Goal: Task Accomplishment & Management: Manage account settings

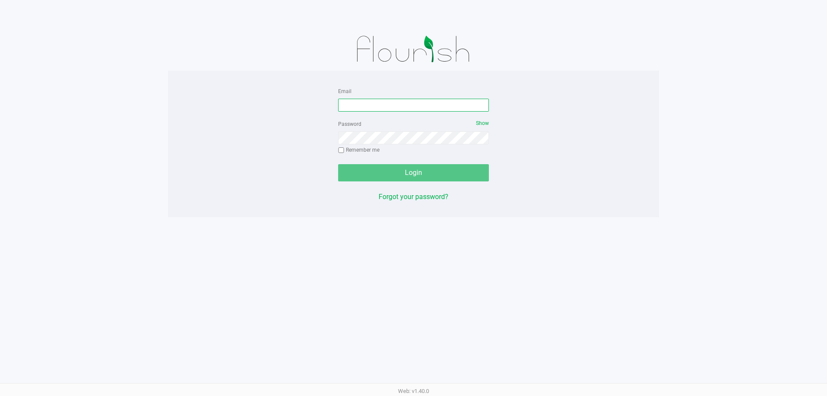
click at [372, 102] on input "Email" at bounding box center [413, 105] width 151 height 13
type input "[EMAIL_ADDRESS][DOMAIN_NAME]"
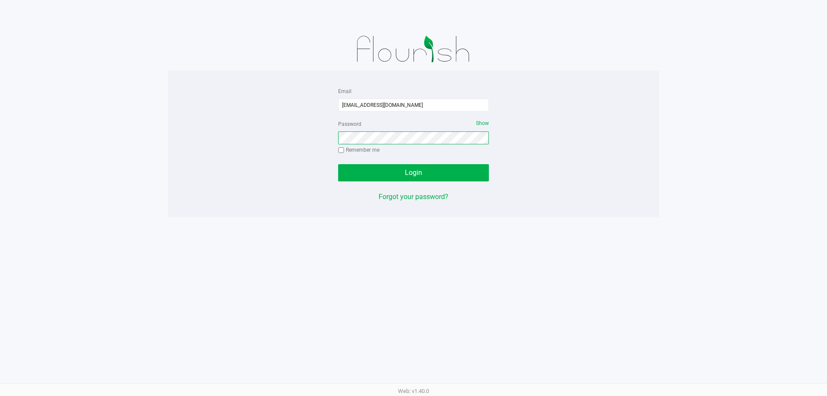
click at [338, 164] on button "Login" at bounding box center [413, 172] width 151 height 17
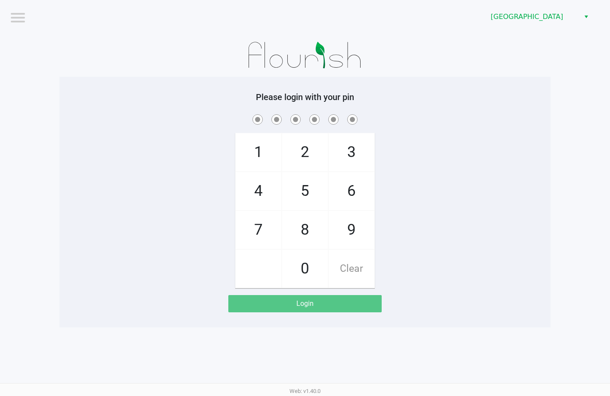
drag, startPoint x: 432, startPoint y: 129, endPoint x: 170, endPoint y: 8, distance: 288.4
click at [432, 129] on div "1 4 7 2 5 8 0 3 6 9 Clear" at bounding box center [304, 199] width 491 height 175
click at [427, 93] on h5 "Please login with your pin" at bounding box center [305, 97] width 478 height 10
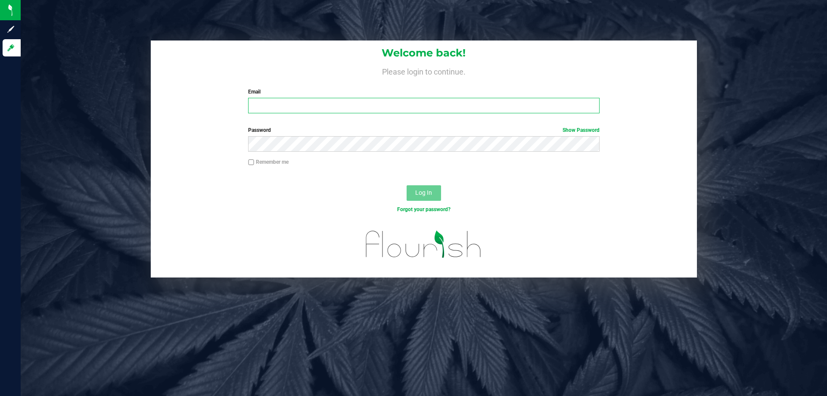
click at [284, 106] on input "Email" at bounding box center [423, 106] width 351 height 16
type input "[EMAIL_ADDRESS][DOMAIN_NAME]"
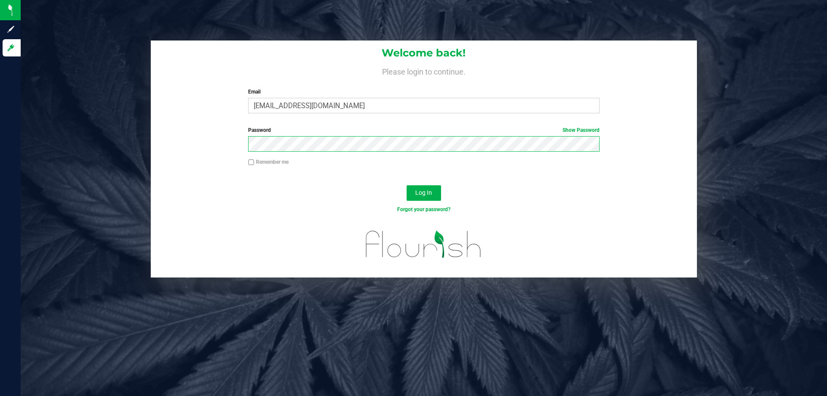
click at [407, 185] on button "Log In" at bounding box center [424, 193] width 34 height 16
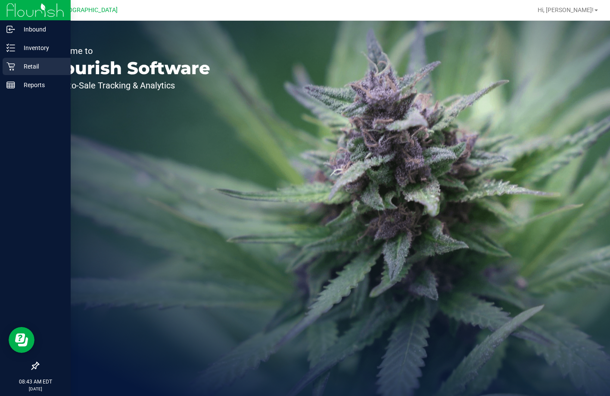
click at [34, 61] on div "Retail" at bounding box center [37, 66] width 68 height 17
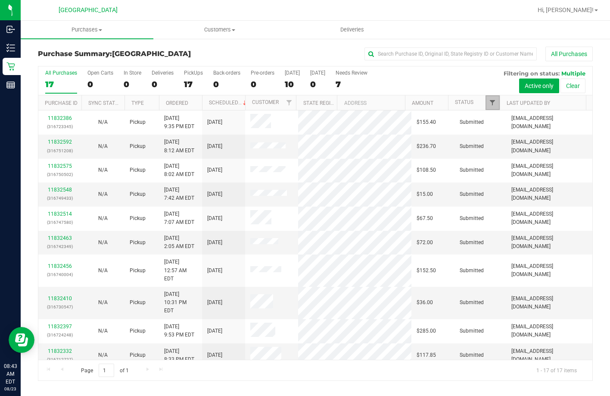
click at [495, 106] on span "Filter" at bounding box center [492, 102] width 7 height 7
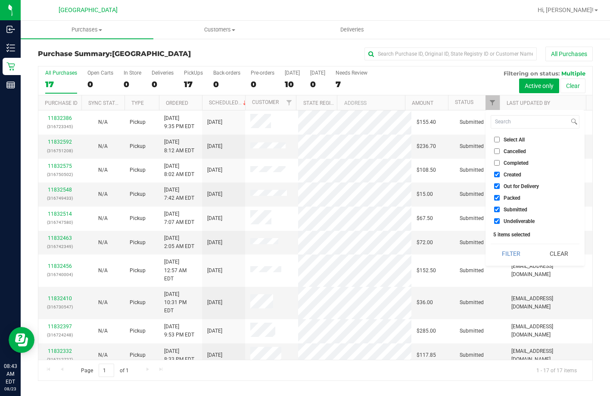
click at [498, 137] on input "Select All" at bounding box center [497, 140] width 6 height 6
checkbox input "true"
click at [498, 137] on input "Select All" at bounding box center [497, 140] width 6 height 6
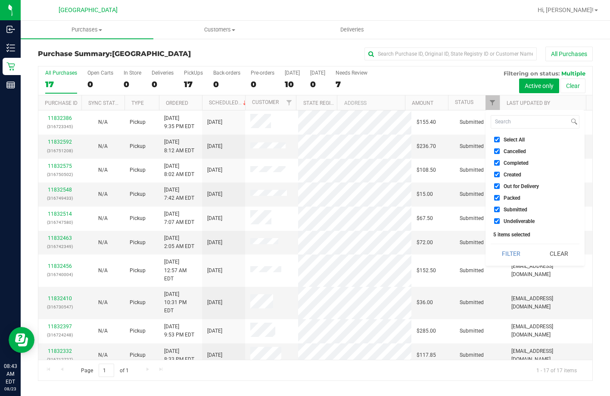
checkbox input "false"
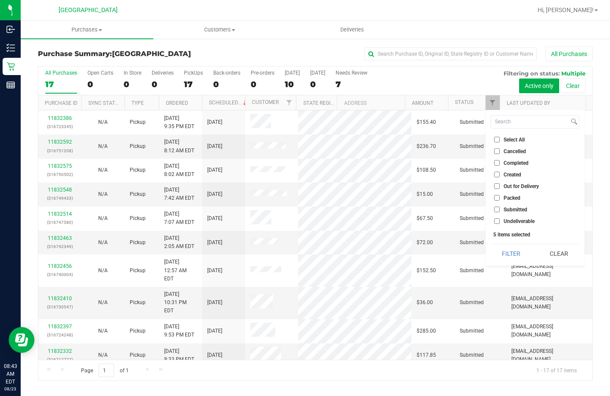
checkbox input "false"
click at [501, 206] on label "Submitted" at bounding box center [510, 209] width 33 height 6
click at [500, 206] on input "Submitted" at bounding box center [497, 209] width 6 height 6
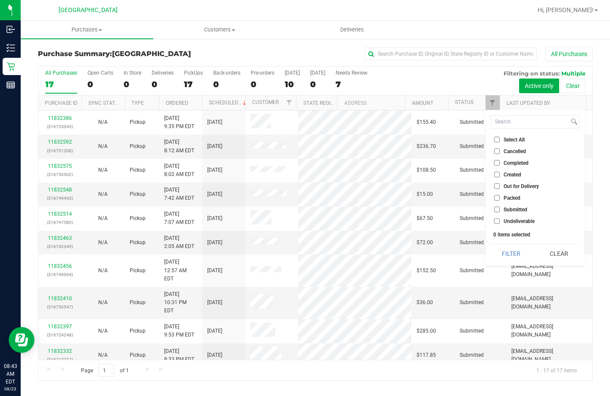
checkbox input "true"
click at [504, 249] on button "Filter" at bounding box center [511, 253] width 41 height 19
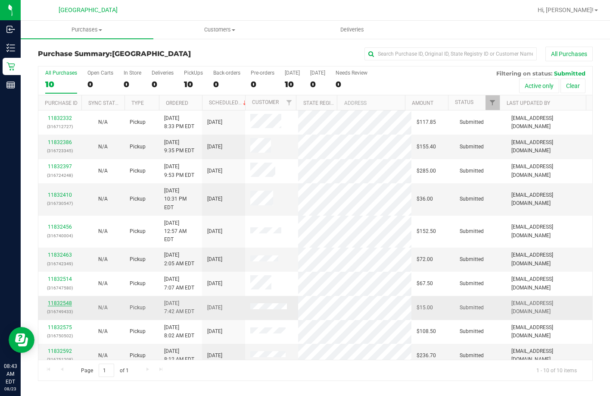
click at [60, 300] on link "11832548" at bounding box center [60, 303] width 24 height 6
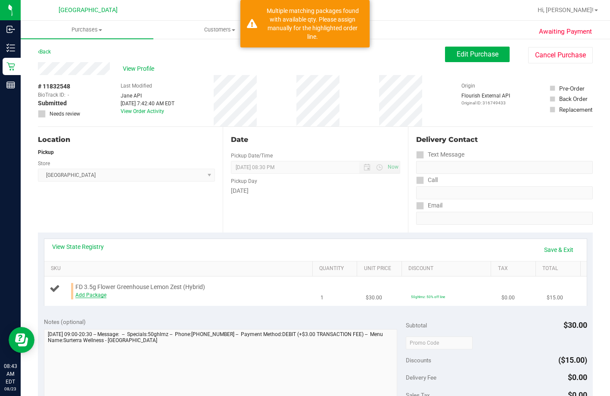
click at [75, 298] on link "Add Package" at bounding box center [90, 295] width 31 height 6
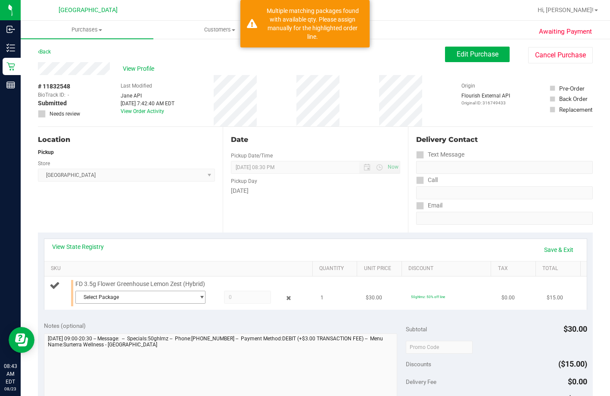
click at [129, 303] on span "Select Package" at bounding box center [135, 297] width 118 height 12
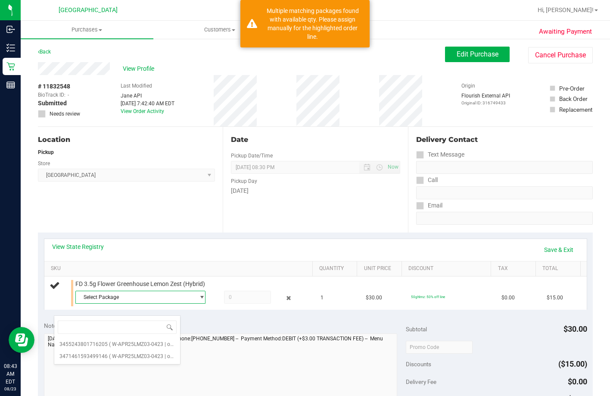
click at [182, 208] on div "Location Pickup Store Lakeland WC Select Store Bonita Springs WC Boynton Beach …" at bounding box center [130, 180] width 185 height 106
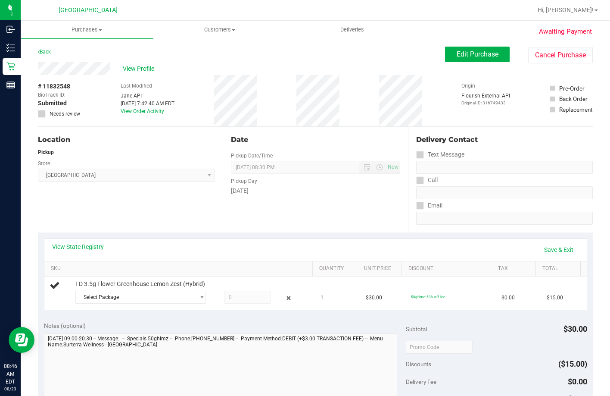
click at [350, 55] on div "Back Edit Purchase Cancel Purchase" at bounding box center [315, 55] width 555 height 16
click at [171, 221] on div "Location Pickup Store Lakeland WC Select Store Bonita Springs WC Boynton Beach …" at bounding box center [130, 180] width 185 height 106
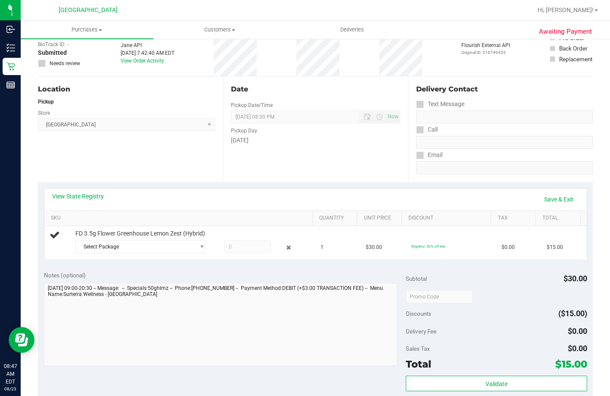
scroll to position [129, 0]
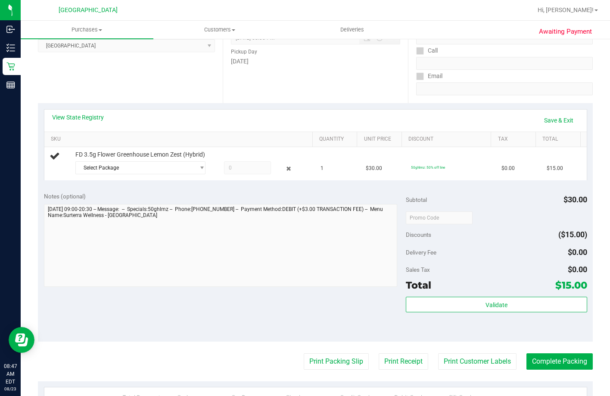
click at [155, 199] on div "Notes (optional) Subtotal $30.00 Discounts ($15.00) Delivery Fee $0.00 Sales Ta…" at bounding box center [315, 263] width 555 height 155
click at [147, 174] on span "Select Package" at bounding box center [135, 168] width 118 height 12
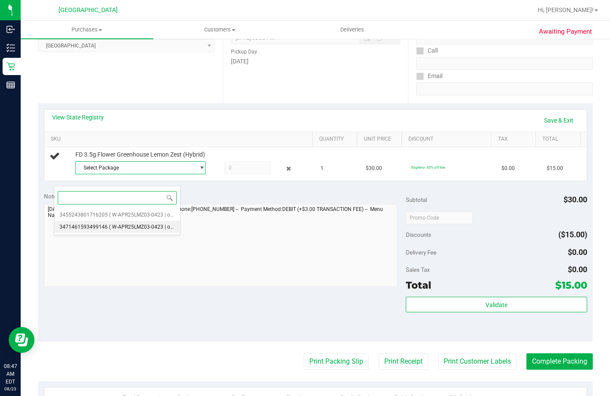
click at [157, 229] on span "( W-APR25LMZ03-0423 | orig: FLSRWGM-20250429-076 )" at bounding box center [175, 227] width 133 height 6
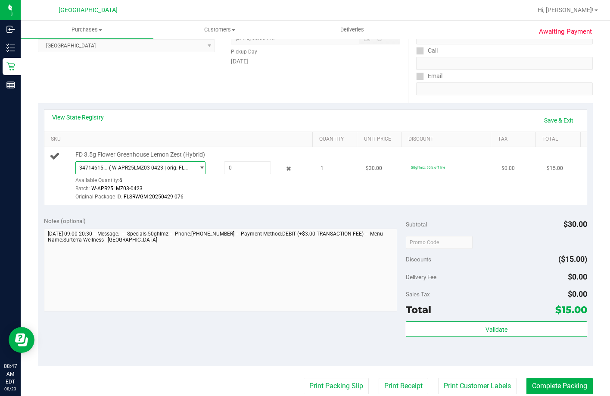
click at [150, 171] on span "( W-APR25LMZ03-0423 | orig: FLSRWGM-20250429-076 )" at bounding box center [150, 168] width 82 height 6
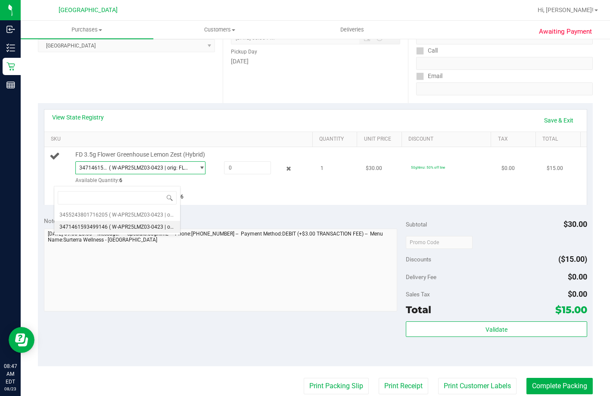
click at [213, 201] on div "Original Package ID: FLSRWGM-20250429-076" at bounding box center [192, 197] width 235 height 8
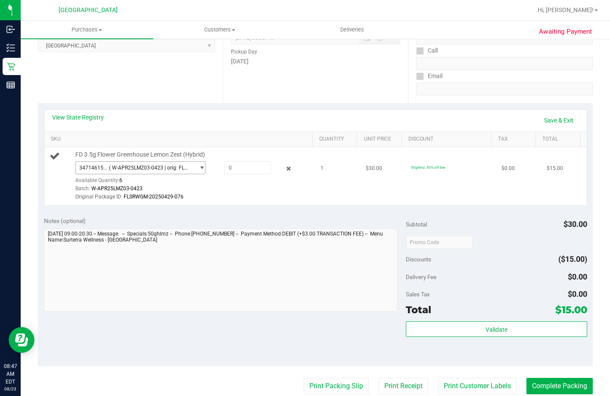
click at [159, 171] on span "( W-APR25LMZ03-0423 | orig: FLSRWGM-20250429-076 )" at bounding box center [150, 168] width 82 height 6
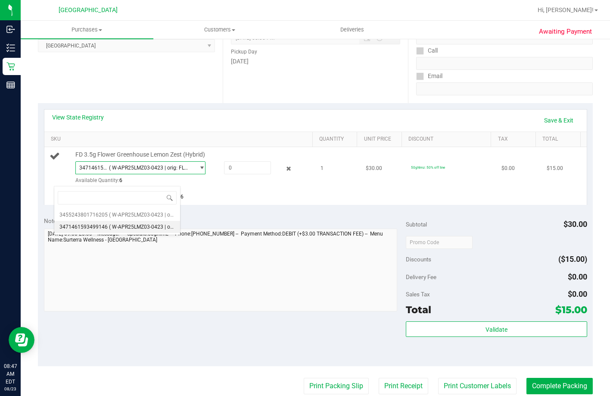
click at [214, 193] on div "Batch: W-APR25LMZ03-0423" at bounding box center [192, 188] width 235 height 8
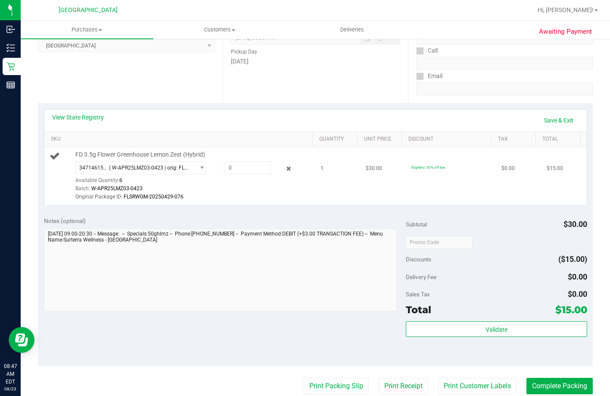
click at [184, 150] on td "FD 3.5g Flower Greenhouse Lemon Zest (Hybrid) 3471461593499146 ( W-APR25LMZ03-0…" at bounding box center [179, 176] width 271 height 58
click at [224, 174] on span at bounding box center [247, 167] width 47 height 13
click at [158, 159] on span "FD 3.5g Flower Greenhouse Lemon Zest (Hybrid)" at bounding box center [140, 154] width 130 height 8
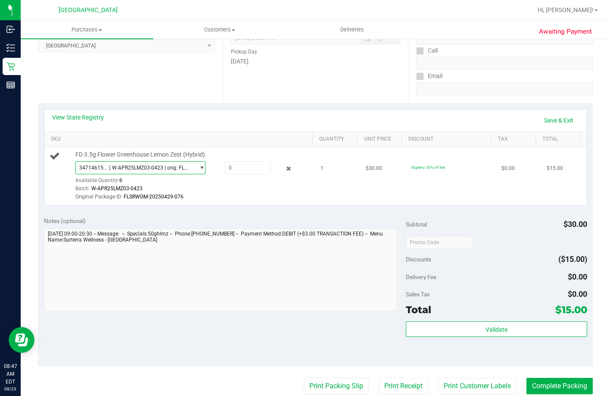
click at [153, 173] on span "3471461593499146 ( W-APR25LMZ03-0423 | orig: FLSRWGM-20250429-076 )" at bounding box center [135, 168] width 118 height 12
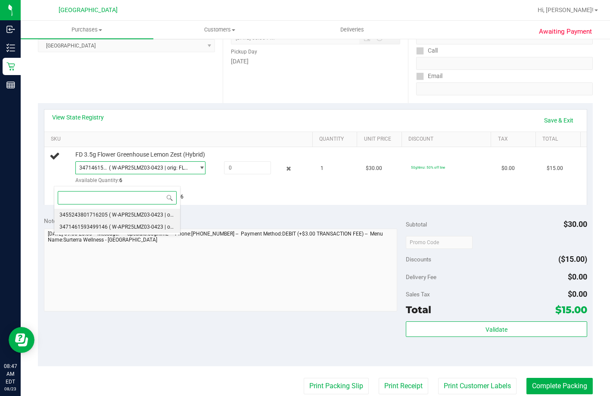
click at [131, 215] on span "( W-APR25LMZ03-0423 | orig: FLSRWGM-20250429-150 )" at bounding box center [175, 215] width 133 height 6
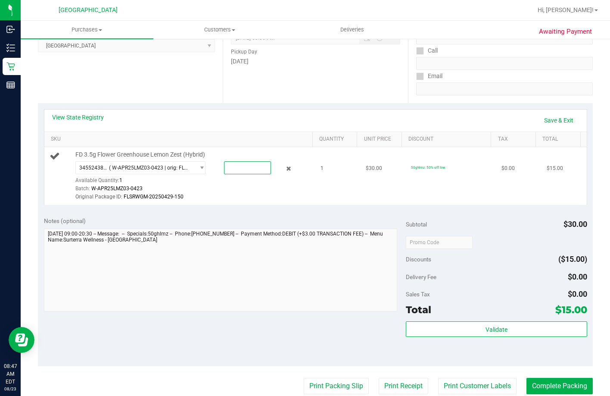
click at [224, 174] on span at bounding box center [247, 167] width 47 height 13
type input "1"
type input "1.0000"
click at [218, 205] on td "FD 3.5g Flower Greenhouse Lemon Zest (Hybrid) 3455243801716205 ( W-APR25LMZ03-0…" at bounding box center [179, 176] width 271 height 58
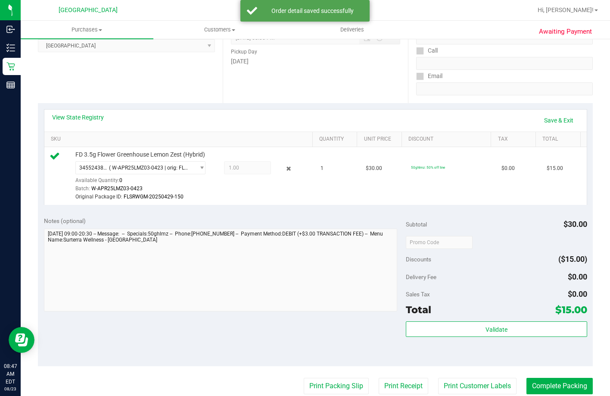
scroll to position [259, 0]
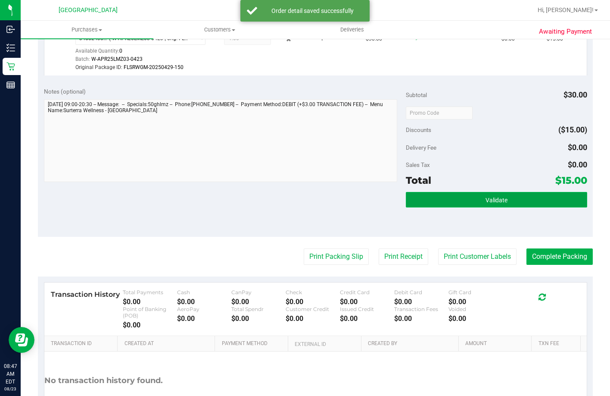
click at [435, 207] on button "Validate" at bounding box center [496, 200] width 181 height 16
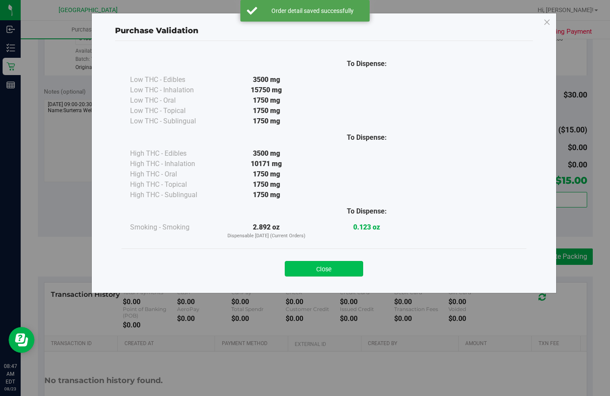
click at [345, 266] on button "Close" at bounding box center [324, 269] width 78 height 16
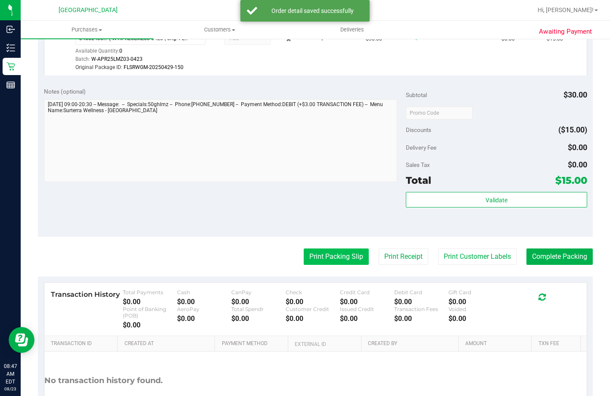
click at [352, 260] on button "Print Packing Slip" at bounding box center [336, 256] width 65 height 16
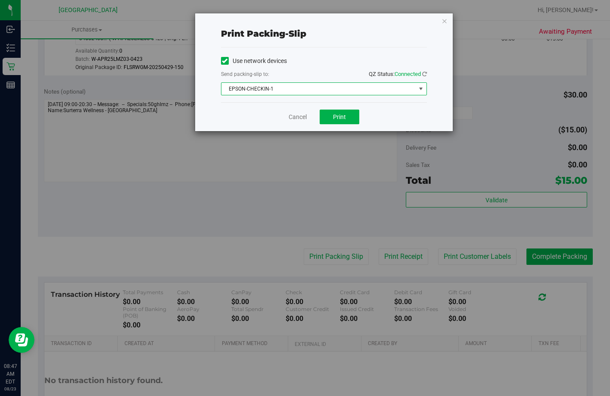
click at [331, 91] on span "EPSON-CHECKIN-1" at bounding box center [318, 89] width 194 height 12
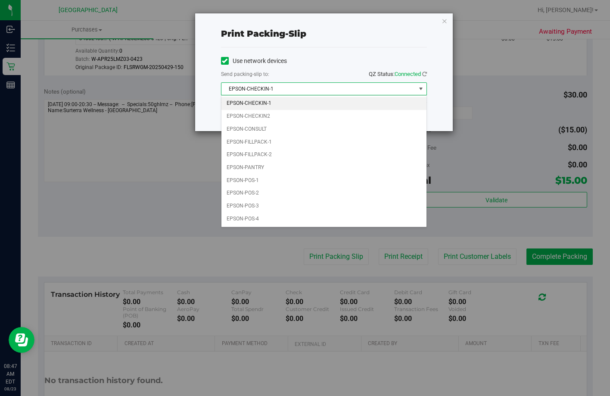
click at [157, 141] on div "Print packing-slip Use network devices Send packing-slip to: QZ Status: Connect…" at bounding box center [308, 198] width 617 height 396
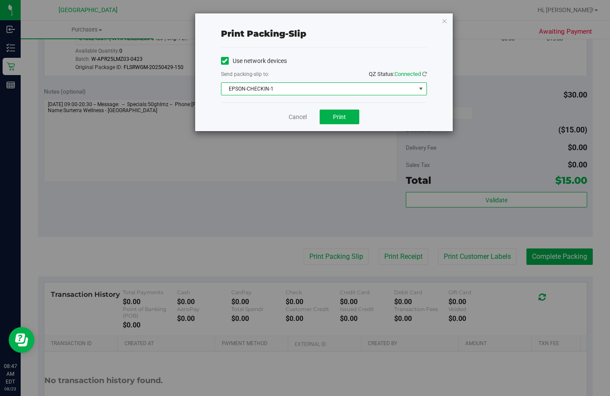
click at [264, 84] on span "EPSON-CHECKIN-1" at bounding box center [318, 89] width 194 height 12
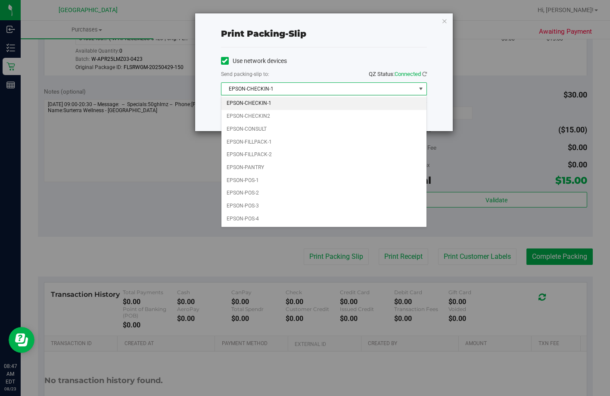
click at [292, 85] on span "EPSON-CHECKIN-1" at bounding box center [318, 89] width 194 height 12
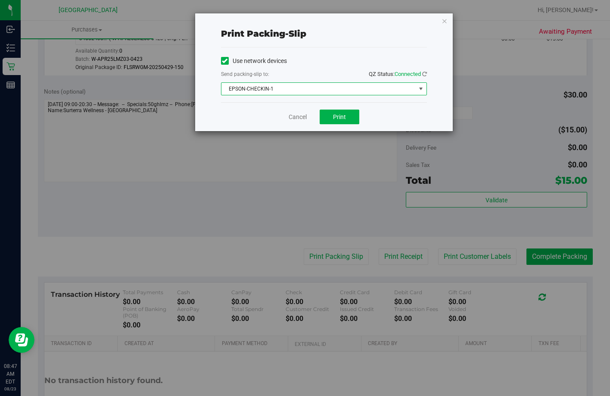
click at [290, 89] on span "EPSON-CHECKIN-1" at bounding box center [318, 89] width 194 height 12
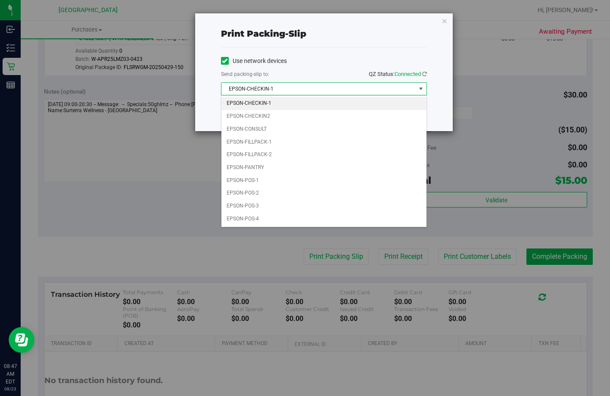
click at [325, 88] on span "EPSON-CHECKIN-1" at bounding box center [318, 89] width 194 height 12
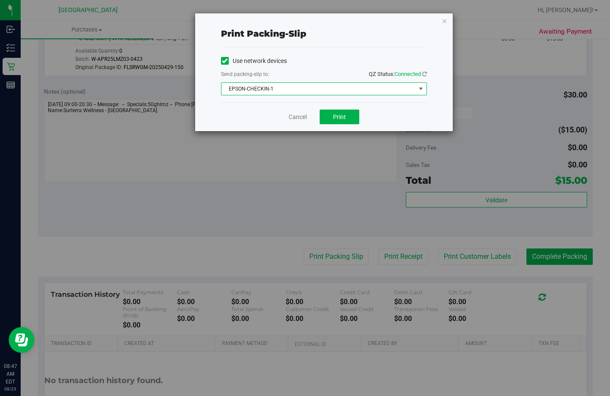
click at [325, 88] on span "EPSON-CHECKIN-1" at bounding box center [318, 89] width 194 height 12
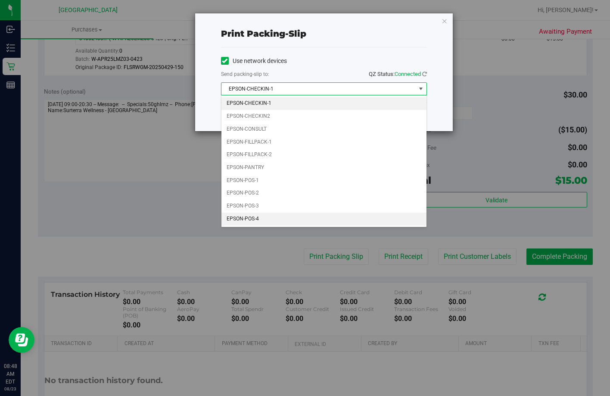
click at [264, 217] on li "EPSON-POS-4" at bounding box center [323, 218] width 205 height 13
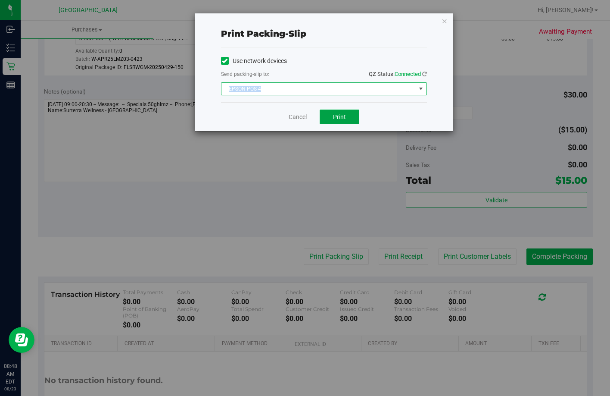
click at [341, 117] on span "Print" at bounding box center [339, 116] width 13 height 7
click at [305, 117] on link "Cancel" at bounding box center [298, 116] width 18 height 9
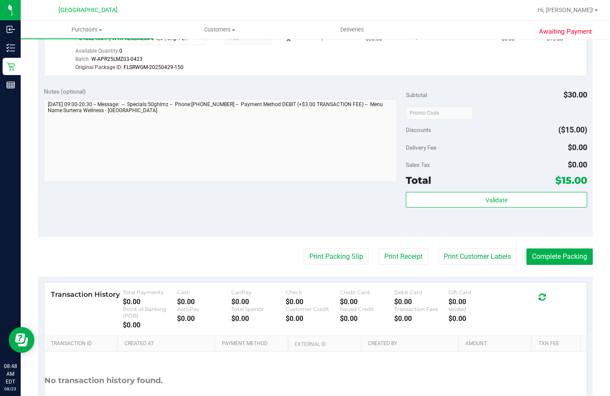
click at [416, 201] on div "Subtotal $30.00 Discounts ($15.00) Delivery Fee $0.00 Sales Tax $0.00 Total $15…" at bounding box center [496, 158] width 181 height 143
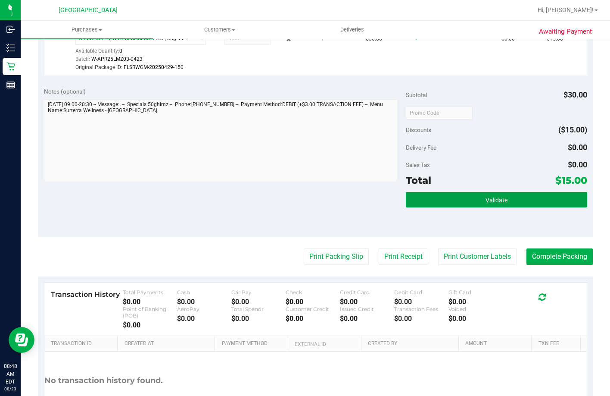
click at [419, 207] on button "Validate" at bounding box center [496, 200] width 181 height 16
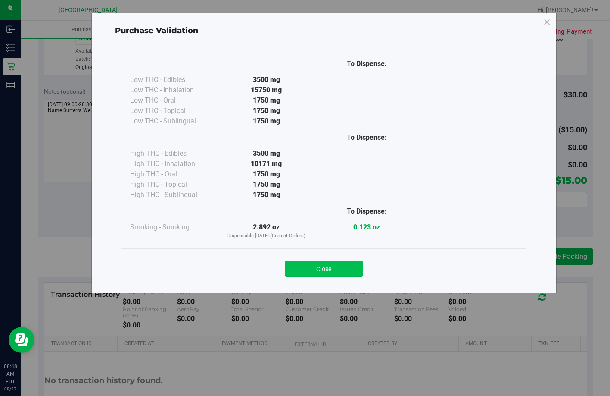
click at [329, 266] on button "Close" at bounding box center [324, 269] width 78 height 16
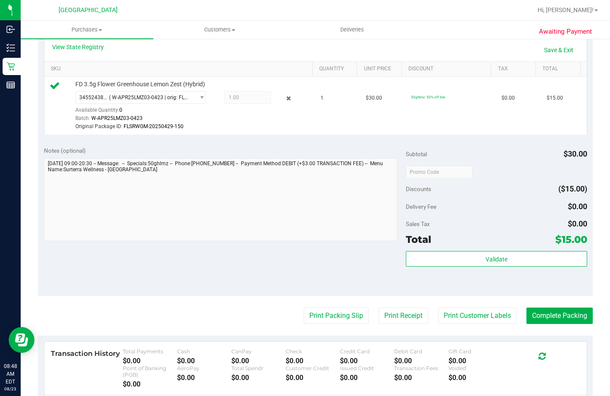
scroll to position [302, 0]
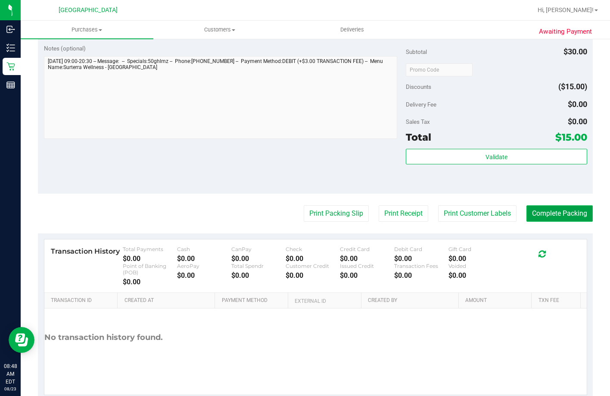
click at [561, 221] on button "Complete Packing" at bounding box center [560, 213] width 66 height 16
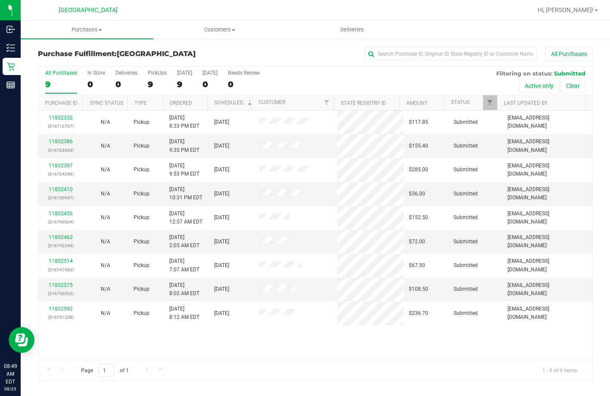
click at [273, 342] on div "11832332 (316712727) N/A Pickup 8/22/2025 8:33 PM EDT 8/23/2025 $117.85 Submitt…" at bounding box center [315, 234] width 554 height 249
click at [277, 330] on div "11832332 (316712727) N/A Pickup 8/22/2025 8:33 PM EDT 8/23/2025 $117.85 Submitt…" at bounding box center [315, 234] width 554 height 249
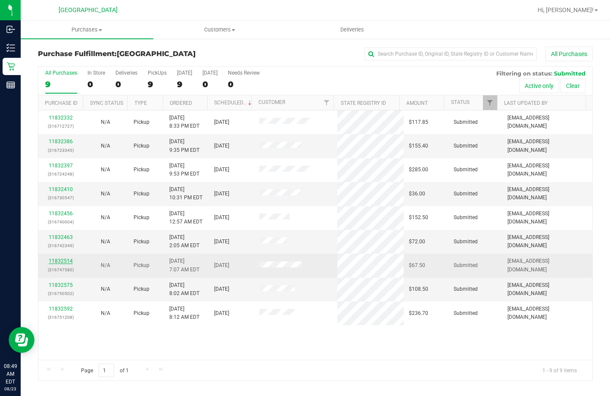
click at [60, 262] on link "11832514" at bounding box center [61, 261] width 24 height 6
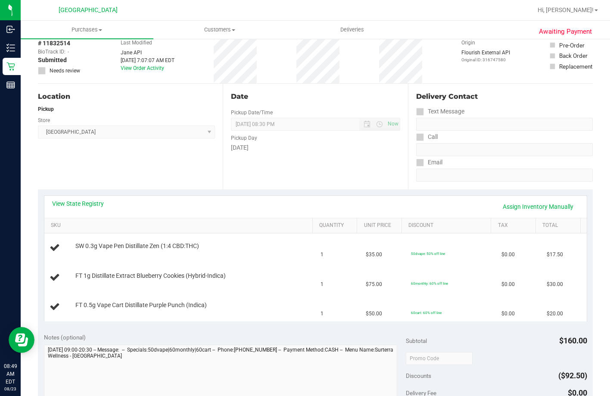
scroll to position [302, 0]
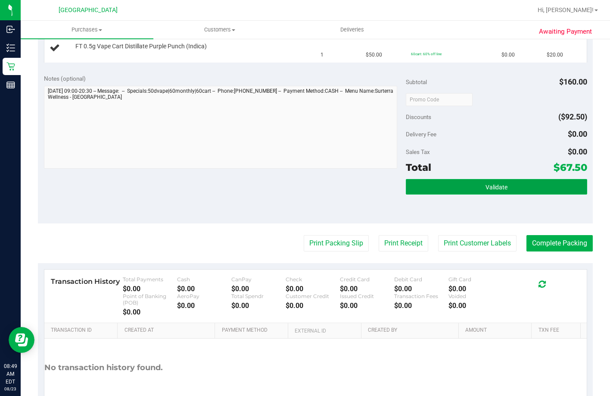
click at [438, 181] on button "Validate" at bounding box center [496, 187] width 181 height 16
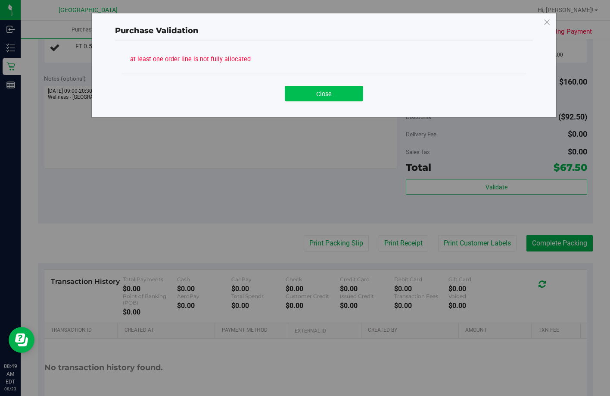
click at [330, 90] on button "Close" at bounding box center [324, 94] width 78 height 16
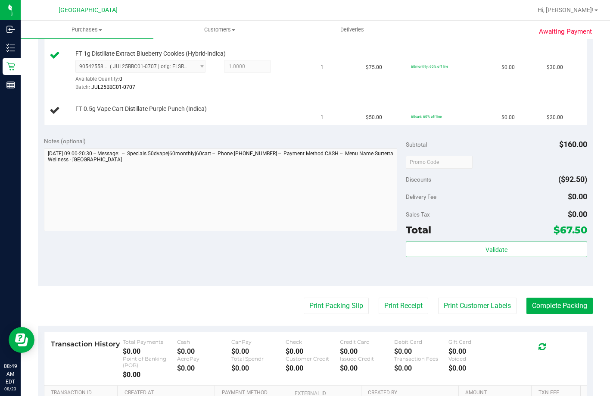
scroll to position [215, 0]
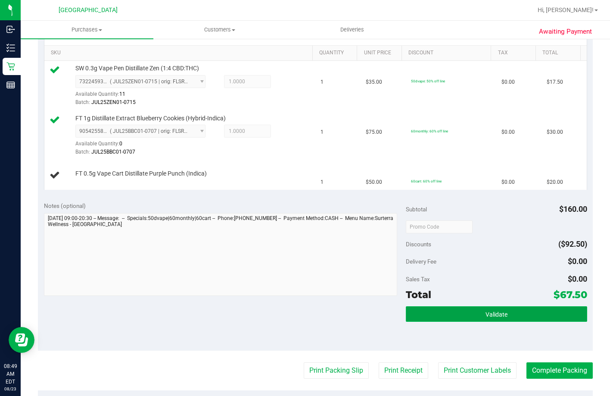
click at [486, 318] on span "Validate" at bounding box center [497, 314] width 22 height 7
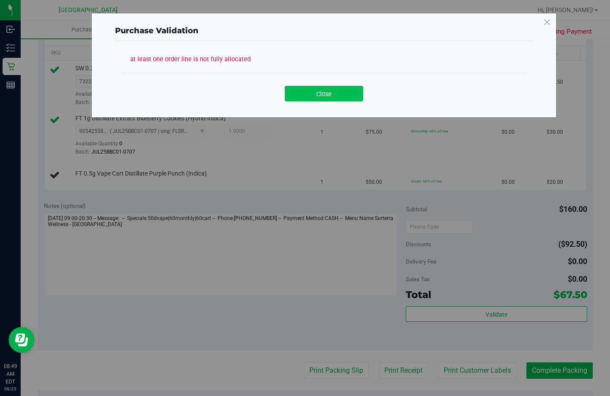
click at [336, 90] on button "Close" at bounding box center [324, 94] width 78 height 16
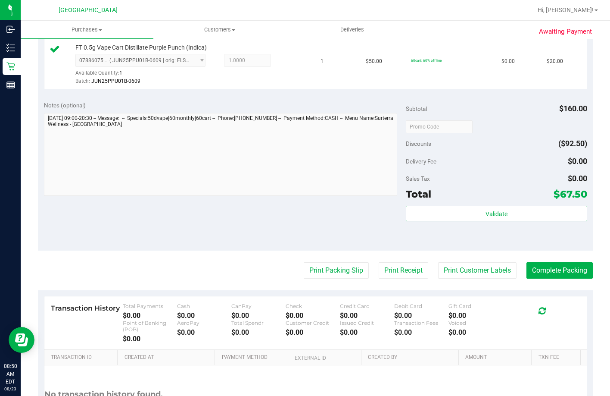
scroll to position [418, 0]
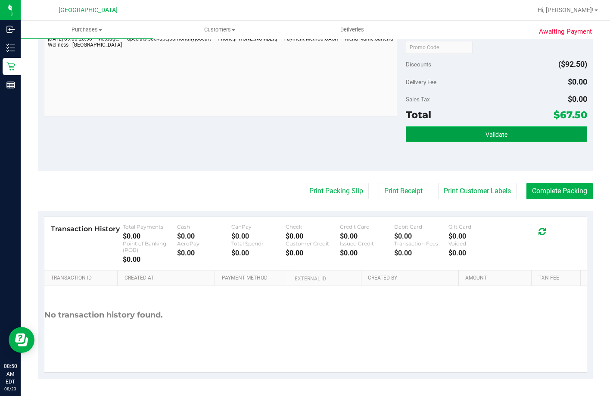
click at [460, 142] on button "Validate" at bounding box center [496, 134] width 181 height 16
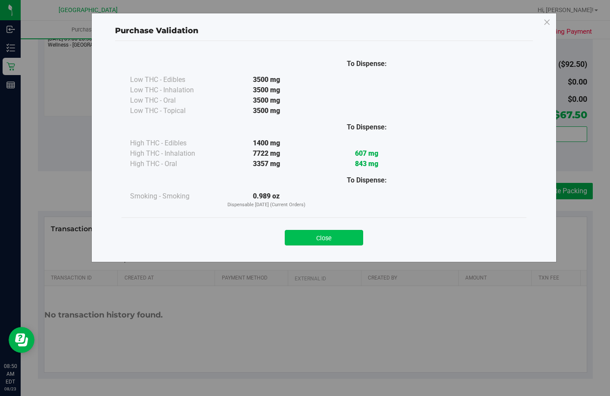
click at [311, 234] on button "Close" at bounding box center [324, 238] width 78 height 16
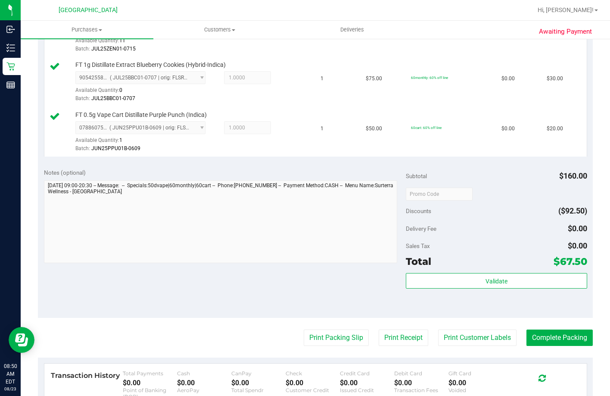
scroll to position [289, 0]
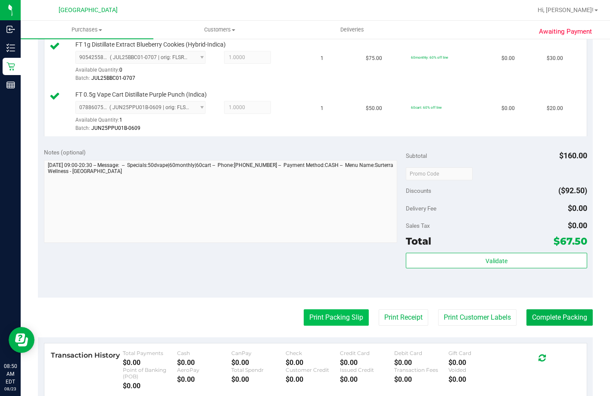
click at [323, 325] on button "Print Packing Slip" at bounding box center [336, 317] width 65 height 16
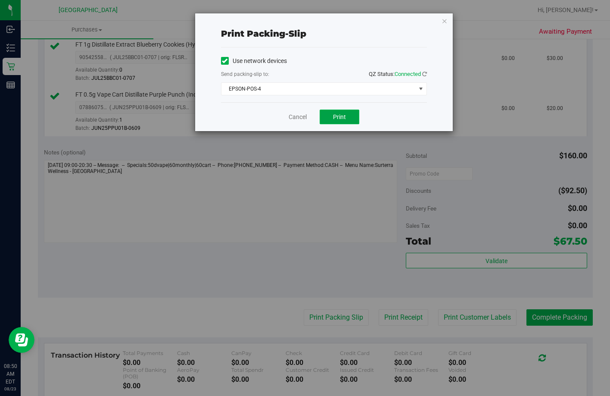
click at [324, 117] on button "Print" at bounding box center [340, 116] width 40 height 15
click at [299, 118] on link "Cancel" at bounding box center [298, 116] width 18 height 9
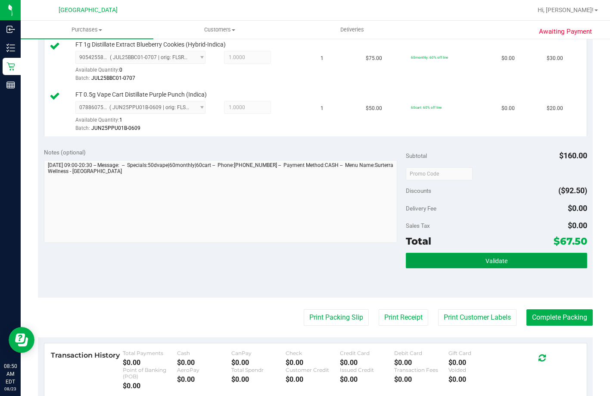
click at [461, 268] on button "Validate" at bounding box center [496, 260] width 181 height 16
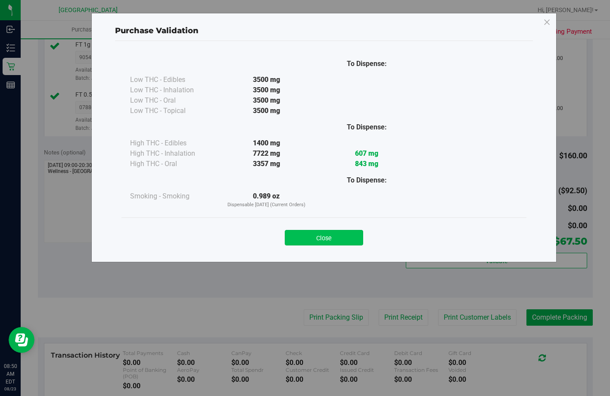
click at [302, 230] on button "Close" at bounding box center [324, 238] width 78 height 16
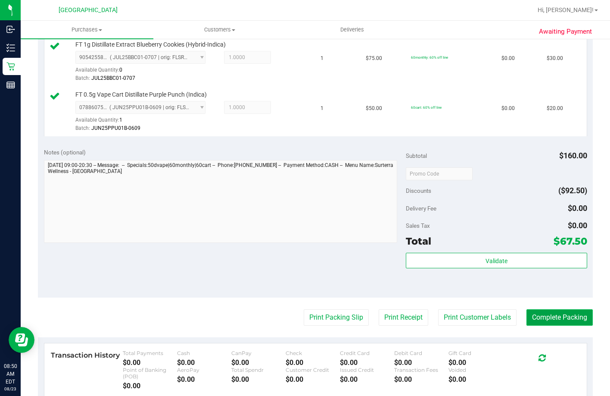
click at [551, 325] on button "Complete Packing" at bounding box center [560, 317] width 66 height 16
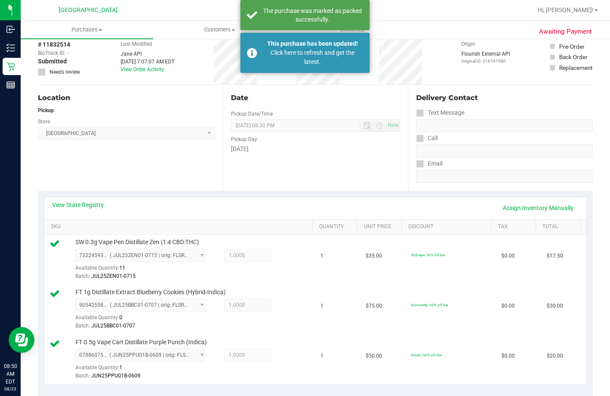
scroll to position [0, 0]
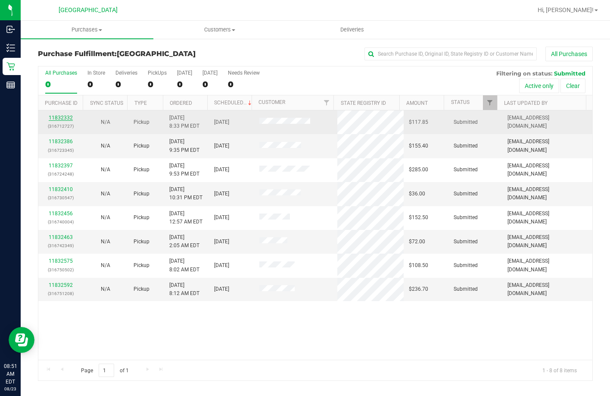
click at [57, 116] on link "11832332" at bounding box center [61, 118] width 24 height 6
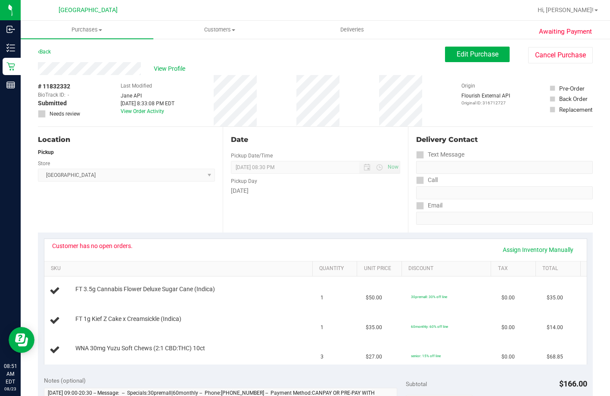
click at [361, 60] on div "Back Edit Purchase Cancel Purchase" at bounding box center [315, 55] width 555 height 16
click at [457, 52] on span "Edit Purchase" at bounding box center [478, 54] width 42 height 8
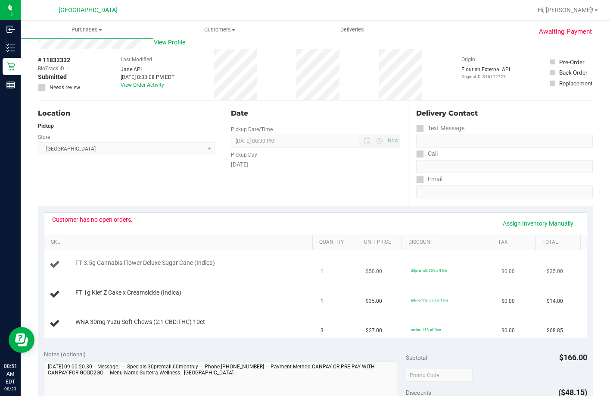
scroll to position [129, 0]
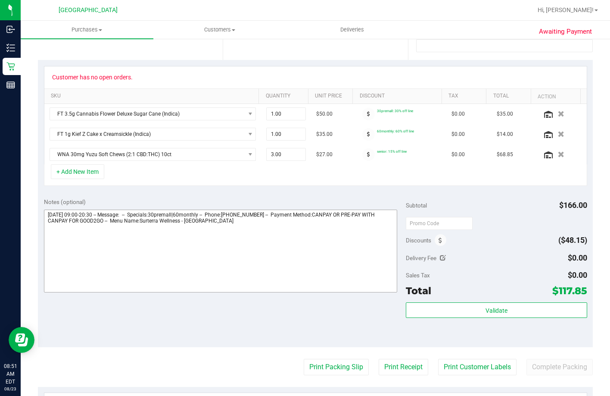
scroll to position [259, 0]
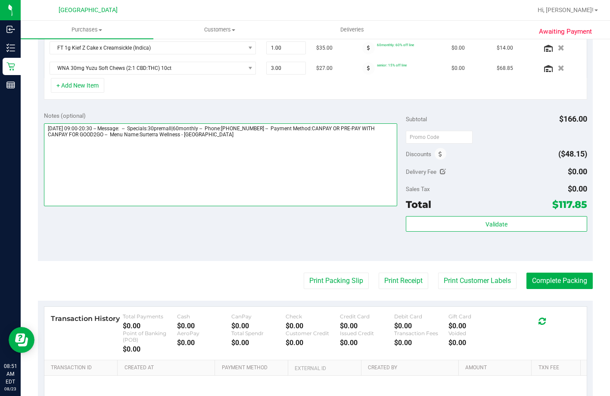
click at [297, 135] on textarea at bounding box center [221, 164] width 354 height 83
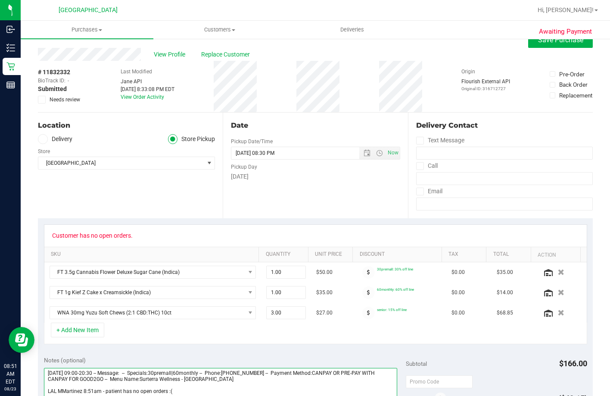
scroll to position [0, 0]
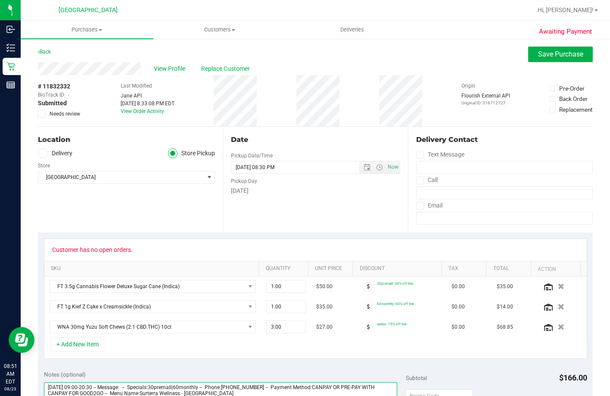
type textarea "Saturday 08/23/2025 09:00-20:30 -- Message: -- Specials:30premall|60monthly -- …"
click at [44, 113] on span at bounding box center [42, 114] width 8 height 8
click at [0, 0] on input "Needs review" at bounding box center [0, 0] width 0 height 0
click at [541, 54] on span "Save Purchase" at bounding box center [560, 54] width 45 height 8
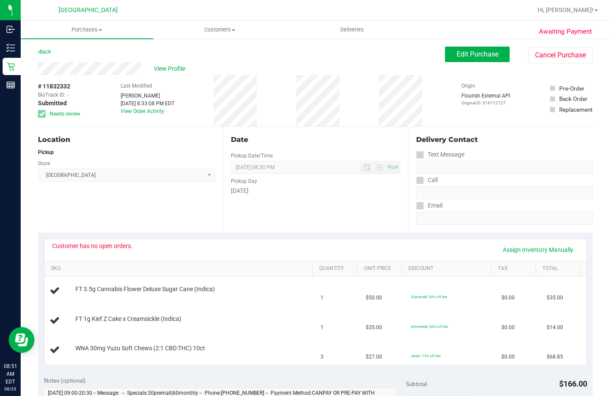
click at [48, 51] on link "Back" at bounding box center [44, 52] width 13 height 6
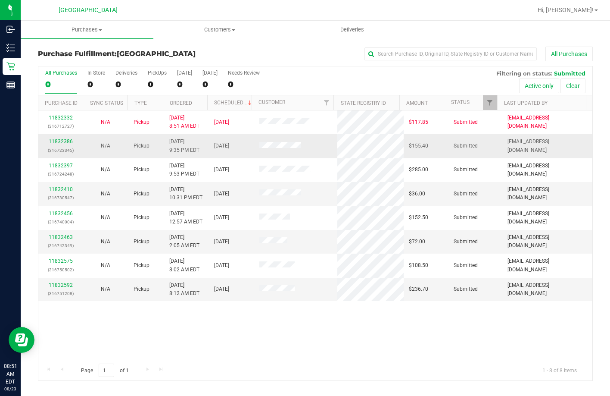
click at [66, 137] on div "11832386 (316723345)" at bounding box center [61, 145] width 34 height 16
click at [64, 144] on link "11832386" at bounding box center [61, 141] width 24 height 6
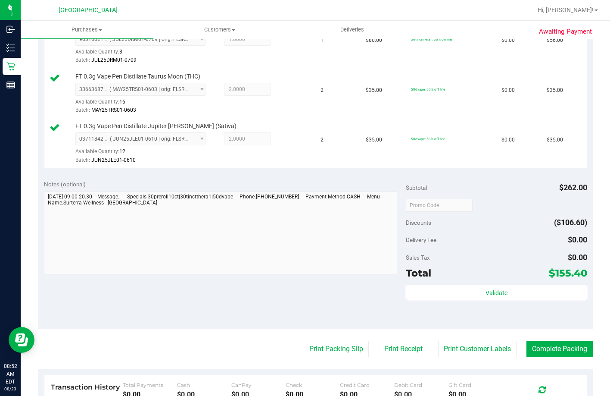
scroll to position [345, 0]
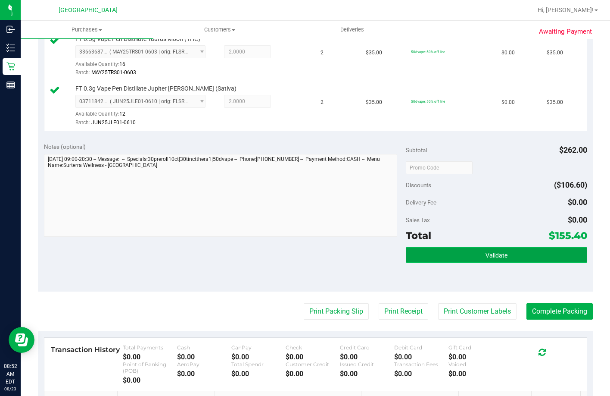
click at [492, 259] on span "Validate" at bounding box center [497, 255] width 22 height 7
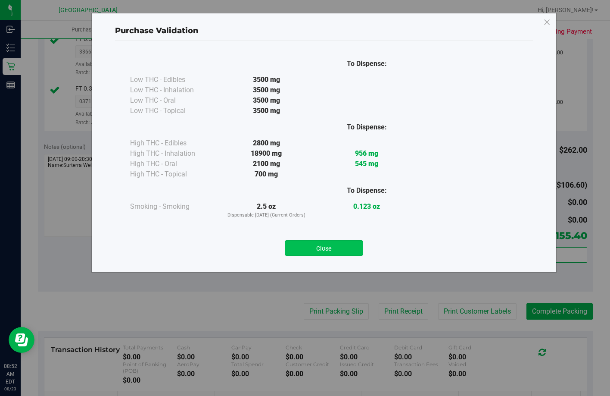
click at [322, 246] on button "Close" at bounding box center [324, 248] width 78 height 16
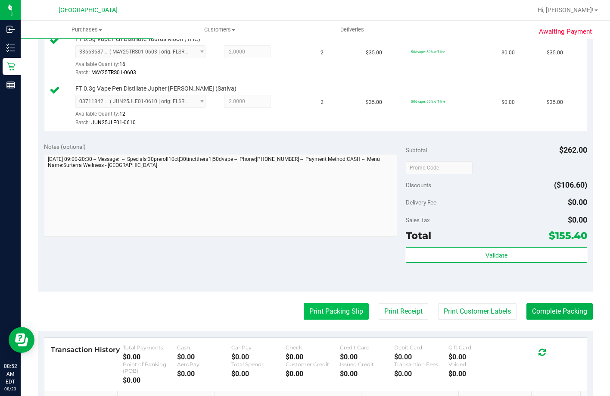
click at [319, 319] on button "Print Packing Slip" at bounding box center [336, 311] width 65 height 16
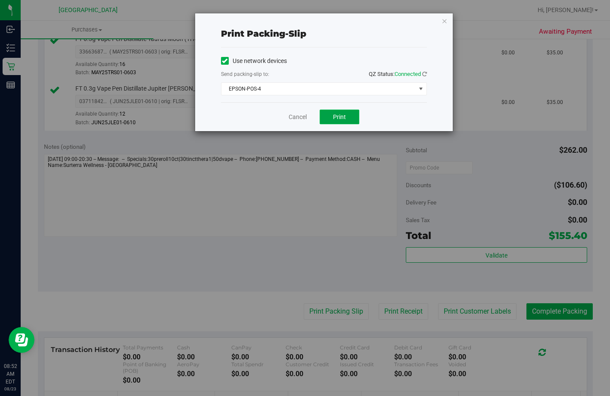
click at [338, 118] on span "Print" at bounding box center [339, 116] width 13 height 7
click at [298, 118] on link "Cancel" at bounding box center [298, 116] width 18 height 9
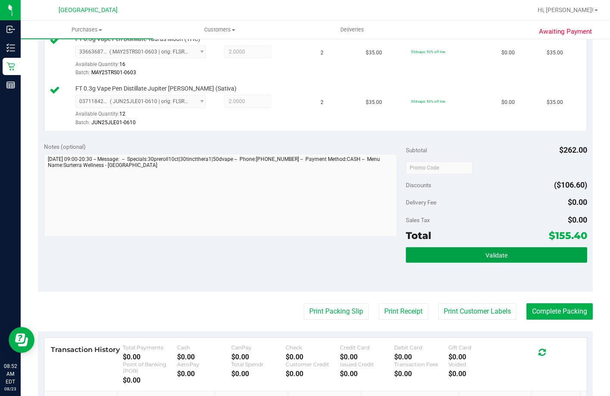
click at [474, 262] on button "Validate" at bounding box center [496, 255] width 181 height 16
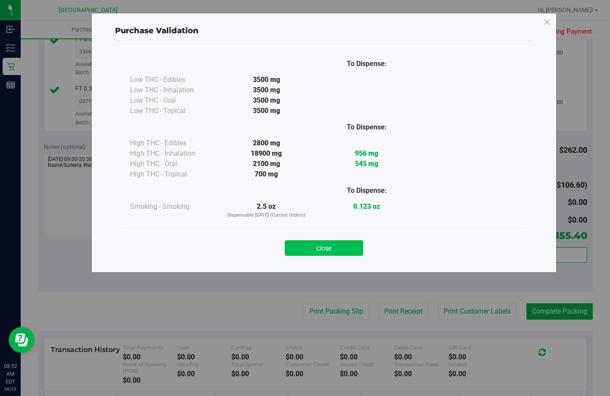
click at [324, 246] on button "Close" at bounding box center [324, 248] width 78 height 16
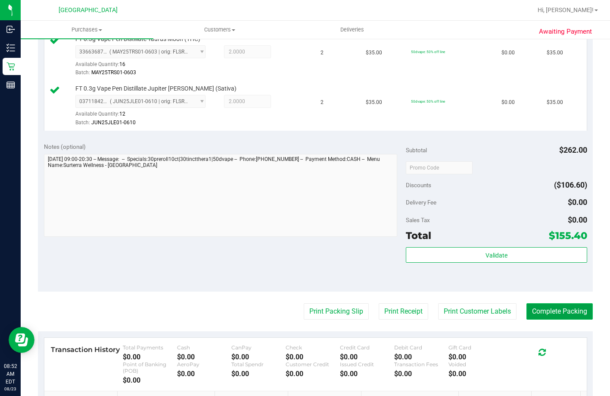
click at [551, 319] on button "Complete Packing" at bounding box center [560, 311] width 66 height 16
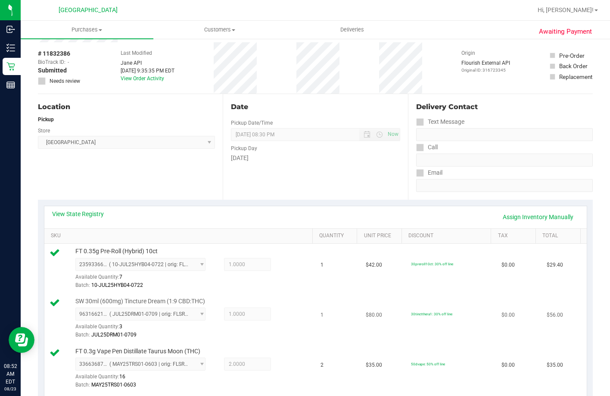
scroll to position [0, 0]
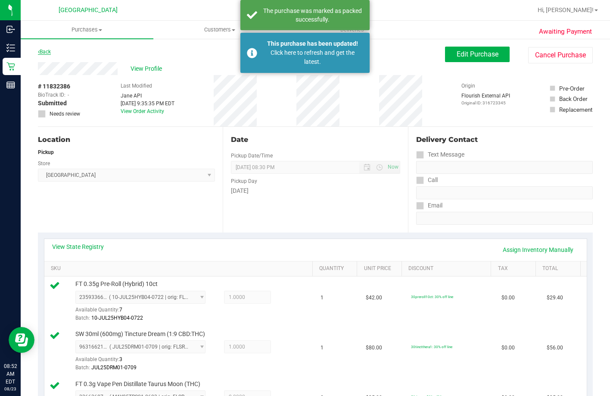
click at [49, 53] on link "Back" at bounding box center [44, 52] width 13 height 6
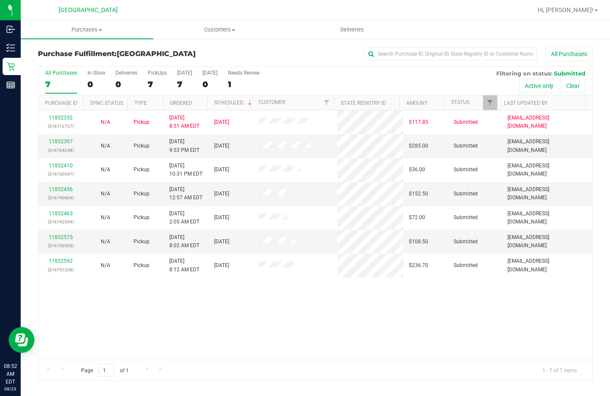
click at [218, 302] on div "11832332 (316712727) N/A Pickup 8/23/2025 8:51 AM EDT 8/23/2025 $117.85 Submitt…" at bounding box center [315, 234] width 554 height 249
click at [71, 141] on link "11832397" at bounding box center [61, 141] width 24 height 6
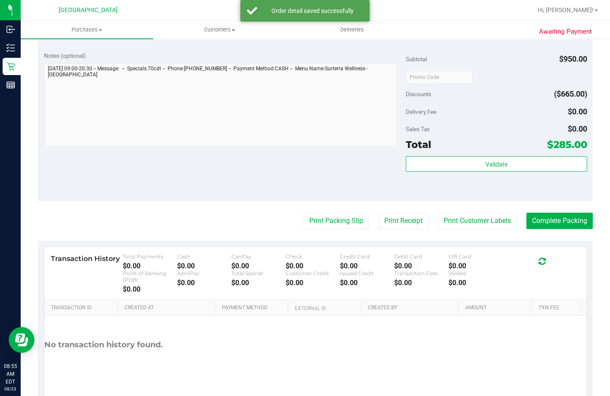
scroll to position [776, 0]
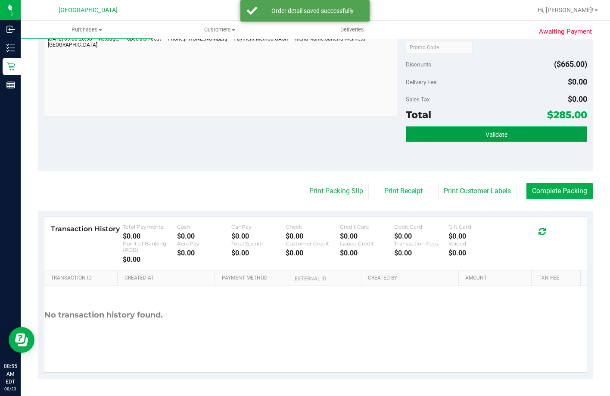
click at [432, 142] on button "Validate" at bounding box center [496, 134] width 181 height 16
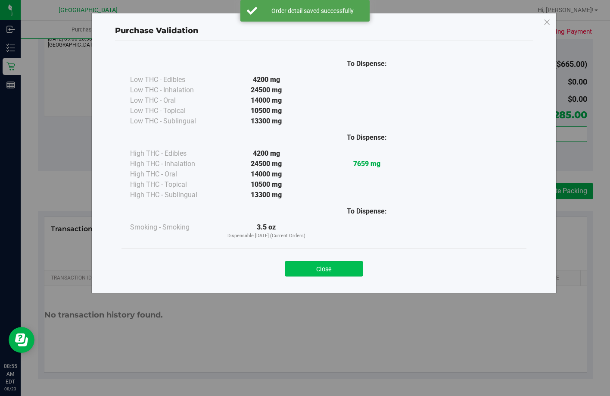
click at [334, 267] on button "Close" at bounding box center [324, 269] width 78 height 16
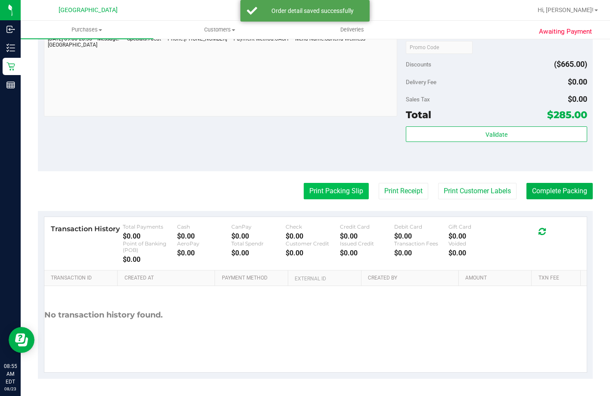
click at [328, 199] on button "Print Packing Slip" at bounding box center [336, 191] width 65 height 16
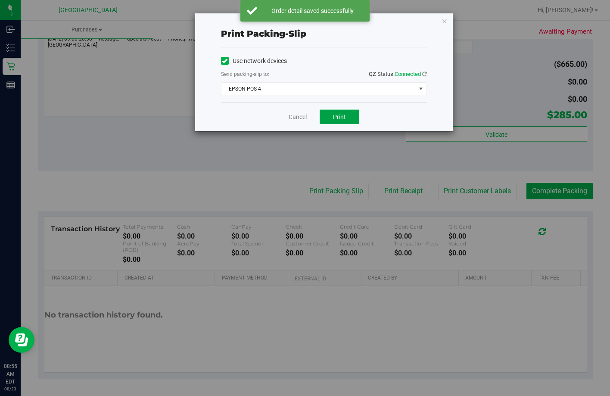
click at [336, 115] on span "Print" at bounding box center [339, 116] width 13 height 7
click at [297, 114] on link "Cancel" at bounding box center [298, 116] width 18 height 9
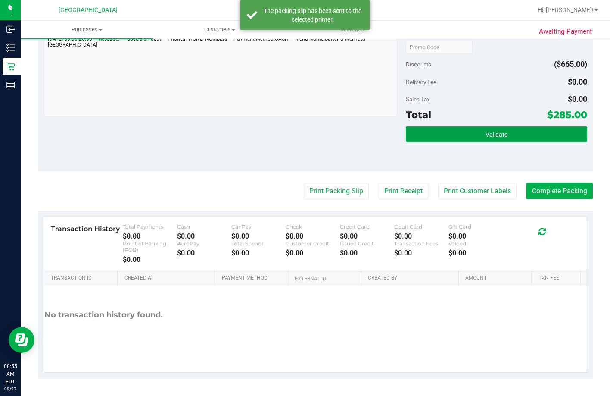
click at [452, 142] on button "Validate" at bounding box center [496, 134] width 181 height 16
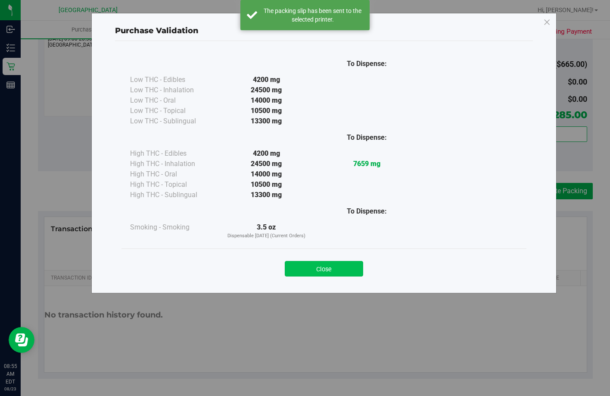
click at [307, 273] on button "Close" at bounding box center [324, 269] width 78 height 16
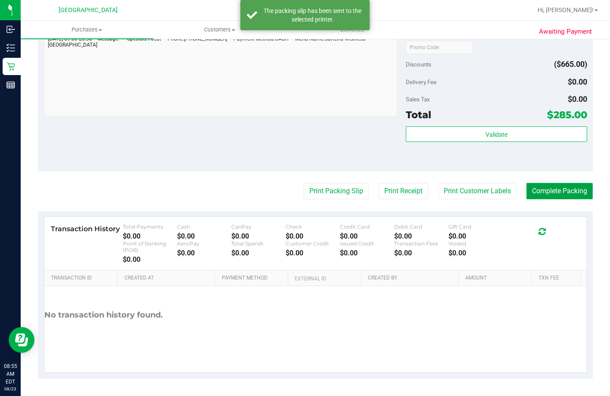
click at [559, 199] on button "Complete Packing" at bounding box center [560, 191] width 66 height 16
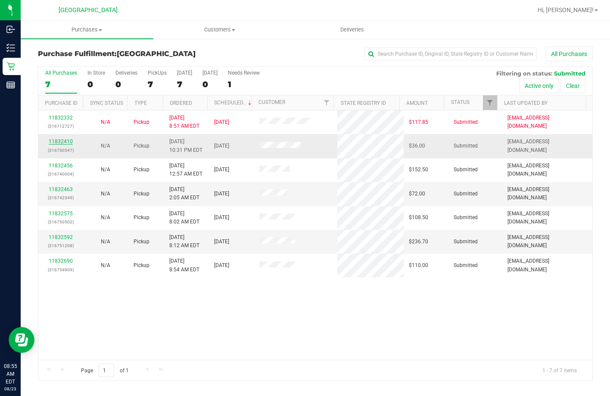
click at [64, 143] on link "11832410" at bounding box center [61, 141] width 24 height 6
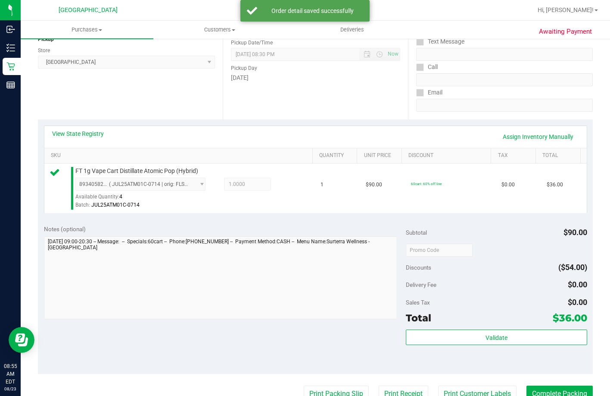
scroll to position [172, 0]
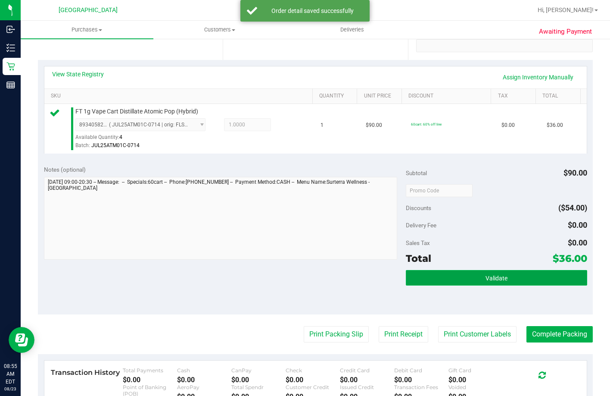
click at [492, 285] on button "Validate" at bounding box center [496, 278] width 181 height 16
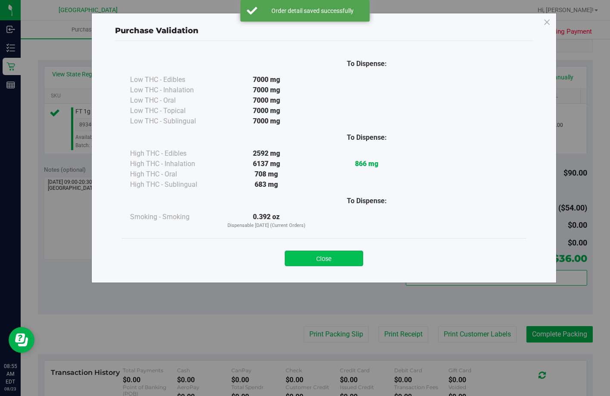
click at [323, 252] on button "Close" at bounding box center [324, 258] width 78 height 16
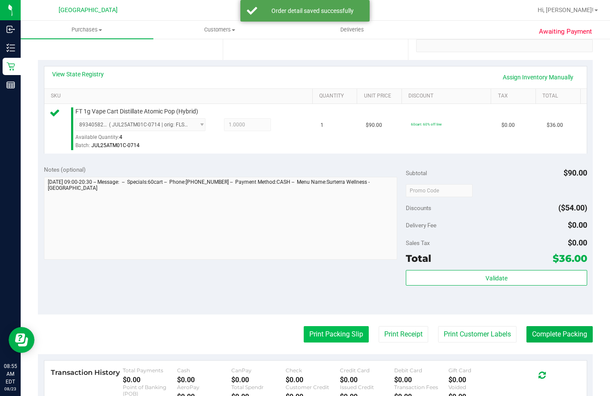
click at [328, 342] on button "Print Packing Slip" at bounding box center [336, 334] width 65 height 16
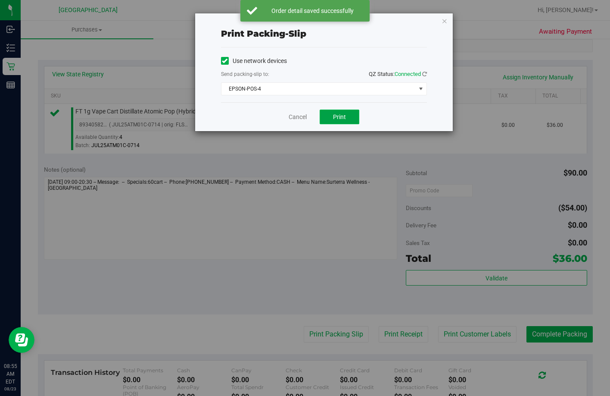
click at [332, 109] on button "Print" at bounding box center [340, 116] width 40 height 15
click at [299, 119] on link "Cancel" at bounding box center [298, 116] width 18 height 9
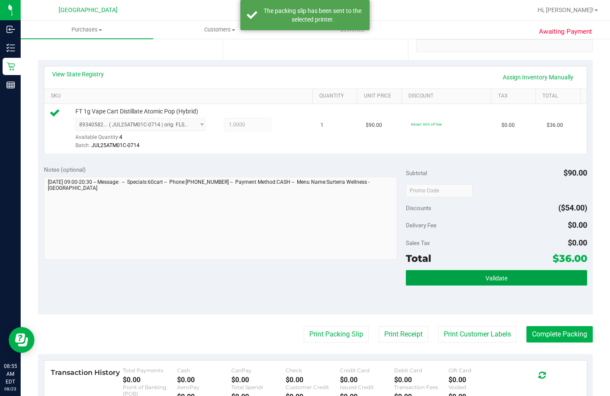
click at [447, 285] on button "Validate" at bounding box center [496, 278] width 181 height 16
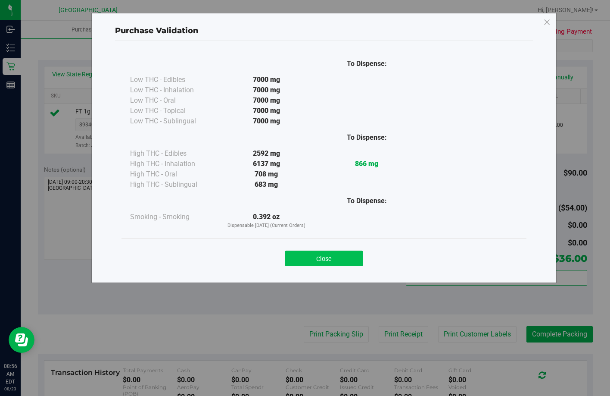
click at [321, 265] on button "Close" at bounding box center [324, 258] width 78 height 16
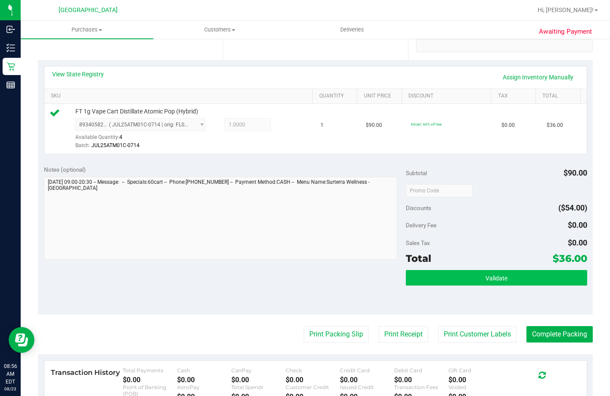
drag, startPoint x: 421, startPoint y: 279, endPoint x: 427, endPoint y: 287, distance: 9.5
click at [422, 280] on div "Subtotal $90.00 Discounts ($54.00) Delivery Fee $0.00 Sales Tax $0.00 Total $36…" at bounding box center [496, 236] width 181 height 143
click at [428, 285] on button "Validate" at bounding box center [496, 278] width 181 height 16
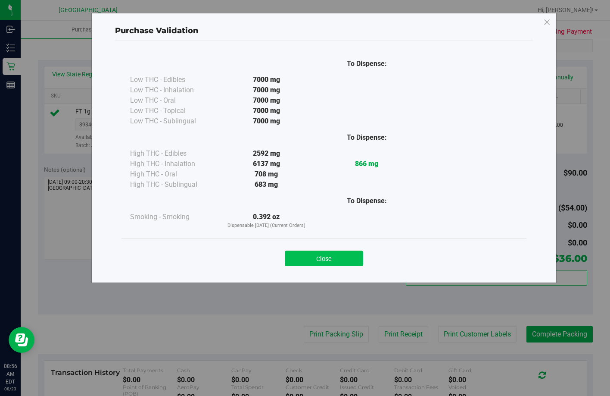
click at [347, 259] on button "Close" at bounding box center [324, 258] width 78 height 16
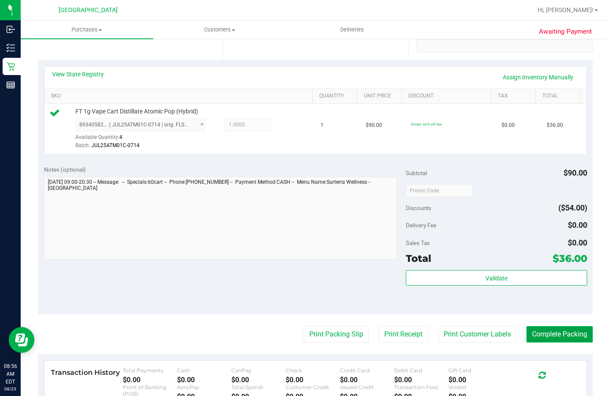
click at [534, 342] on button "Complete Packing" at bounding box center [560, 334] width 66 height 16
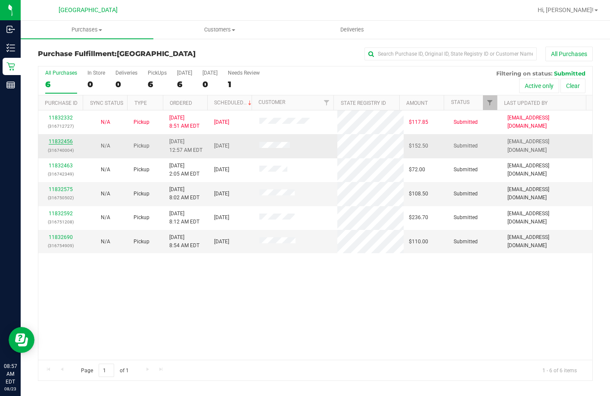
click at [62, 142] on link "11832456" at bounding box center [61, 141] width 24 height 6
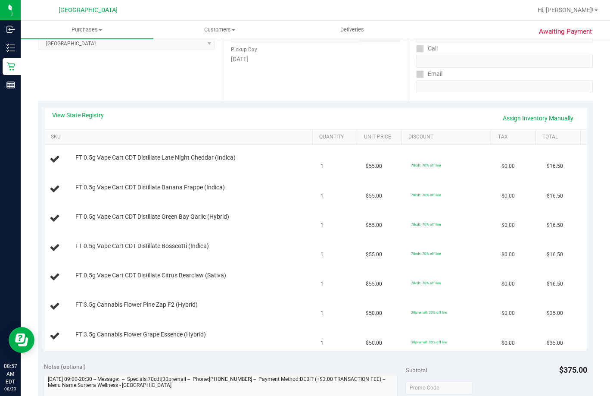
scroll to position [129, 0]
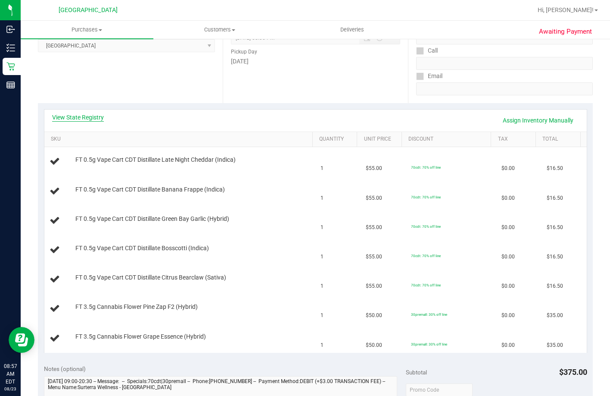
click at [61, 112] on div "View State Registry Assign Inventory Manually" at bounding box center [315, 120] width 542 height 22
click at [63, 116] on link "View State Registry" at bounding box center [78, 117] width 52 height 9
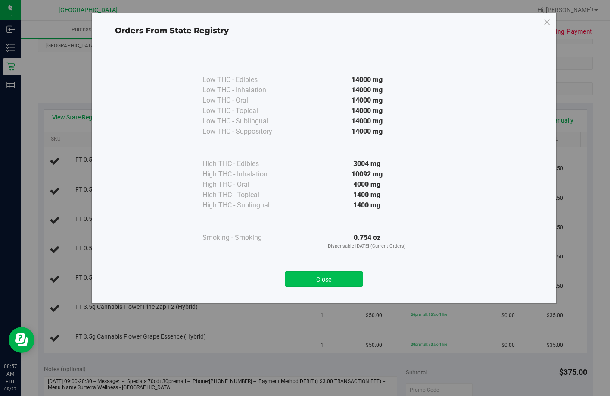
click at [312, 274] on button "Close" at bounding box center [324, 279] width 78 height 16
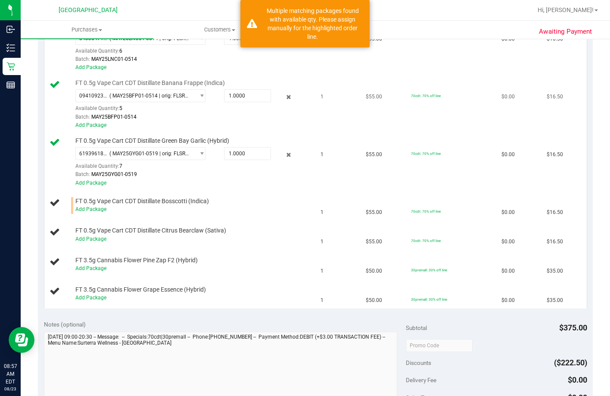
scroll to position [302, 0]
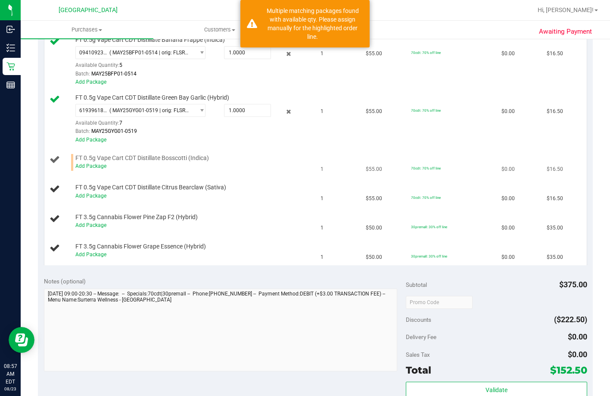
click at [65, 177] on td "FT 0.5g Vape Cart CDT Distillate Bosscotti (Indica) Add Package" at bounding box center [179, 162] width 271 height 29
click at [75, 169] on link "Add Package" at bounding box center [90, 166] width 31 height 6
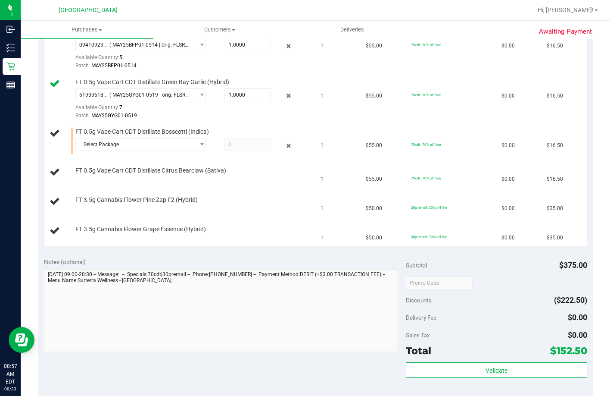
click at [139, 178] on div "FT 0.5g Vape Cart CDT Distillate Citrus Bearclaw (Sativa)" at bounding box center [180, 172] width 261 height 12
click at [143, 150] on span "Select Package" at bounding box center [135, 144] width 118 height 12
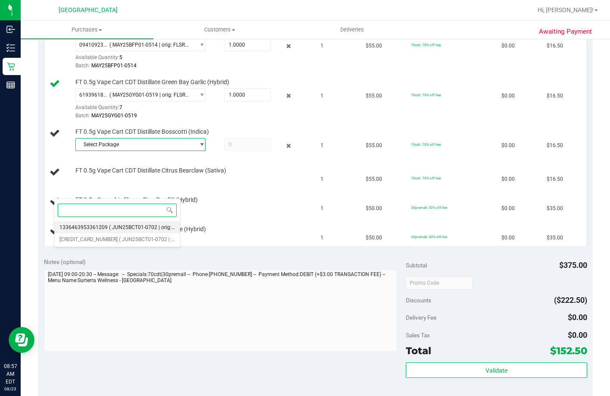
click at [136, 231] on li "1336463953361209 ( JUN25BCT01-0702 | orig: FLSRWGM-20250709-1881 )" at bounding box center [117, 227] width 126 height 12
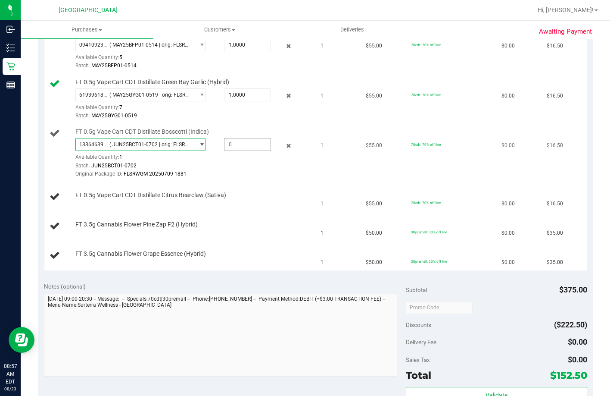
click at [225, 151] on span at bounding box center [247, 144] width 47 height 13
type input "1"
type input "1.0000"
click at [238, 178] on div "1336463953361209 ( JUN25BCT01-0702 | orig: FLSRWGM-20250709-1881 ) 133646395336…" at bounding box center [192, 158] width 235 height 40
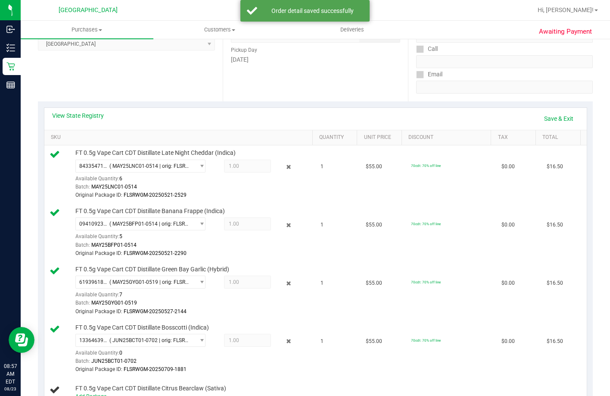
scroll to position [86, 0]
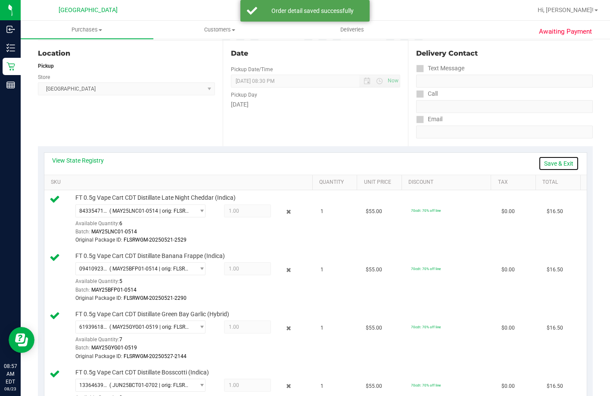
click at [559, 168] on link "Save & Exit" at bounding box center [559, 163] width 41 height 15
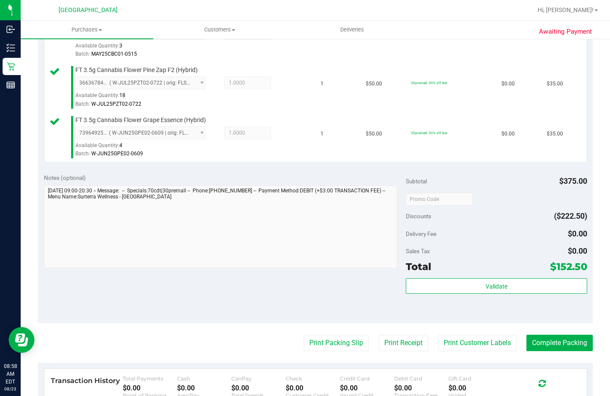
scroll to position [560, 0]
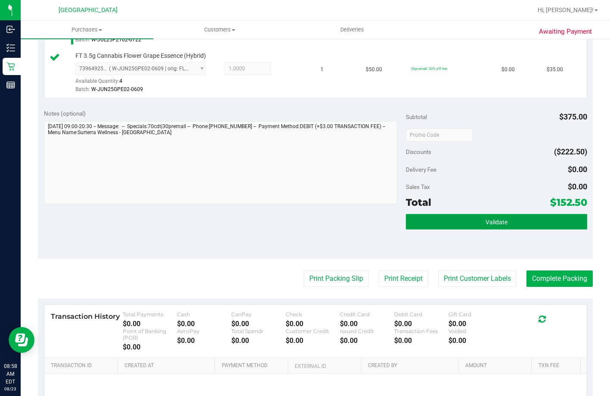
click at [446, 229] on button "Validate" at bounding box center [496, 222] width 181 height 16
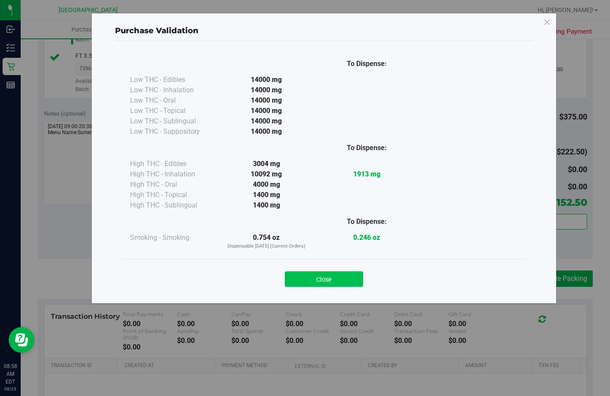
click at [352, 276] on button "Close" at bounding box center [324, 279] width 78 height 16
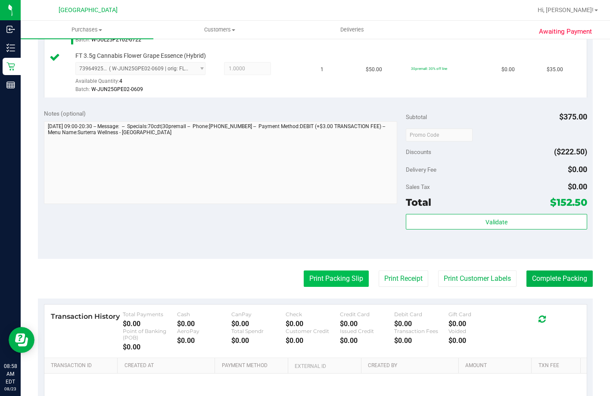
click at [330, 287] on button "Print Packing Slip" at bounding box center [336, 278] width 65 height 16
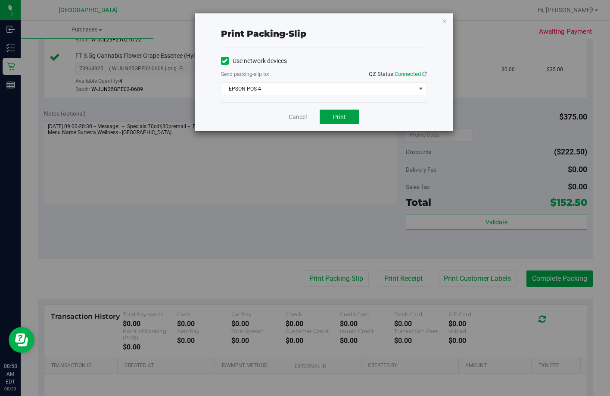
drag, startPoint x: 344, startPoint y: 112, endPoint x: 343, endPoint y: 116, distance: 4.5
click at [343, 115] on button "Print" at bounding box center [340, 116] width 40 height 15
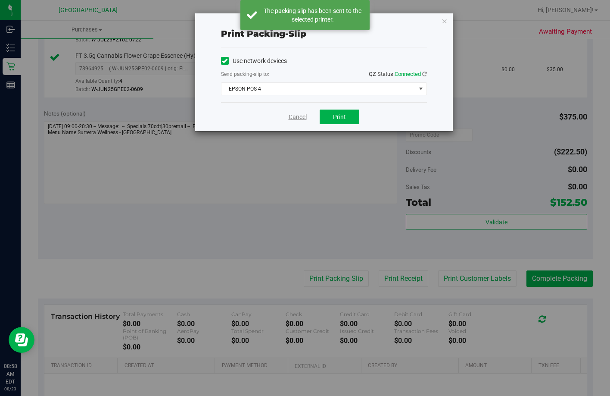
click at [293, 118] on link "Cancel" at bounding box center [298, 116] width 18 height 9
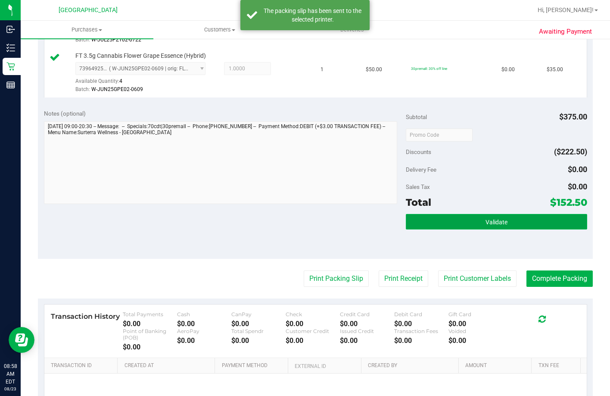
click at [449, 229] on button "Validate" at bounding box center [496, 222] width 181 height 16
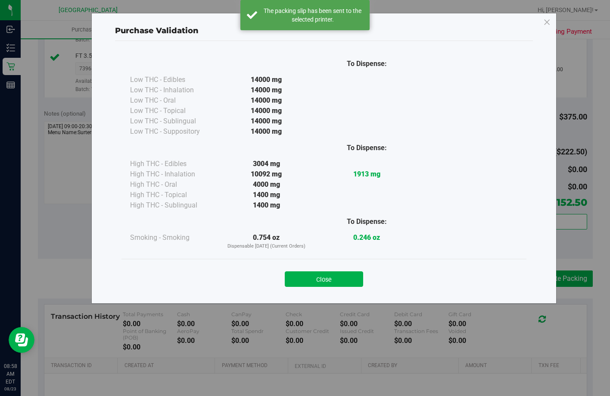
click at [353, 271] on button "Close" at bounding box center [324, 279] width 78 height 16
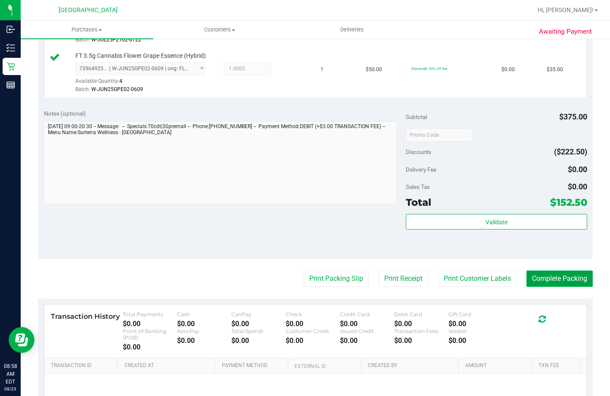
click at [571, 287] on button "Complete Packing" at bounding box center [560, 278] width 66 height 16
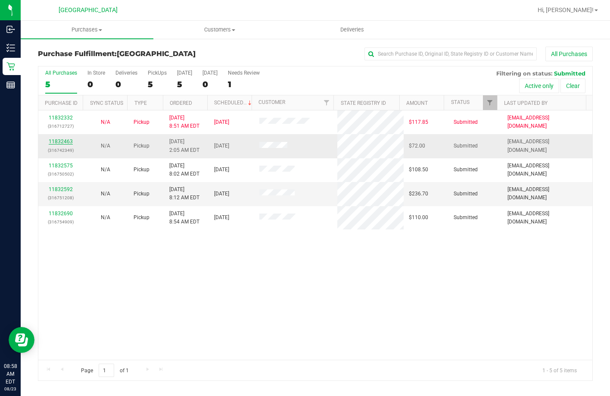
click at [56, 143] on link "11832463" at bounding box center [61, 141] width 24 height 6
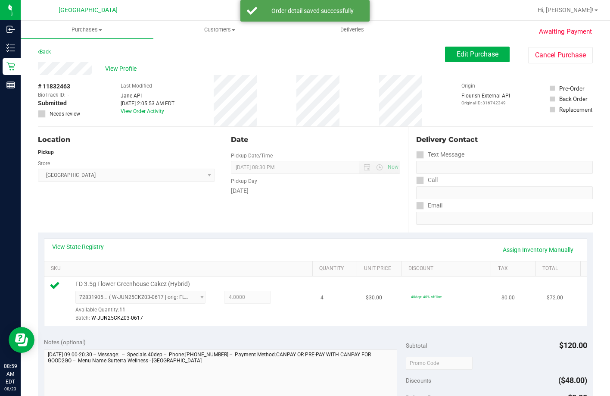
scroll to position [215, 0]
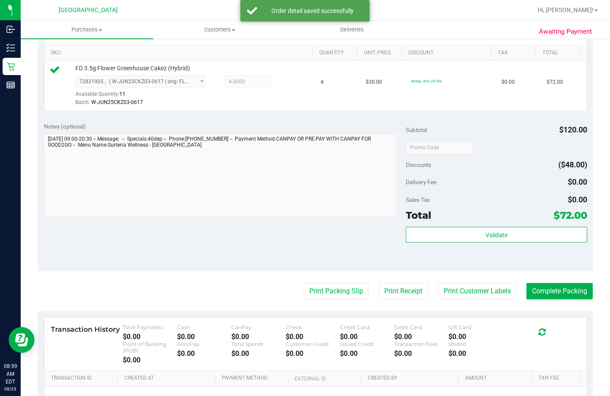
click at [422, 238] on div "Subtotal $120.00 Discounts ($48.00) Delivery Fee $0.00 Sales Tax $0.00 Total $7…" at bounding box center [496, 193] width 181 height 143
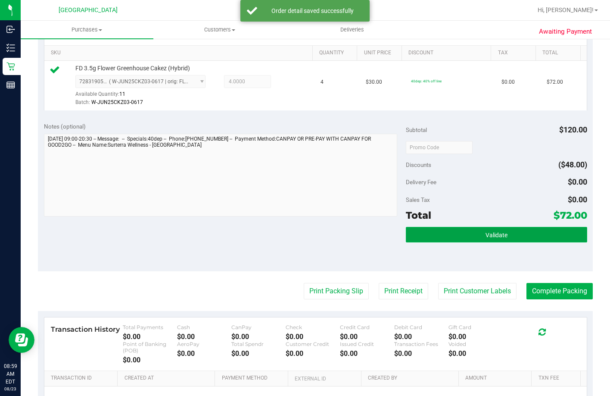
click at [436, 242] on button "Validate" at bounding box center [496, 235] width 181 height 16
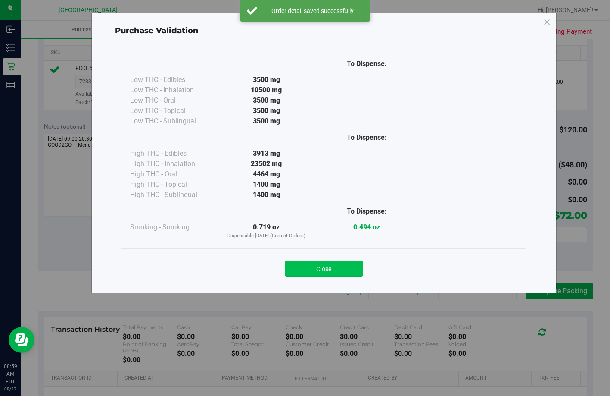
click at [286, 274] on button "Close" at bounding box center [324, 269] width 78 height 16
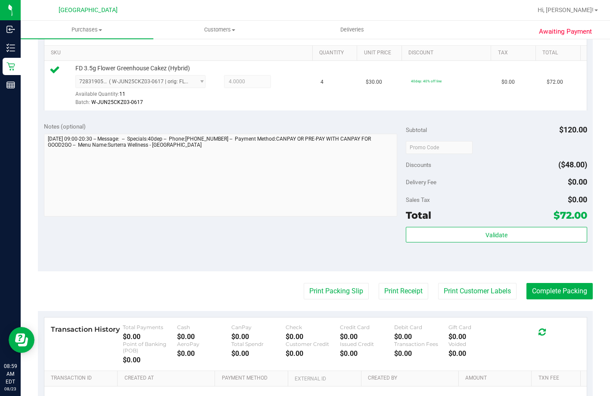
click at [343, 290] on purchase-details "Back Edit Purchase Cancel Purchase View Profile # 11832463 BioTrack ID: - Submi…" at bounding box center [315, 154] width 555 height 647
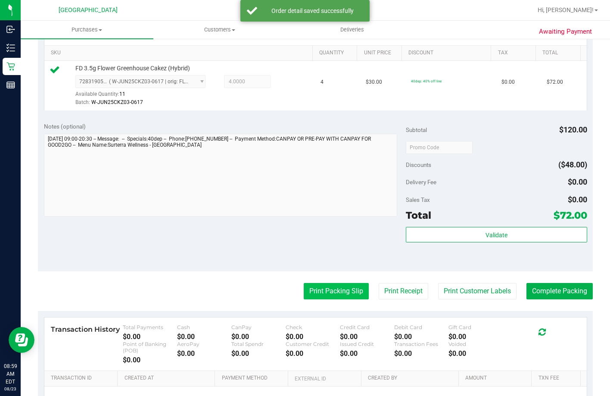
click at [340, 299] on button "Print Packing Slip" at bounding box center [336, 291] width 65 height 16
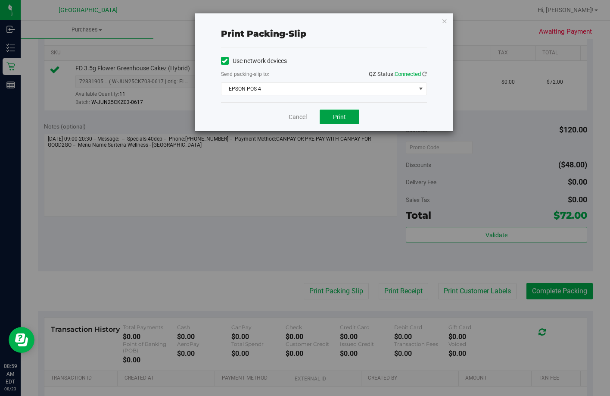
click at [342, 122] on button "Print" at bounding box center [340, 116] width 40 height 15
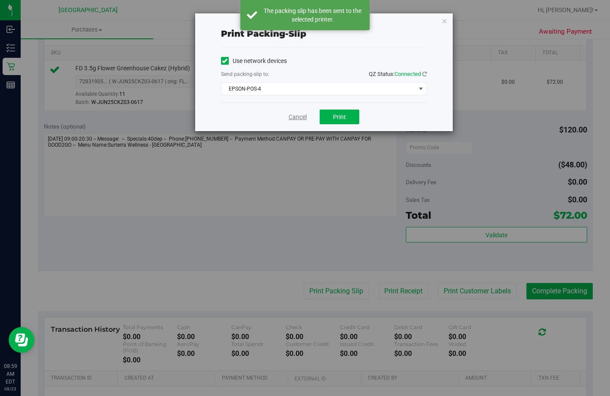
click at [296, 119] on link "Cancel" at bounding box center [298, 116] width 18 height 9
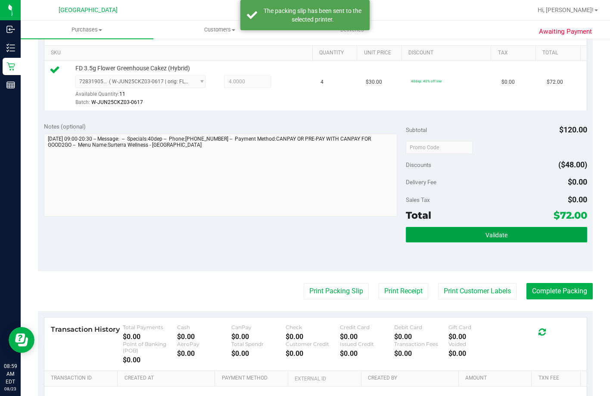
click at [449, 242] on button "Validate" at bounding box center [496, 235] width 181 height 16
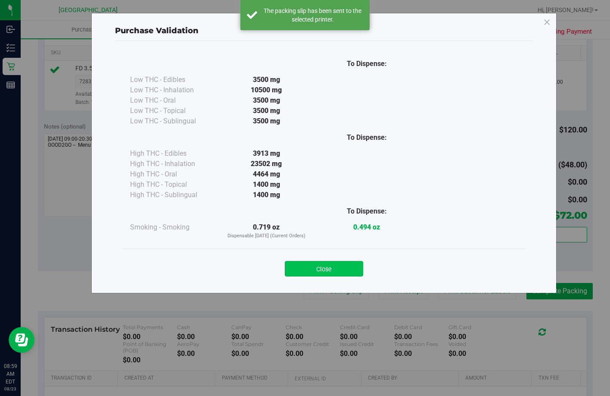
click at [361, 268] on div "Close" at bounding box center [324, 266] width 392 height 22
click at [358, 269] on button "Close" at bounding box center [324, 269] width 78 height 16
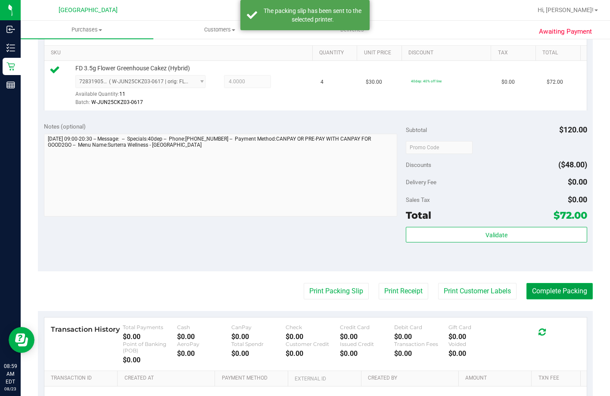
click at [539, 299] on button "Complete Packing" at bounding box center [560, 291] width 66 height 16
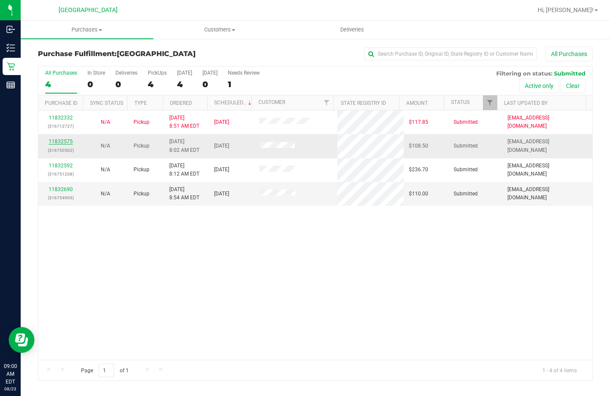
click at [59, 141] on link "11832575" at bounding box center [61, 141] width 24 height 6
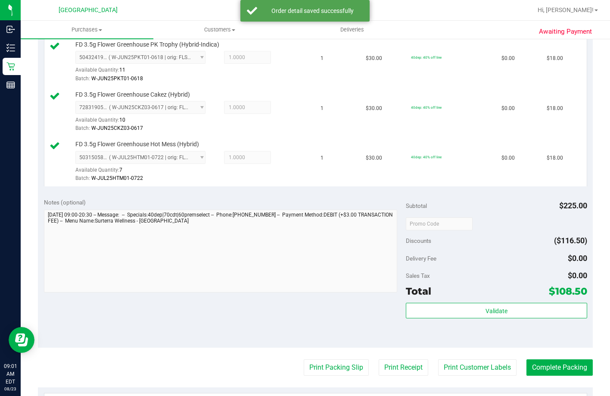
scroll to position [431, 0]
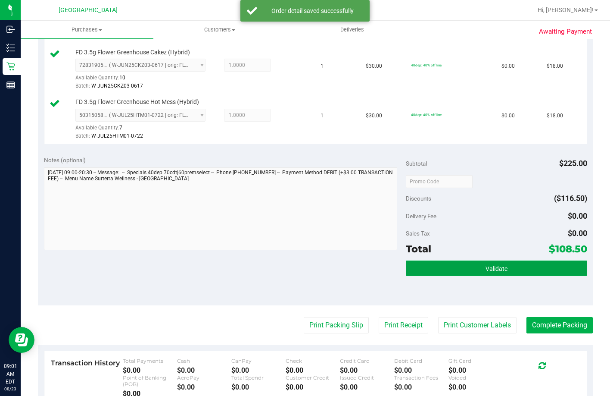
click at [517, 276] on button "Validate" at bounding box center [496, 268] width 181 height 16
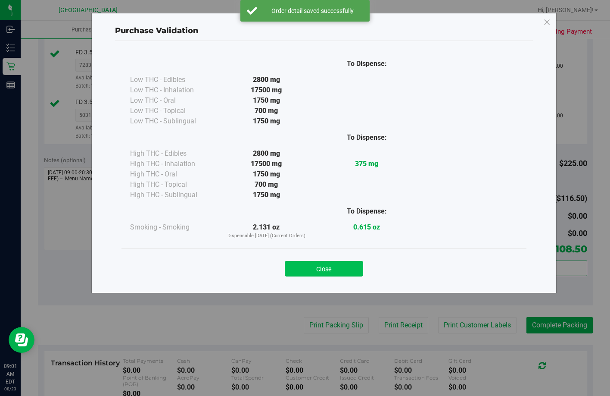
click at [304, 267] on button "Close" at bounding box center [324, 269] width 78 height 16
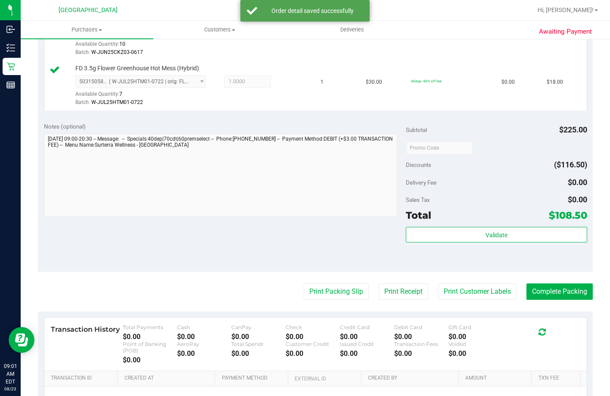
scroll to position [517, 0]
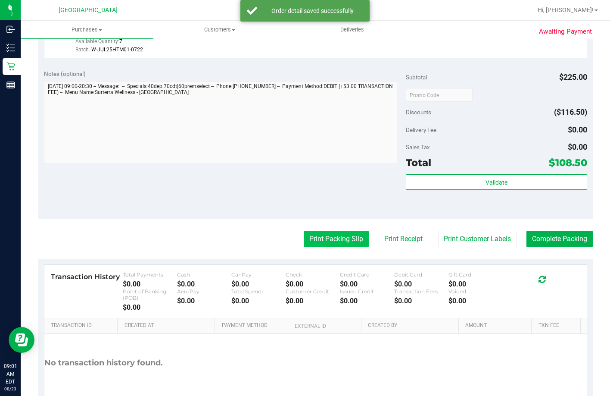
click at [315, 247] on button "Print Packing Slip" at bounding box center [336, 239] width 65 height 16
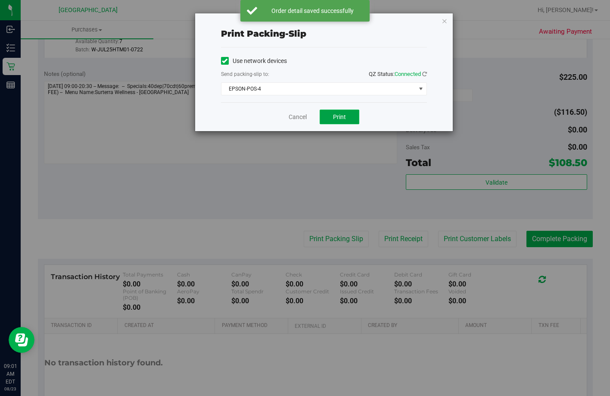
click at [337, 109] on button "Print" at bounding box center [340, 116] width 40 height 15
click at [293, 115] on link "Cancel" at bounding box center [298, 116] width 18 height 9
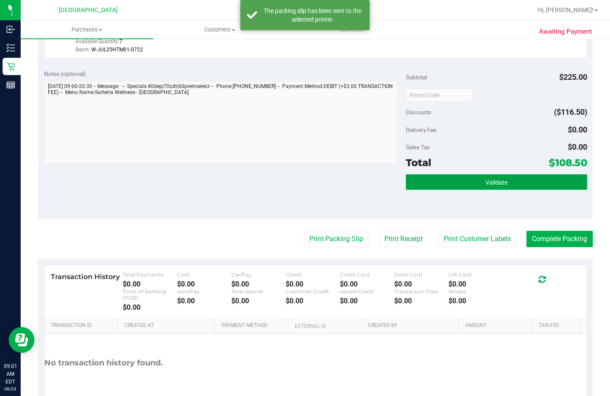
click at [439, 190] on button "Validate" at bounding box center [496, 182] width 181 height 16
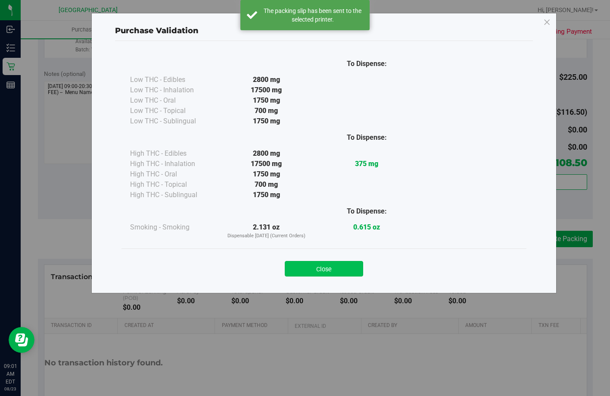
click at [333, 269] on button "Close" at bounding box center [324, 269] width 78 height 16
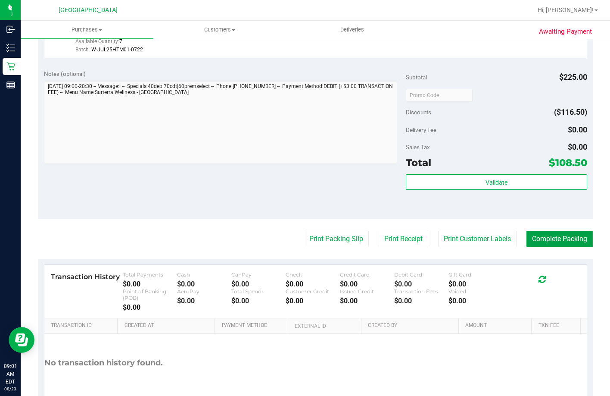
click at [547, 247] on button "Complete Packing" at bounding box center [560, 239] width 66 height 16
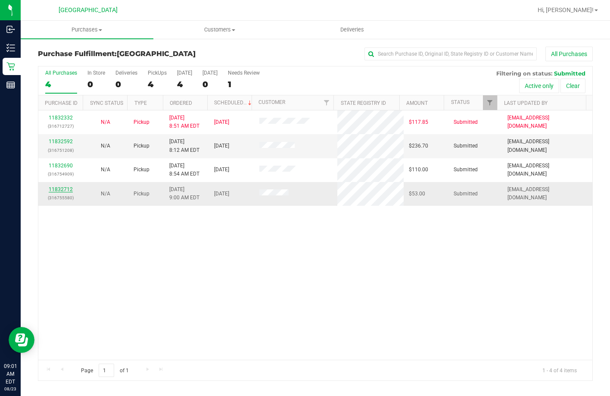
click at [65, 188] on link "11832712" at bounding box center [61, 189] width 24 height 6
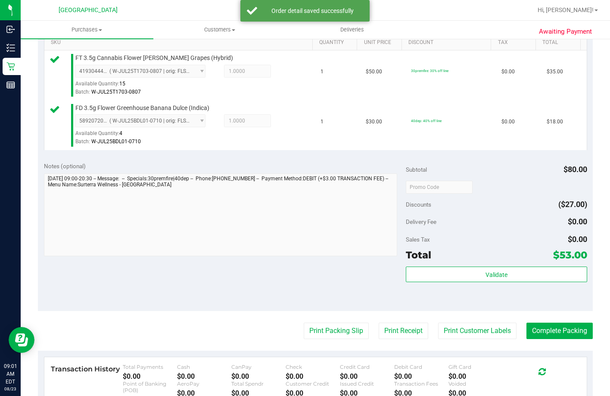
scroll to position [302, 0]
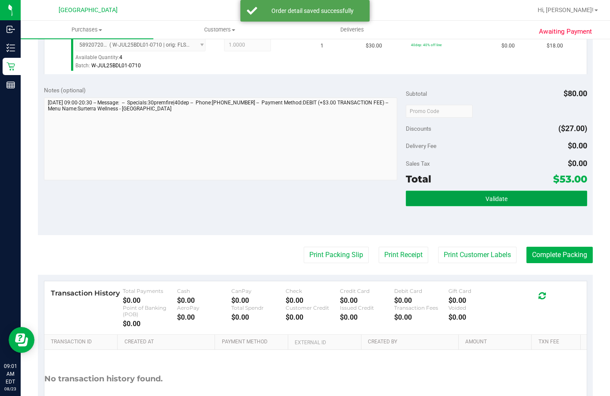
click at [443, 206] on button "Validate" at bounding box center [496, 198] width 181 height 16
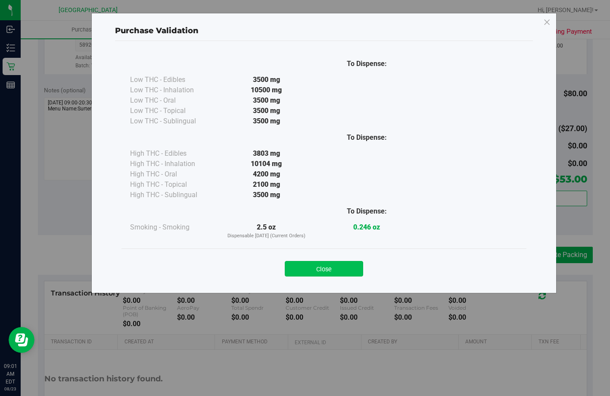
click at [328, 262] on button "Close" at bounding box center [324, 269] width 78 height 16
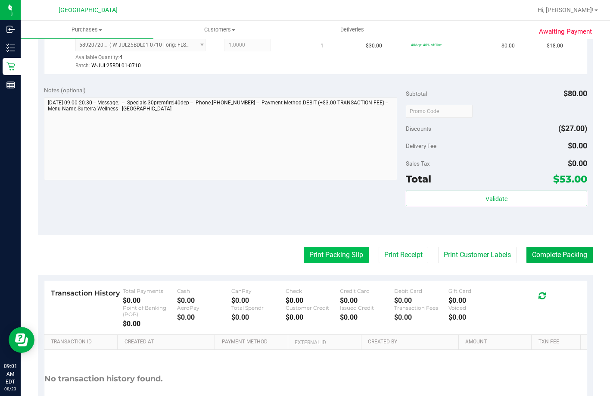
click at [324, 263] on button "Print Packing Slip" at bounding box center [336, 254] width 65 height 16
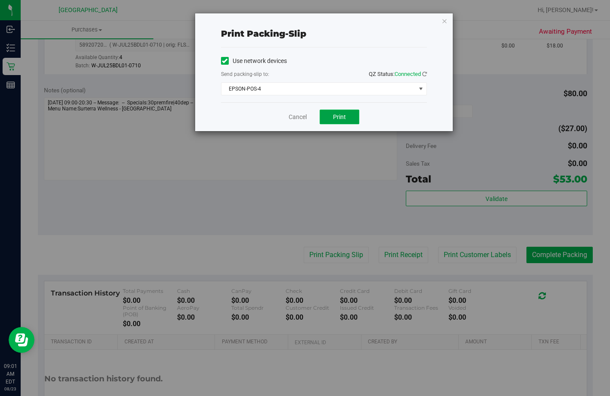
click at [345, 119] on span "Print" at bounding box center [339, 116] width 13 height 7
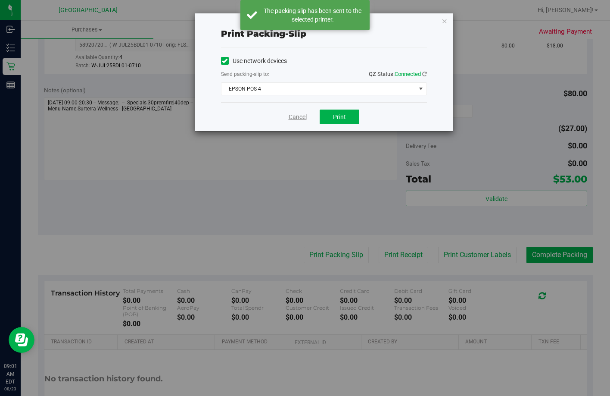
click at [298, 118] on link "Cancel" at bounding box center [298, 116] width 18 height 9
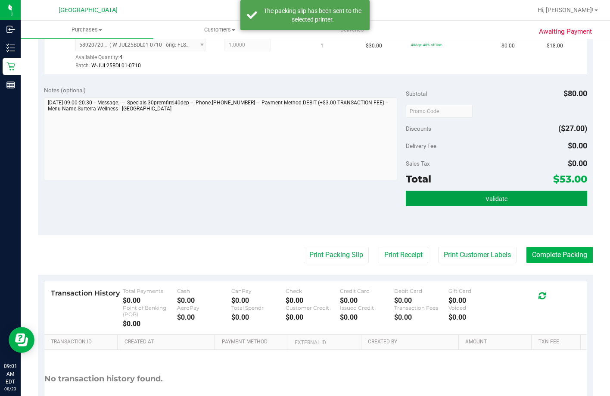
click at [455, 206] on button "Validate" at bounding box center [496, 198] width 181 height 16
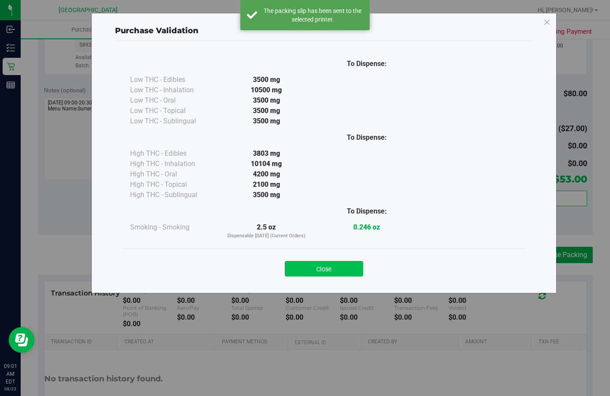
click at [332, 265] on button "Close" at bounding box center [324, 269] width 78 height 16
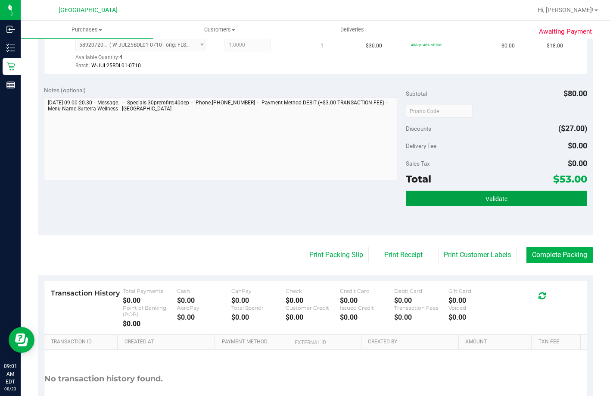
click at [426, 206] on button "Validate" at bounding box center [496, 198] width 181 height 16
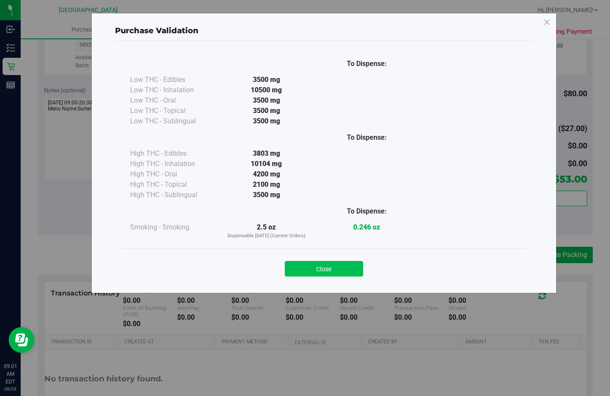
click at [332, 267] on button "Close" at bounding box center [324, 269] width 78 height 16
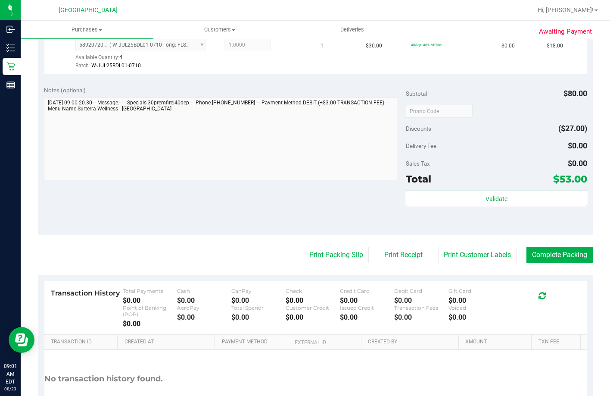
click at [534, 267] on purchase-details "Back Edit Purchase Cancel Purchase View Profile # 11832712 BioTrack ID: - Submi…" at bounding box center [315, 93] width 555 height 697
click at [534, 268] on purchase-details "Back Edit Purchase Cancel Purchase View Profile # 11832712 BioTrack ID: - Submi…" at bounding box center [315, 93] width 555 height 697
click at [539, 263] on button "Complete Packing" at bounding box center [560, 254] width 66 height 16
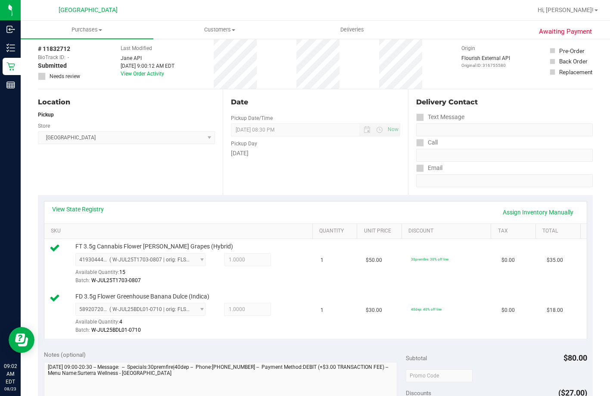
scroll to position [0, 0]
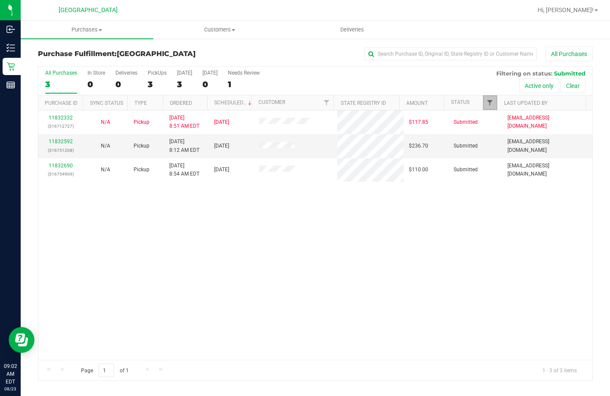
click at [491, 102] on span "Filter" at bounding box center [489, 102] width 7 height 7
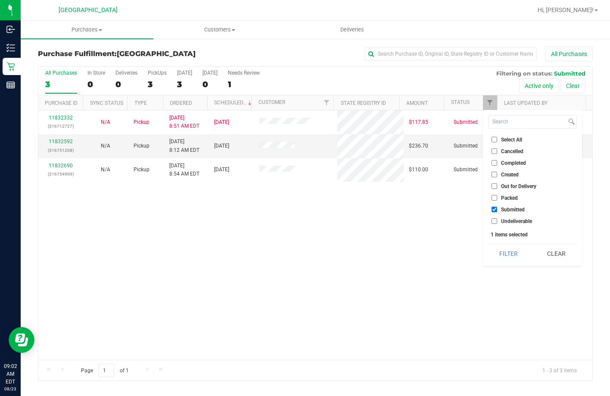
click at [496, 196] on input "Packed" at bounding box center [495, 198] width 6 height 6
checkbox input "true"
click at [498, 249] on button "Filter" at bounding box center [508, 253] width 41 height 19
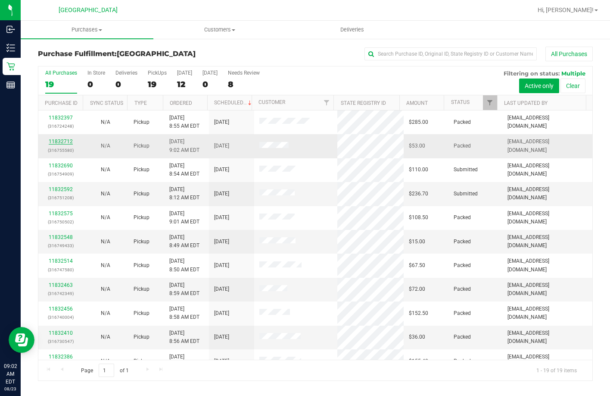
click at [58, 141] on link "11832712" at bounding box center [61, 141] width 24 height 6
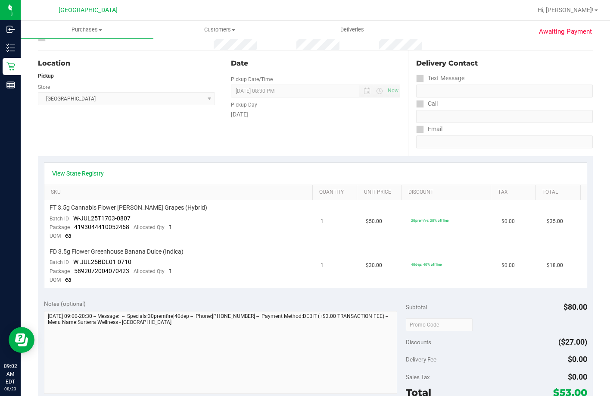
scroll to position [172, 0]
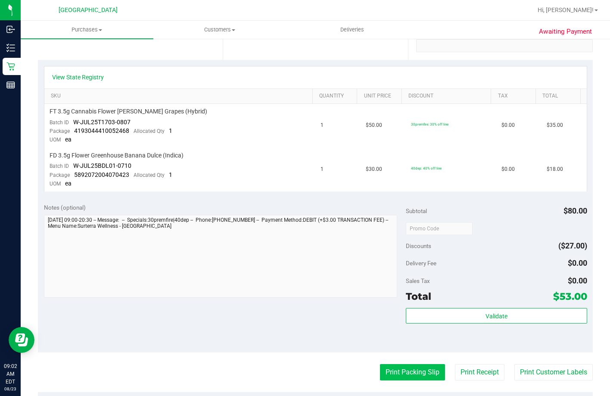
click at [389, 377] on button "Print Packing Slip" at bounding box center [412, 372] width 65 height 16
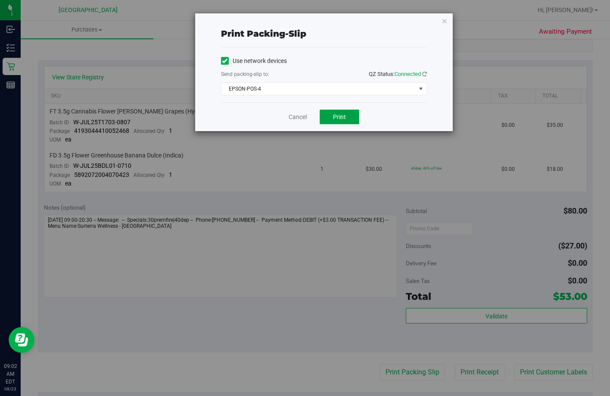
click at [330, 114] on button "Print" at bounding box center [340, 116] width 40 height 15
click at [292, 117] on link "Cancel" at bounding box center [298, 116] width 18 height 9
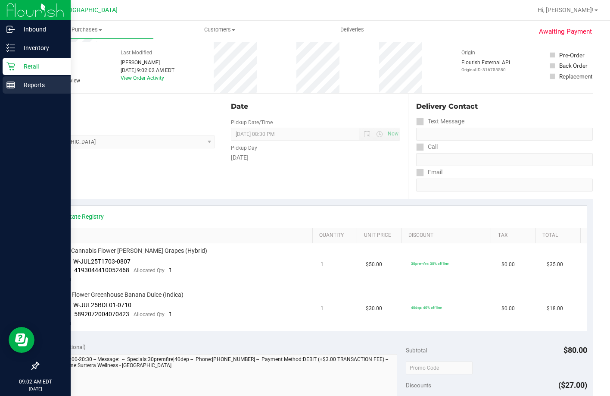
scroll to position [0, 0]
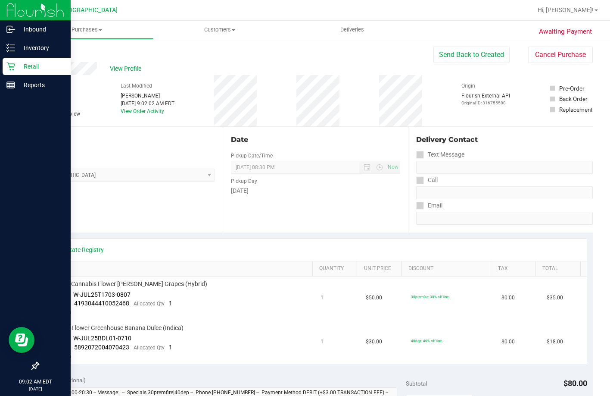
click at [16, 58] on div "Retail" at bounding box center [37, 66] width 68 height 17
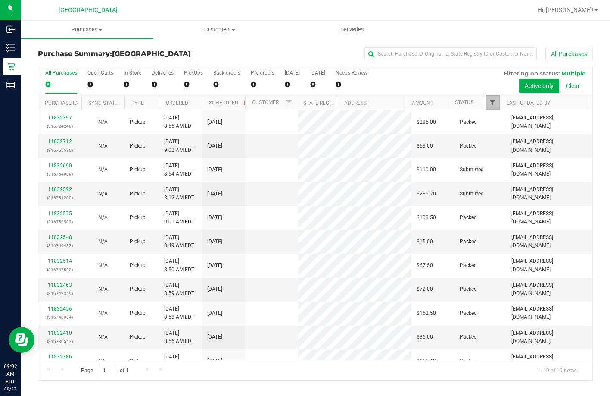
click at [494, 100] on span "Filter" at bounding box center [492, 102] width 7 height 7
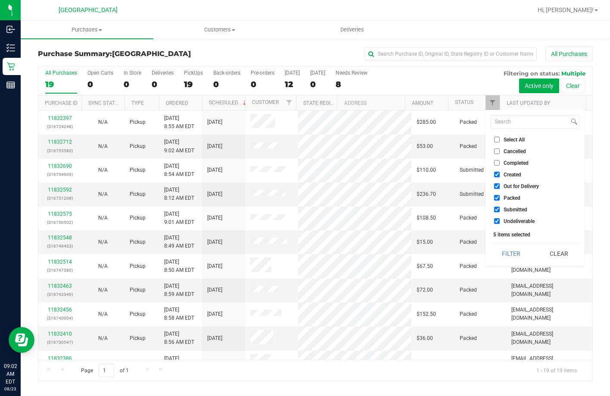
click at [496, 142] on input "Select All" at bounding box center [497, 140] width 6 height 6
checkbox input "true"
click at [496, 142] on input "Select All" at bounding box center [497, 140] width 6 height 6
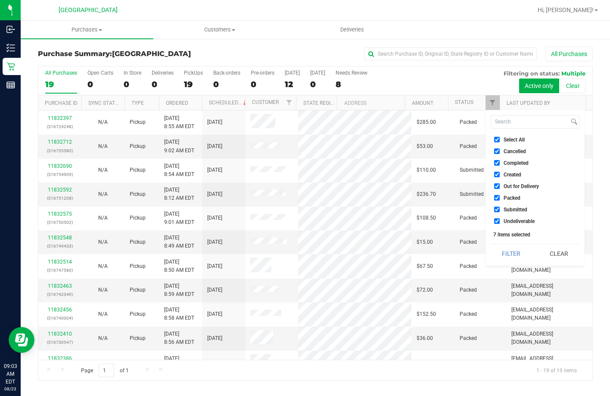
checkbox input "false"
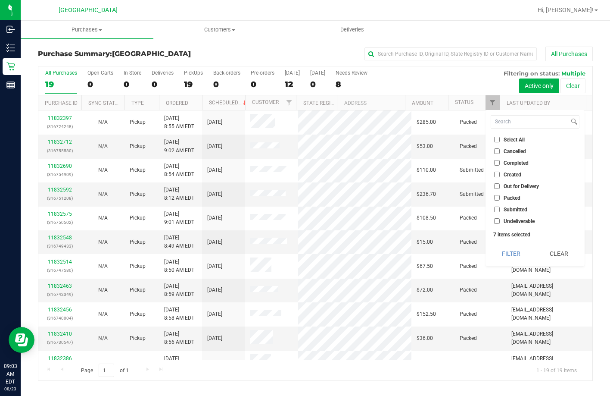
checkbox input "false"
drag, startPoint x: 506, startPoint y: 206, endPoint x: 503, endPoint y: 224, distance: 18.3
click at [507, 206] on li "Submitted" at bounding box center [535, 209] width 89 height 9
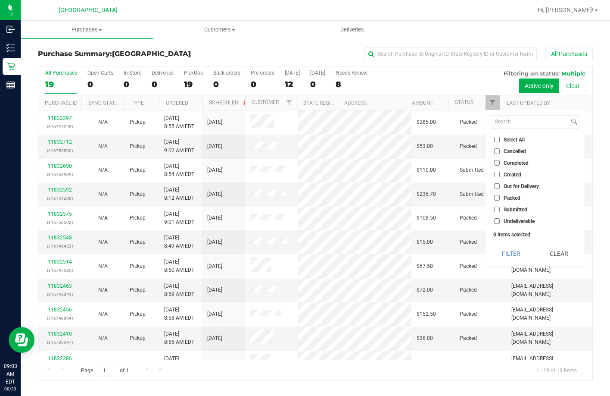
click at [503, 208] on label "Submitted" at bounding box center [510, 209] width 33 height 6
click at [500, 208] on input "Submitted" at bounding box center [497, 209] width 6 height 6
checkbox input "true"
click at [508, 243] on div "Select All Cancelled Completed Created Out for Delivery Packed Submitted Undeli…" at bounding box center [535, 188] width 99 height 156
click at [510, 253] on button "Filter" at bounding box center [511, 253] width 41 height 19
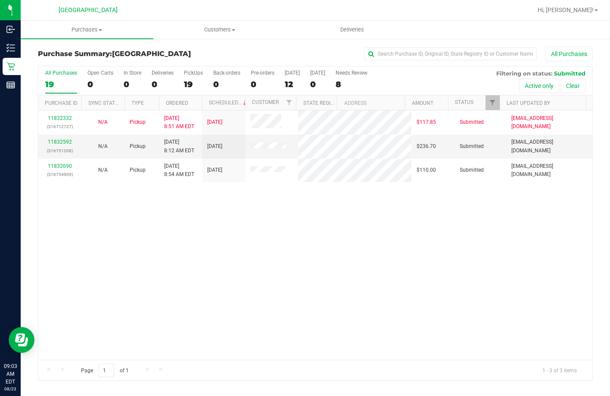
click at [274, 209] on div "11832332 (316712727) N/A Pickup 8/23/2025 8:51 AM EDT 8/23/2025 $117.85 Submitt…" at bounding box center [315, 234] width 554 height 249
click at [65, 140] on link "11832592" at bounding box center [60, 142] width 24 height 6
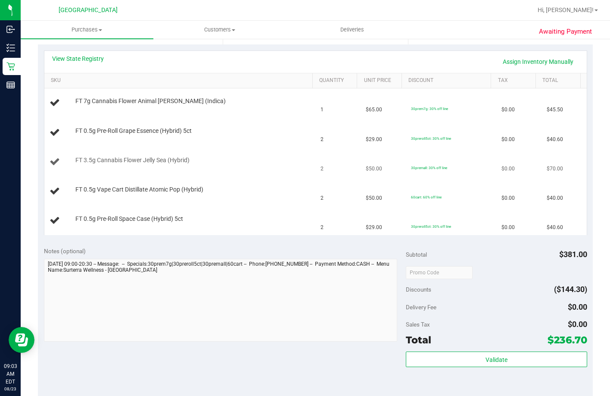
scroll to position [172, 0]
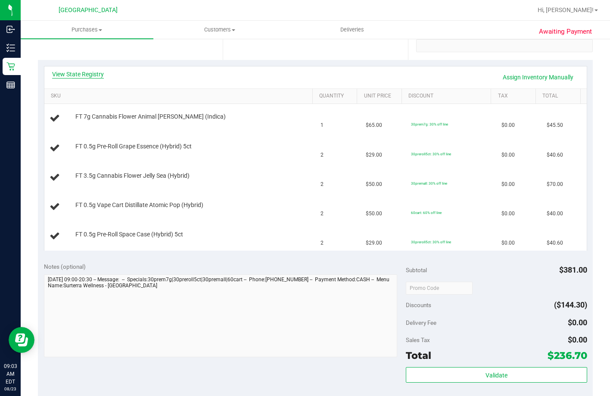
click at [75, 70] on link "View State Registry" at bounding box center [78, 74] width 52 height 9
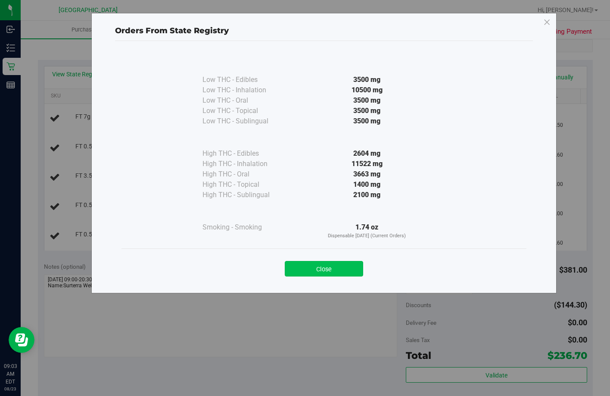
click at [313, 267] on button "Close" at bounding box center [324, 269] width 78 height 16
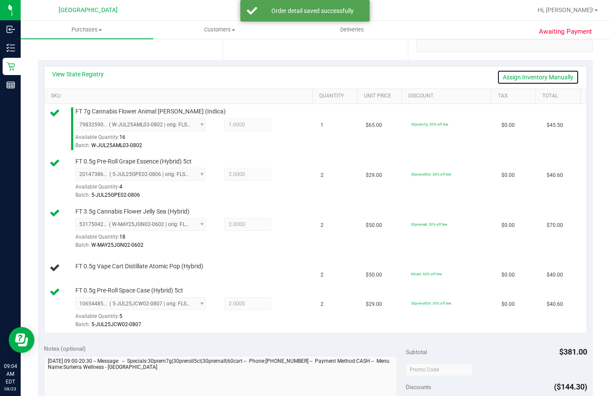
click at [541, 75] on link "Assign Inventory Manually" at bounding box center [538, 77] width 82 height 15
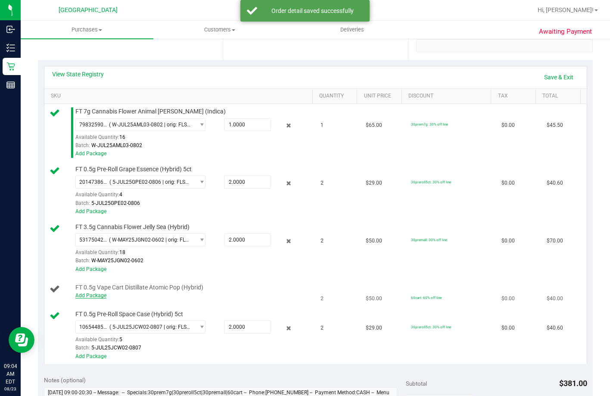
click at [78, 298] on link "Add Package" at bounding box center [90, 295] width 31 height 6
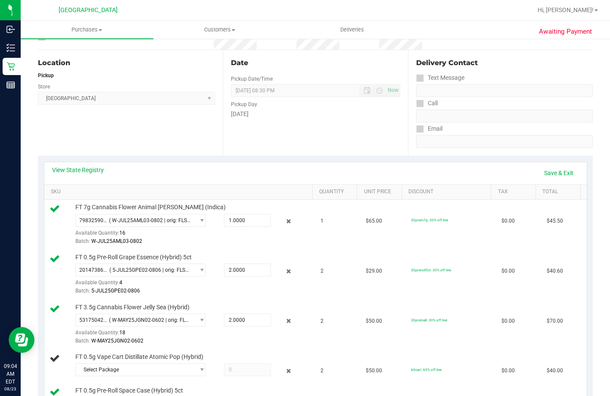
scroll to position [43, 0]
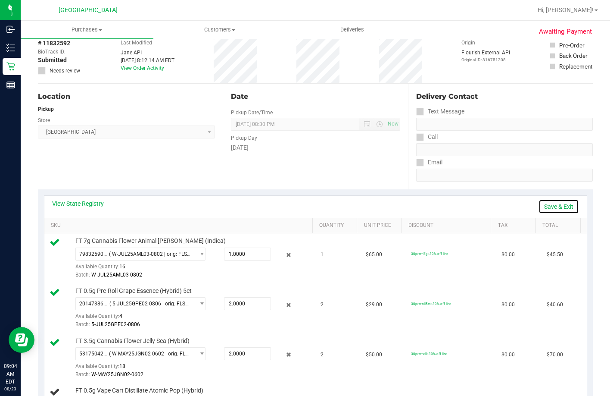
click at [558, 208] on link "Save & Exit" at bounding box center [559, 206] width 41 height 15
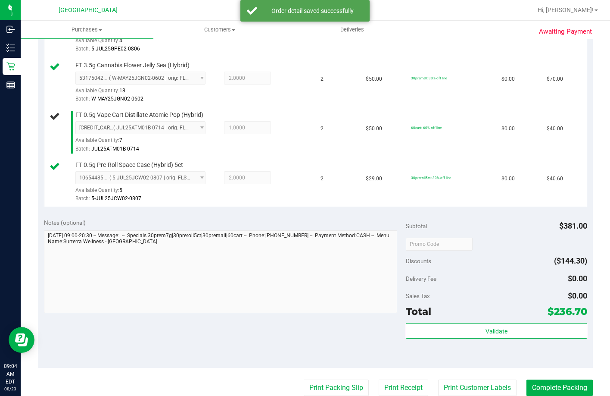
scroll to position [388, 0]
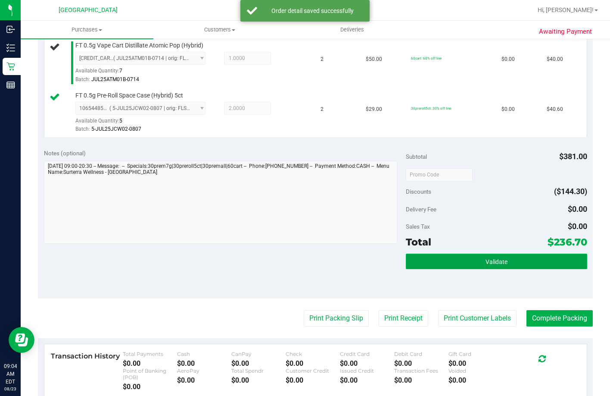
click at [445, 269] on button "Validate" at bounding box center [496, 261] width 181 height 16
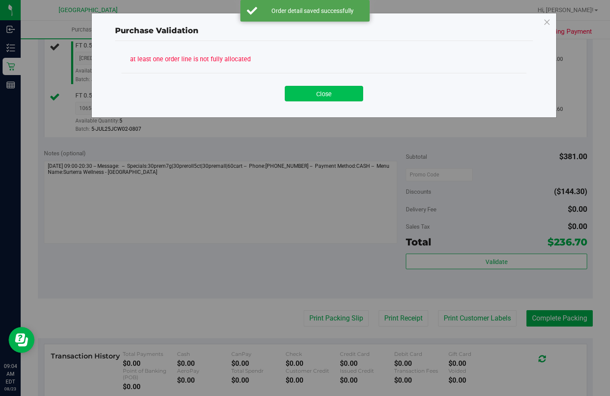
click at [333, 96] on button "Close" at bounding box center [324, 94] width 78 height 16
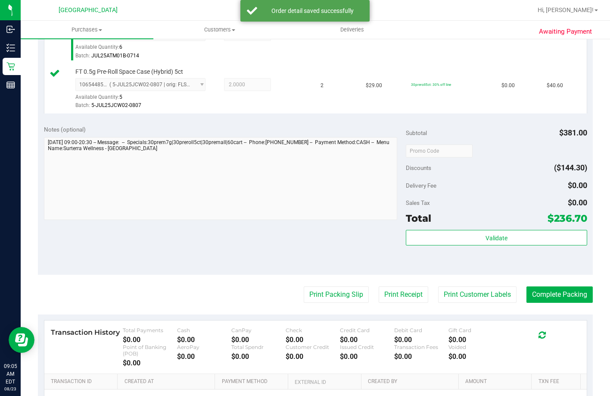
scroll to position [560, 0]
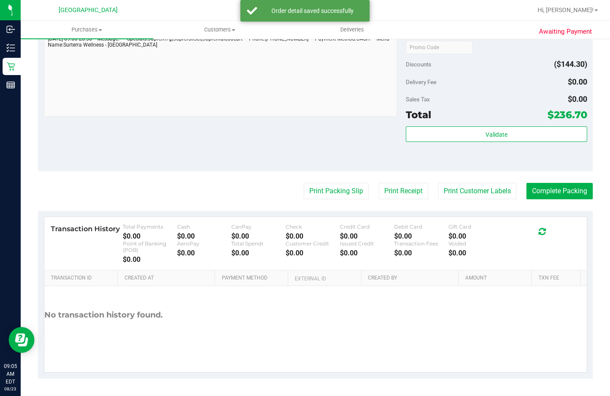
click at [448, 139] on div "Subtotal $381.00 Discounts ($144.30) Delivery Fee $0.00 Sales Tax $0.00 Total $…" at bounding box center [496, 93] width 181 height 143
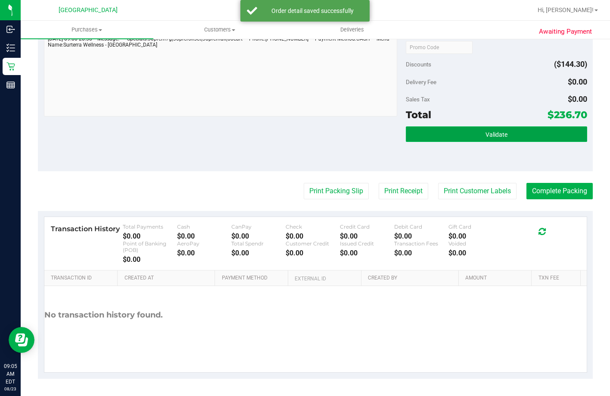
click at [450, 142] on button "Validate" at bounding box center [496, 134] width 181 height 16
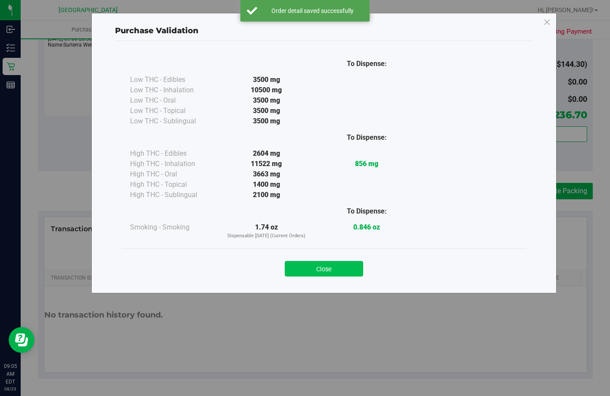
click at [325, 265] on button "Close" at bounding box center [324, 269] width 78 height 16
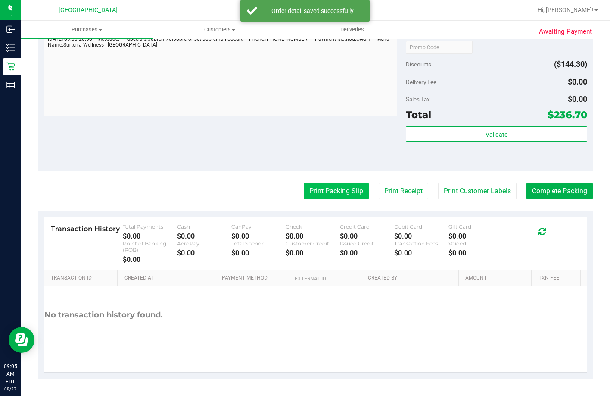
click at [321, 199] on button "Print Packing Slip" at bounding box center [336, 191] width 65 height 16
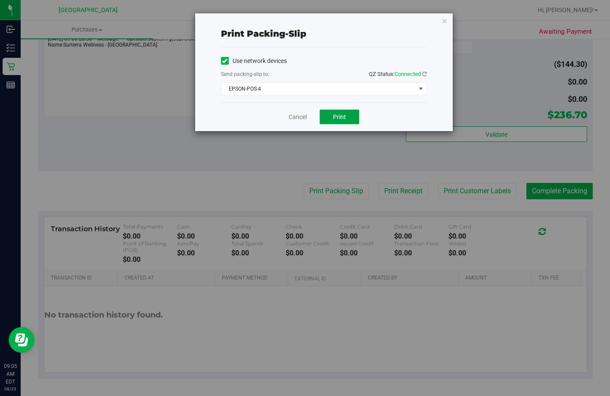
click at [330, 115] on button "Print" at bounding box center [340, 116] width 40 height 15
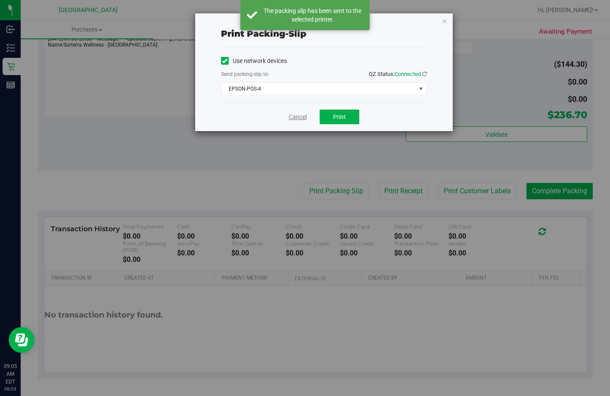
click at [298, 116] on link "Cancel" at bounding box center [298, 116] width 18 height 9
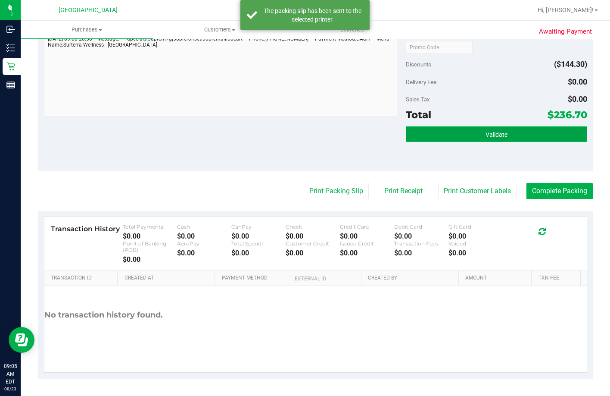
click at [447, 142] on button "Validate" at bounding box center [496, 134] width 181 height 16
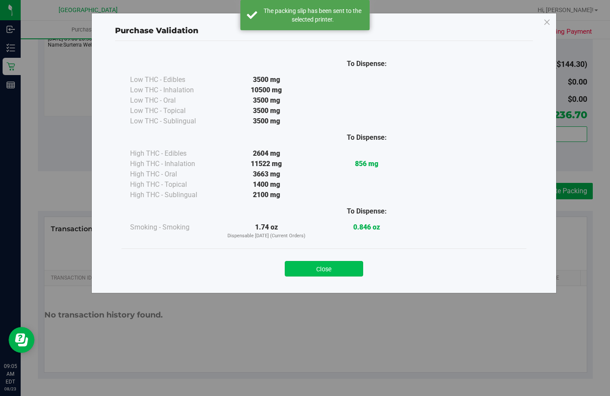
click at [312, 265] on button "Close" at bounding box center [324, 269] width 78 height 16
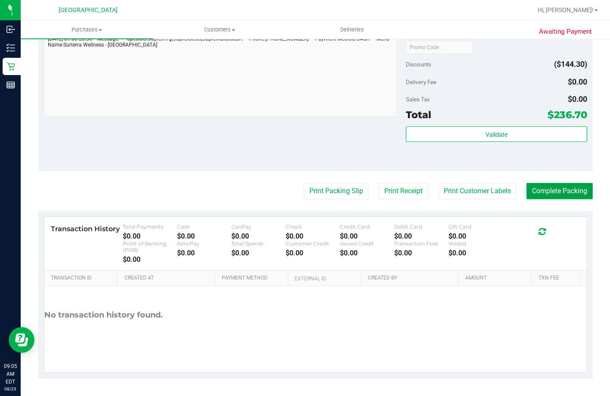
click at [562, 198] on button "Complete Packing" at bounding box center [560, 191] width 66 height 16
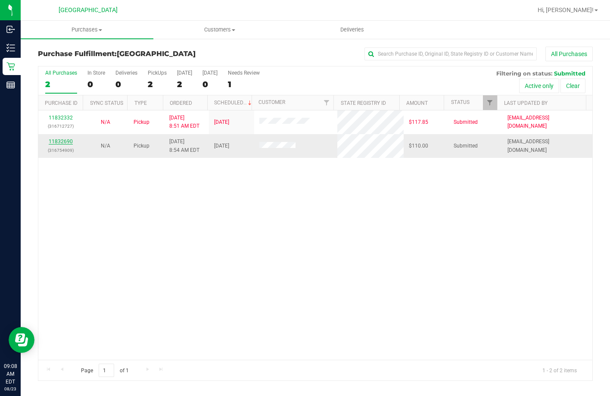
click at [66, 142] on link "11832690" at bounding box center [61, 141] width 24 height 6
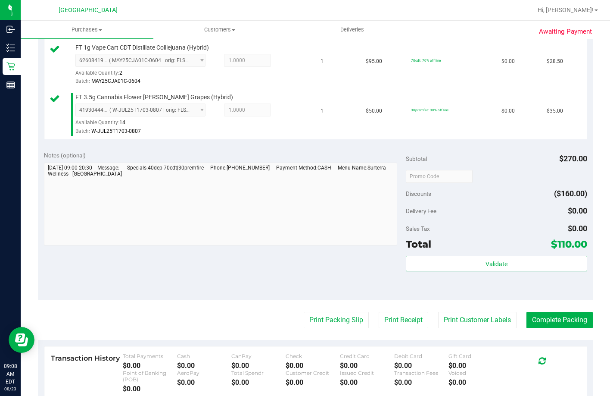
scroll to position [345, 0]
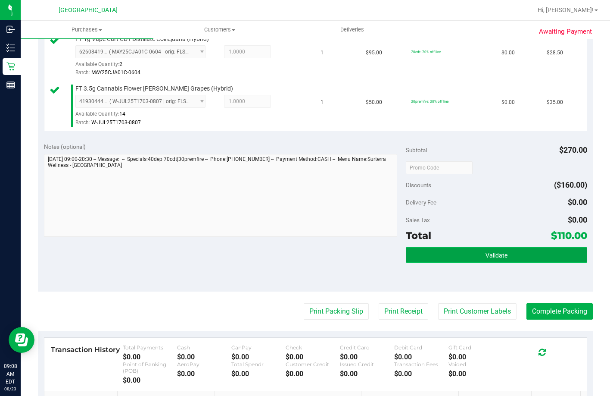
click at [471, 262] on button "Validate" at bounding box center [496, 255] width 181 height 16
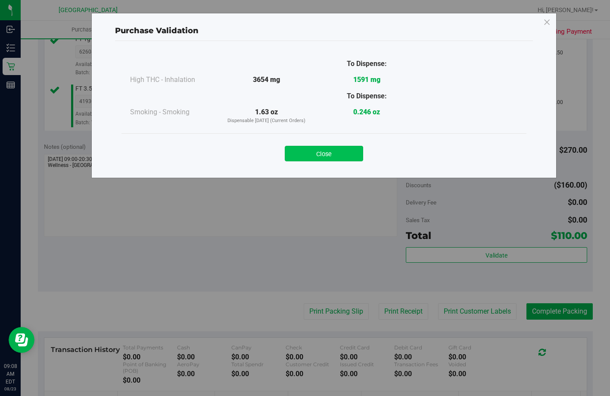
click at [321, 150] on button "Close" at bounding box center [324, 154] width 78 height 16
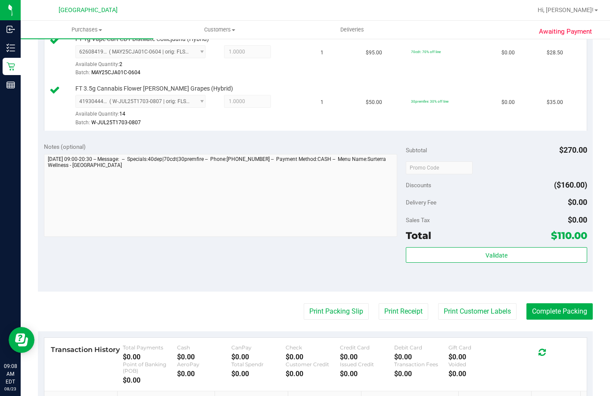
click at [328, 349] on purchase-details "Back Edit Purchase Cancel Purchase View Profile # 11832690 BioTrack ID: - Submi…" at bounding box center [315, 100] width 555 height 797
click at [328, 319] on button "Print Packing Slip" at bounding box center [336, 311] width 65 height 16
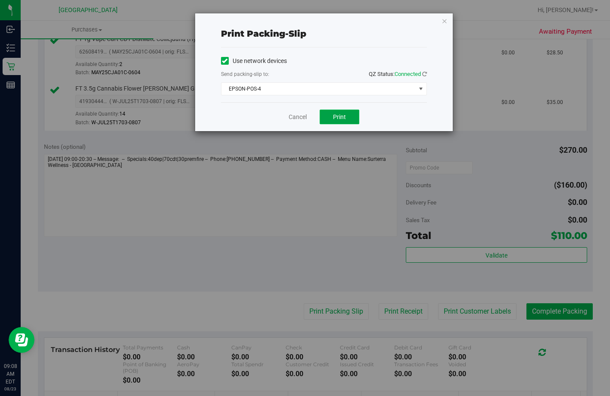
click at [330, 118] on button "Print" at bounding box center [340, 116] width 40 height 15
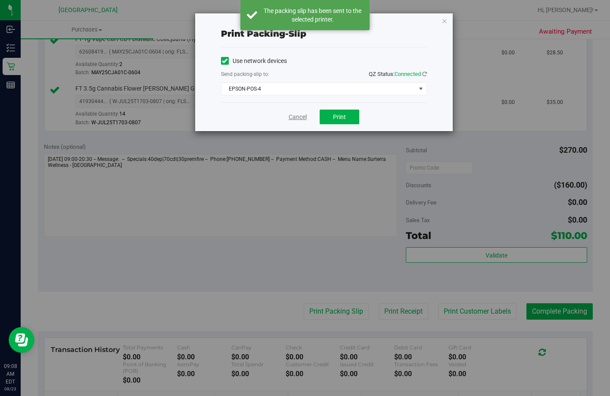
click at [298, 120] on link "Cancel" at bounding box center [298, 116] width 18 height 9
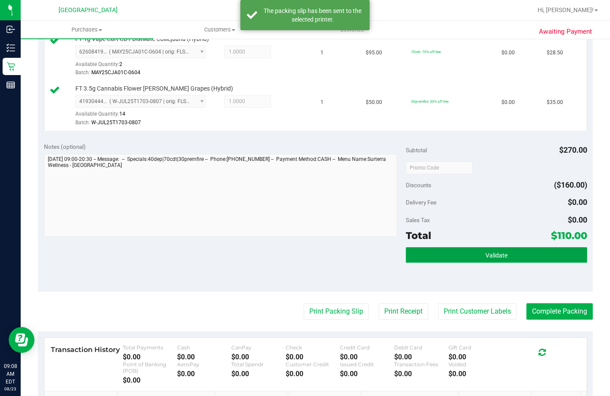
click at [424, 262] on button "Validate" at bounding box center [496, 255] width 181 height 16
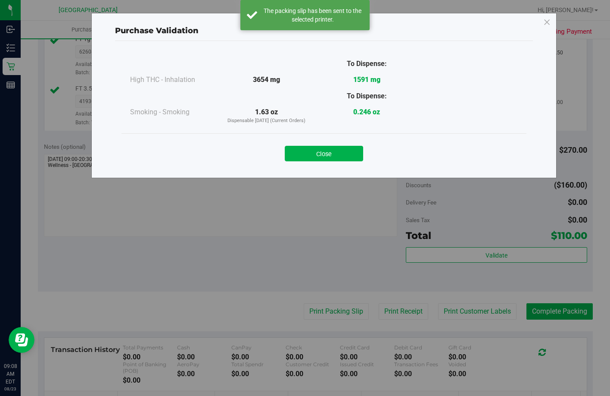
click at [294, 153] on button "Close" at bounding box center [324, 154] width 78 height 16
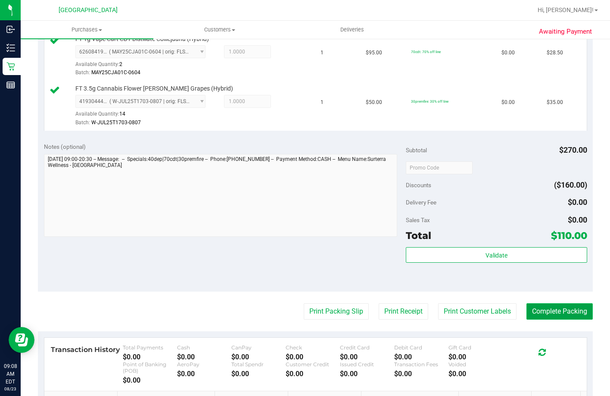
click at [550, 319] on button "Complete Packing" at bounding box center [560, 311] width 66 height 16
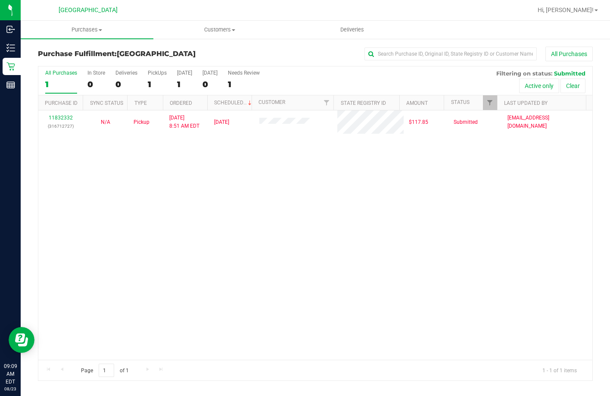
click at [401, 223] on div "11832332 (316712727) N/A Pickup 8/23/2025 8:51 AM EDT 8/23/2025 $117.85 Submitt…" at bounding box center [315, 234] width 554 height 249
click at [155, 156] on div "11832332 (316712727) N/A Pickup 8/23/2025 8:51 AM EDT 8/23/2025 $117.85 Submitt…" at bounding box center [315, 234] width 554 height 249
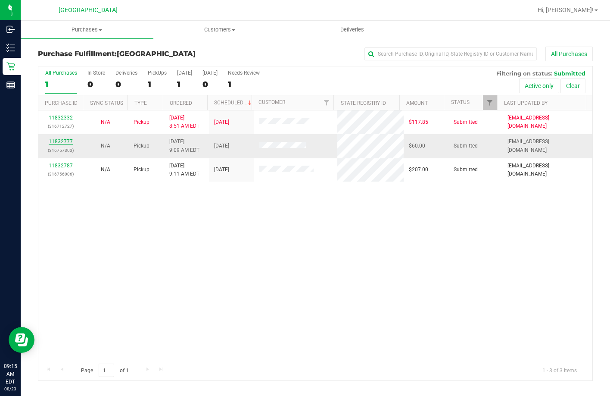
click at [64, 142] on link "11832777" at bounding box center [61, 141] width 24 height 6
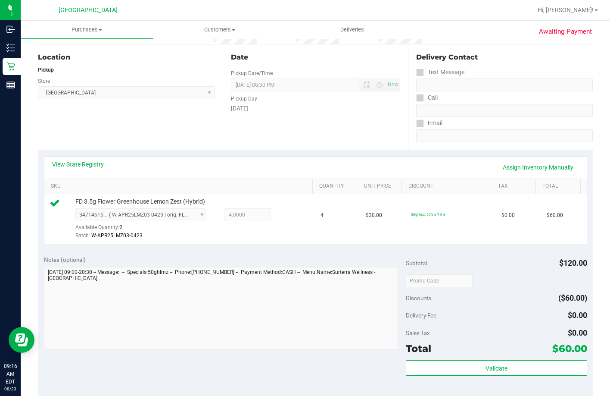
scroll to position [215, 0]
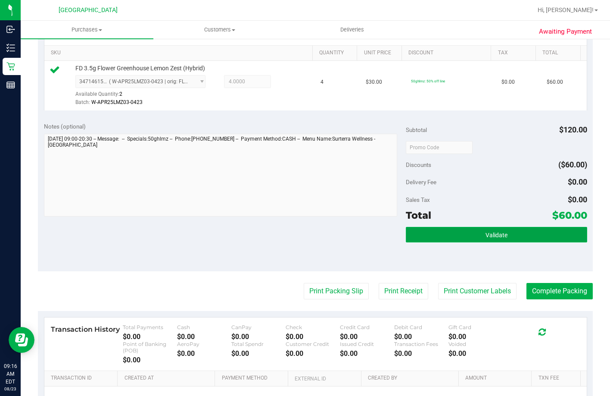
click at [460, 242] on button "Validate" at bounding box center [496, 235] width 181 height 16
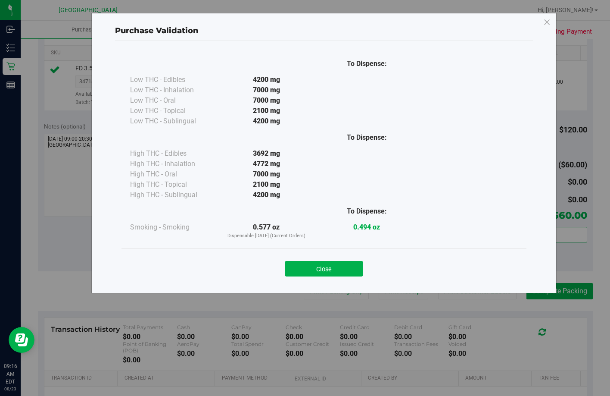
click at [324, 256] on div "Close" at bounding box center [324, 266] width 392 height 22
click at [330, 270] on button "Close" at bounding box center [324, 269] width 78 height 16
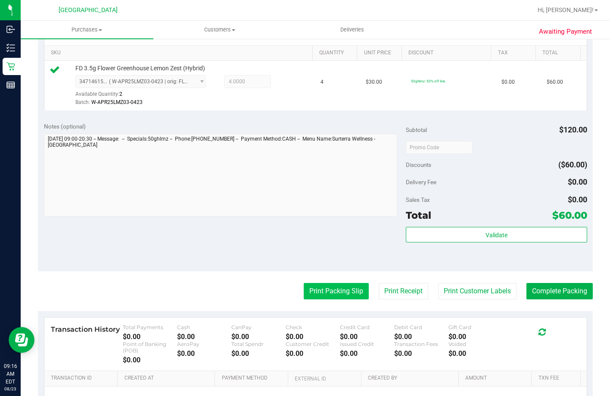
drag, startPoint x: 325, startPoint y: 304, endPoint x: 318, endPoint y: 299, distance: 8.6
click at [318, 299] on button "Print Packing Slip" at bounding box center [336, 291] width 65 height 16
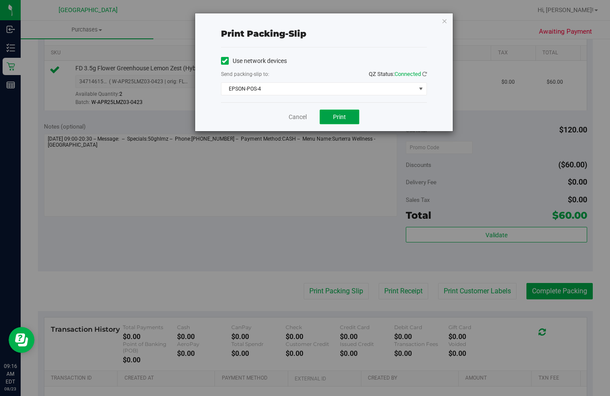
click at [339, 119] on span "Print" at bounding box center [339, 116] width 13 height 7
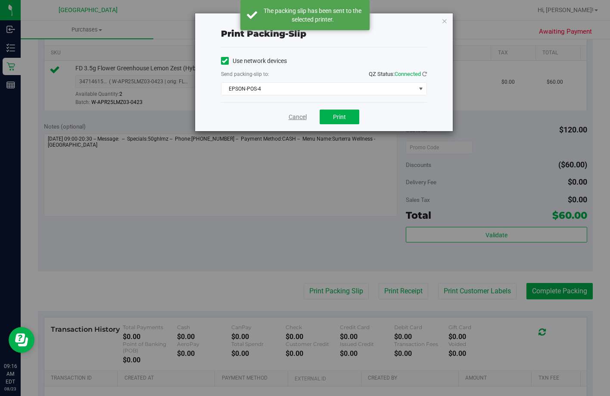
click at [300, 119] on link "Cancel" at bounding box center [298, 116] width 18 height 9
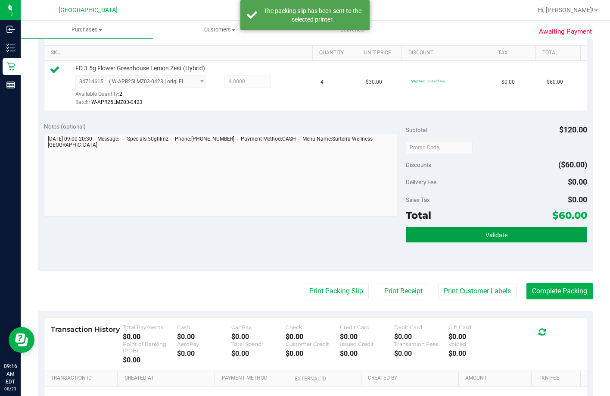
click at [451, 242] on button "Validate" at bounding box center [496, 235] width 181 height 16
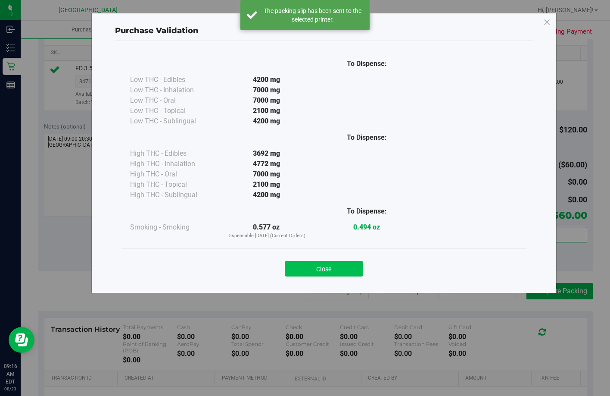
click at [333, 272] on button "Close" at bounding box center [324, 269] width 78 height 16
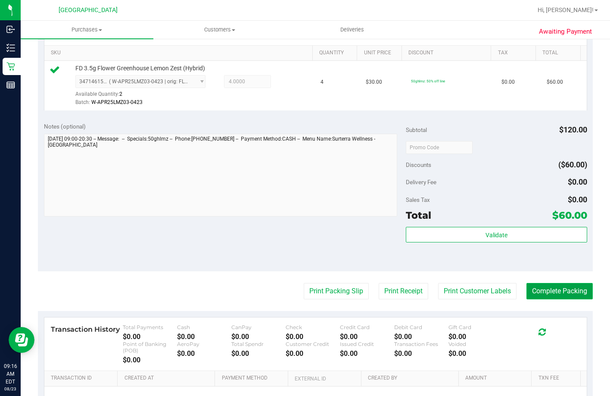
click at [552, 299] on button "Complete Packing" at bounding box center [560, 291] width 66 height 16
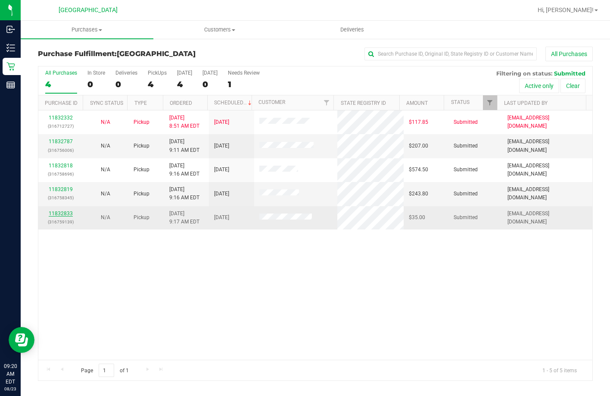
click at [68, 213] on link "11832833" at bounding box center [61, 213] width 24 height 6
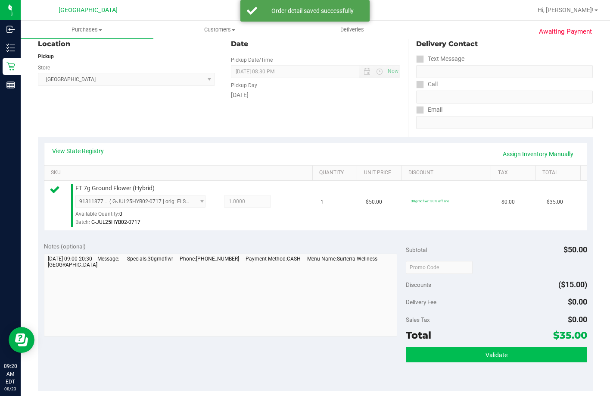
scroll to position [215, 0]
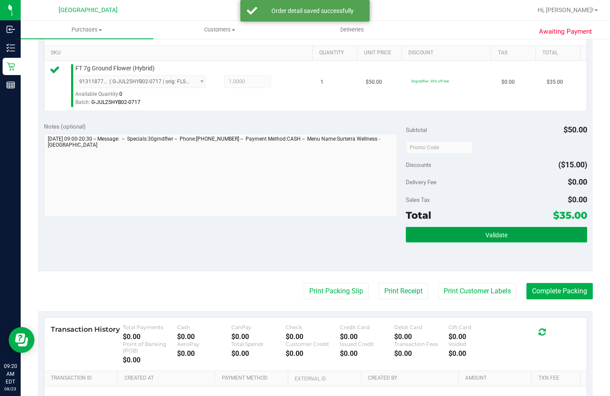
click at [482, 239] on button "Validate" at bounding box center [496, 235] width 181 height 16
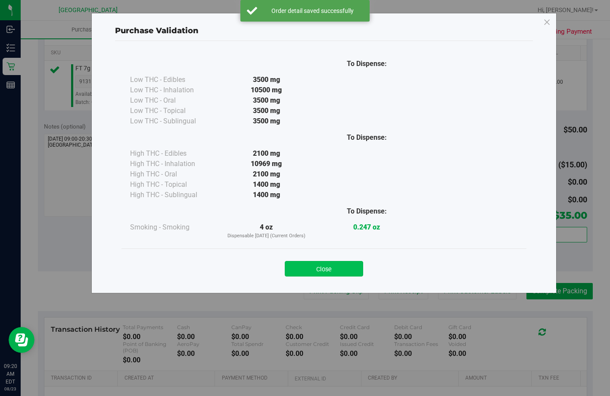
click at [351, 262] on button "Close" at bounding box center [324, 269] width 78 height 16
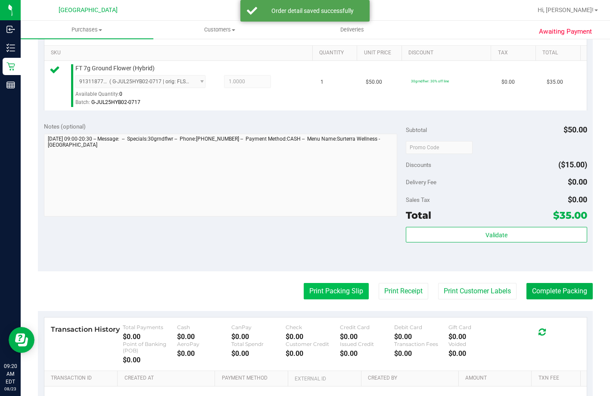
click at [333, 299] on button "Print Packing Slip" at bounding box center [336, 291] width 65 height 16
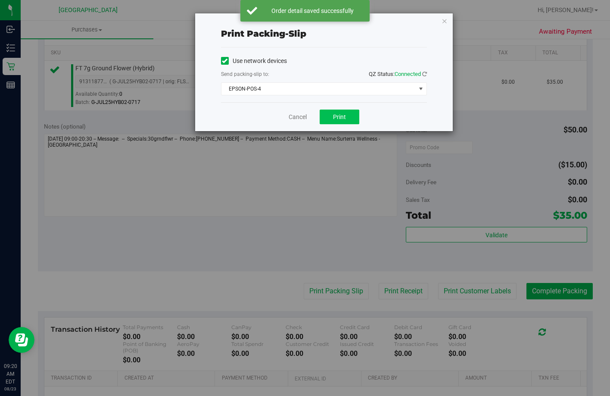
drag, startPoint x: 332, startPoint y: 97, endPoint x: 334, endPoint y: 112, distance: 16.0
click at [332, 97] on div "Use network devices Send packing-slip to: QZ Status: Connected EPSON-POS-4 Choo…" at bounding box center [324, 74] width 206 height 55
click at [335, 113] on span "Print" at bounding box center [339, 116] width 13 height 7
click at [299, 115] on link "Cancel" at bounding box center [298, 116] width 18 height 9
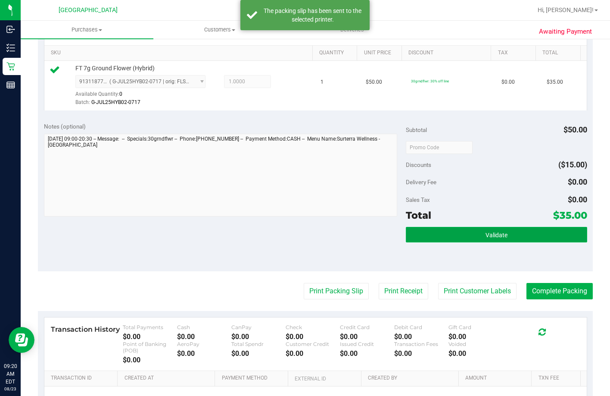
click at [414, 239] on button "Validate" at bounding box center [496, 235] width 181 height 16
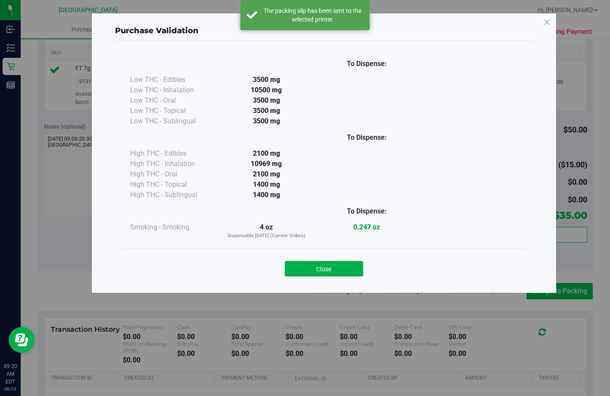
drag, startPoint x: 340, startPoint y: 267, endPoint x: 537, endPoint y: 299, distance: 200.0
click at [340, 267] on button "Close" at bounding box center [324, 269] width 78 height 16
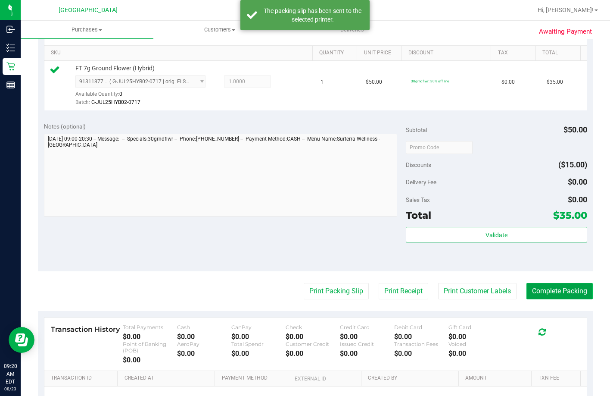
click at [566, 299] on button "Complete Packing" at bounding box center [560, 291] width 66 height 16
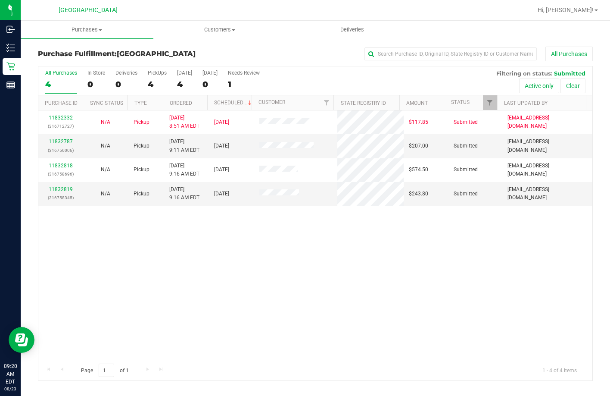
click at [349, 290] on div "11832332 (316712727) N/A Pickup 8/23/2025 8:51 AM EDT 8/23/2025 $117.85 Submitt…" at bounding box center [315, 234] width 554 height 249
click at [64, 141] on link "11832787" at bounding box center [61, 141] width 24 height 6
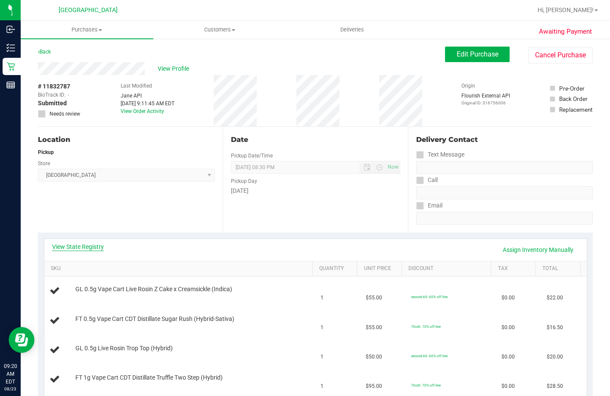
click at [69, 244] on link "View State Registry" at bounding box center [78, 246] width 52 height 9
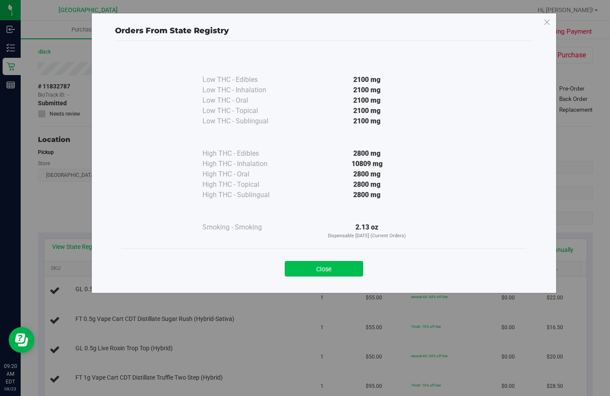
click at [334, 266] on button "Close" at bounding box center [324, 269] width 78 height 16
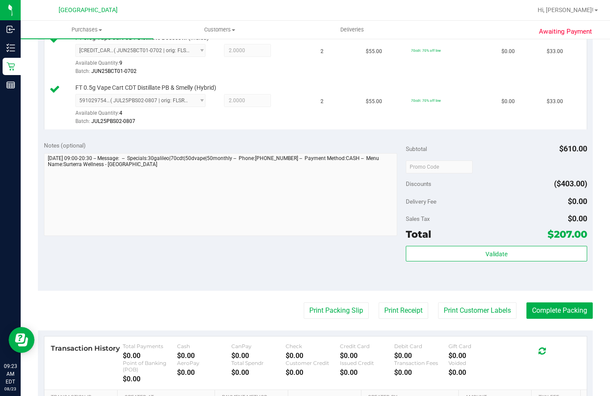
scroll to position [560, 0]
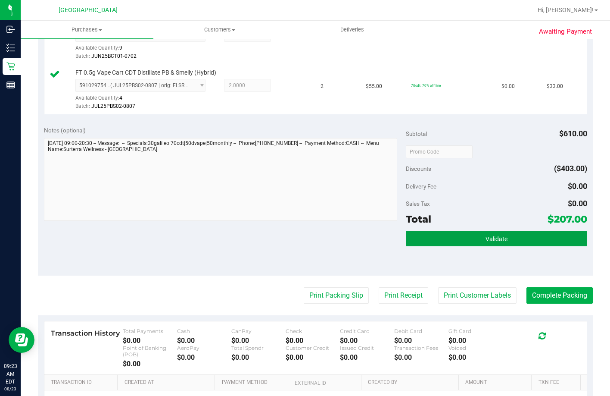
click at [446, 246] on button "Validate" at bounding box center [496, 239] width 181 height 16
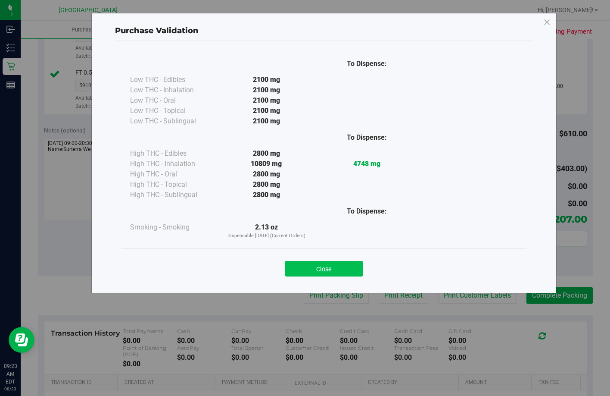
click at [338, 269] on button "Close" at bounding box center [324, 269] width 78 height 16
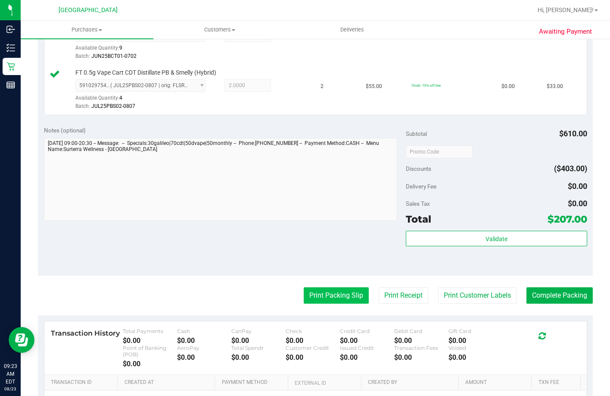
click at [345, 303] on button "Print Packing Slip" at bounding box center [336, 295] width 65 height 16
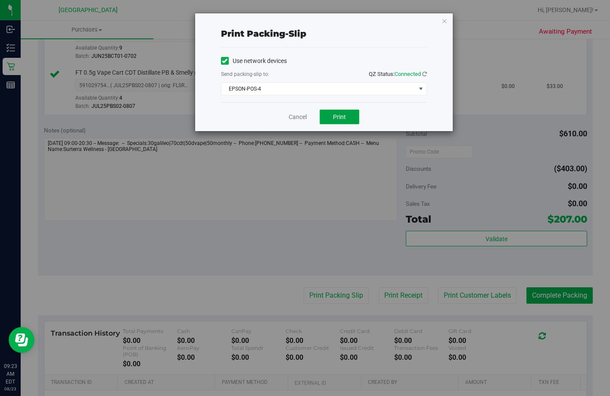
click at [336, 112] on button "Print" at bounding box center [340, 116] width 40 height 15
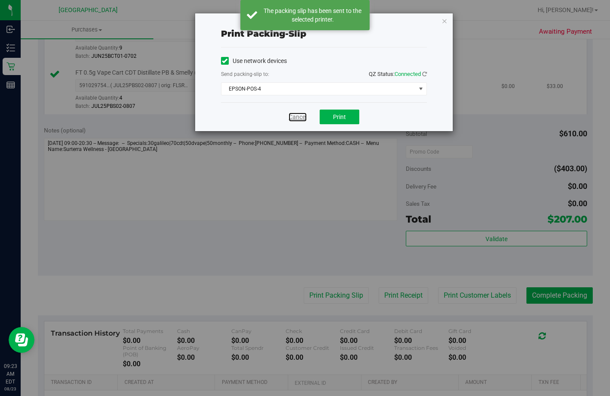
drag, startPoint x: 306, startPoint y: 118, endPoint x: 319, endPoint y: 150, distance: 34.8
click at [306, 117] on link "Cancel" at bounding box center [298, 116] width 18 height 9
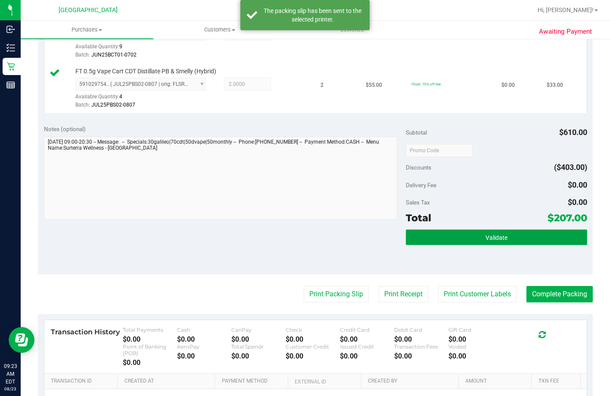
click at [446, 245] on button "Validate" at bounding box center [496, 237] width 181 height 16
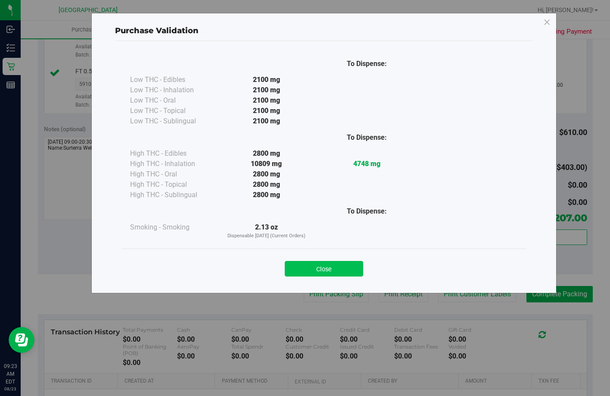
click at [346, 266] on button "Close" at bounding box center [324, 269] width 78 height 16
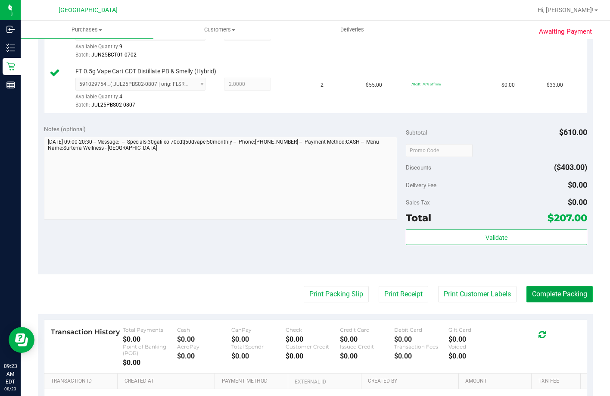
click at [560, 302] on button "Complete Packing" at bounding box center [560, 294] width 66 height 16
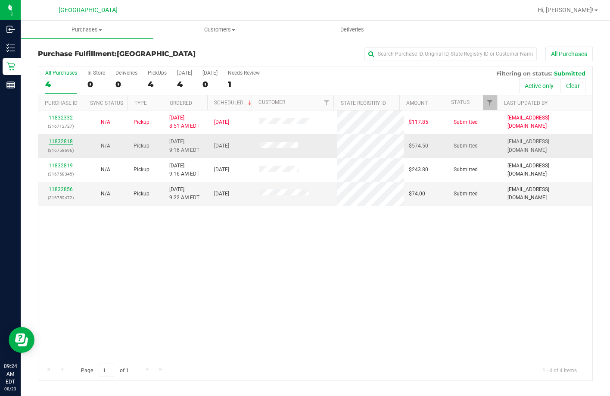
click at [67, 140] on link "11832818" at bounding box center [61, 141] width 24 height 6
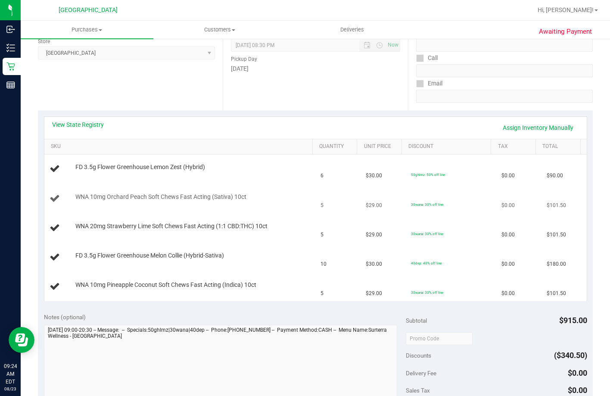
scroll to position [129, 0]
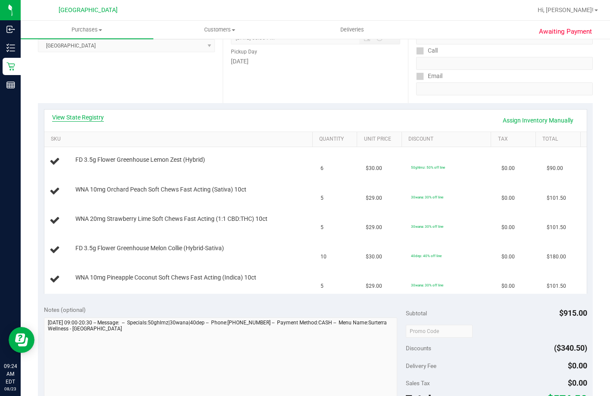
click at [90, 117] on link "View State Registry" at bounding box center [78, 117] width 52 height 9
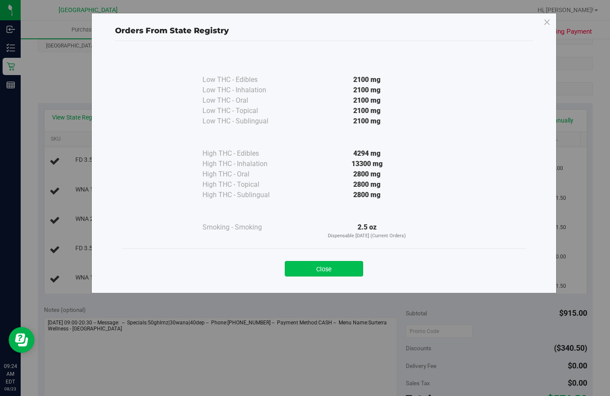
click at [322, 266] on button "Close" at bounding box center [324, 269] width 78 height 16
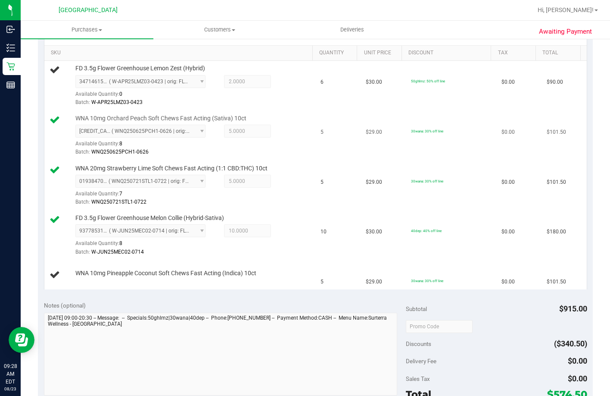
scroll to position [43, 0]
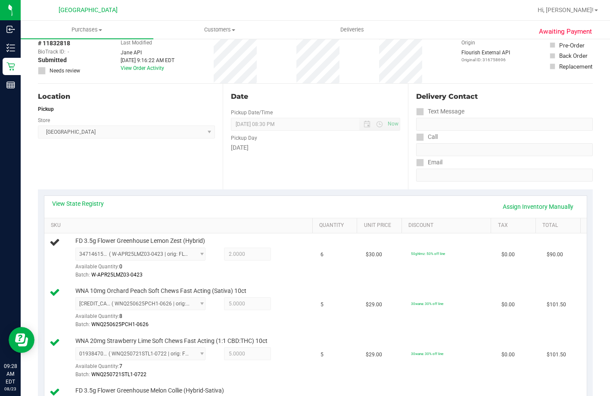
click at [81, 211] on div "View State Registry Assign Inventory Manually" at bounding box center [315, 206] width 527 height 15
click at [84, 199] on div "View State Registry Assign Inventory Manually" at bounding box center [315, 207] width 542 height 22
click at [80, 205] on link "View State Registry" at bounding box center [78, 203] width 52 height 9
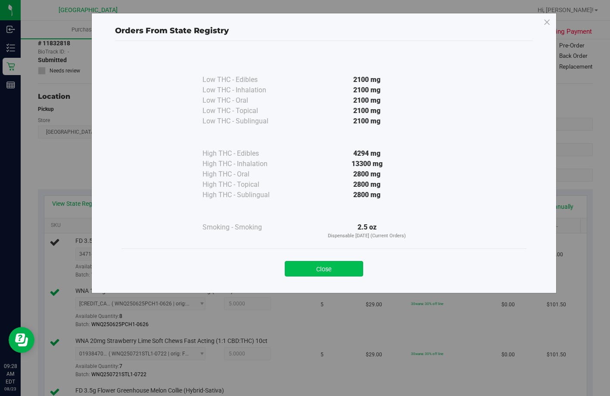
click at [331, 266] on button "Close" at bounding box center [324, 269] width 78 height 16
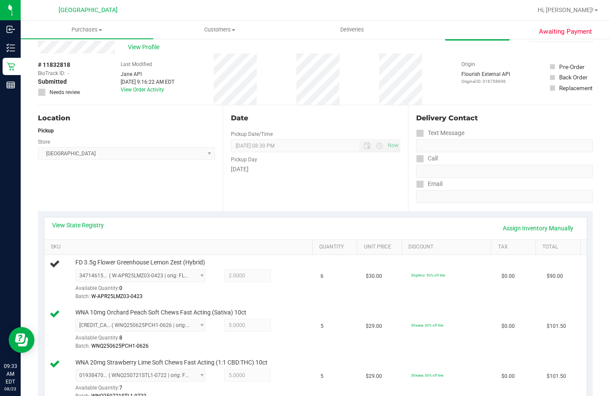
scroll to position [0, 0]
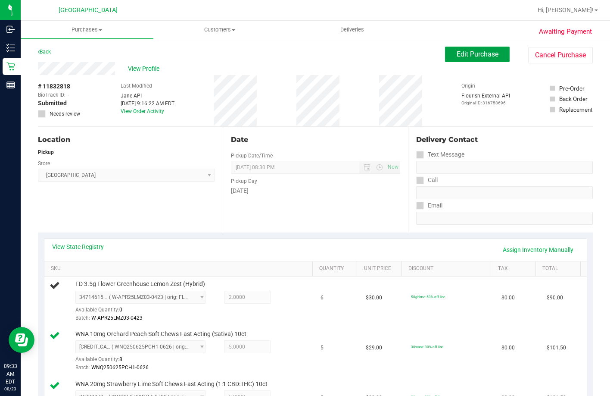
click at [463, 57] on span "Edit Purchase" at bounding box center [478, 54] width 42 height 8
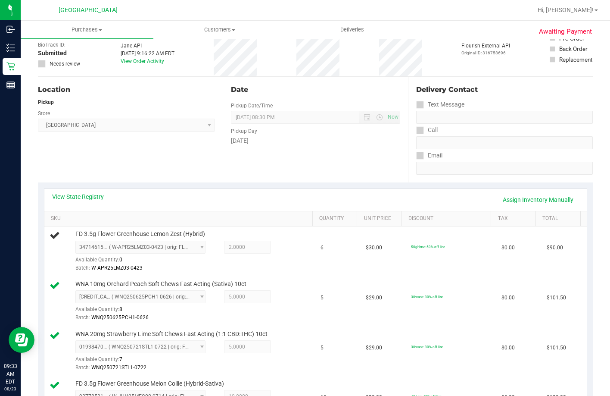
scroll to position [129, 0]
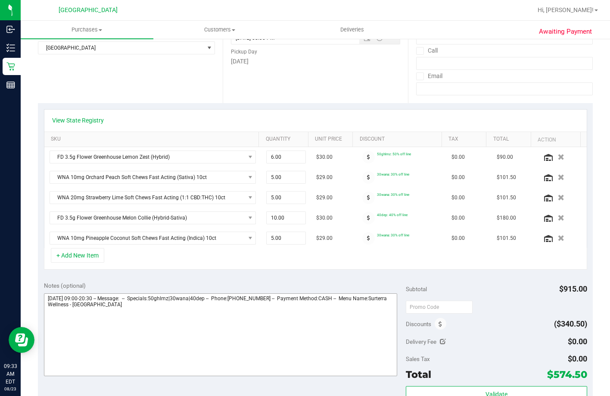
scroll to position [302, 0]
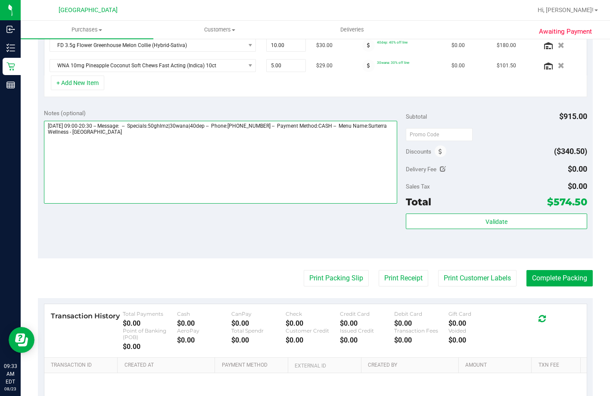
click at [174, 137] on textarea at bounding box center [221, 162] width 354 height 83
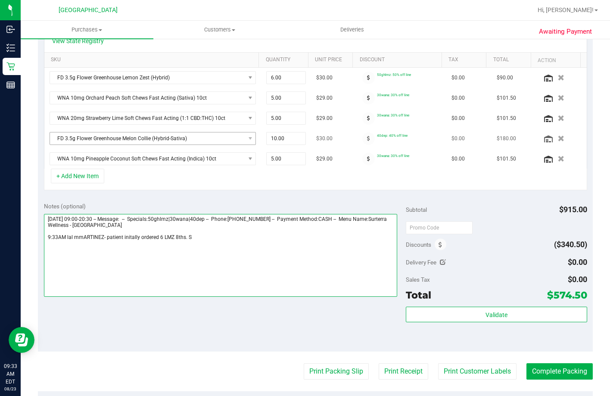
scroll to position [215, 0]
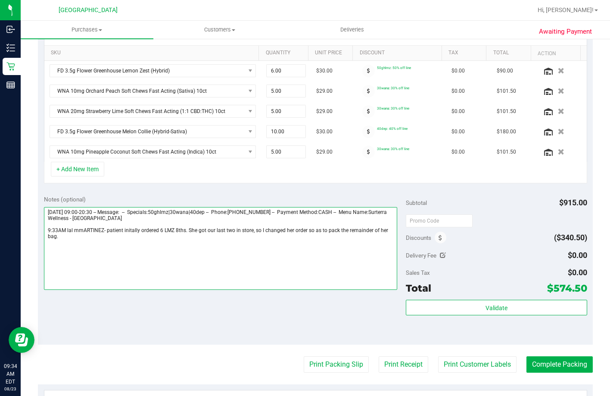
click at [263, 228] on textarea at bounding box center [221, 248] width 354 height 83
click at [265, 224] on textarea at bounding box center [221, 248] width 354 height 83
click at [251, 232] on textarea at bounding box center [221, 248] width 354 height 83
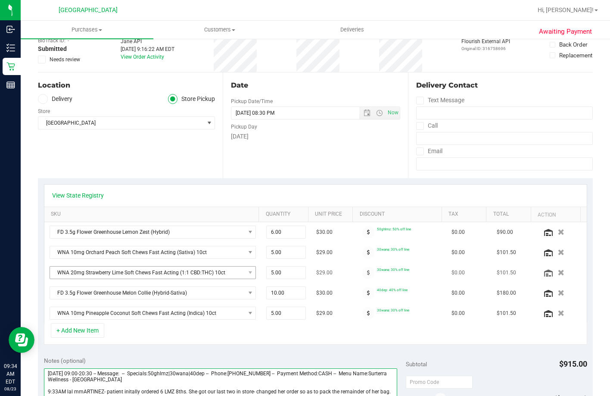
scroll to position [129, 0]
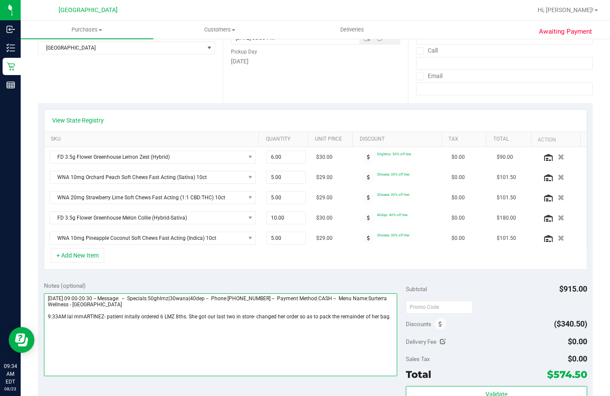
click at [132, 317] on textarea at bounding box center [221, 334] width 354 height 83
click at [187, 325] on textarea at bounding box center [221, 334] width 354 height 83
type textarea "Saturday 08/23/2025 09:00-20:30 -- Message: -- Specials:50ghlmz|30wana|40dep --…"
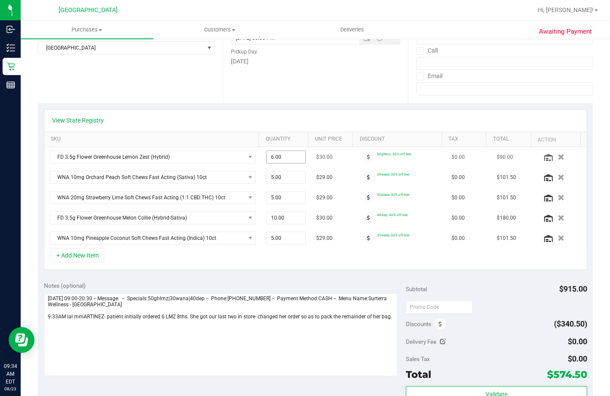
click at [290, 157] on span "6.00 6" at bounding box center [286, 156] width 40 height 13
type input "2"
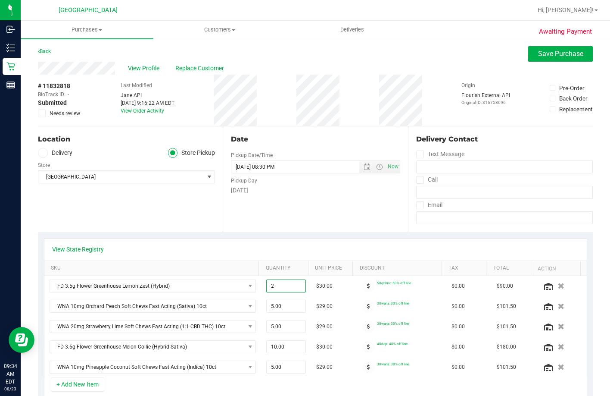
scroll to position [0, 0]
type input "2.00"
click at [542, 53] on span "Save Purchase" at bounding box center [560, 54] width 45 height 8
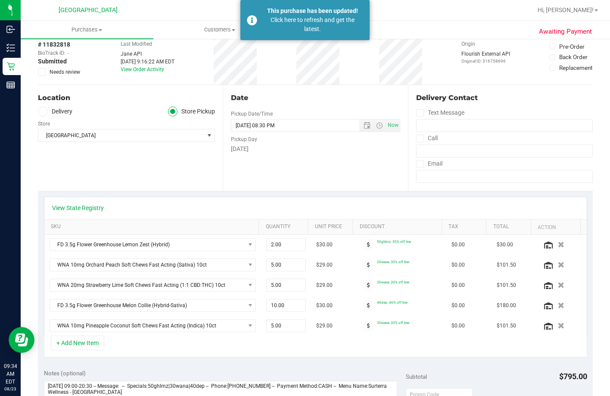
scroll to position [129, 0]
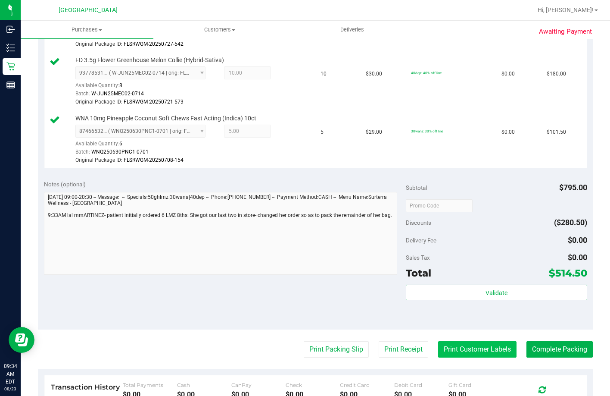
scroll to position [517, 0]
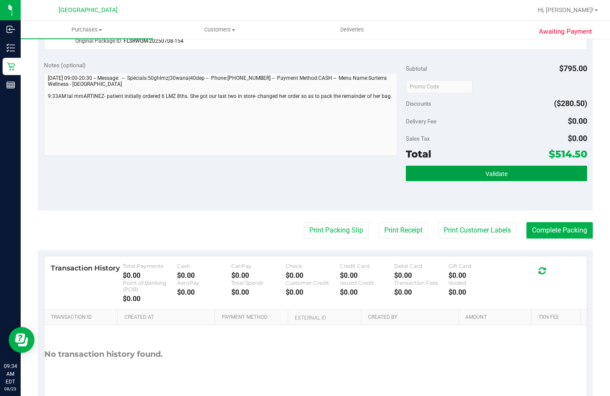
click at [439, 181] on button "Validate" at bounding box center [496, 173] width 181 height 16
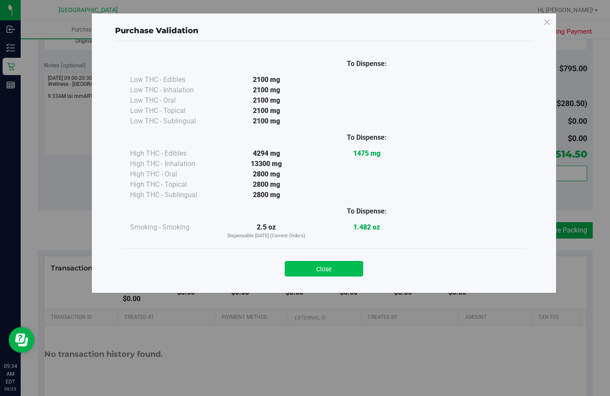
click at [328, 265] on button "Close" at bounding box center [324, 269] width 78 height 16
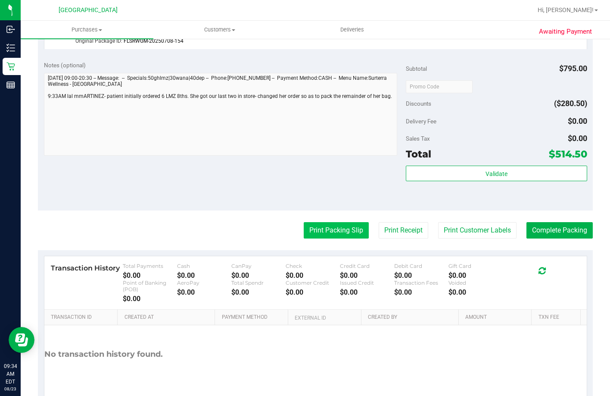
click at [326, 238] on button "Print Packing Slip" at bounding box center [336, 230] width 65 height 16
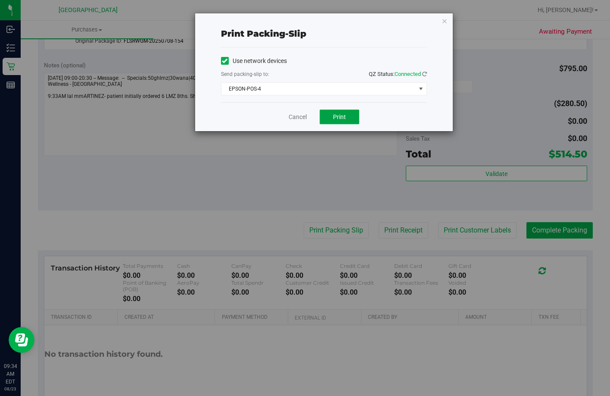
click at [343, 116] on span "Print" at bounding box center [339, 116] width 13 height 7
click at [294, 119] on link "Cancel" at bounding box center [298, 116] width 18 height 9
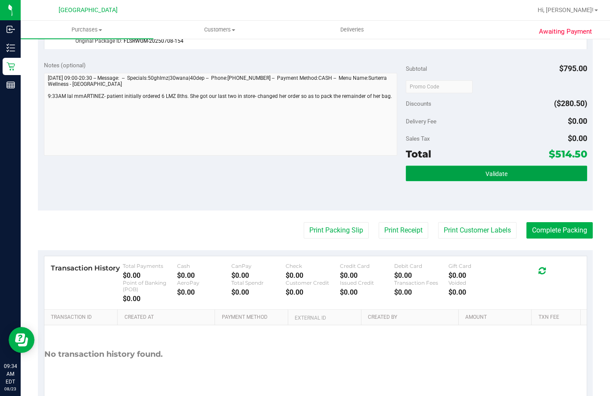
click at [486, 177] on span "Validate" at bounding box center [497, 173] width 22 height 7
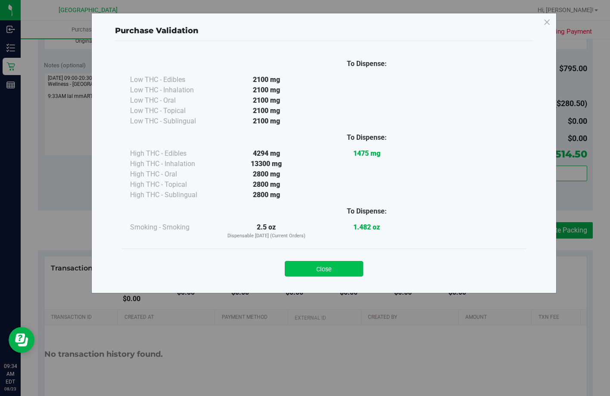
click at [326, 271] on button "Close" at bounding box center [324, 269] width 78 height 16
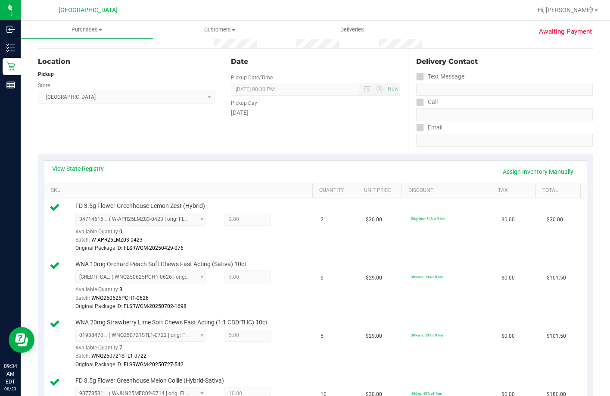
scroll to position [0, 0]
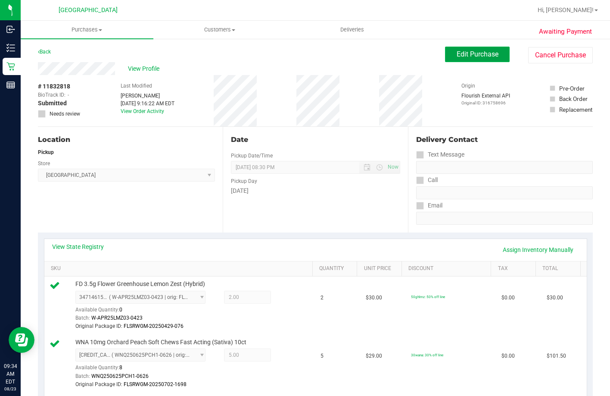
click at [449, 59] on button "Edit Purchase" at bounding box center [477, 55] width 65 height 16
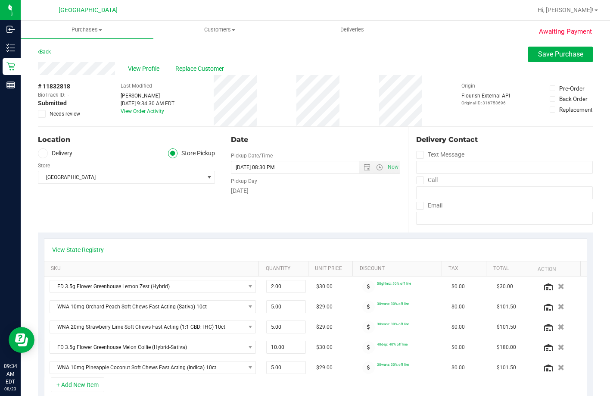
click at [44, 114] on icon at bounding box center [42, 114] width 6 height 0
click at [0, 0] on input "Needs review" at bounding box center [0, 0] width 0 height 0
click at [537, 48] on button "Save Purchase" at bounding box center [560, 55] width 65 height 16
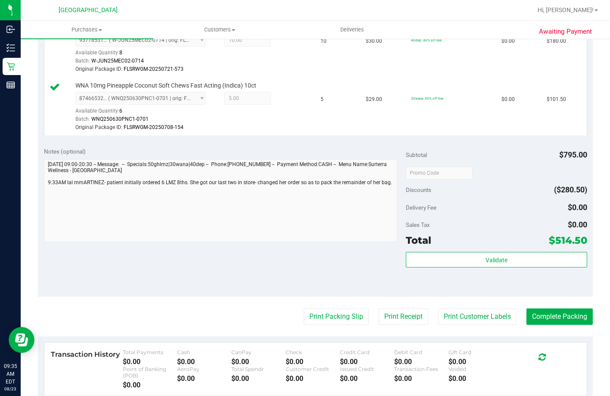
scroll to position [517, 0]
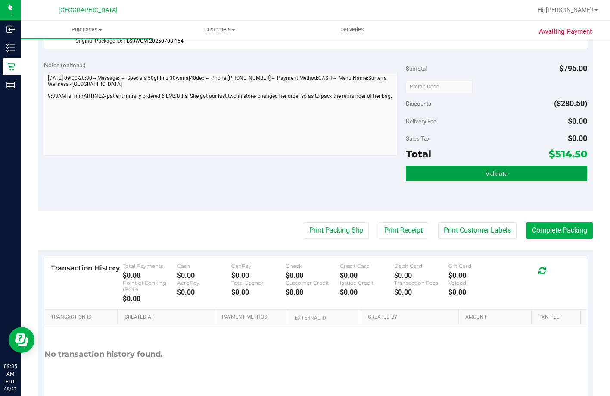
click at [417, 181] on button "Validate" at bounding box center [496, 173] width 181 height 16
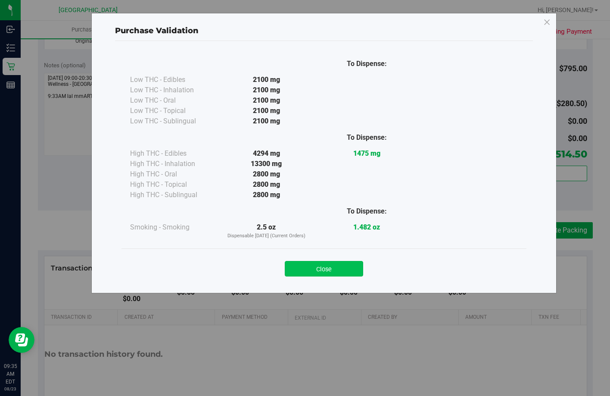
click at [302, 262] on button "Close" at bounding box center [324, 269] width 78 height 16
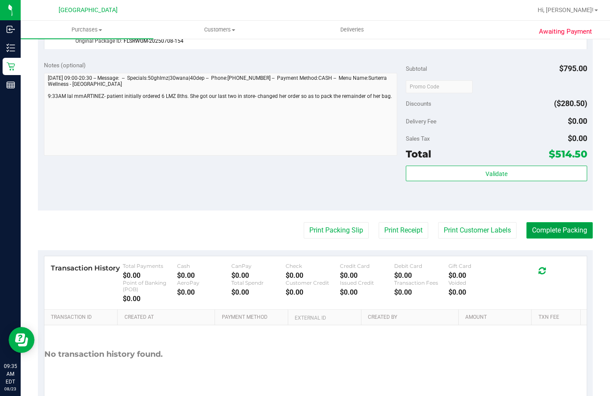
click at [553, 238] on button "Complete Packing" at bounding box center [560, 230] width 66 height 16
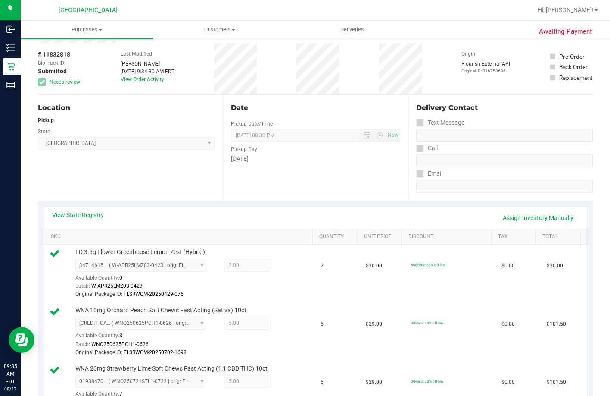
scroll to position [0, 0]
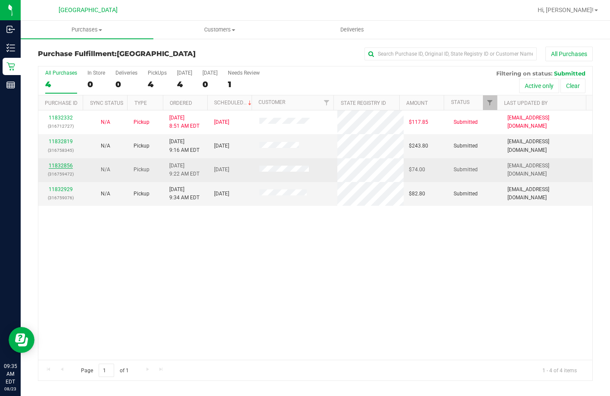
click at [62, 165] on link "11832856" at bounding box center [61, 165] width 24 height 6
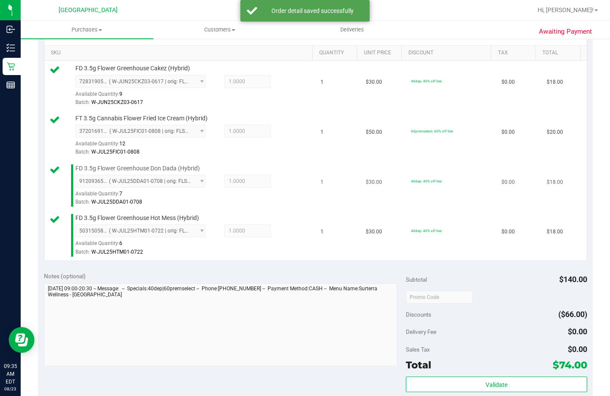
scroll to position [388, 0]
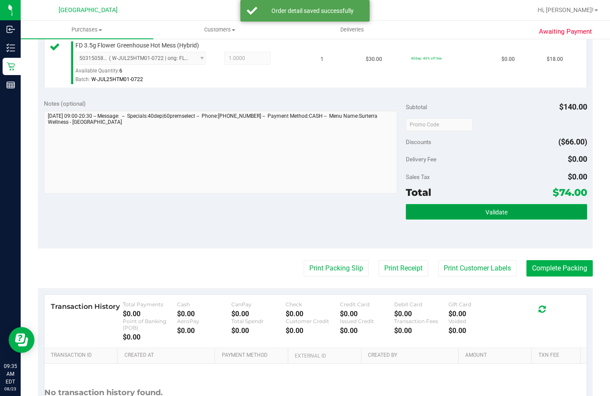
click at [420, 219] on button "Validate" at bounding box center [496, 212] width 181 height 16
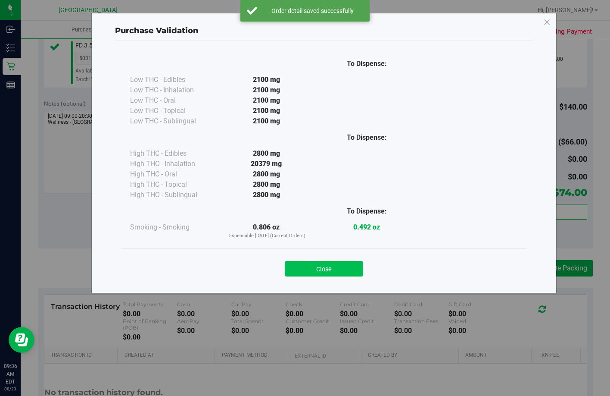
click at [311, 271] on button "Close" at bounding box center [324, 269] width 78 height 16
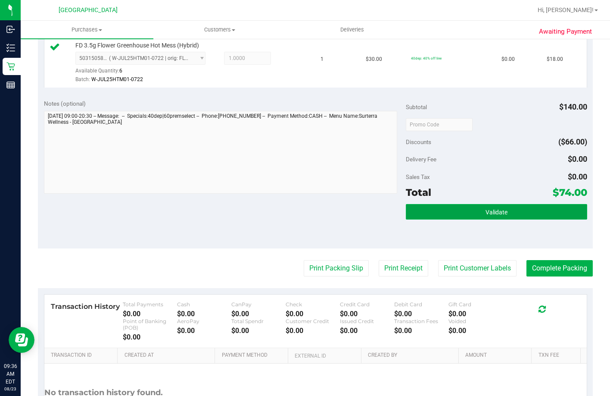
click at [459, 219] on button "Validate" at bounding box center [496, 212] width 181 height 16
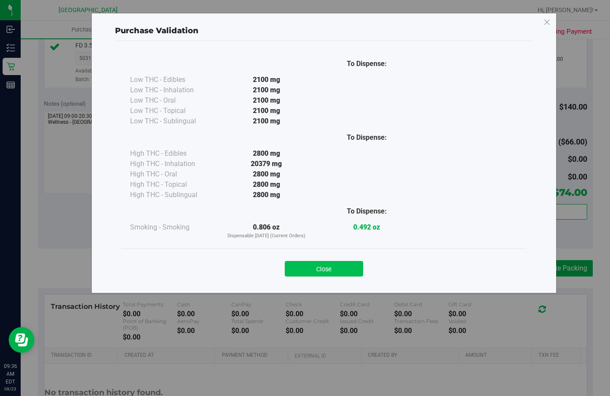
click at [330, 271] on button "Close" at bounding box center [324, 269] width 78 height 16
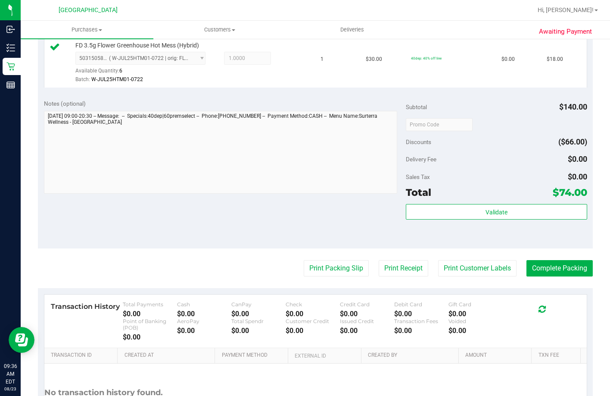
click at [325, 305] on purchase-details "Back Edit Purchase Cancel Purchase View Profile # 11832856 BioTrack ID: - Submi…" at bounding box center [315, 57] width 555 height 797
click at [324, 276] on button "Print Packing Slip" at bounding box center [336, 268] width 65 height 16
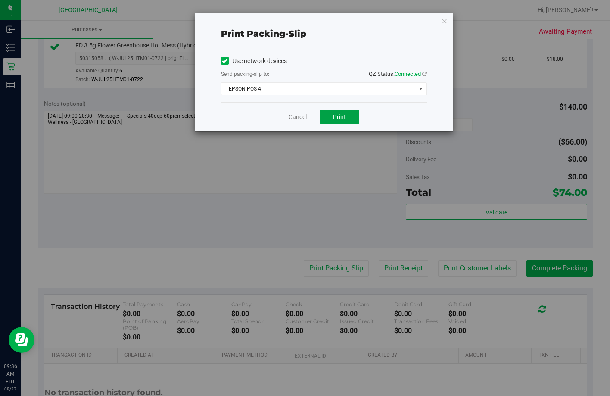
click at [331, 112] on button "Print" at bounding box center [340, 116] width 40 height 15
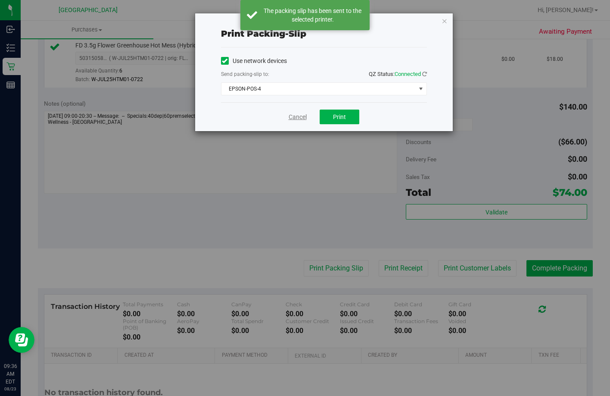
click at [298, 116] on link "Cancel" at bounding box center [298, 116] width 18 height 9
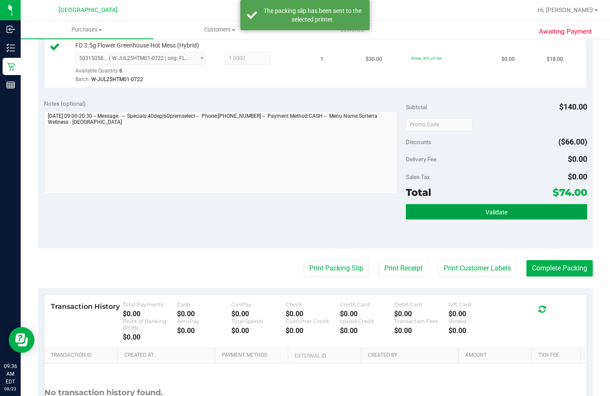
click at [451, 219] on button "Validate" at bounding box center [496, 212] width 181 height 16
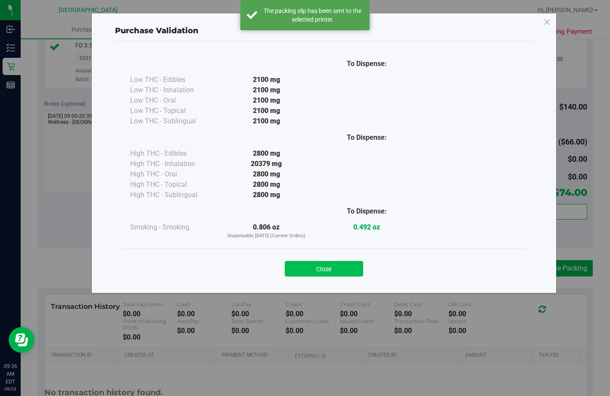
click at [330, 265] on button "Close" at bounding box center [324, 269] width 78 height 16
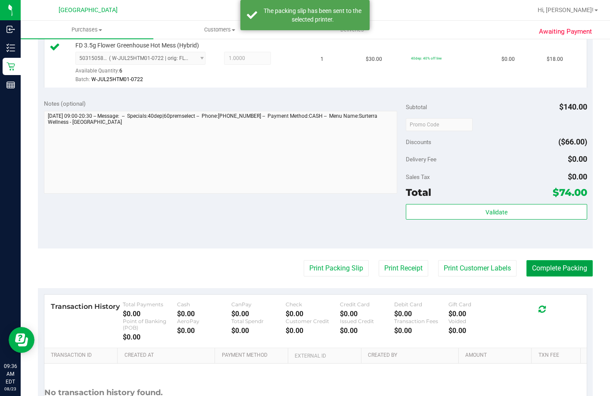
click at [569, 276] on button "Complete Packing" at bounding box center [560, 268] width 66 height 16
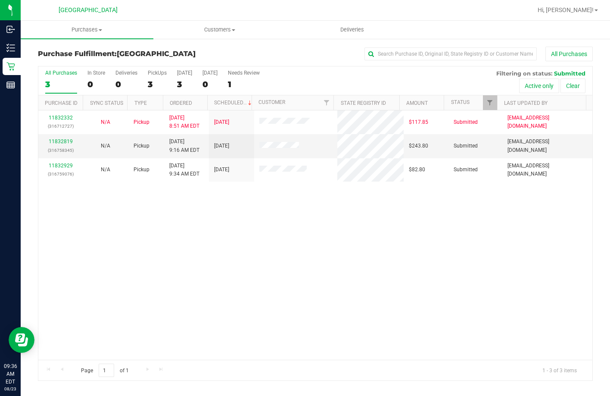
drag, startPoint x: 357, startPoint y: 212, endPoint x: 332, endPoint y: 200, distance: 27.4
click at [356, 212] on div "11832332 (316712727) N/A Pickup 8/23/2025 8:51 AM EDT 8/23/2025 $117.85 Submitt…" at bounding box center [315, 234] width 554 height 249
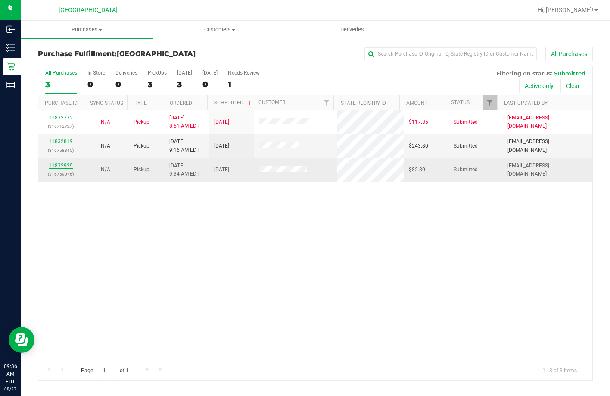
click at [68, 165] on link "11832929" at bounding box center [61, 165] width 24 height 6
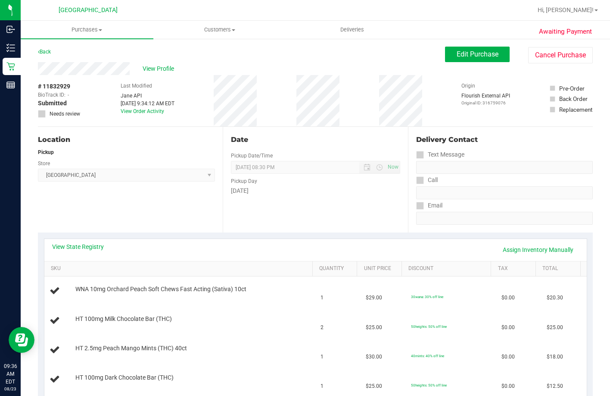
scroll to position [86, 0]
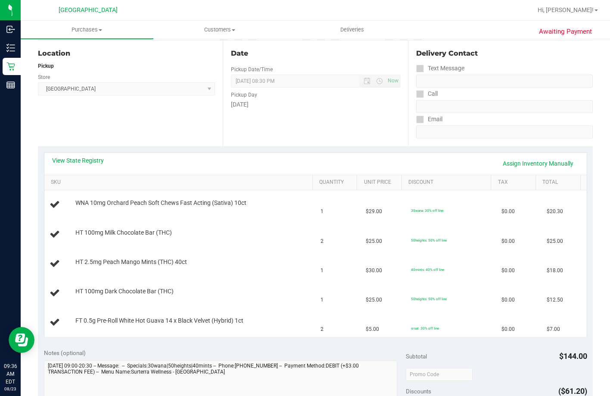
click at [97, 165] on div "View State Registry Assign Inventory Manually" at bounding box center [315, 163] width 527 height 15
click at [96, 162] on link "View State Registry" at bounding box center [78, 160] width 52 height 9
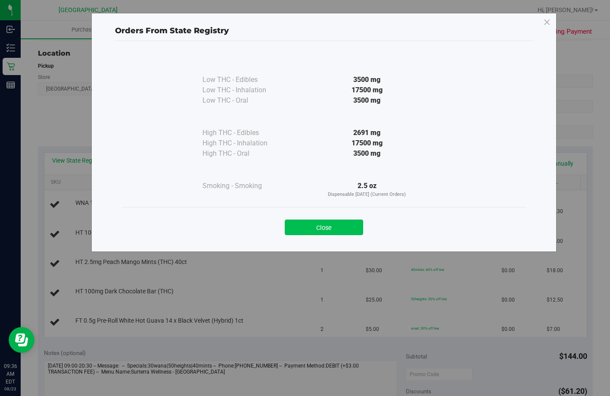
click at [318, 224] on button "Close" at bounding box center [324, 227] width 78 height 16
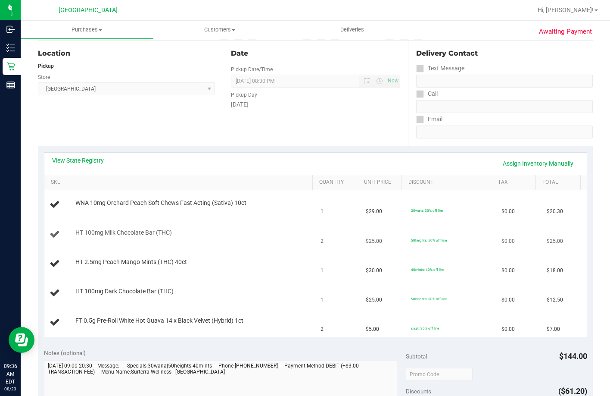
scroll to position [129, 0]
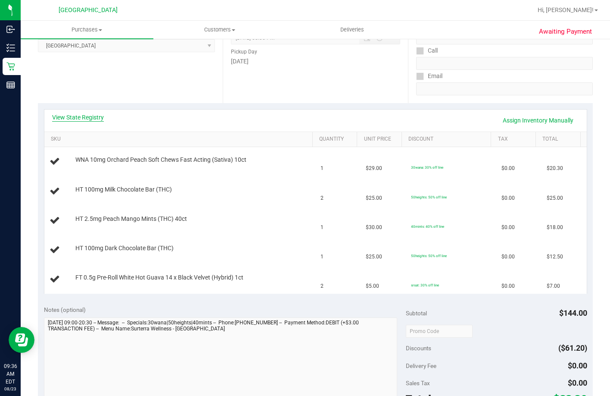
click at [88, 116] on link "View State Registry" at bounding box center [78, 117] width 52 height 9
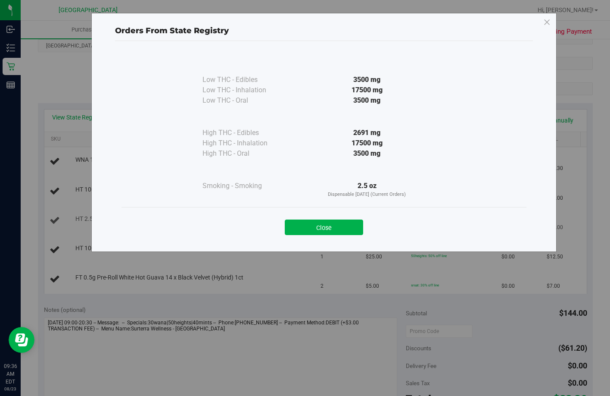
drag, startPoint x: 306, startPoint y: 230, endPoint x: 270, endPoint y: 221, distance: 37.2
click at [306, 229] on button "Close" at bounding box center [324, 227] width 78 height 16
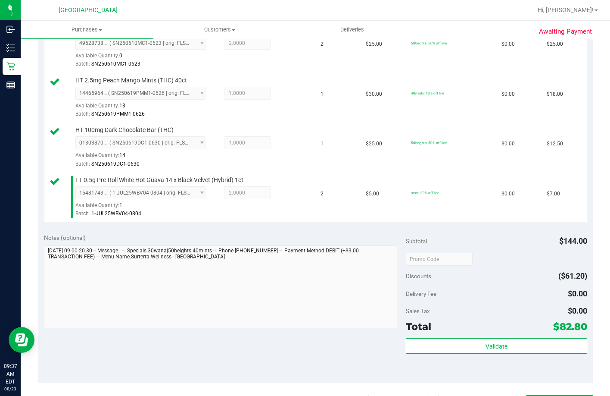
scroll to position [431, 0]
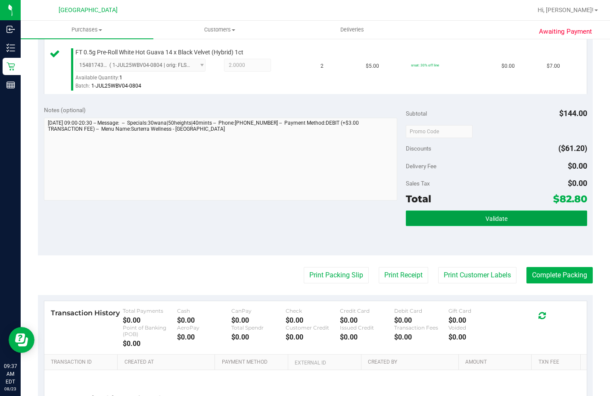
click at [467, 226] on button "Validate" at bounding box center [496, 218] width 181 height 16
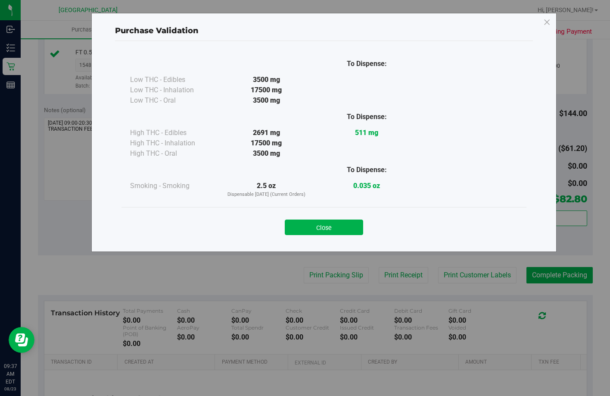
click at [322, 218] on div "Close" at bounding box center [324, 225] width 392 height 22
click at [325, 218] on div "Close" at bounding box center [324, 225] width 392 height 22
click at [314, 234] on button "Close" at bounding box center [324, 227] width 78 height 16
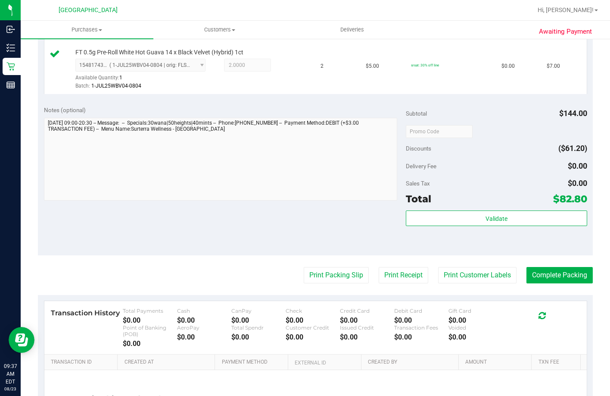
click at [323, 345] on purchase-details "Back Edit Purchase Cancel Purchase View Profile # 11832929 BioTrack ID: - Submi…" at bounding box center [315, 39] width 555 height 847
click at [318, 283] on button "Print Packing Slip" at bounding box center [336, 275] width 65 height 16
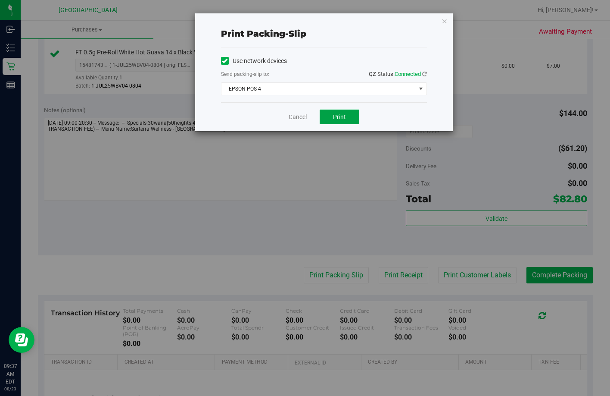
click at [335, 114] on span "Print" at bounding box center [339, 116] width 13 height 7
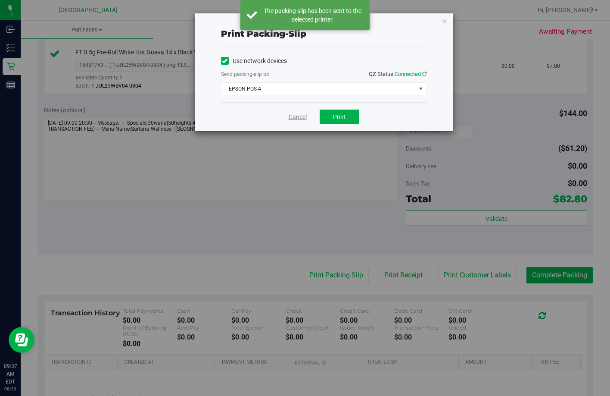
click at [298, 113] on link "Cancel" at bounding box center [298, 116] width 18 height 9
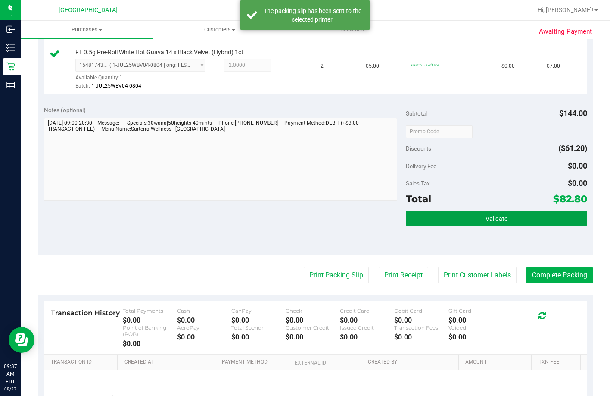
click at [449, 226] on button "Validate" at bounding box center [496, 218] width 181 height 16
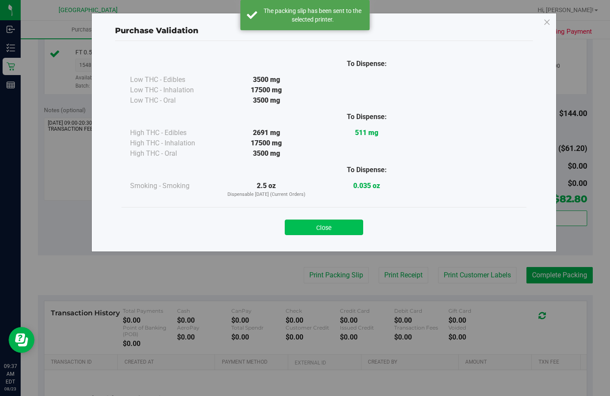
click at [299, 226] on button "Close" at bounding box center [324, 227] width 78 height 16
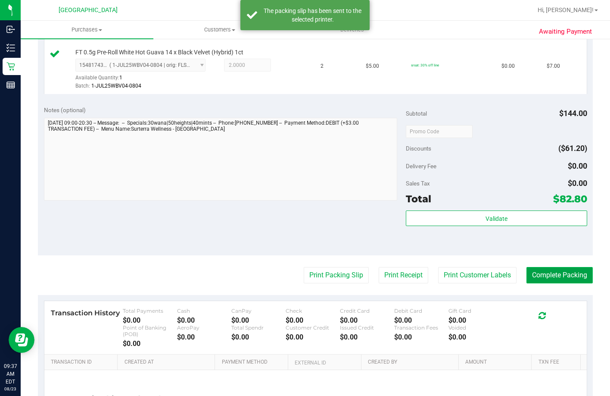
click at [535, 283] on button "Complete Packing" at bounding box center [560, 275] width 66 height 16
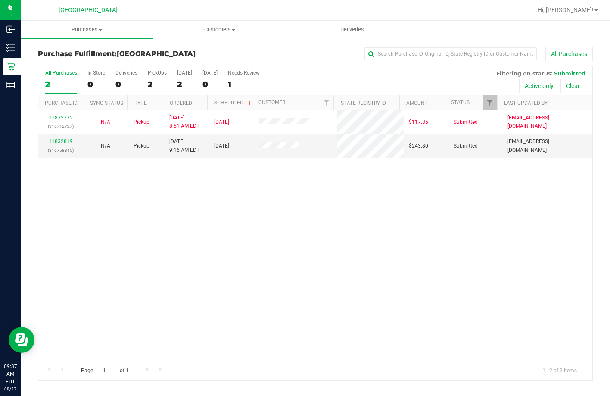
click at [248, 171] on div "11832332 (316712727) N/A Pickup 8/23/2025 8:51 AM EDT 8/23/2025 $117.85 Submitt…" at bounding box center [315, 234] width 554 height 249
click at [312, 255] on div "11832332 (316712727) N/A Pickup 8/23/2025 8:51 AM EDT 8/23/2025 $117.85 Submitt…" at bounding box center [315, 234] width 554 height 249
click at [51, 143] on link "11832819" at bounding box center [61, 141] width 24 height 6
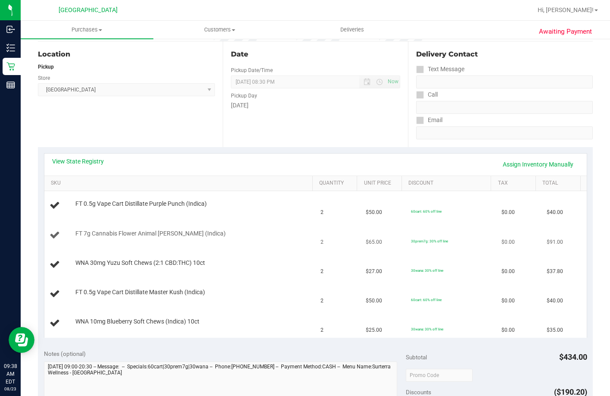
scroll to position [86, 0]
click at [85, 160] on link "View State Registry" at bounding box center [78, 160] width 52 height 9
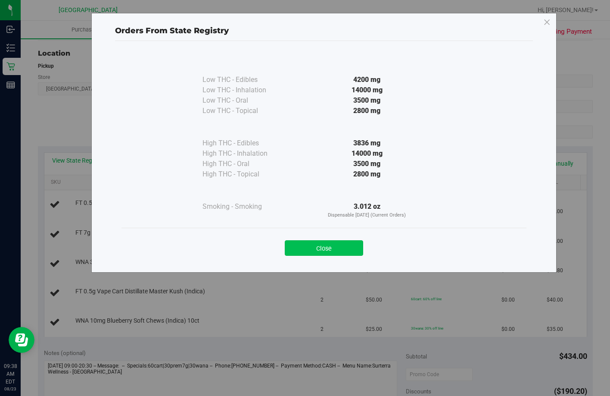
click at [317, 246] on button "Close" at bounding box center [324, 248] width 78 height 16
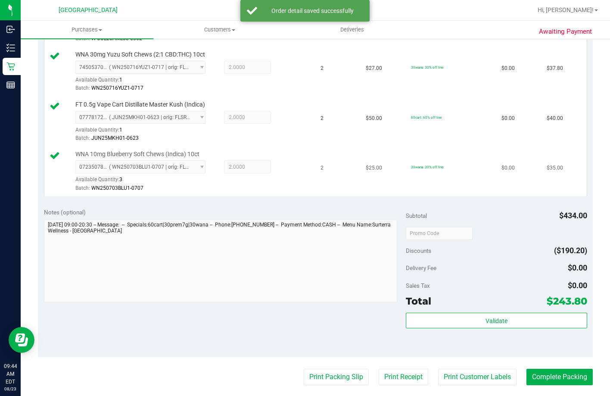
scroll to position [474, 0]
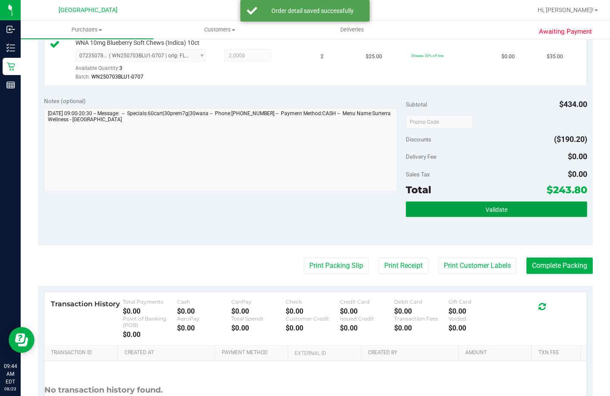
click at [455, 217] on button "Validate" at bounding box center [496, 209] width 181 height 16
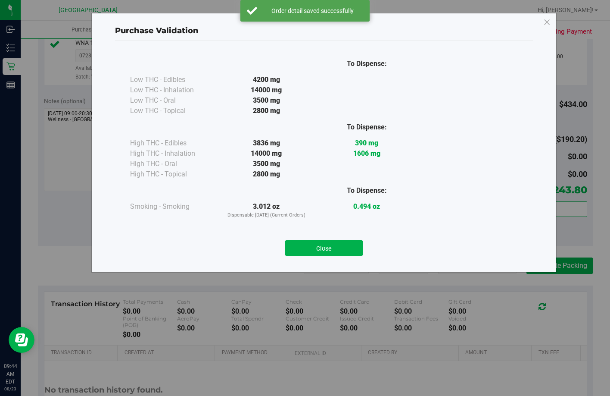
drag, startPoint x: 314, startPoint y: 240, endPoint x: 317, endPoint y: 274, distance: 35.0
click at [315, 246] on div "Close" at bounding box center [324, 245] width 392 height 22
drag, startPoint x: 317, startPoint y: 240, endPoint x: 321, endPoint y: 253, distance: 13.5
click at [321, 249] on button "Close" at bounding box center [324, 248] width 78 height 16
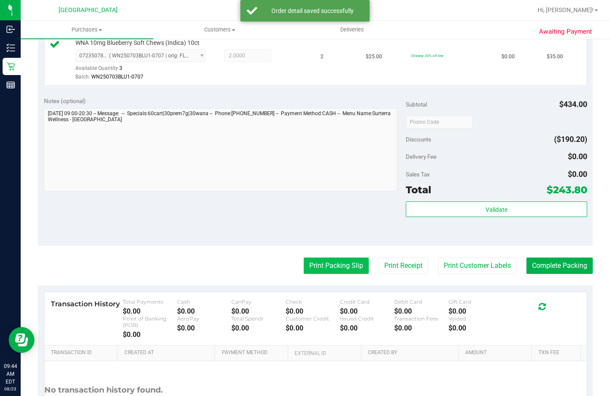
click at [333, 274] on button "Print Packing Slip" at bounding box center [336, 265] width 65 height 16
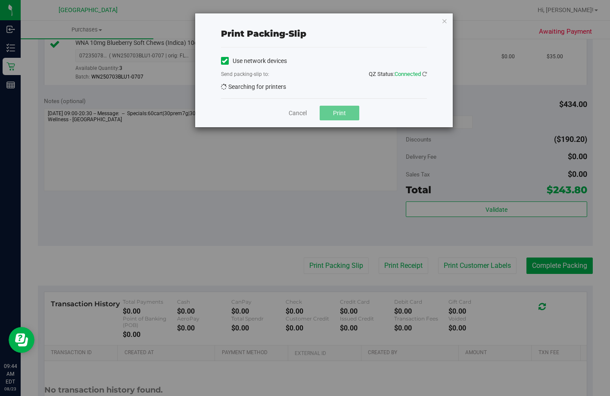
click at [346, 120] on div "Cancel Print" at bounding box center [324, 112] width 206 height 29
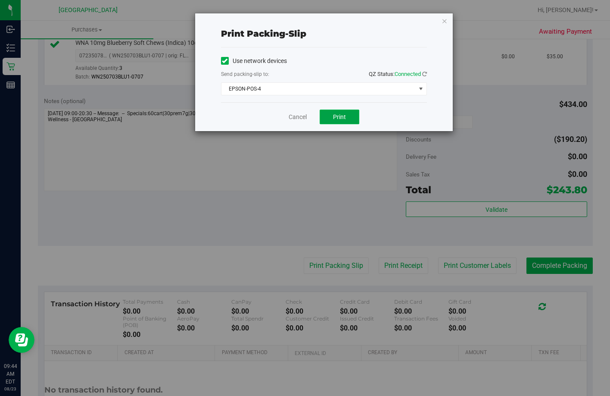
click at [345, 117] on span "Print" at bounding box center [339, 116] width 13 height 7
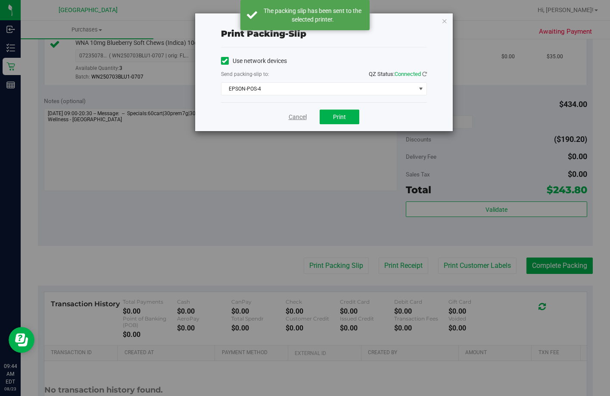
click at [293, 117] on link "Cancel" at bounding box center [298, 116] width 18 height 9
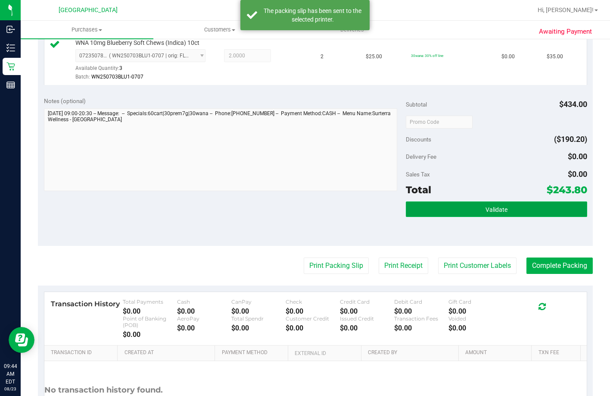
click at [519, 217] on button "Validate" at bounding box center [496, 209] width 181 height 16
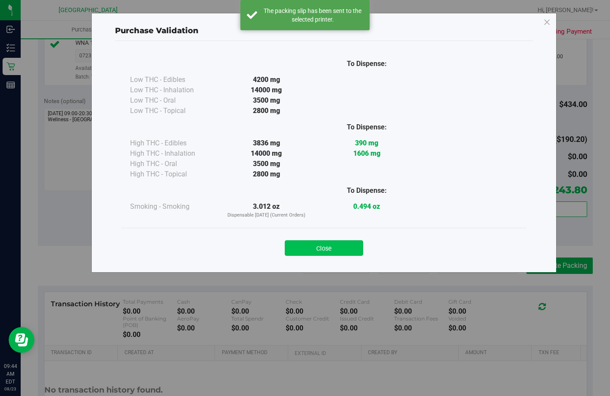
click at [346, 251] on button "Close" at bounding box center [324, 248] width 78 height 16
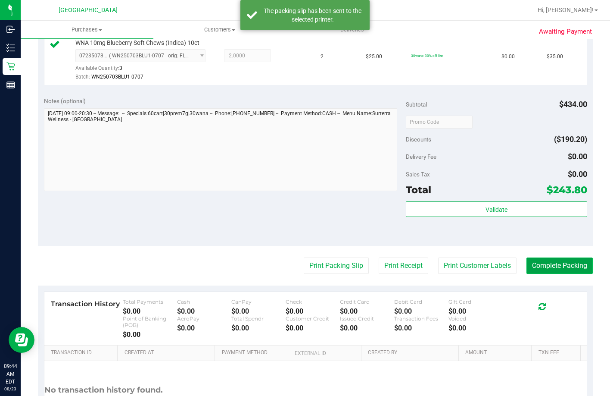
click at [566, 274] on button "Complete Packing" at bounding box center [560, 265] width 66 height 16
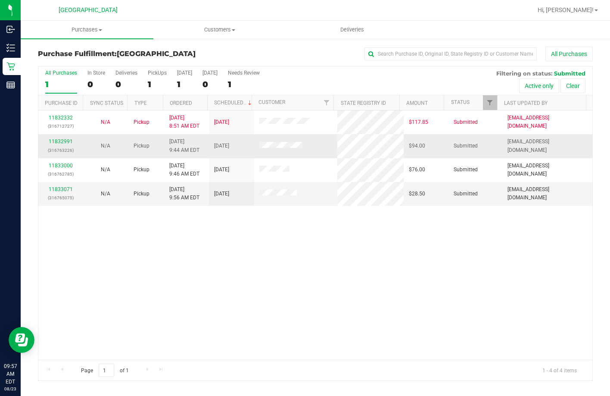
drag, startPoint x: 271, startPoint y: 216, endPoint x: 95, endPoint y: 156, distance: 185.4
click at [267, 218] on div "11832332 (316712727) N/A Pickup 8/23/2025 8:51 AM EDT 8/23/2025 $117.85 Submitt…" at bounding box center [315, 234] width 554 height 249
click at [69, 140] on link "11832991" at bounding box center [61, 141] width 24 height 6
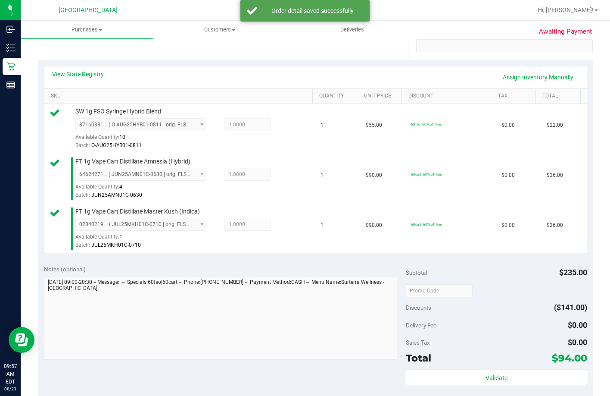
scroll to position [345, 0]
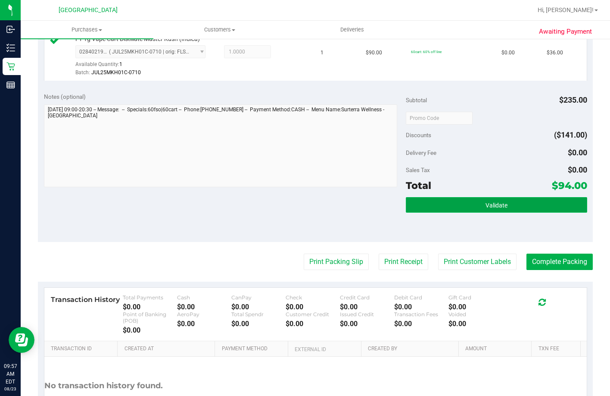
click at [462, 212] on button "Validate" at bounding box center [496, 205] width 181 height 16
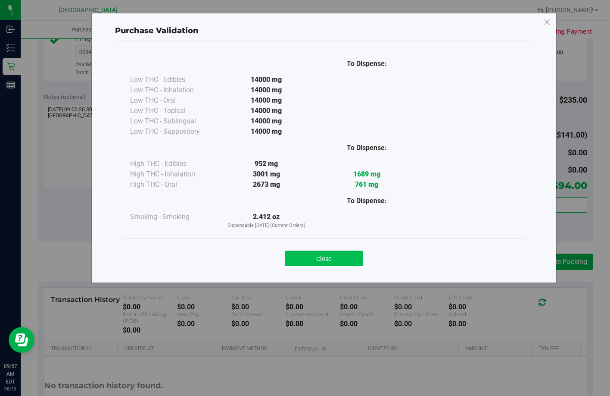
click at [322, 252] on button "Close" at bounding box center [324, 258] width 78 height 16
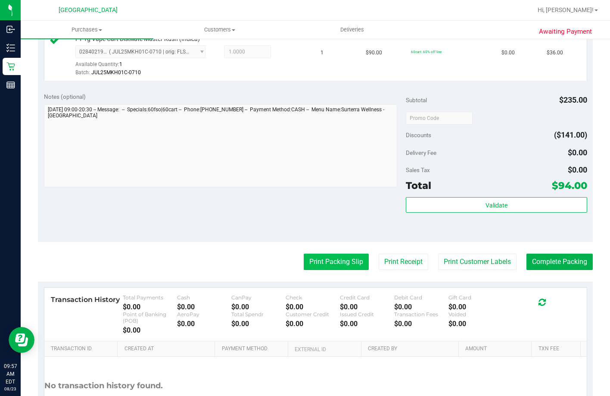
click at [332, 270] on button "Print Packing Slip" at bounding box center [336, 261] width 65 height 16
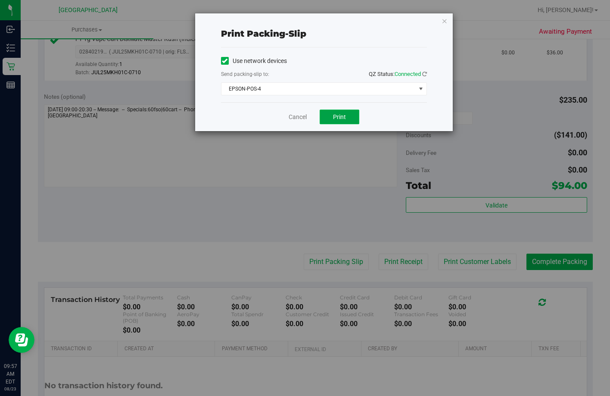
click at [331, 119] on button "Print" at bounding box center [340, 116] width 40 height 15
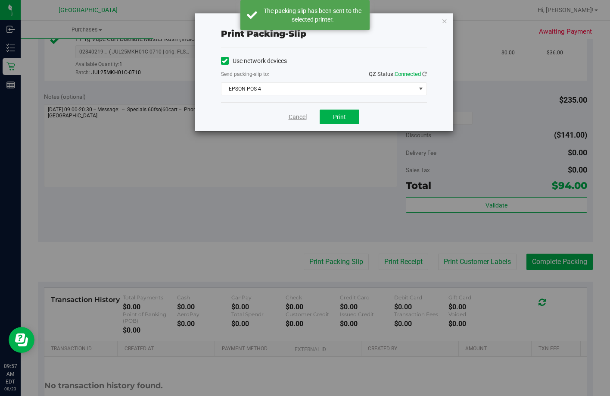
click at [304, 117] on link "Cancel" at bounding box center [298, 116] width 18 height 9
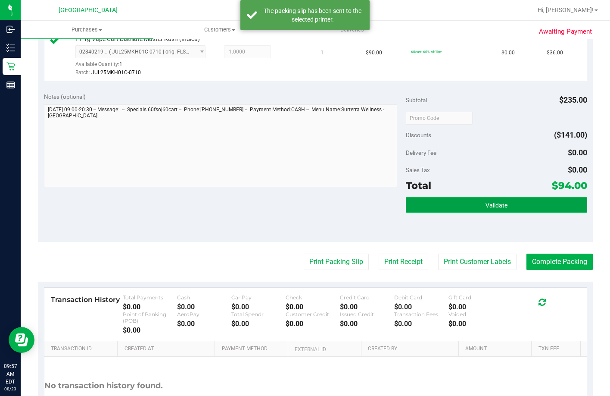
click at [458, 212] on button "Validate" at bounding box center [496, 205] width 181 height 16
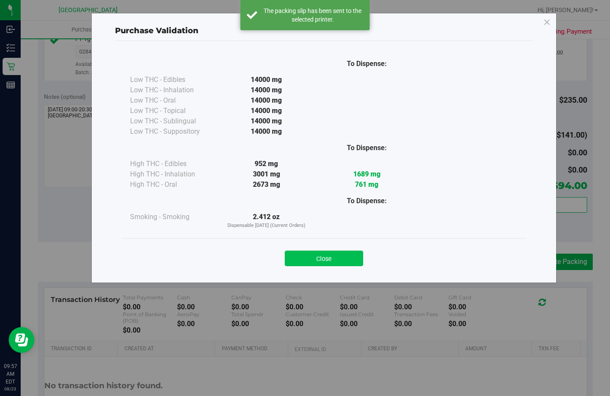
click at [332, 260] on button "Close" at bounding box center [324, 258] width 78 height 16
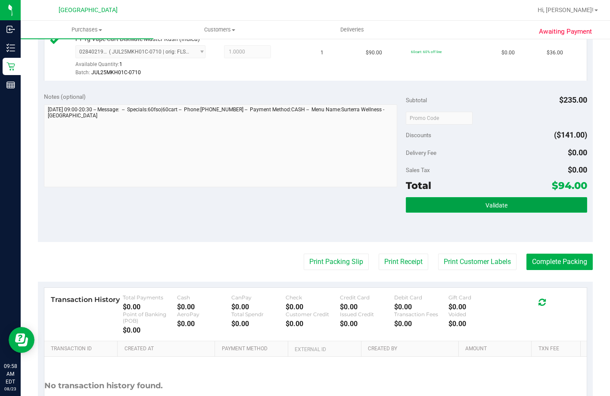
click at [407, 212] on button "Validate" at bounding box center [496, 205] width 181 height 16
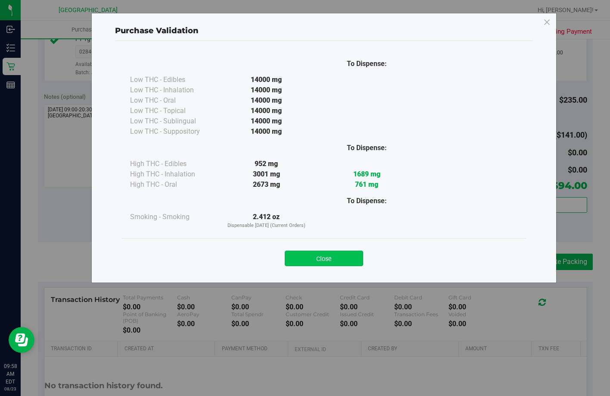
click at [329, 262] on button "Close" at bounding box center [324, 258] width 78 height 16
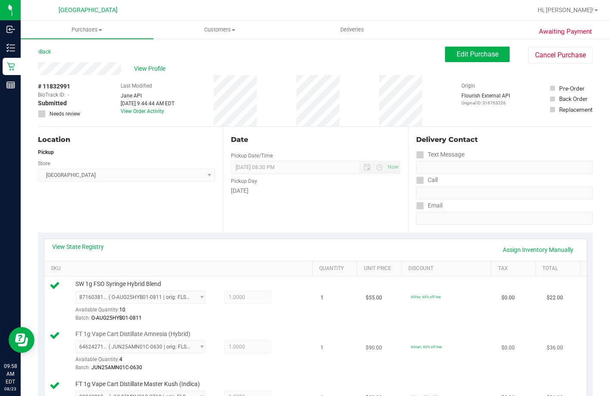
scroll to position [302, 0]
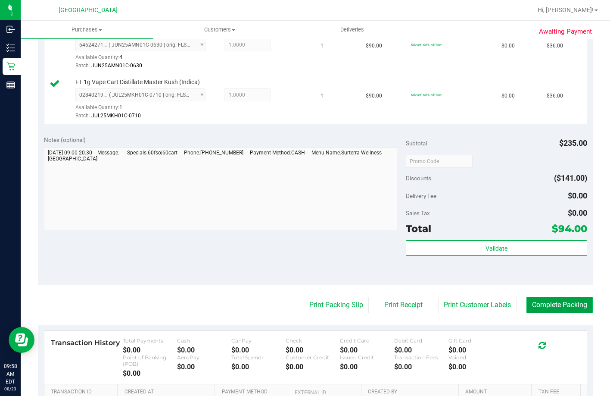
click at [535, 313] on button "Complete Packing" at bounding box center [560, 304] width 66 height 16
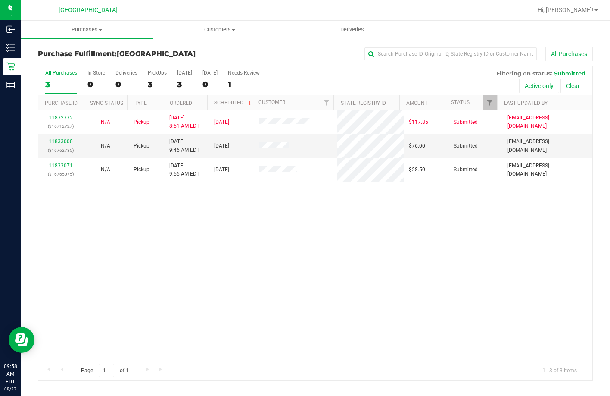
click at [349, 197] on div "11832332 (316712727) N/A Pickup 8/23/2025 8:51 AM EDT 8/23/2025 $117.85 Submitt…" at bounding box center [315, 234] width 554 height 249
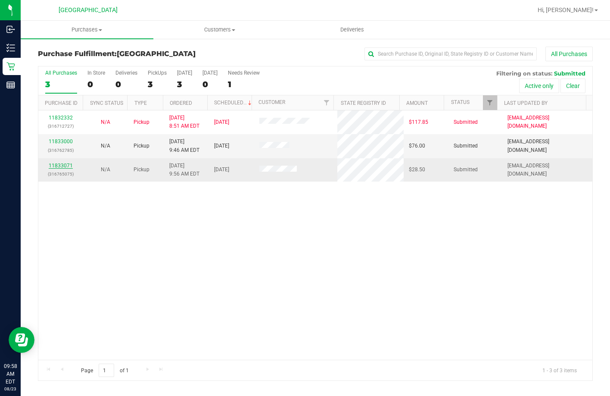
click at [56, 162] on link "11833071" at bounding box center [61, 165] width 24 height 6
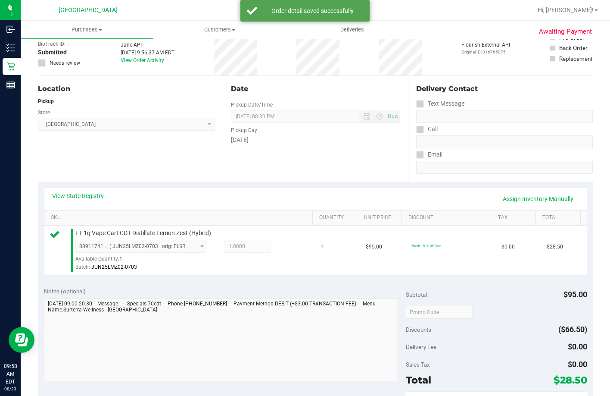
scroll to position [129, 0]
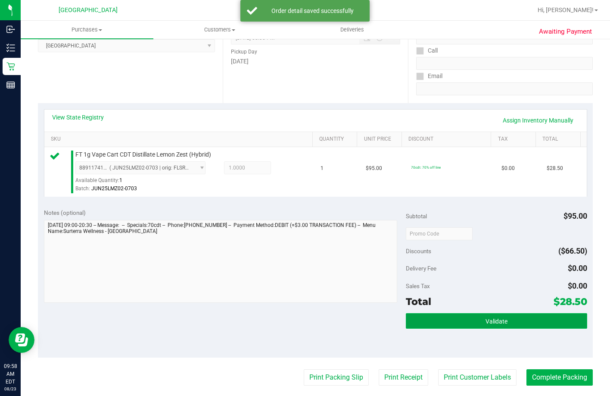
click at [483, 328] on button "Validate" at bounding box center [496, 321] width 181 height 16
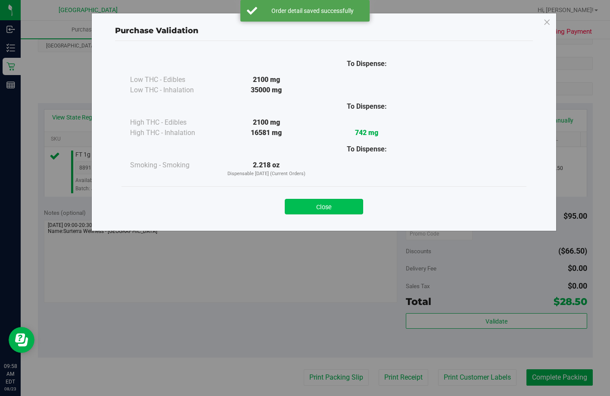
click at [313, 208] on button "Close" at bounding box center [324, 207] width 78 height 16
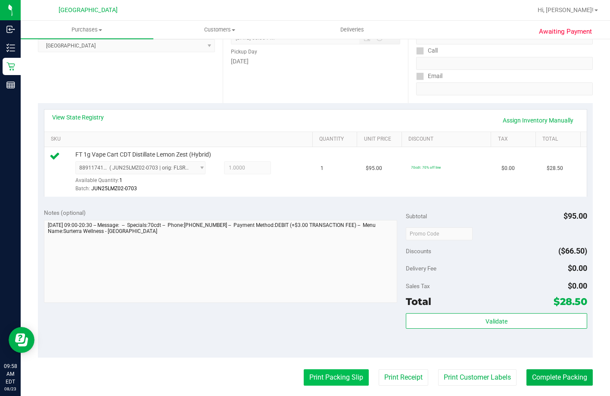
click at [329, 384] on button "Print Packing Slip" at bounding box center [336, 377] width 65 height 16
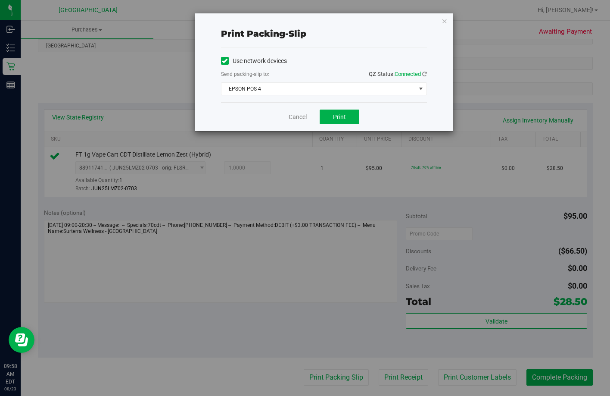
click at [310, 129] on div "Cancel Print" at bounding box center [324, 116] width 206 height 29
click at [319, 127] on div "Cancel Print" at bounding box center [324, 116] width 206 height 29
click at [335, 126] on div "Cancel Print" at bounding box center [324, 116] width 206 height 29
click at [344, 118] on span "Print" at bounding box center [339, 116] width 13 height 7
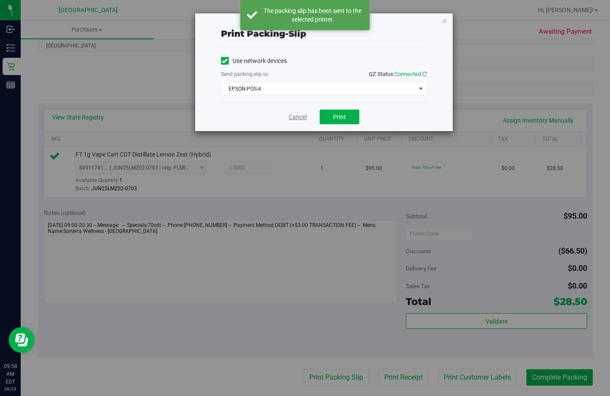
click at [296, 118] on link "Cancel" at bounding box center [298, 116] width 18 height 9
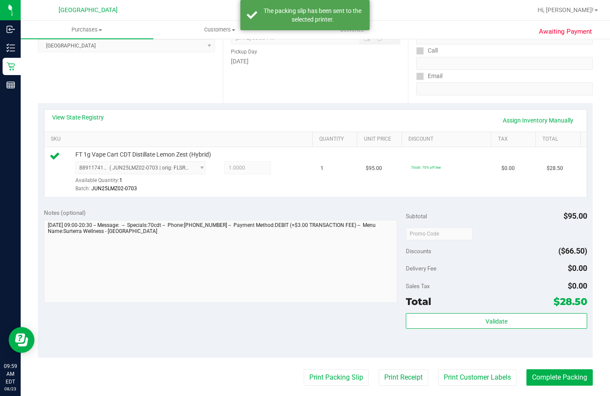
scroll to position [131, 0]
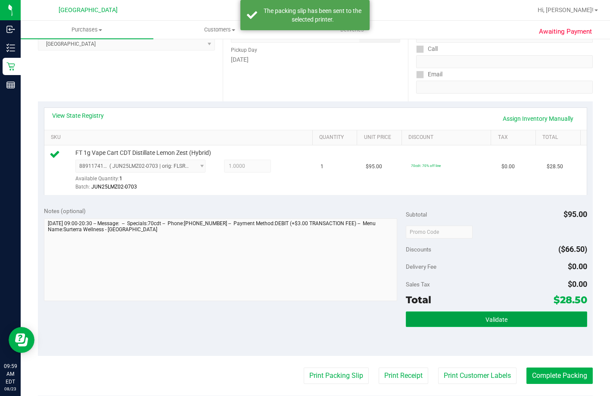
drag, startPoint x: 434, startPoint y: 334, endPoint x: 428, endPoint y: 333, distance: 6.2
click at [433, 327] on button "Validate" at bounding box center [496, 319] width 181 height 16
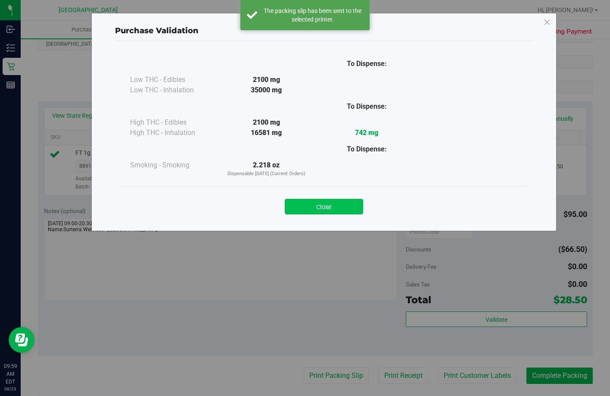
click at [297, 206] on button "Close" at bounding box center [324, 207] width 78 height 16
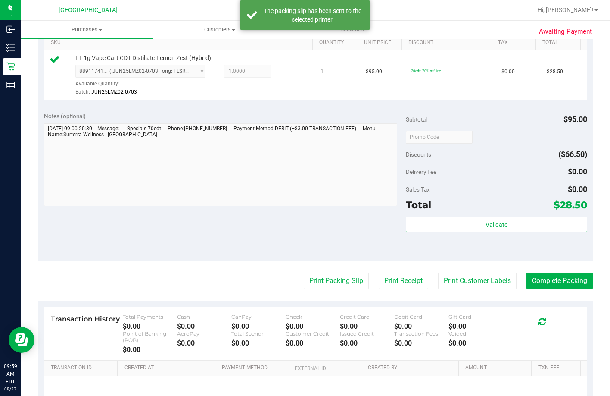
scroll to position [303, 0]
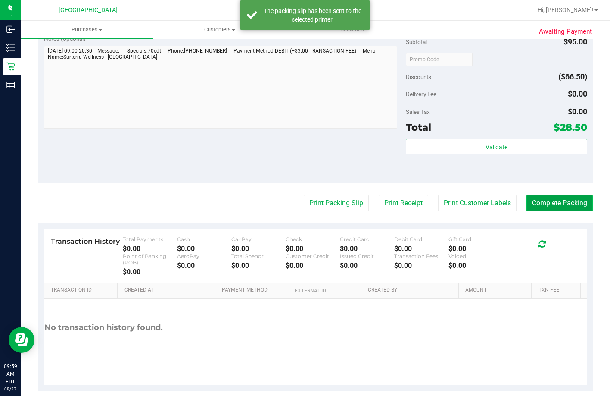
click at [555, 211] on button "Complete Packing" at bounding box center [560, 203] width 66 height 16
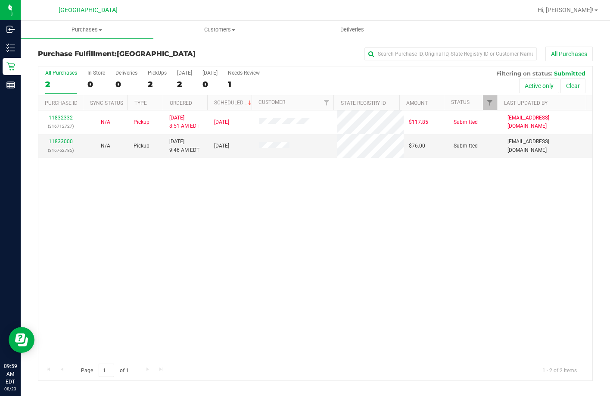
click at [307, 290] on div "11832332 (316712727) N/A Pickup 8/23/2025 8:51 AM EDT 8/23/2025 $117.85 Submitt…" at bounding box center [315, 234] width 554 height 249
drag, startPoint x: 128, startPoint y: 203, endPoint x: 78, endPoint y: 145, distance: 76.4
click at [128, 203] on div "11832332 (316712727) N/A Pickup 8/23/2025 8:51 AM EDT 8/23/2025 $117.85 Submitt…" at bounding box center [315, 234] width 554 height 249
click at [55, 140] on link "11833000" at bounding box center [61, 141] width 24 height 6
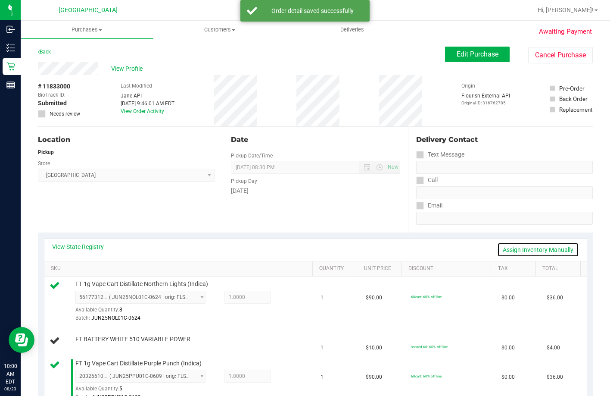
click at [549, 250] on link "Assign Inventory Manually" at bounding box center [538, 249] width 82 height 15
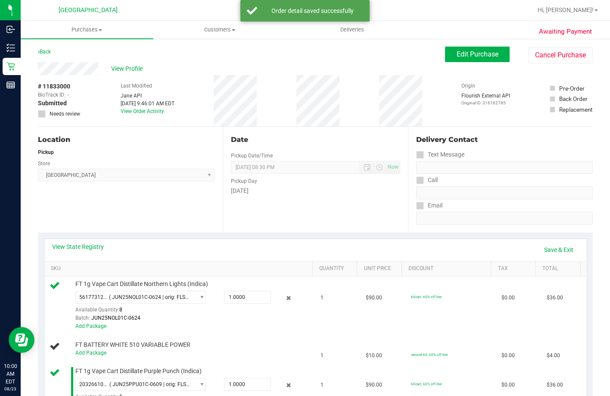
scroll to position [129, 0]
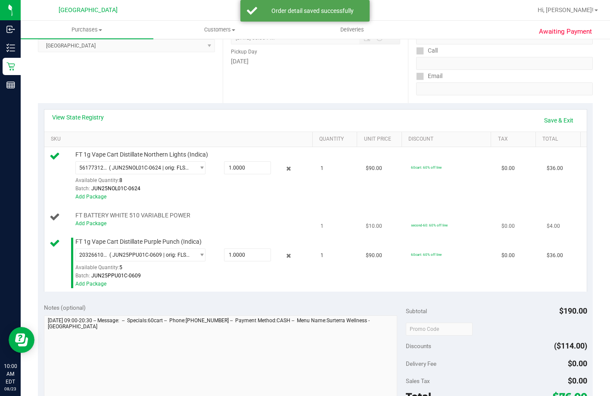
click at [75, 227] on div "Add Package" at bounding box center [192, 223] width 235 height 8
click at [77, 226] on link "Add Package" at bounding box center [90, 223] width 31 height 6
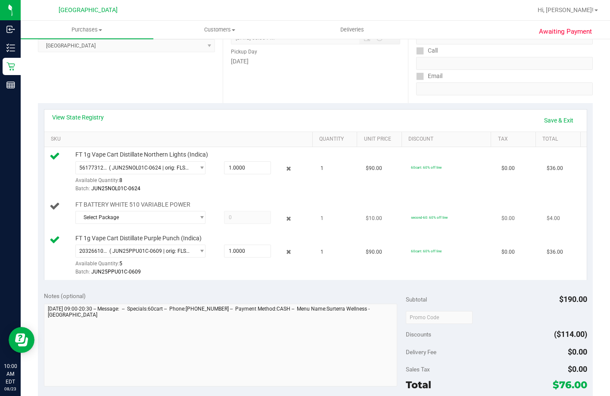
click at [150, 227] on div at bounding box center [192, 226] width 235 height 0
click at [145, 223] on span "Select Package" at bounding box center [135, 217] width 118 height 12
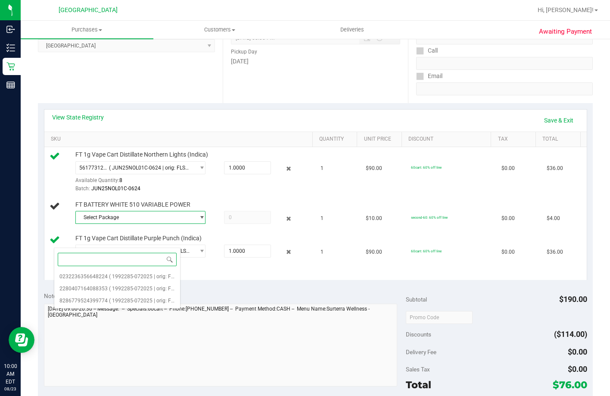
click at [145, 269] on span at bounding box center [117, 259] width 126 height 20
click at [144, 274] on span "( 1992285-072025 | orig: FLTW-20250820-010 )" at bounding box center [164, 276] width 110 height 6
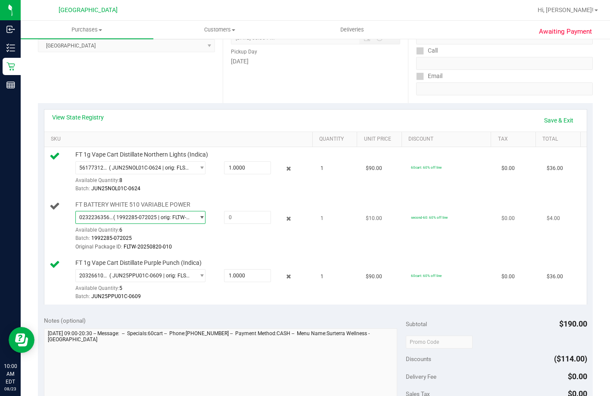
click at [139, 220] on span "( 1992285-072025 | orig: FLTW-20250820-010 )" at bounding box center [152, 217] width 78 height 6
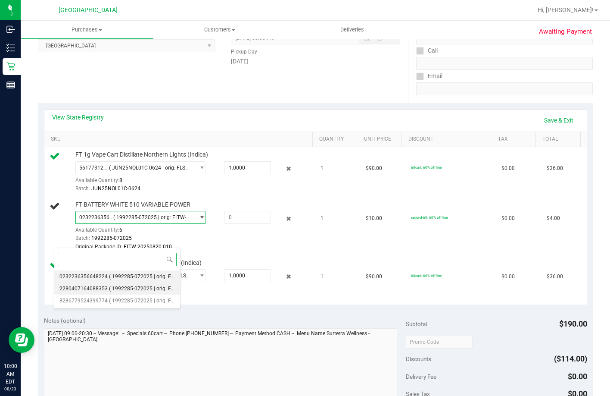
click at [145, 284] on li "2280407164088353 ( 1992285-072025 | orig: FLTW-20250813-018 )" at bounding box center [117, 288] width 126 height 12
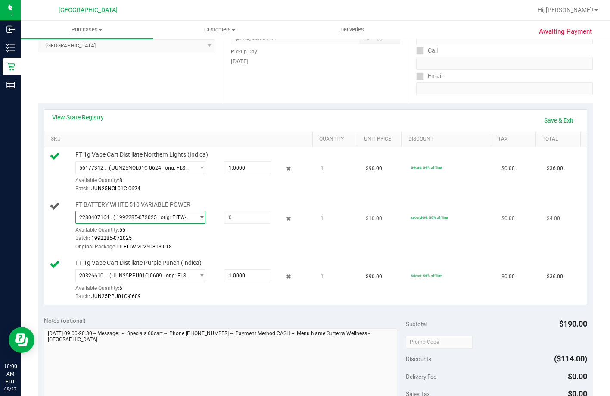
click at [149, 209] on span "FT BATTERY WHITE 510 VARIABLE POWER" at bounding box center [132, 204] width 115 height 8
click at [147, 220] on span "( 1992285-072025 | orig: FLTW-20250813-018 )" at bounding box center [152, 217] width 78 height 6
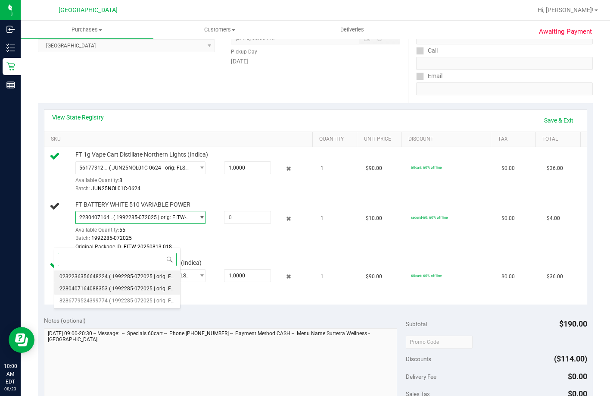
click at [148, 272] on li "0232236356648224 ( 1992285-072025 | orig: FLTW-20250820-010 )" at bounding box center [117, 276] width 126 height 12
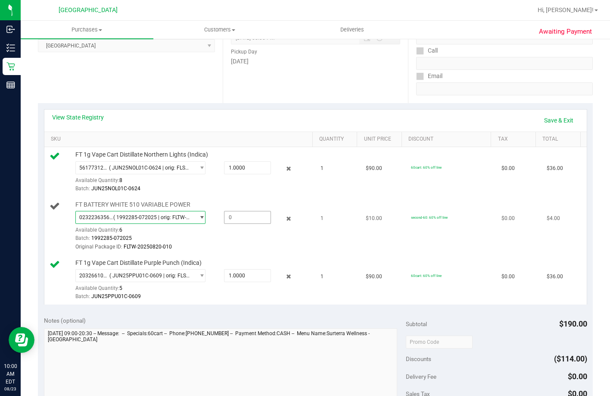
click at [224, 224] on span at bounding box center [247, 217] width 47 height 13
type input "1"
type input "1.0000"
click at [208, 242] on div "Batch: 1992285-072025" at bounding box center [192, 238] width 235 height 8
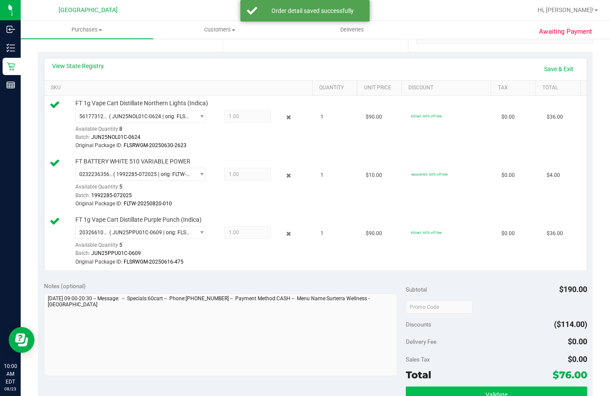
scroll to position [302, 0]
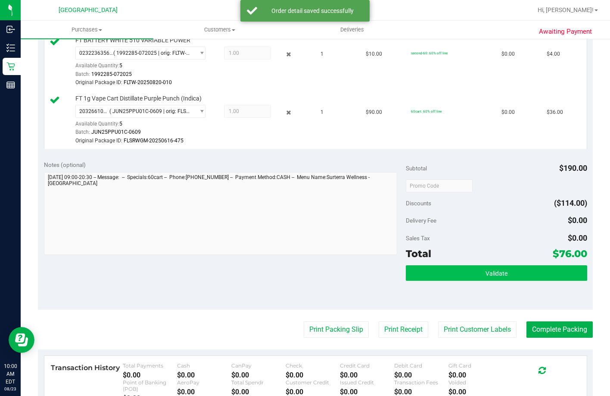
click at [470, 300] on div "Subtotal $190.00 Discounts ($114.00) Delivery Fee $0.00 Sales Tax $0.00 Total $…" at bounding box center [496, 231] width 181 height 143
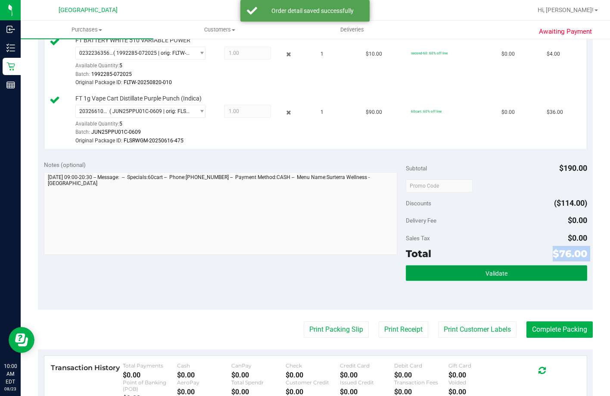
click at [471, 280] on button "Validate" at bounding box center [496, 273] width 181 height 16
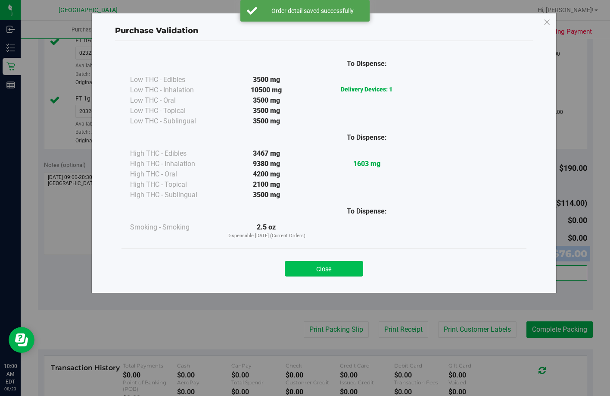
click at [318, 274] on button "Close" at bounding box center [324, 269] width 78 height 16
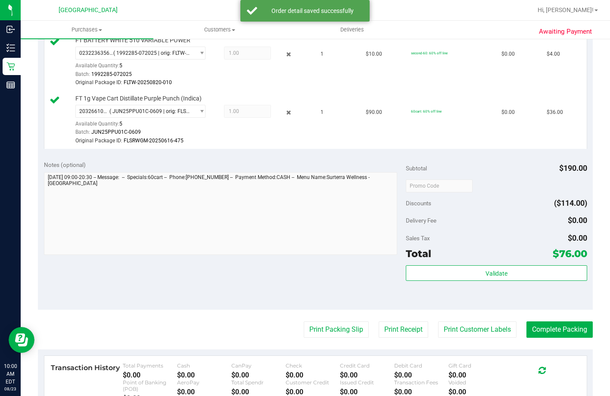
click at [318, 352] on purchase-details "Back Edit Purchase Cancel Purchase View Profile # 11833000 BioTrack ID: - Submi…" at bounding box center [315, 131] width 555 height 772
click at [318, 337] on button "Print Packing Slip" at bounding box center [336, 329] width 65 height 16
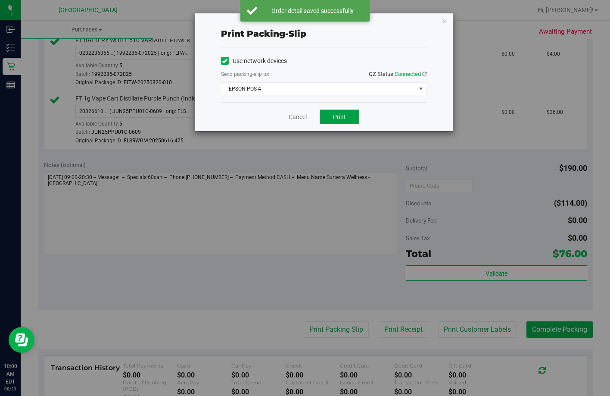
click at [335, 114] on span "Print" at bounding box center [339, 116] width 13 height 7
click at [297, 120] on link "Cancel" at bounding box center [298, 116] width 18 height 9
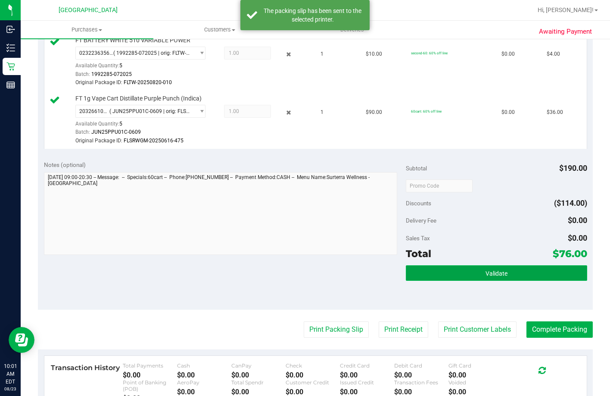
click at [446, 280] on button "Validate" at bounding box center [496, 273] width 181 height 16
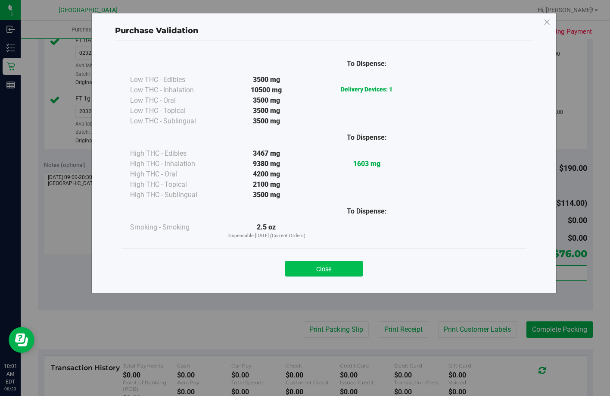
click at [320, 264] on button "Close" at bounding box center [324, 269] width 78 height 16
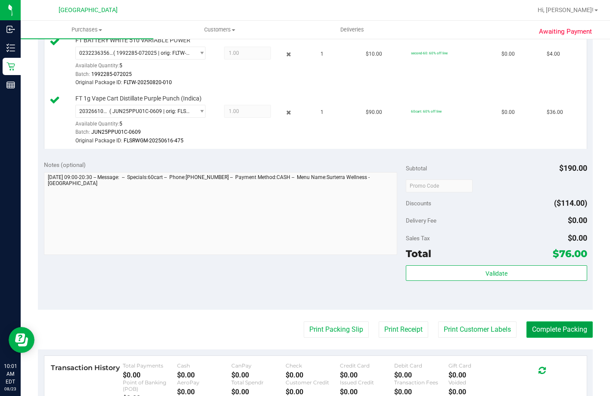
click at [550, 337] on button "Complete Packing" at bounding box center [560, 329] width 66 height 16
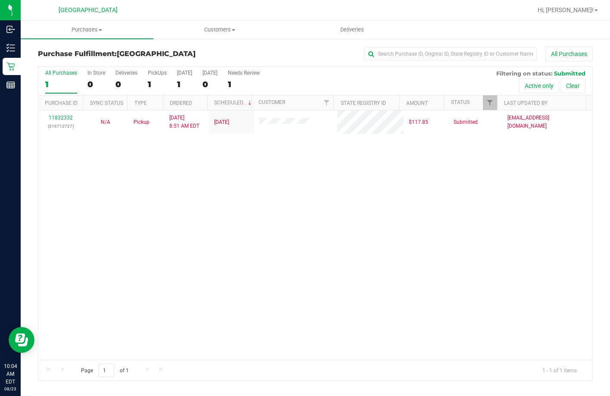
click at [272, 159] on div "11832332 (316712727) N/A Pickup 8/23/2025 8:51 AM EDT 8/23/2025 $117.85 Submitt…" at bounding box center [315, 234] width 554 height 249
click at [287, 226] on div "11832332 (316712727) N/A Pickup 8/23/2025 8:51 AM EDT 8/23/2025 $117.85 Submitt…" at bounding box center [315, 234] width 554 height 249
click at [274, 167] on div "11832332 (316712727) N/A Pickup 8/23/2025 8:51 AM EDT 8/23/2025 $117.85 Submitt…" at bounding box center [315, 234] width 554 height 249
click at [197, 195] on div at bounding box center [315, 223] width 554 height 314
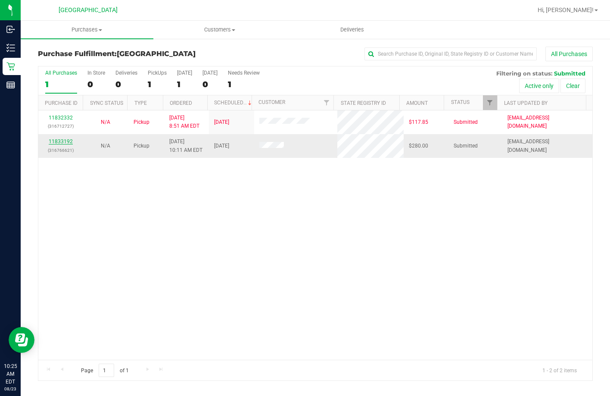
click at [56, 140] on link "11833192" at bounding box center [61, 141] width 24 height 6
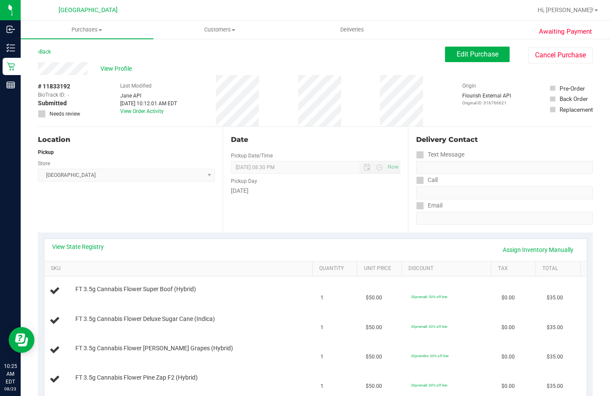
click at [306, 59] on div "Back Edit Purchase Cancel Purchase" at bounding box center [315, 55] width 555 height 16
click at [303, 60] on div "Back Edit Purchase Cancel Purchase" at bounding box center [315, 55] width 555 height 16
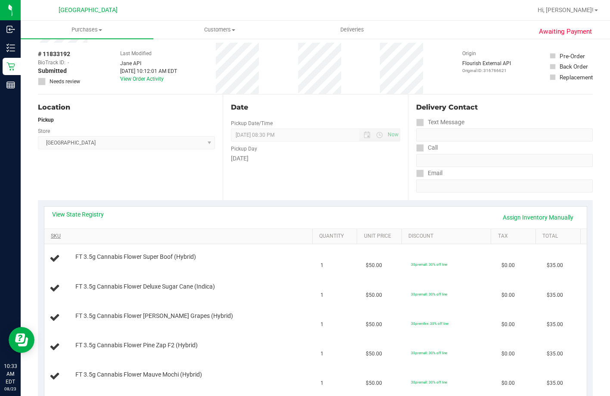
scroll to position [86, 0]
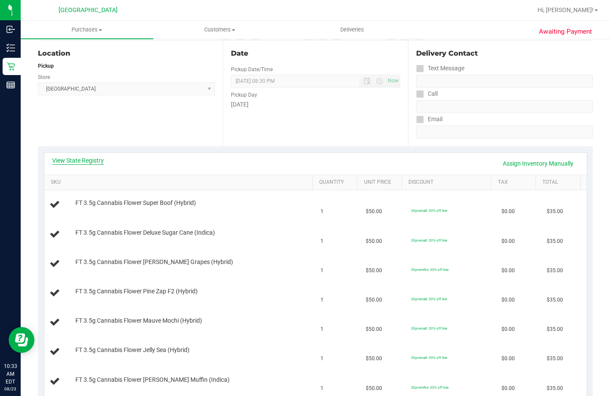
click at [87, 163] on link "View State Registry" at bounding box center [78, 160] width 52 height 9
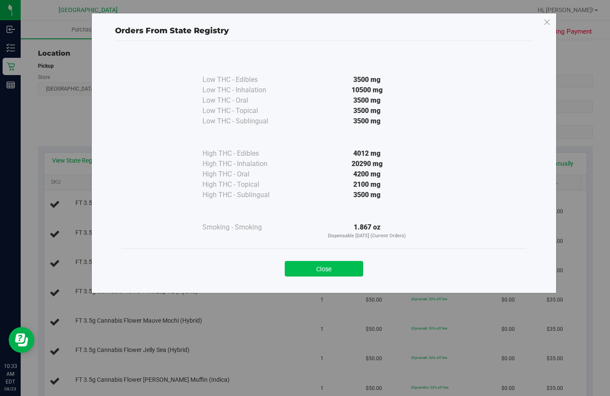
click at [339, 266] on button "Close" at bounding box center [324, 269] width 78 height 16
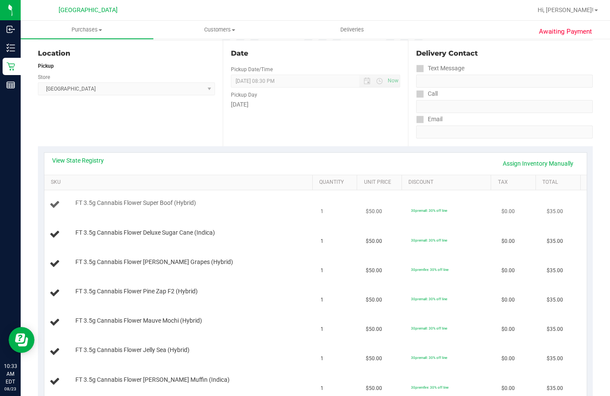
click at [291, 205] on div "FT 3.5g Cannabis Flower Super Boof (Hybrid)" at bounding box center [180, 205] width 261 height 12
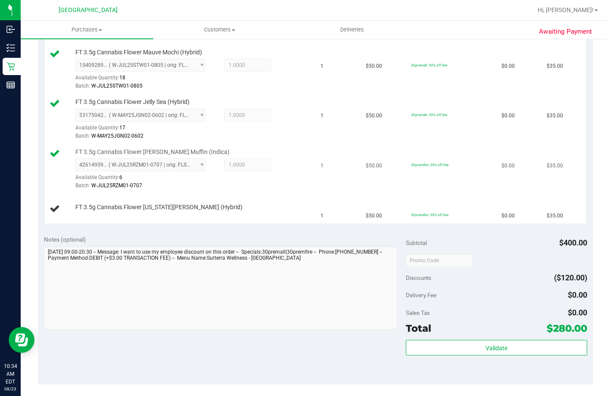
scroll to position [517, 0]
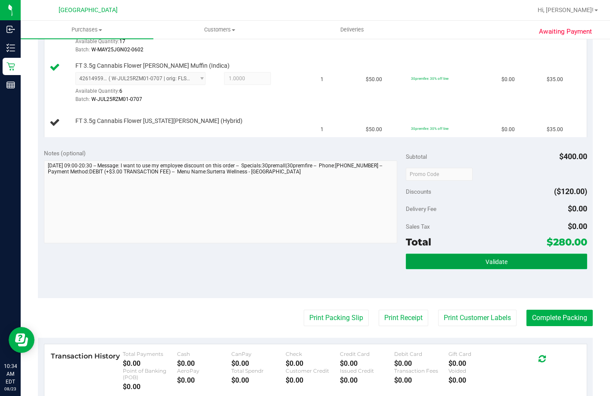
click at [471, 269] on button "Validate" at bounding box center [496, 261] width 181 height 16
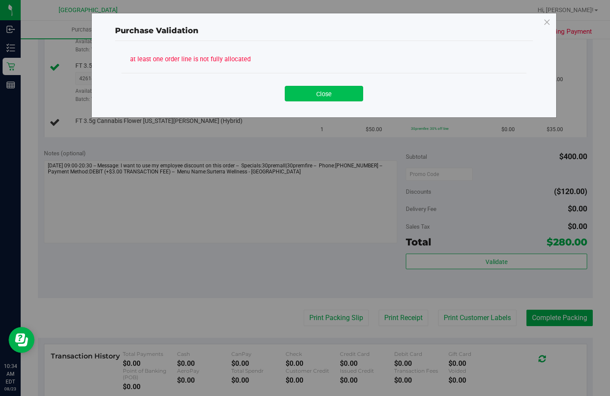
click at [308, 91] on button "Close" at bounding box center [324, 94] width 78 height 16
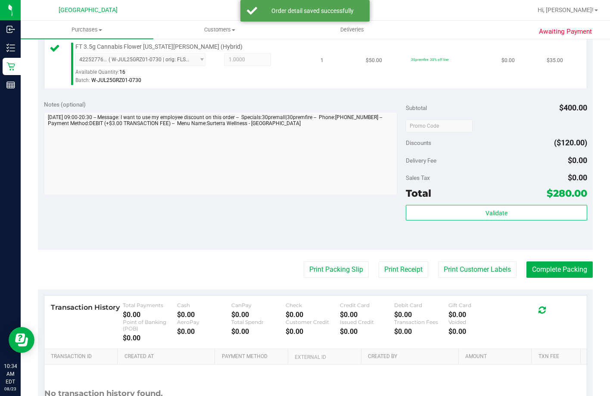
scroll to position [689, 0]
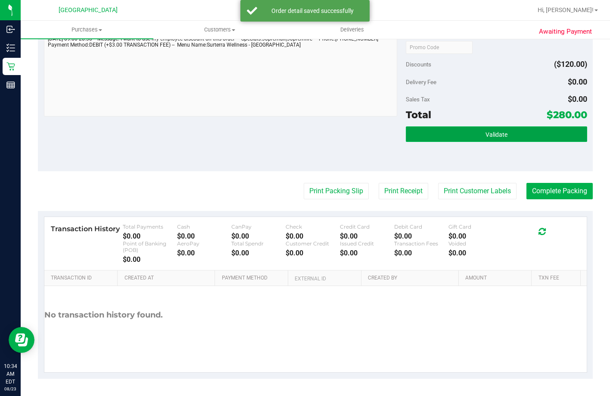
click at [474, 142] on button "Validate" at bounding box center [496, 134] width 181 height 16
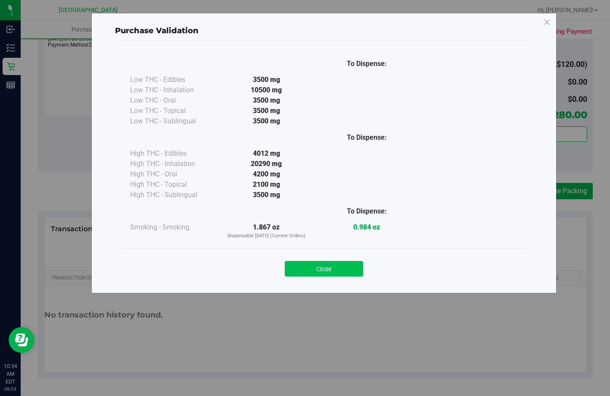
click at [337, 269] on button "Close" at bounding box center [324, 269] width 78 height 16
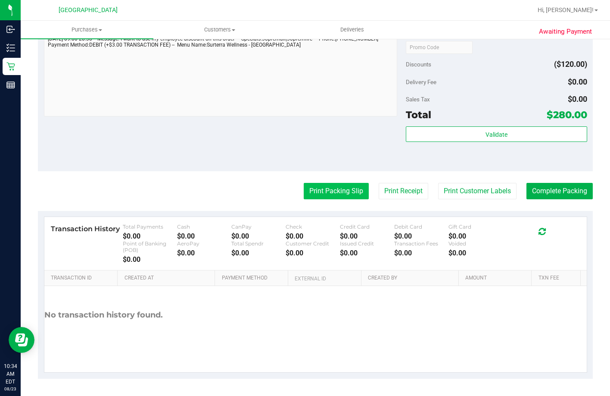
click at [331, 199] on button "Print Packing Slip" at bounding box center [336, 191] width 65 height 16
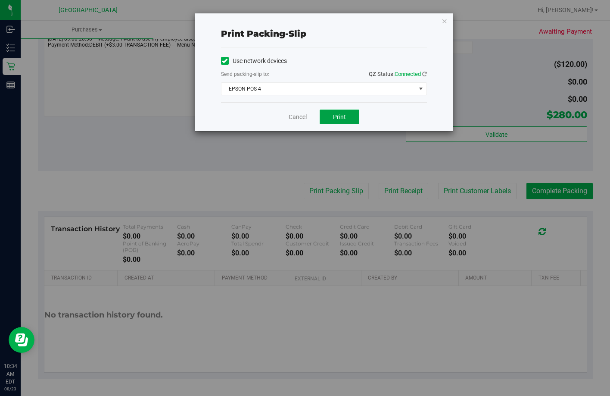
click at [343, 113] on span "Print" at bounding box center [339, 116] width 13 height 7
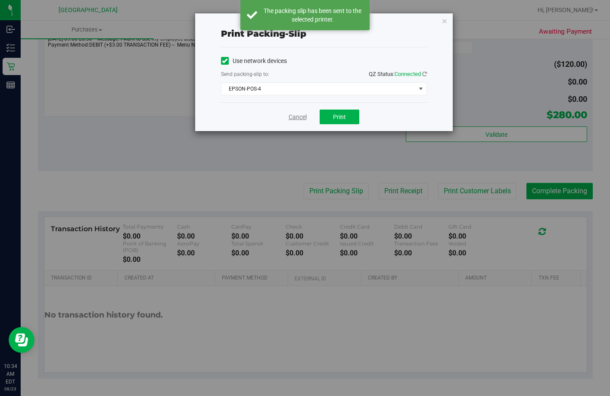
click at [294, 115] on link "Cancel" at bounding box center [298, 116] width 18 height 9
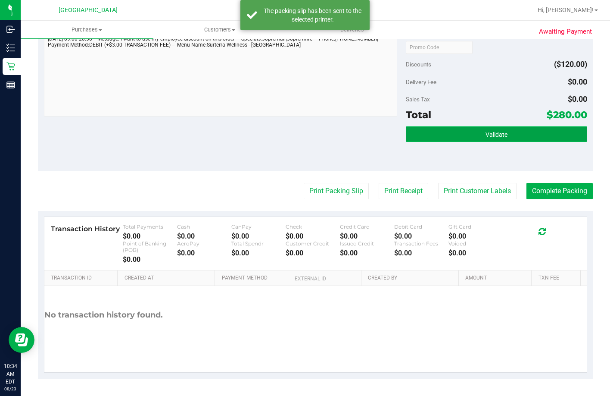
click at [478, 142] on button "Validate" at bounding box center [496, 134] width 181 height 16
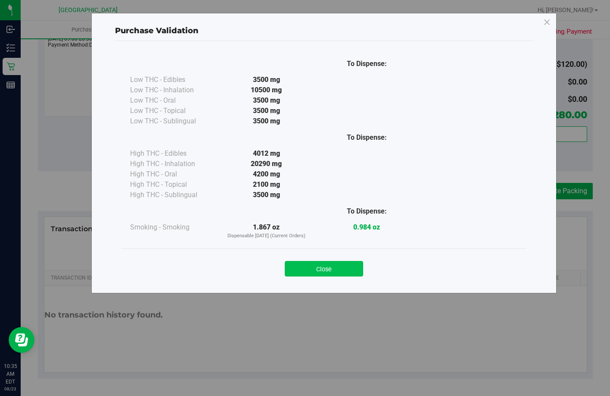
click at [318, 275] on button "Close" at bounding box center [324, 269] width 78 height 16
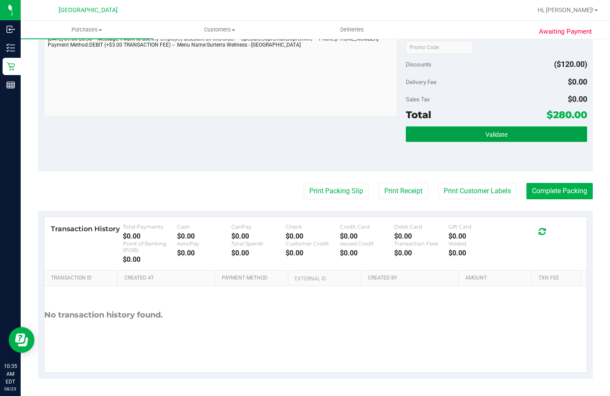
click at [439, 142] on button "Validate" at bounding box center [496, 134] width 181 height 16
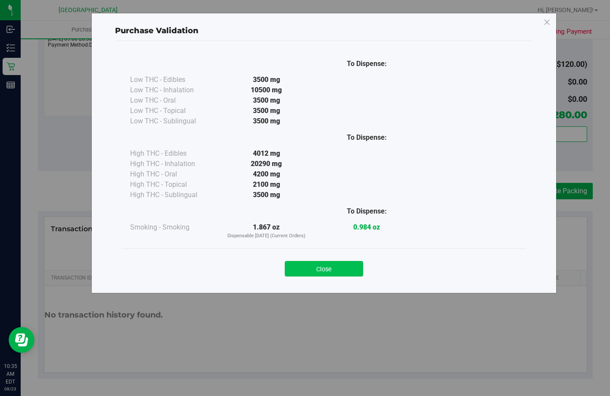
click at [309, 259] on div "Close" at bounding box center [324, 266] width 392 height 22
click at [306, 270] on button "Close" at bounding box center [324, 269] width 78 height 16
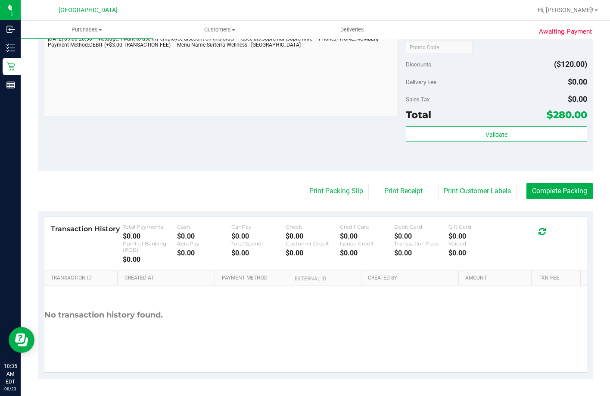
click at [446, 165] on div "Validate" at bounding box center [496, 145] width 181 height 39
click at [431, 165] on div "Subtotal $400.00 Discounts ($120.00) Delivery Fee $0.00 Sales Tax $0.00 Total $…" at bounding box center [496, 93] width 181 height 143
click at [422, 165] on div "Validate" at bounding box center [496, 145] width 181 height 39
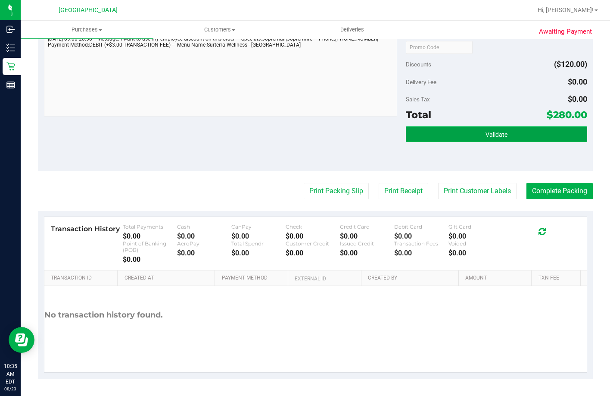
click at [421, 142] on button "Validate" at bounding box center [496, 134] width 181 height 16
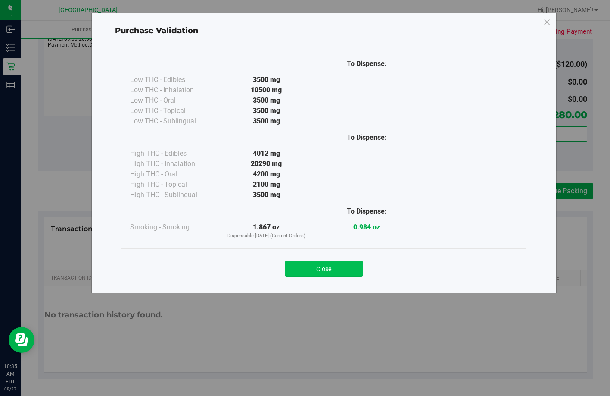
click at [337, 272] on button "Close" at bounding box center [324, 269] width 78 height 16
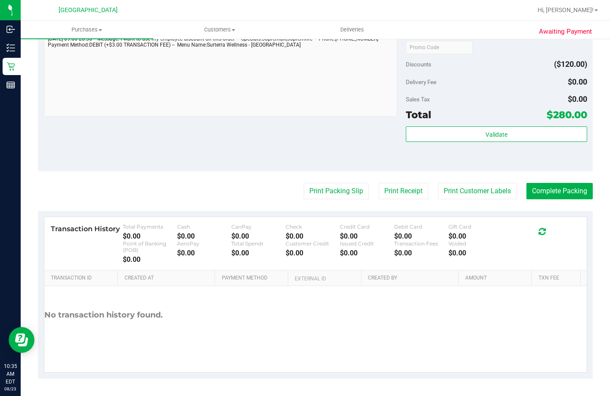
click at [397, 171] on div "Notes (optional) Subtotal $400.00 Discounts ($120.00) Delivery Fee $0.00 Sales …" at bounding box center [315, 93] width 555 height 155
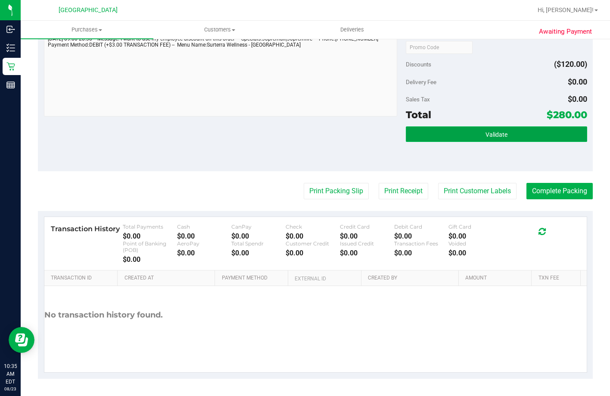
click at [446, 142] on button "Validate" at bounding box center [496, 134] width 181 height 16
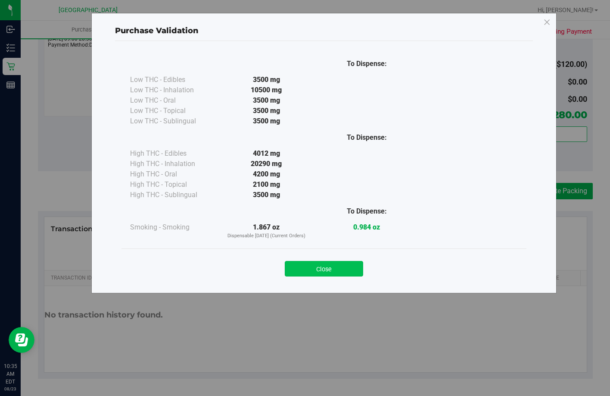
click at [318, 266] on button "Close" at bounding box center [324, 269] width 78 height 16
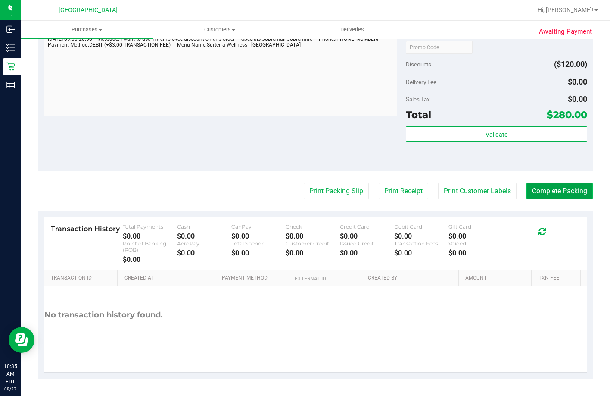
click at [552, 199] on button "Complete Packing" at bounding box center [560, 191] width 66 height 16
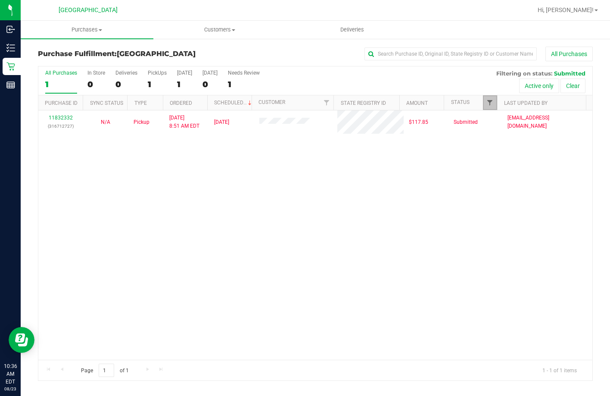
click at [490, 100] on span "Filter" at bounding box center [489, 102] width 7 height 7
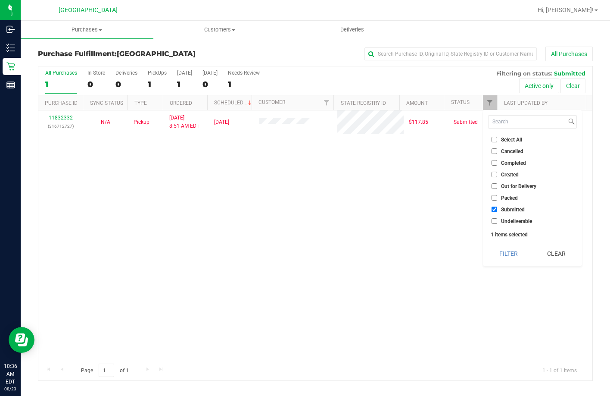
click at [497, 199] on label "Packed" at bounding box center [505, 198] width 26 height 6
click at [497, 199] on input "Packed" at bounding box center [495, 198] width 6 height 6
checkbox input "true"
click at [503, 251] on button "Filter" at bounding box center [508, 253] width 41 height 19
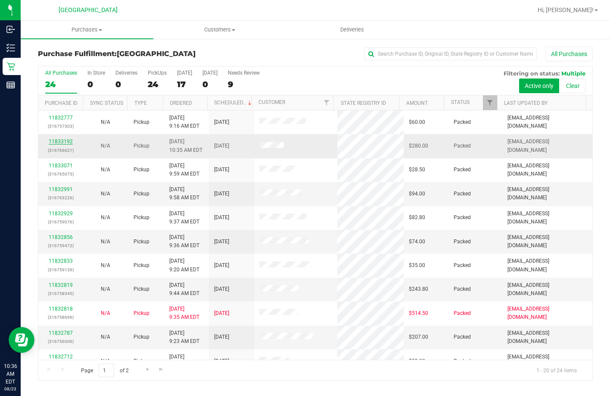
click at [63, 139] on link "11833192" at bounding box center [61, 141] width 24 height 6
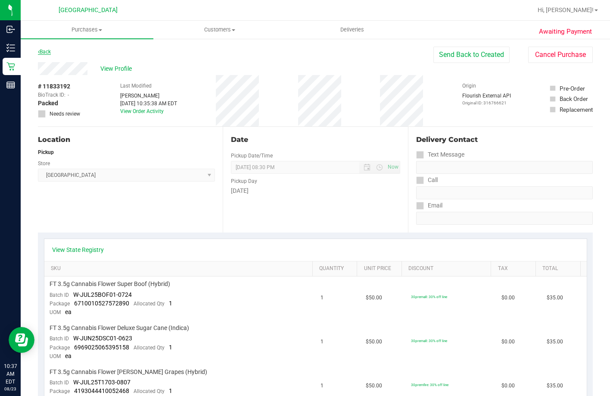
click at [47, 49] on link "Back" at bounding box center [44, 52] width 13 height 6
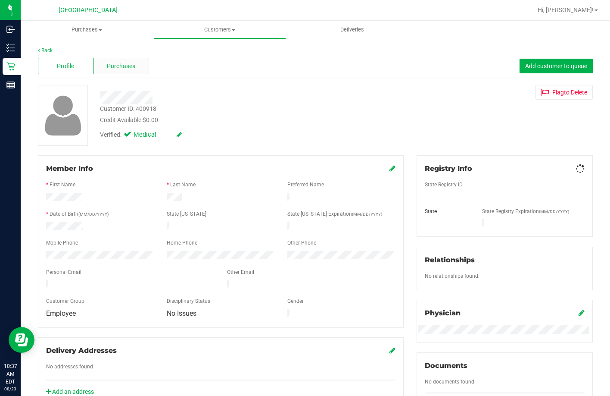
click at [117, 60] on div "Purchases" at bounding box center [121, 66] width 56 height 16
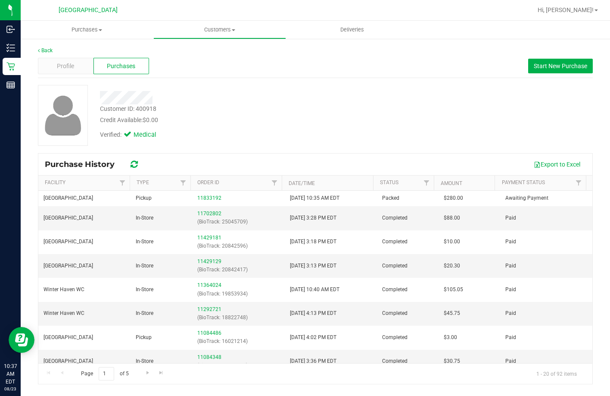
click at [150, 108] on div "Customer ID: 400918" at bounding box center [128, 108] width 56 height 9
copy div "400918"
drag, startPoint x: 167, startPoint y: 71, endPoint x: 97, endPoint y: 72, distance: 70.7
click at [165, 72] on div "Profile Purchases Start New Purchase" at bounding box center [315, 66] width 555 height 24
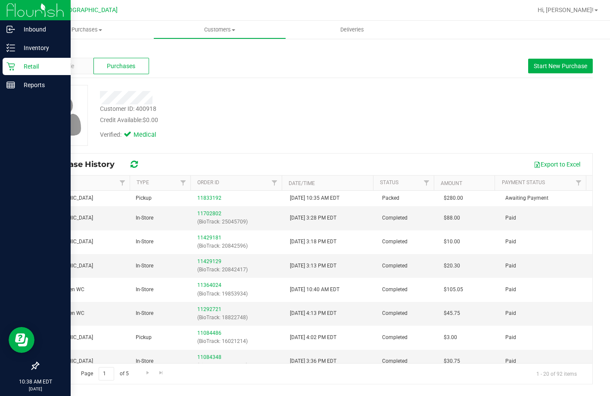
click at [4, 65] on div "Retail" at bounding box center [37, 66] width 68 height 17
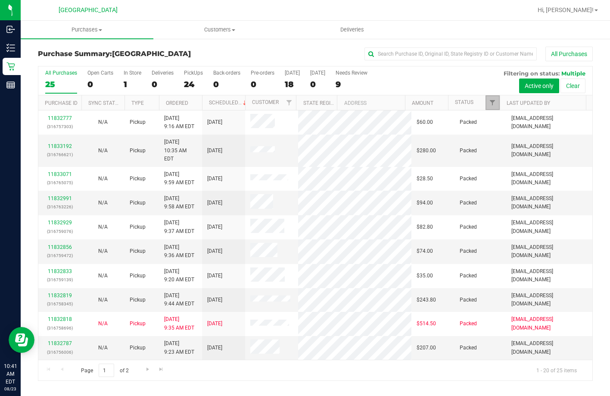
click at [492, 98] on link "Filter" at bounding box center [493, 102] width 14 height 15
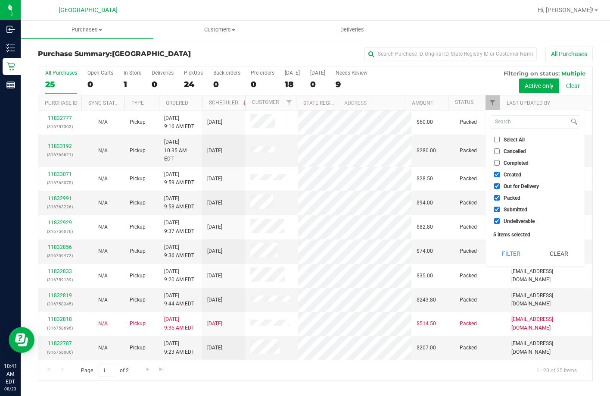
click at [499, 137] on label "Select All" at bounding box center [509, 140] width 31 height 6
click at [499, 137] on input "Select All" at bounding box center [497, 140] width 6 height 6
checkbox input "true"
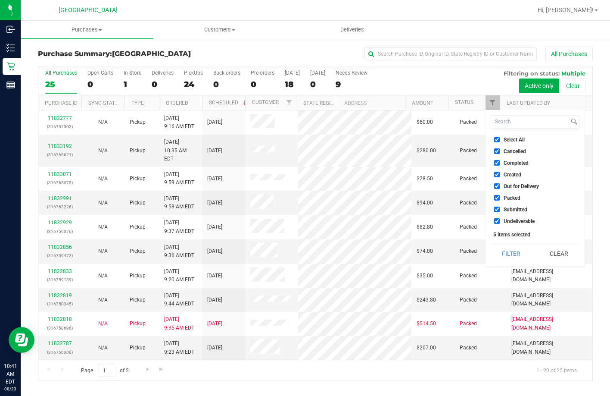
click at [499, 137] on input "Select All" at bounding box center [497, 140] width 6 height 6
checkbox input "false"
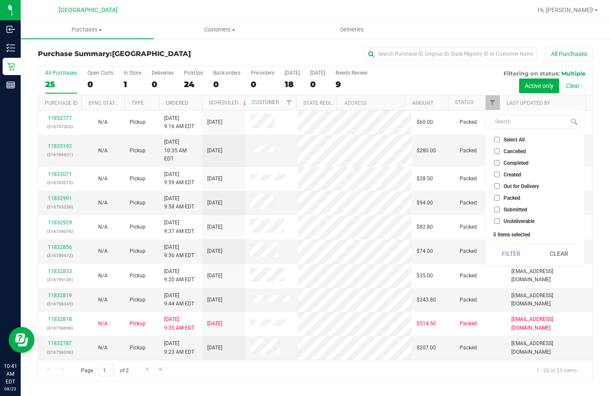
checkbox input "false"
click at [508, 210] on span "Submitted" at bounding box center [516, 209] width 24 height 5
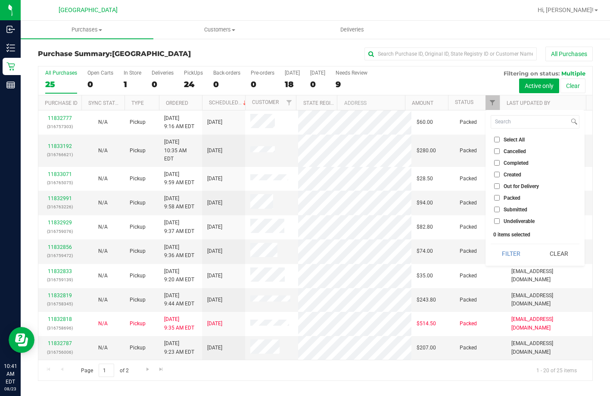
click at [500, 210] on input "Submitted" at bounding box center [497, 209] width 6 height 6
checkbox input "true"
click at [495, 254] on button "Filter" at bounding box center [511, 253] width 41 height 19
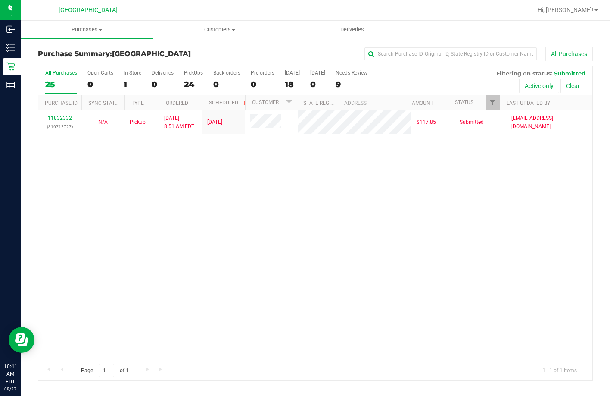
click at [360, 178] on div "11832332 (316712727) N/A Pickup 8/23/2025 8:51 AM EDT 8/23/2025 $117.85 Submitt…" at bounding box center [315, 234] width 554 height 249
click at [297, 196] on div "Loading... 11832332 (316712727) N/A Pickup 8/23/2025 8:51 AM EDT 8/23/2025 $117…" at bounding box center [315, 234] width 554 height 249
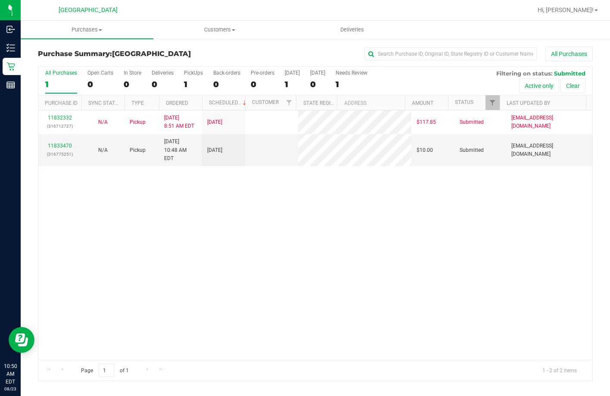
click at [226, 189] on div "11832332 (316712727) N/A Pickup 8/23/2025 8:51 AM EDT 8/23/2025 $117.85 Submitt…" at bounding box center [315, 234] width 554 height 249
click at [61, 143] on link "11833470" at bounding box center [60, 146] width 24 height 6
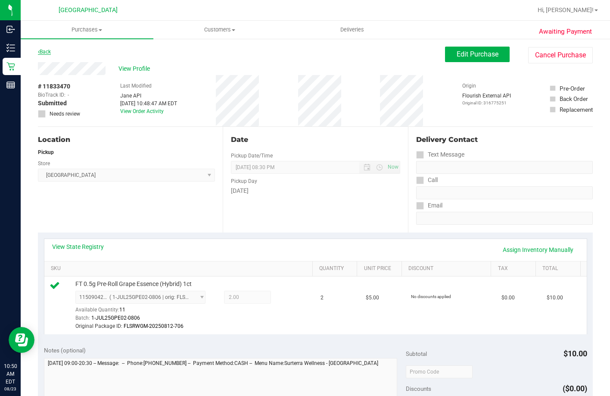
click at [45, 51] on link "Back" at bounding box center [44, 52] width 13 height 6
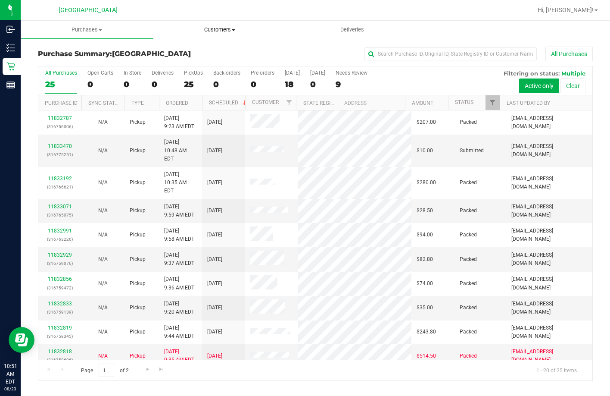
click at [196, 31] on span "Customers" at bounding box center [220, 30] width 132 height 8
click at [200, 53] on span "All customers" at bounding box center [184, 51] width 62 height 7
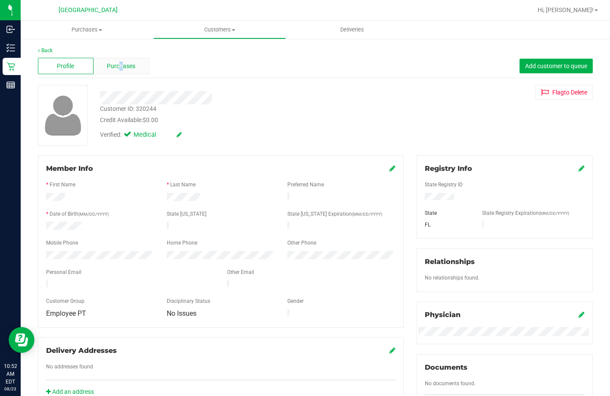
click at [121, 65] on span "Purchases" at bounding box center [121, 66] width 28 height 9
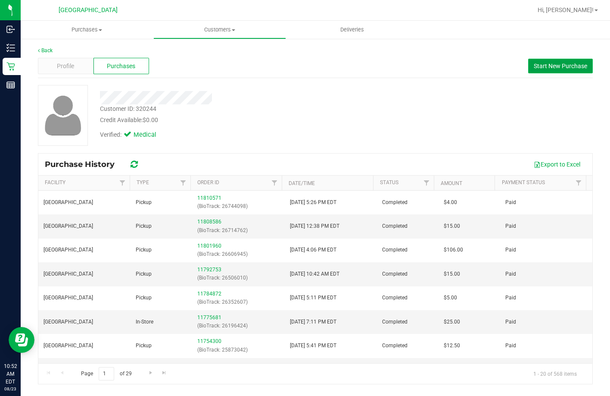
click at [558, 60] on button "Start New Purchase" at bounding box center [560, 66] width 65 height 15
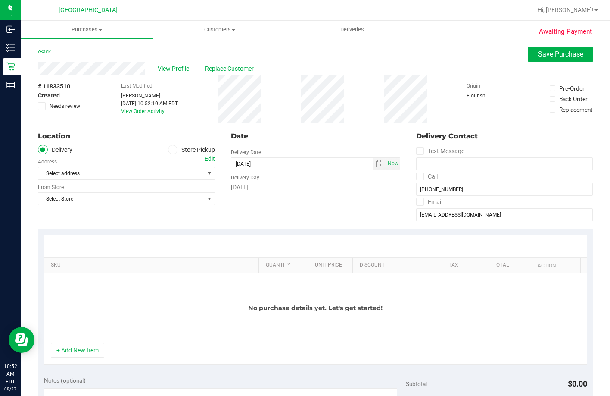
click at [172, 150] on icon at bounding box center [172, 150] width 5 height 0
click at [0, 0] on input "Store Pickup" at bounding box center [0, 0] width 0 height 0
click at [157, 178] on span "Select Store" at bounding box center [120, 173] width 165 height 12
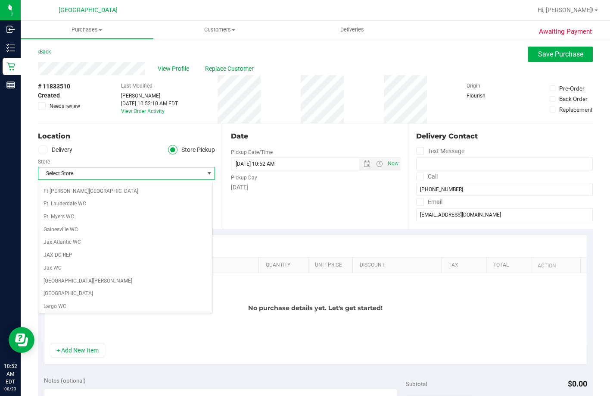
scroll to position [172, 0]
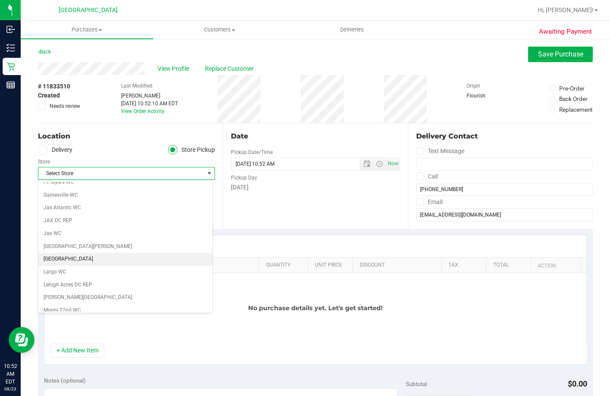
click at [60, 257] on li "Lakeland WC" at bounding box center [125, 258] width 174 height 13
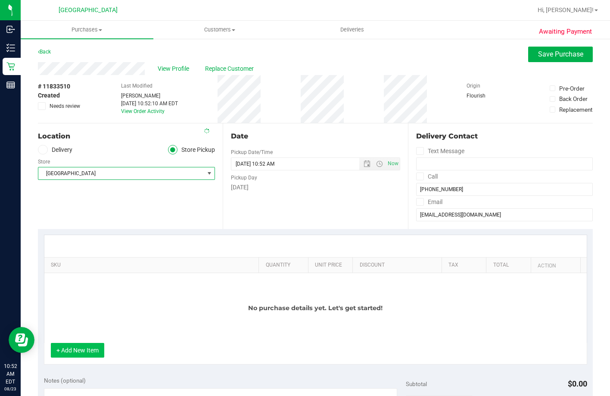
click at [80, 346] on button "+ Add New Item" at bounding box center [77, 350] width 53 height 15
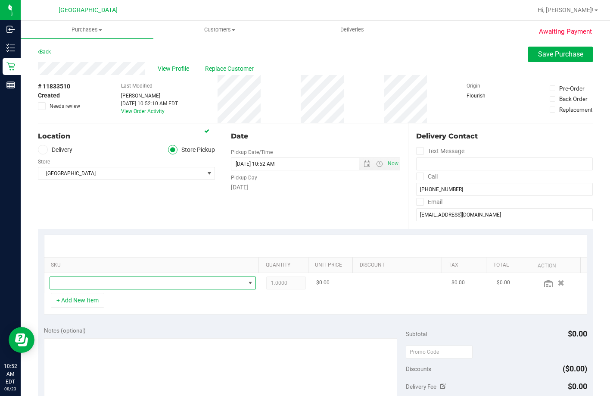
click at [94, 279] on span "NO DATA FOUND" at bounding box center [147, 283] width 195 height 12
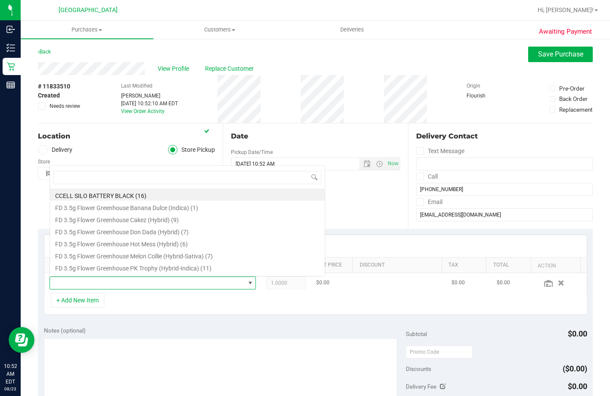
scroll to position [13, 199]
type input "slh"
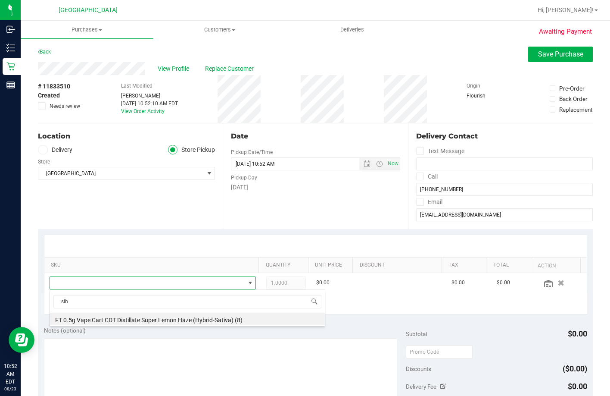
click at [96, 324] on div "slh FT 0.5g Vape Cart CDT Distillate Super Lemon Haze (Hybrid-Sativa) (8)" at bounding box center [188, 307] width 276 height 37
click at [96, 320] on li "FT 0.5g Vape Cart CDT Distillate Super Lemon Haze (Hybrid-Sativa) (8)" at bounding box center [187, 318] width 275 height 12
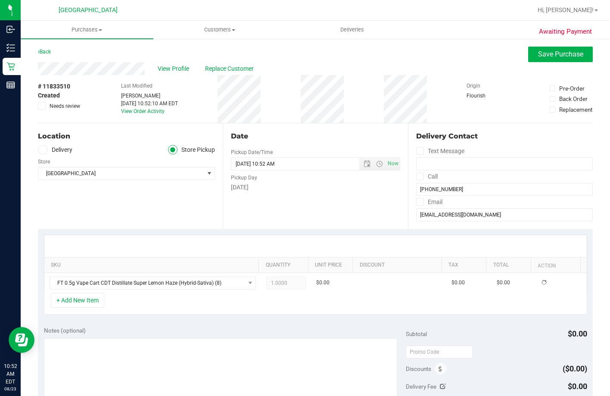
click at [153, 318] on div "SKU Quantity Unit Price Discount Tax Total Action FT 0.5g Vape Cart CDT Distill…" at bounding box center [315, 274] width 555 height 91
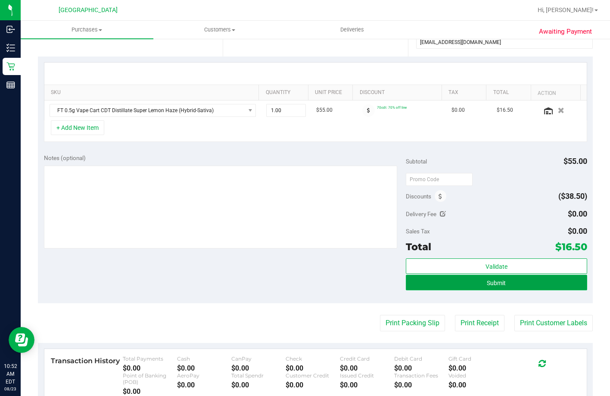
click at [461, 284] on button "Submit" at bounding box center [496, 282] width 181 height 16
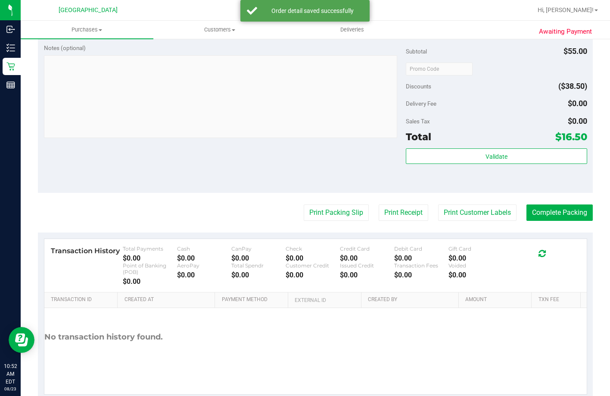
scroll to position [302, 0]
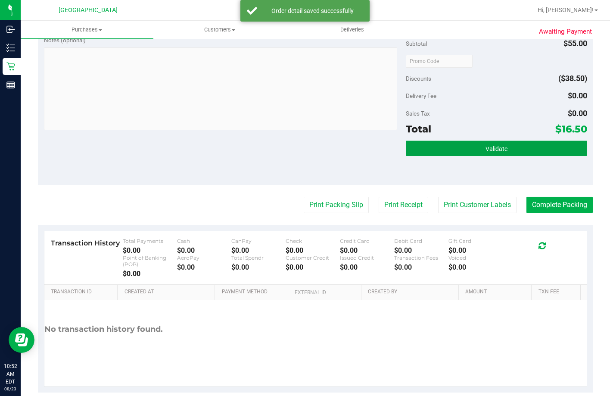
click at [486, 152] on span "Validate" at bounding box center [497, 148] width 22 height 7
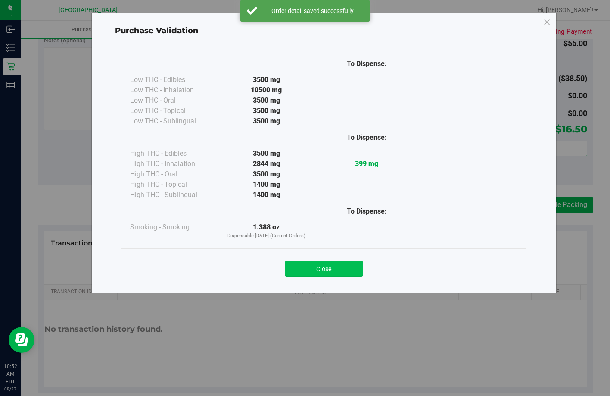
click at [335, 273] on button "Close" at bounding box center [324, 269] width 78 height 16
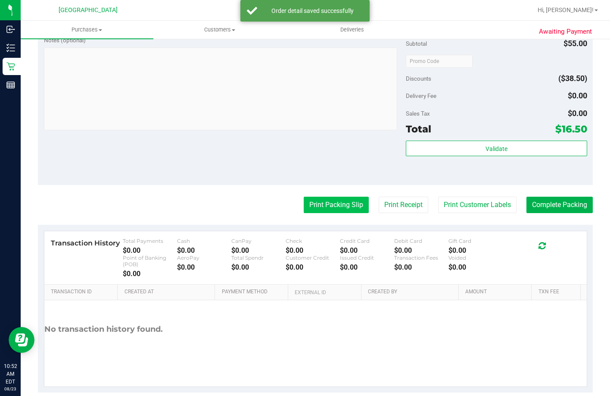
click at [337, 213] on button "Print Packing Slip" at bounding box center [336, 204] width 65 height 16
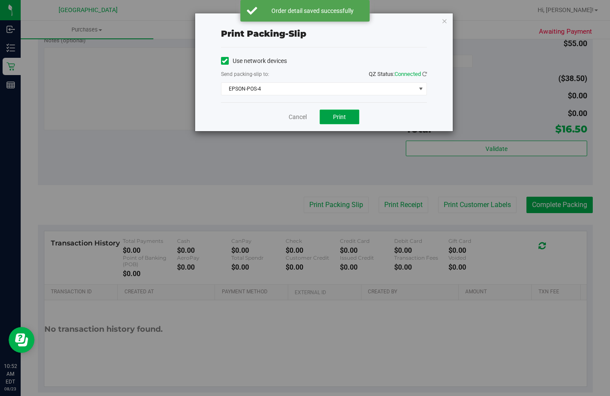
click at [345, 113] on span "Print" at bounding box center [339, 116] width 13 height 7
click at [297, 114] on link "Cancel" at bounding box center [298, 116] width 18 height 9
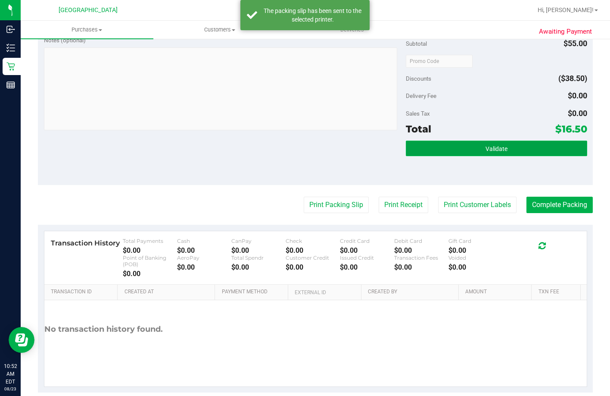
click at [442, 156] on button "Validate" at bounding box center [496, 148] width 181 height 16
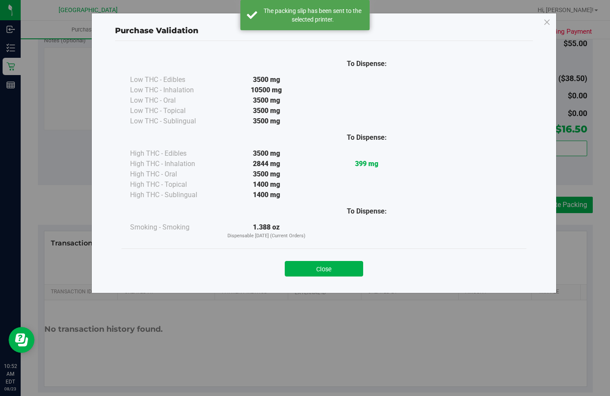
drag, startPoint x: 320, startPoint y: 268, endPoint x: 373, endPoint y: 263, distance: 52.8
click at [321, 268] on button "Close" at bounding box center [324, 269] width 78 height 16
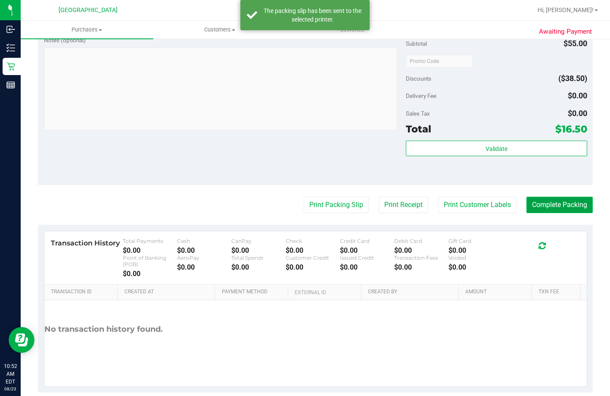
click at [569, 213] on button "Complete Packing" at bounding box center [560, 204] width 66 height 16
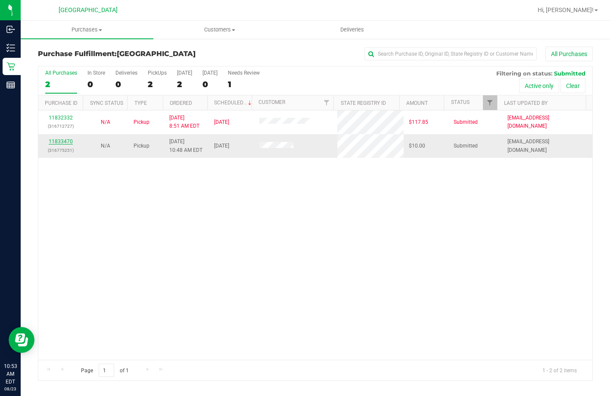
click at [64, 141] on link "11833470" at bounding box center [61, 141] width 24 height 6
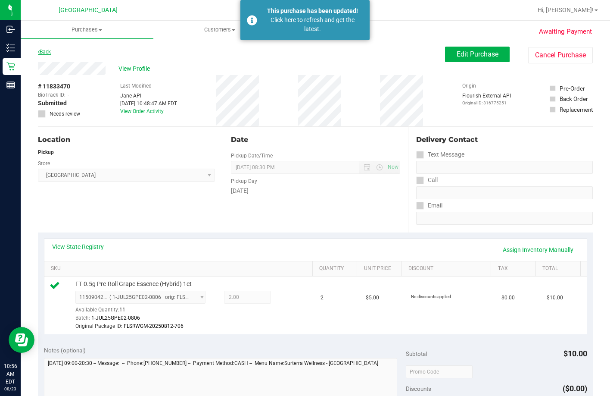
click at [45, 53] on link "Back" at bounding box center [44, 52] width 13 height 6
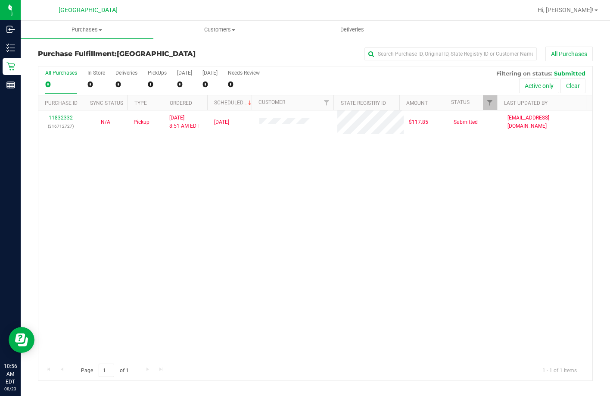
click at [344, 159] on div "11832332 (316712727) N/A Pickup 8/23/2025 8:51 AM EDT 8/23/2025 $117.85 Submitt…" at bounding box center [315, 234] width 554 height 249
click at [209, 217] on div "11832332 (316712727) N/A Pickup 8/23/2025 8:51 AM EDT 8/23/2025 $117.85 Submitt…" at bounding box center [315, 234] width 554 height 249
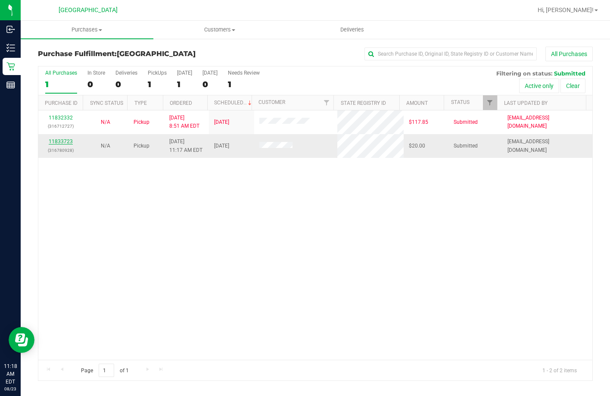
click at [64, 144] on link "11833723" at bounding box center [61, 141] width 24 height 6
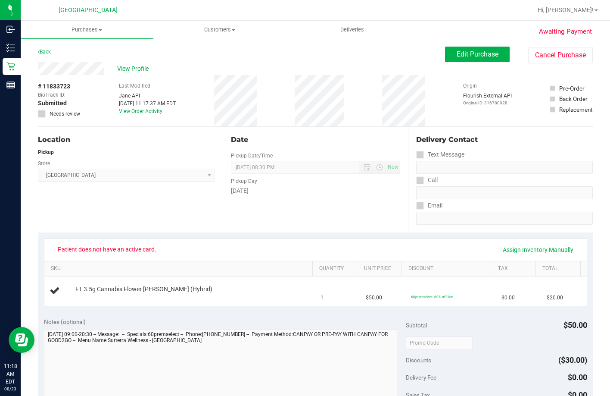
click at [408, 222] on div "Delivery Contact Text Message Call Email" at bounding box center [500, 180] width 185 height 106
click at [490, 55] on span "Edit Purchase" at bounding box center [478, 54] width 42 height 8
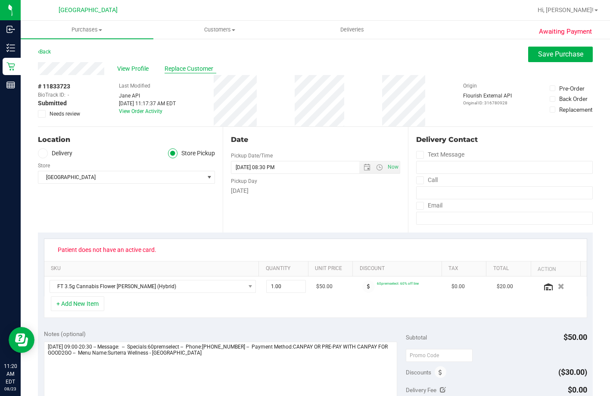
click at [190, 66] on span "Replace Customer" at bounding box center [191, 68] width 52 height 9
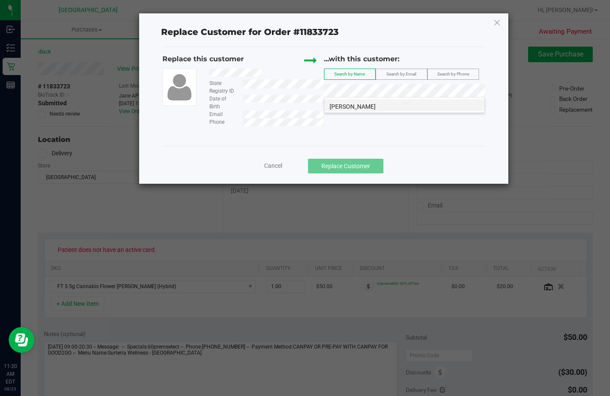
click at [383, 105] on li "Chad Richards" at bounding box center [404, 105] width 160 height 12
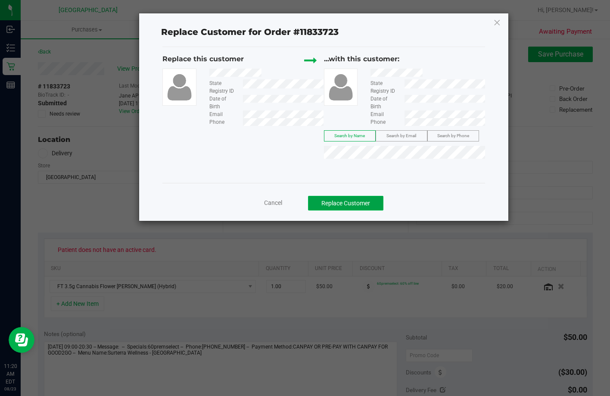
click at [349, 201] on button "Replace Customer" at bounding box center [345, 203] width 75 height 15
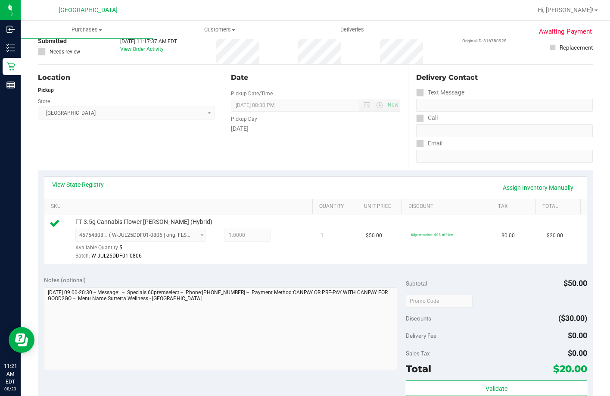
scroll to position [129, 0]
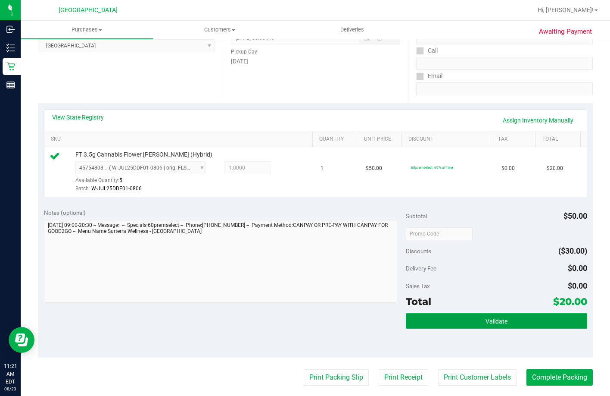
click at [451, 328] on button "Validate" at bounding box center [496, 321] width 181 height 16
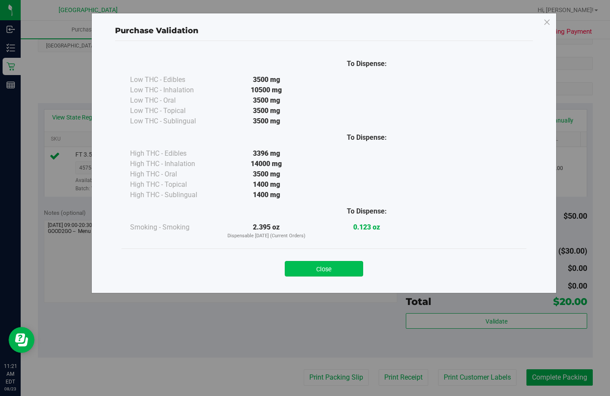
click at [333, 271] on button "Close" at bounding box center [324, 269] width 78 height 16
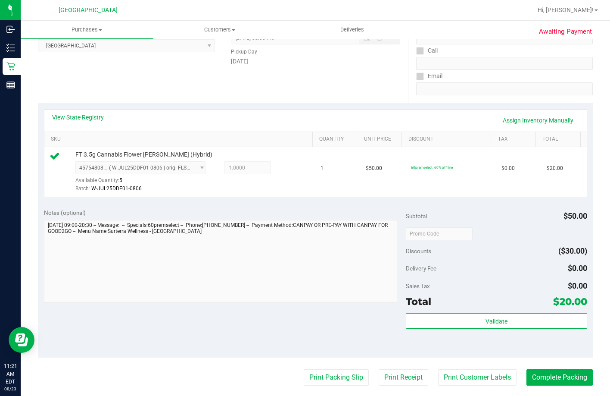
click at [504, 342] on div "Validate" at bounding box center [496, 332] width 181 height 39
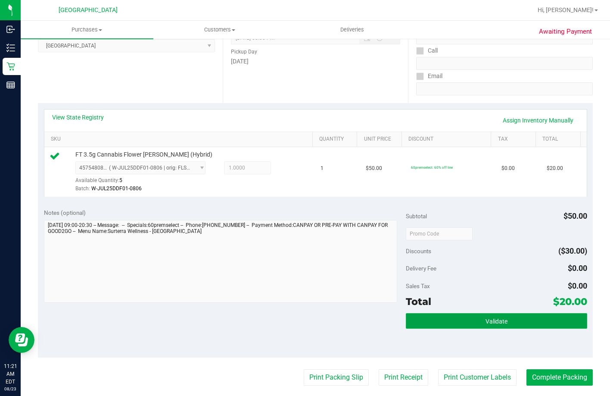
click at [442, 328] on button "Validate" at bounding box center [496, 321] width 181 height 16
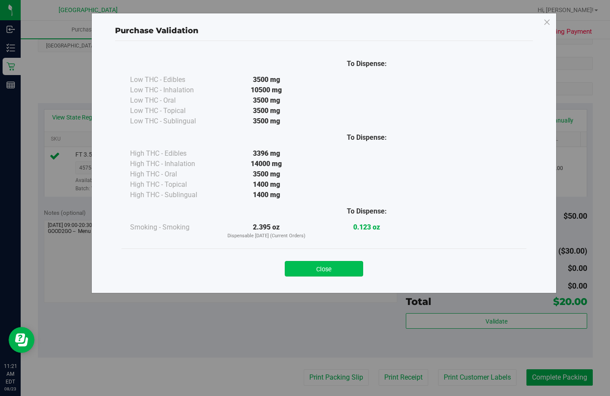
click at [320, 273] on button "Close" at bounding box center [324, 269] width 78 height 16
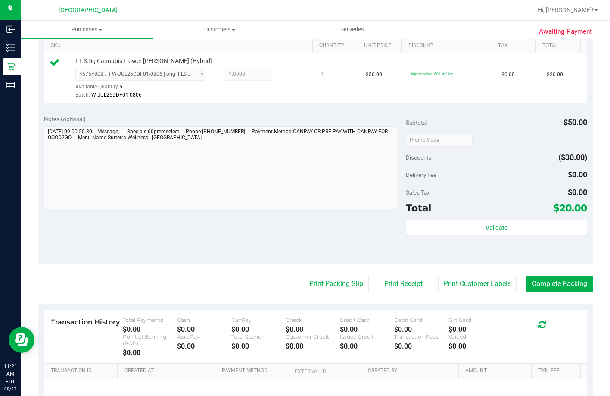
scroll to position [302, 0]
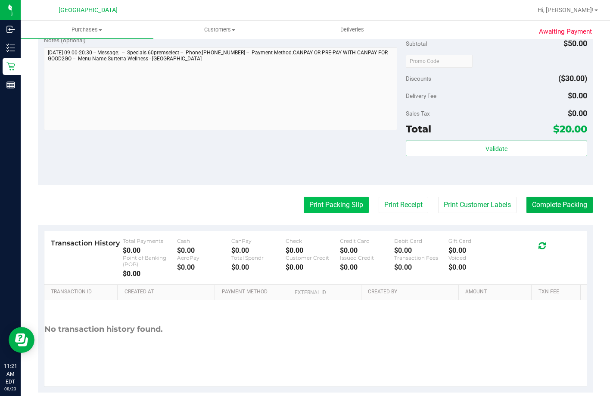
click at [327, 213] on button "Print Packing Slip" at bounding box center [336, 204] width 65 height 16
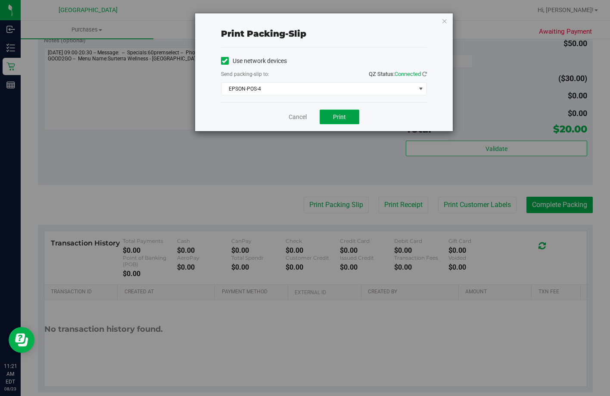
click at [340, 114] on span "Print" at bounding box center [339, 116] width 13 height 7
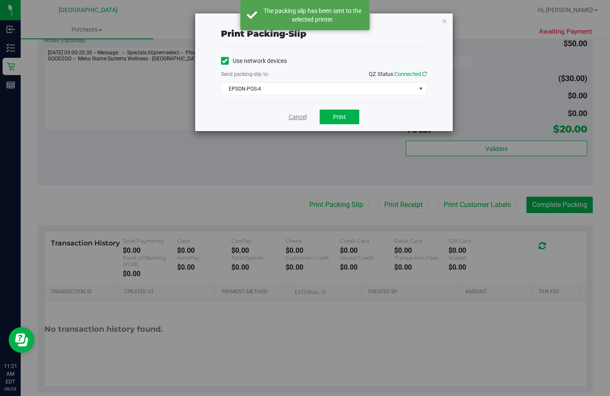
click at [296, 118] on link "Cancel" at bounding box center [298, 116] width 18 height 9
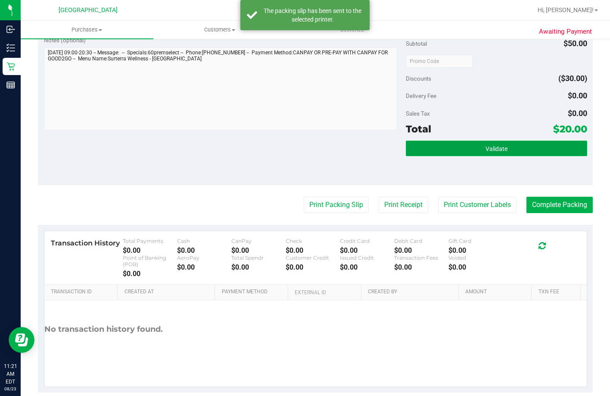
click at [427, 156] on button "Validate" at bounding box center [496, 148] width 181 height 16
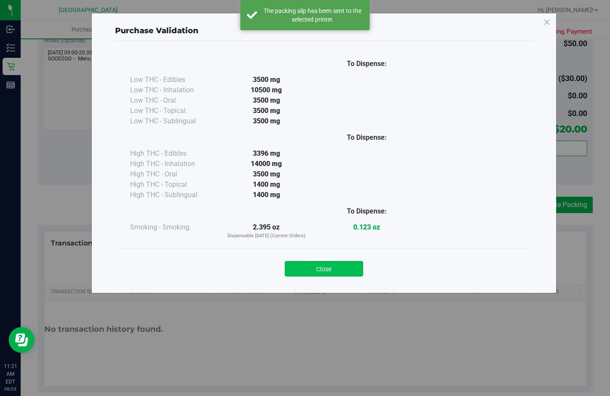
drag, startPoint x: 352, startPoint y: 258, endPoint x: 352, endPoint y: 263, distance: 5.6
click at [352, 260] on div "Close" at bounding box center [324, 266] width 392 height 22
click at [352, 267] on button "Close" at bounding box center [324, 269] width 78 height 16
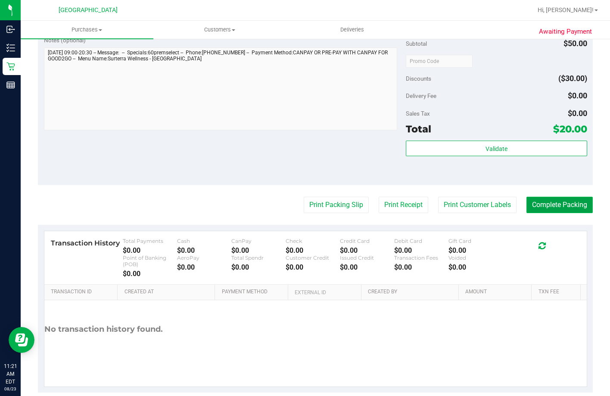
click at [537, 213] on button "Complete Packing" at bounding box center [560, 204] width 66 height 16
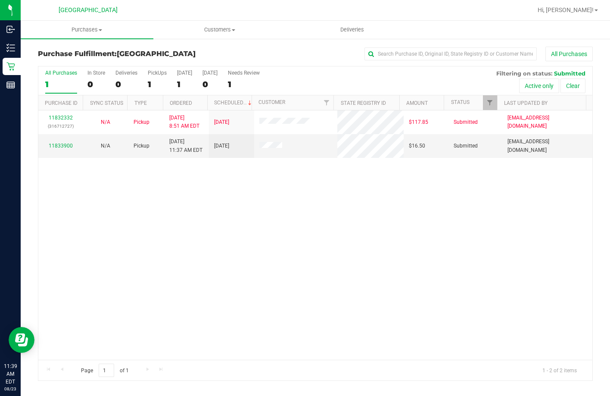
click at [280, 167] on div "11832332 (316712727) N/A Pickup 8/23/2025 8:51 AM EDT 8/23/2025 $117.85 Submitt…" at bounding box center [315, 234] width 554 height 249
click at [241, 221] on div "11832332 (316712727) N/A Pickup 8/23/2025 8:51 AM EDT 8/23/2025 $117.85 Submitt…" at bounding box center [315, 234] width 554 height 249
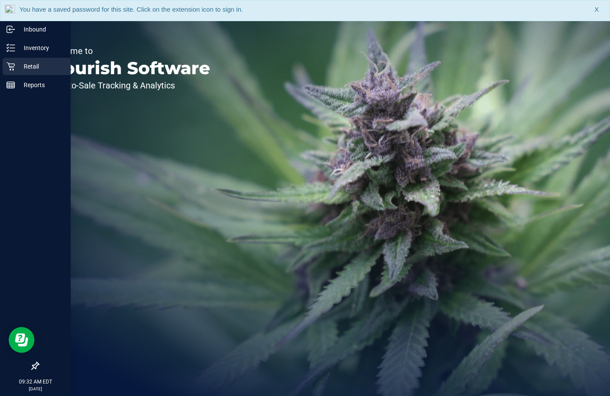
click at [38, 63] on p "Retail" at bounding box center [41, 66] width 52 height 10
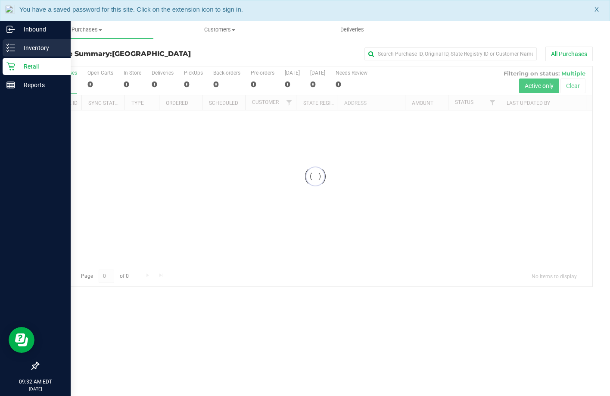
click at [14, 44] on icon at bounding box center [10, 48] width 9 height 9
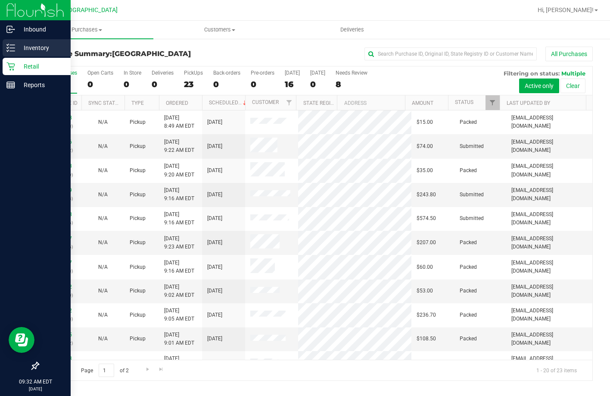
click at [16, 47] on p "Inventory" at bounding box center [41, 48] width 52 height 10
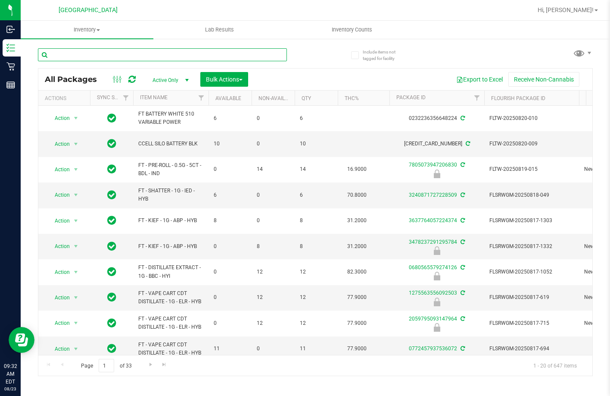
click at [241, 52] on input "text" at bounding box center [162, 54] width 249 height 13
type input "lmz"
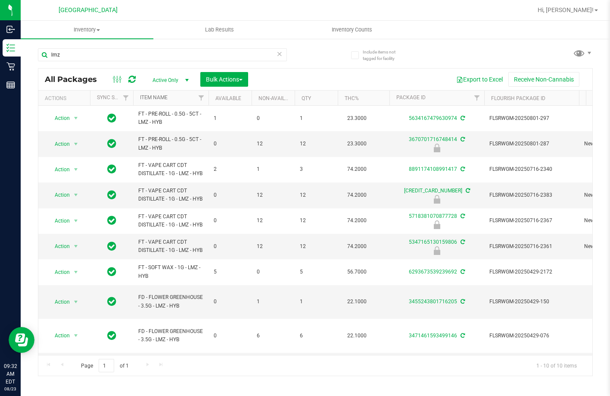
click at [151, 97] on link "Item Name" at bounding box center [154, 97] width 28 height 6
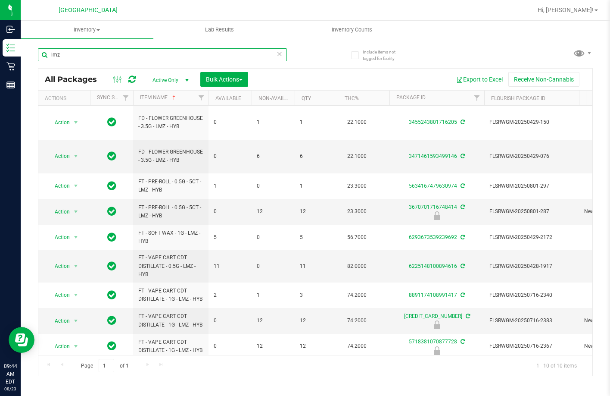
drag, startPoint x: 166, startPoint y: 57, endPoint x: -1, endPoint y: 71, distance: 167.7
click at [0, 71] on html "Inbound Inventory Retail Reports 09:44 AM EDT 08/23/2025 08/23 Lakeland WC Hi, …" at bounding box center [305, 198] width 610 height 396
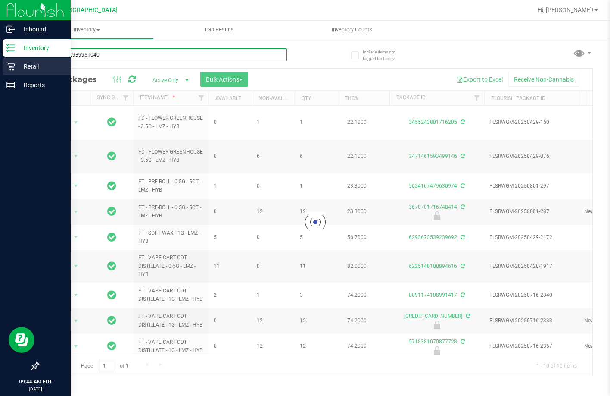
type input "4907930939951040"
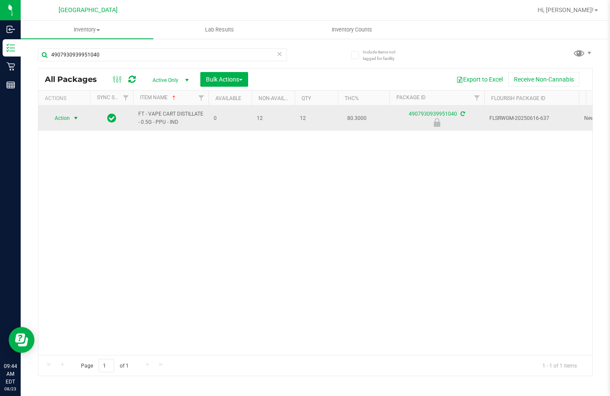
click at [77, 118] on span "select" at bounding box center [75, 118] width 7 height 7
drag, startPoint x: 62, startPoint y: 205, endPoint x: 62, endPoint y: 110, distance: 95.2
click at [62, 214] on li "Unlock package" at bounding box center [74, 220] width 55 height 13
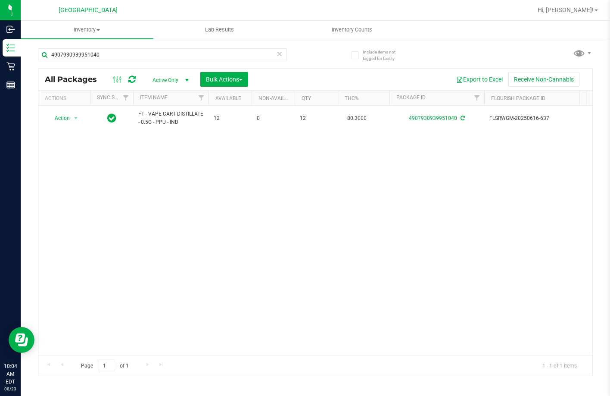
click at [134, 168] on div "Action Action Create package Edit attributes Global inventory Locate package Lo…" at bounding box center [315, 230] width 554 height 249
drag, startPoint x: 112, startPoint y: 58, endPoint x: -1, endPoint y: 68, distance: 112.9
click at [0, 68] on html "Inbound Inventory Retail Reports 10:07 AM EDT 08/23/2025 08/23 Lakeland WC Hi, …" at bounding box center [305, 198] width 610 height 396
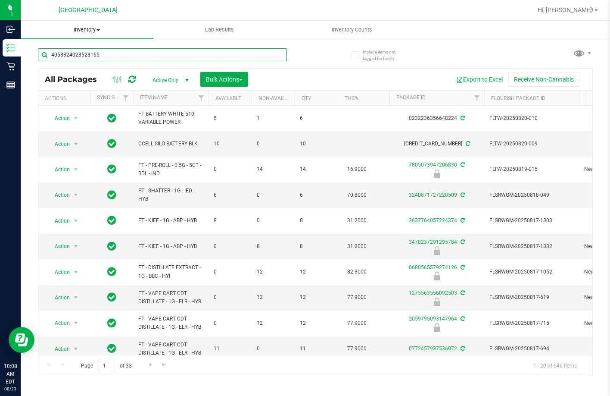
type input "4058324028528165"
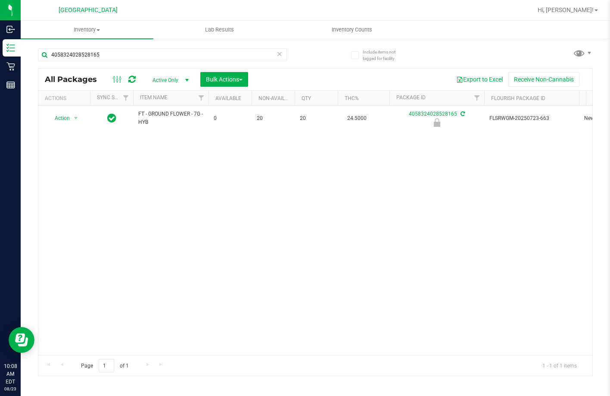
click at [108, 156] on div "Action Action Edit attributes Global inventory Locate package Package audit log…" at bounding box center [315, 230] width 554 height 249
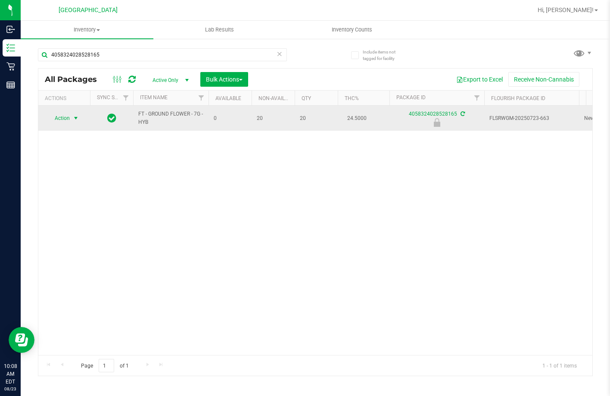
click at [65, 121] on span "Action" at bounding box center [58, 118] width 23 height 12
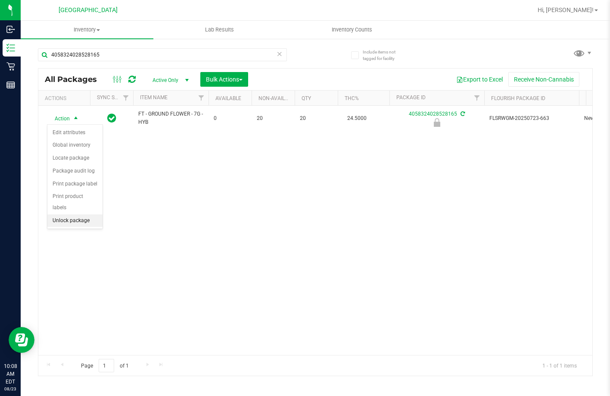
click at [72, 214] on li "Unlock package" at bounding box center [74, 220] width 55 height 13
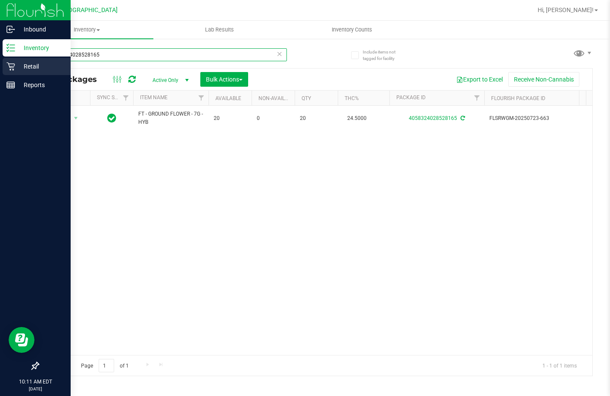
drag, startPoint x: 37, startPoint y: 65, endPoint x: 0, endPoint y: 72, distance: 37.7
click at [0, 72] on div "Inbound Inventory Retail Reports 10:11 AM EDT 08/23/2025 08/23 Lakeland WC Hi, …" at bounding box center [305, 198] width 610 height 396
type input "xrl"
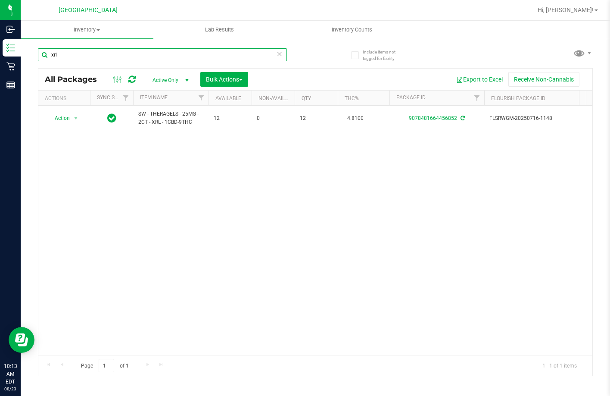
drag, startPoint x: 78, startPoint y: 50, endPoint x: -1, endPoint y: 75, distance: 83.0
click at [0, 75] on html "Inbound Inventory Retail Reports 10:13 AM EDT 08/23/2025 08/23 Lakeland WC Hi, …" at bounding box center [305, 198] width 610 height 396
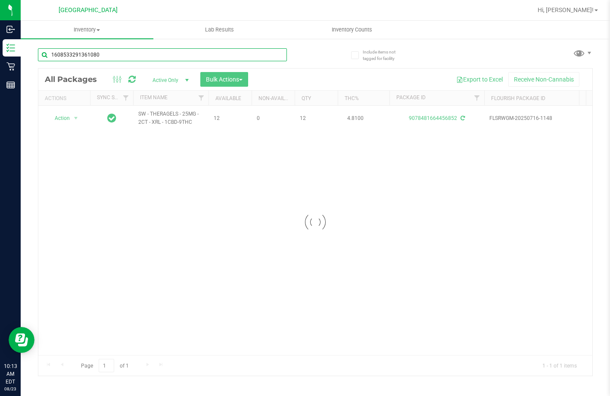
type input "1608533291361080"
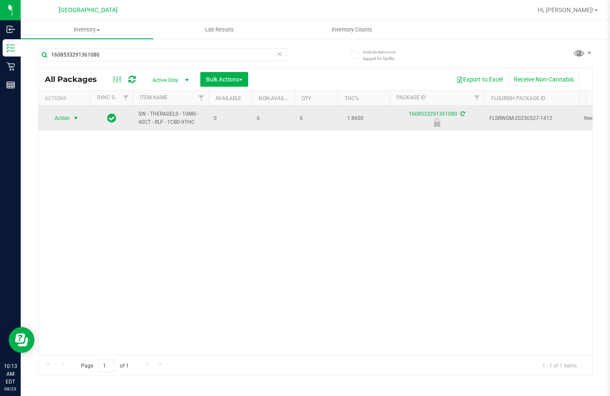
click at [68, 123] on span "Action" at bounding box center [58, 118] width 23 height 12
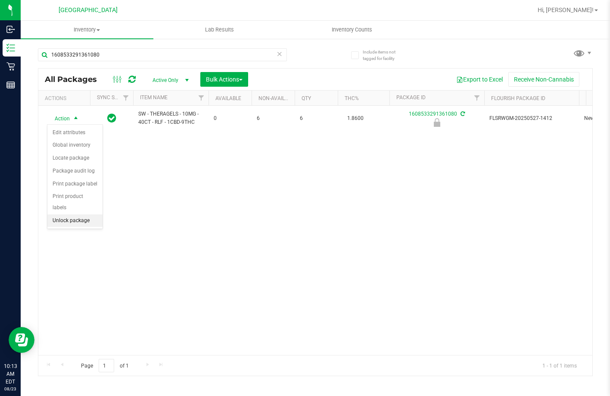
click at [81, 214] on li "Unlock package" at bounding box center [74, 220] width 55 height 13
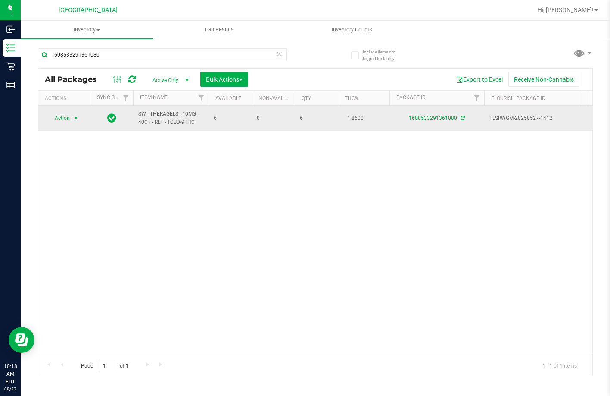
click at [67, 120] on span "Action" at bounding box center [58, 118] width 23 height 12
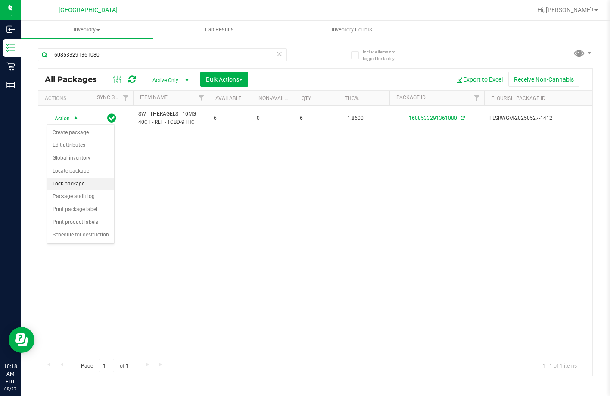
click at [82, 183] on li "Lock package" at bounding box center [80, 184] width 67 height 13
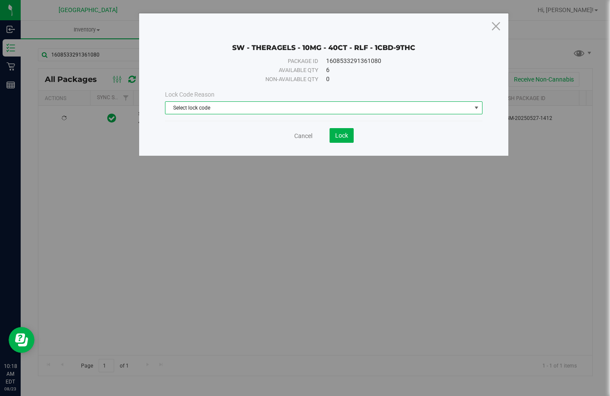
click at [258, 110] on span "Select lock code" at bounding box center [318, 108] width 306 height 12
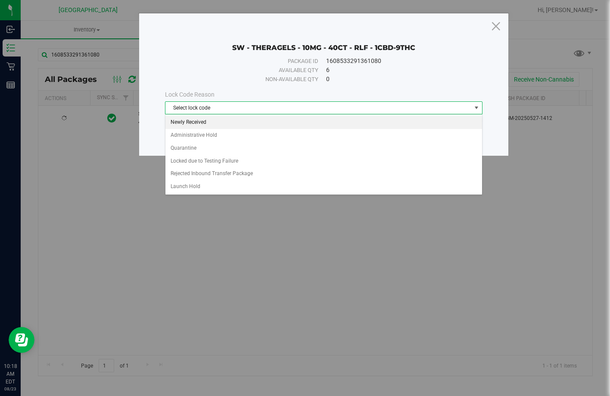
click at [197, 121] on li "Newly Received" at bounding box center [323, 122] width 317 height 13
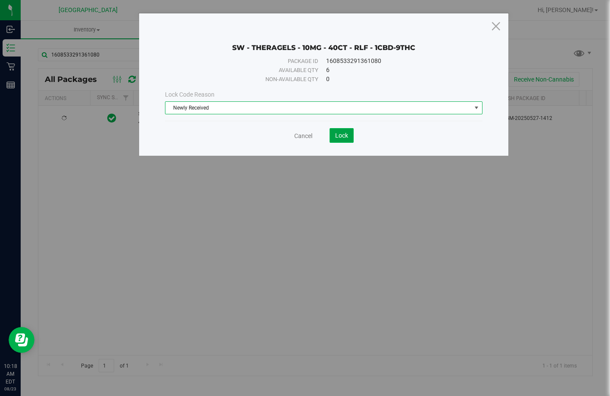
click at [338, 138] on span "Lock" at bounding box center [341, 135] width 13 height 7
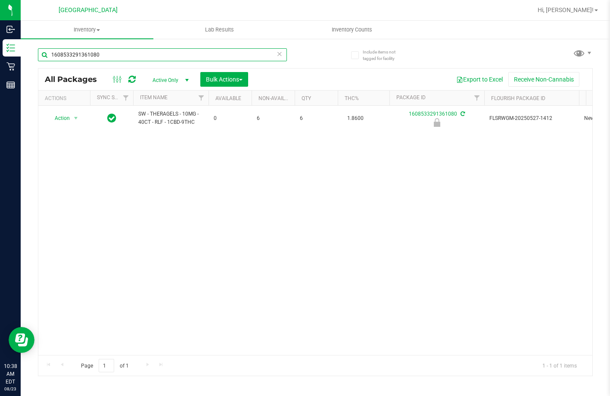
drag, startPoint x: 106, startPoint y: 54, endPoint x: -1, endPoint y: 41, distance: 107.3
click at [0, 41] on html "Inbound Inventory Retail Reports 10:38 AM EDT 08/23/2025 08/23 Lakeland WC Hi, …" at bounding box center [305, 198] width 610 height 396
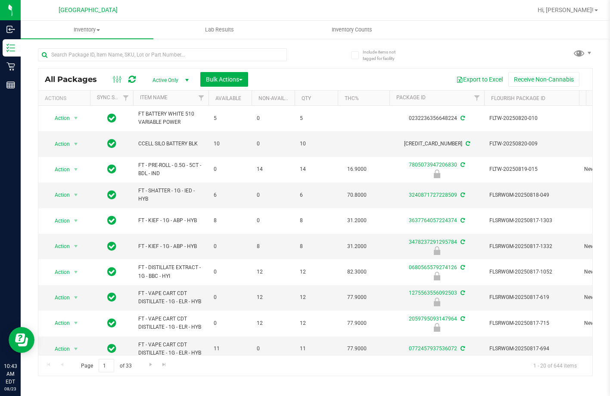
click at [290, 65] on div at bounding box center [176, 55] width 277 height 28
click at [305, 63] on div at bounding box center [176, 55] width 277 height 28
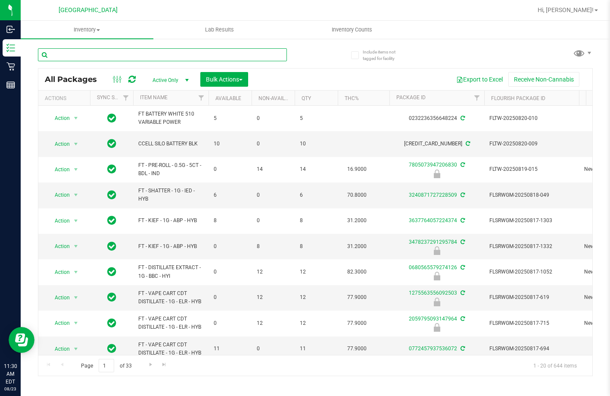
click at [173, 56] on input "text" at bounding box center [162, 54] width 249 height 13
type input "bdl"
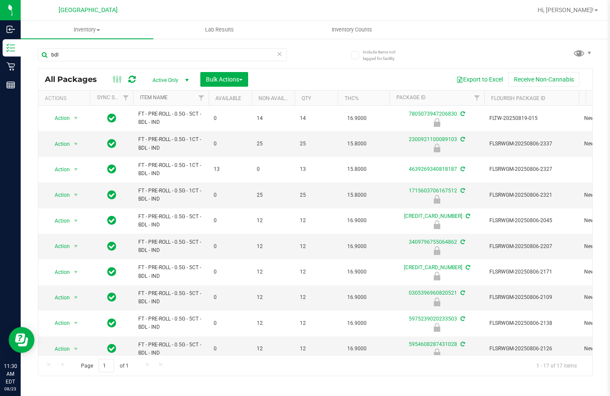
click at [162, 96] on link "Item Name" at bounding box center [154, 97] width 28 height 6
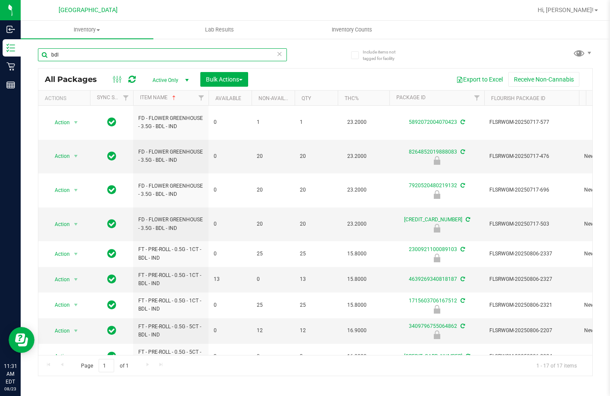
drag, startPoint x: 81, startPoint y: 57, endPoint x: -1, endPoint y: 38, distance: 84.0
click at [0, 38] on html "Inbound Inventory Retail Reports 11:31 AM EDT 08/23/2025 08/23 Lakeland WC Hi, …" at bounding box center [305, 198] width 610 height 396
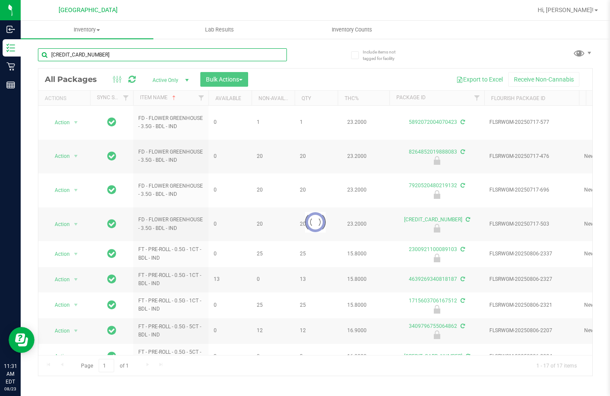
type input "4040985088173766"
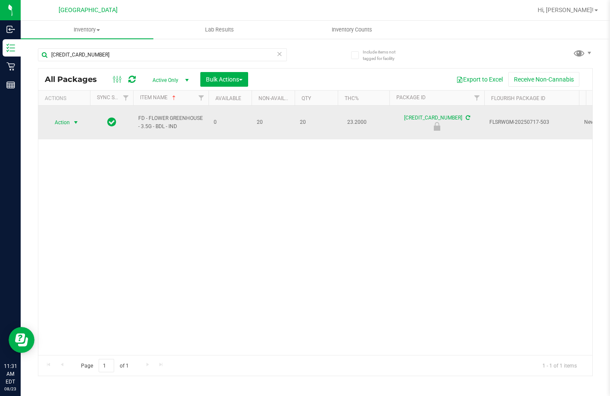
drag, startPoint x: 64, startPoint y: 113, endPoint x: 64, endPoint y: 122, distance: 9.5
click at [64, 116] on span "Action" at bounding box center [58, 122] width 23 height 12
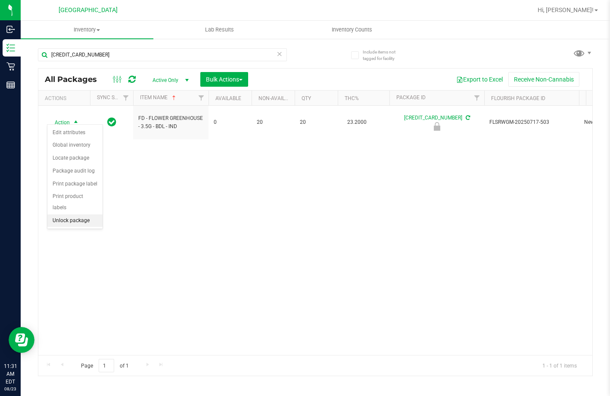
click at [75, 214] on li "Unlock package" at bounding box center [74, 220] width 55 height 13
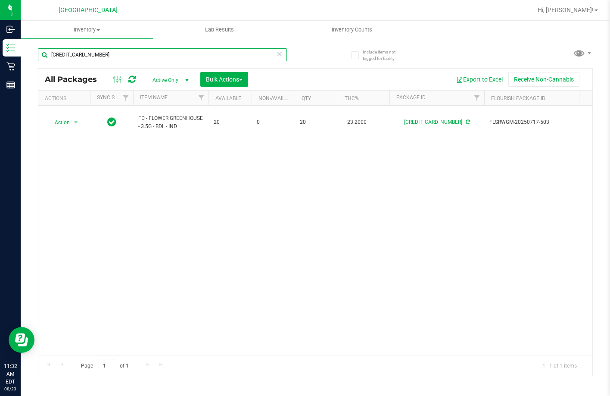
drag, startPoint x: 120, startPoint y: 52, endPoint x: 31, endPoint y: 49, distance: 89.2
click at [57, 53] on input "4040985088173766" at bounding box center [162, 54] width 249 height 13
type input "4"
type input "t12"
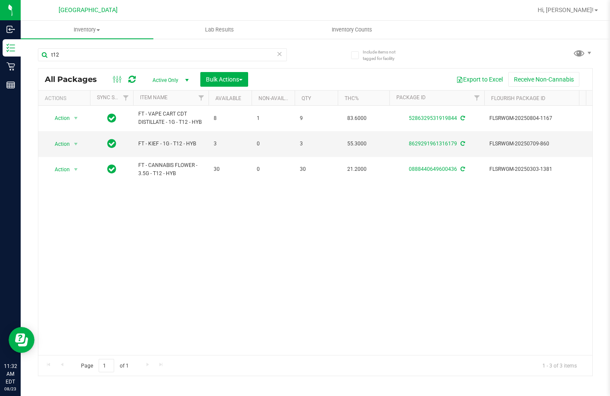
click at [124, 201] on div "Action Action Create package Edit attributes Global inventory Locate package Lo…" at bounding box center [315, 230] width 554 height 249
click at [132, 205] on div "Action Action Create package Edit attributes Global inventory Locate package Lo…" at bounding box center [315, 230] width 554 height 249
drag, startPoint x: 29, startPoint y: 58, endPoint x: -1, endPoint y: 65, distance: 30.5
click at [0, 65] on html "Inbound Inventory Retail Reports 11:34 AM EDT 08/23/2025 08/23 Lakeland WC Hi, …" at bounding box center [305, 198] width 610 height 396
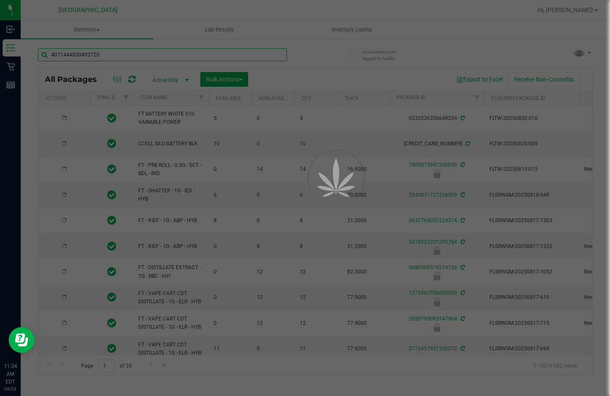
type input "4071444830493720"
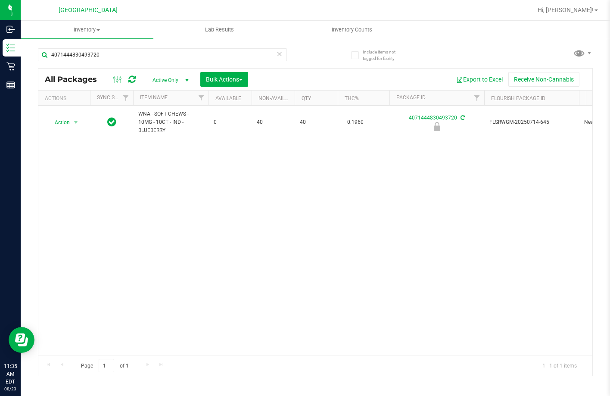
drag, startPoint x: 364, startPoint y: 303, endPoint x: 70, endPoint y: 170, distance: 322.2
click at [363, 303] on div "Action Action Edit attributes Global inventory Locate package Package audit log…" at bounding box center [315, 230] width 554 height 249
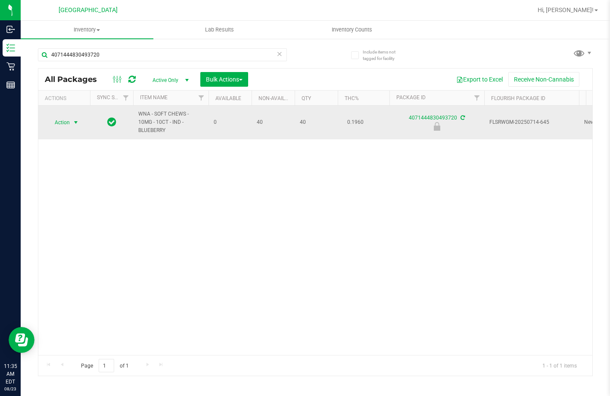
click at [76, 122] on span "select" at bounding box center [75, 122] width 7 height 7
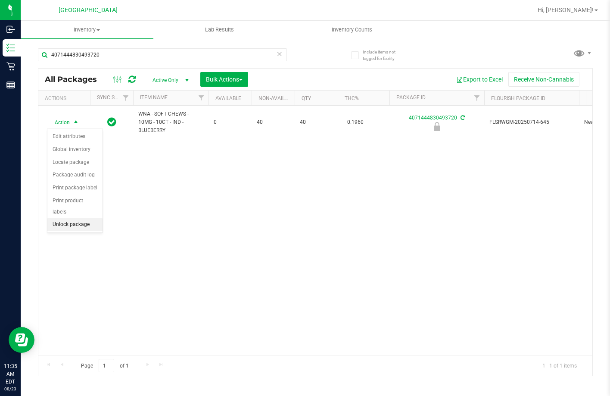
click at [79, 220] on div "Action Edit attributes Global inventory Locate package Package audit log Print …" at bounding box center [75, 180] width 56 height 105
click at [79, 218] on li "Unlock package" at bounding box center [74, 224] width 55 height 13
click at [156, 195] on div "Action Action Create package Edit attributes Global inventory Locate package Lo…" at bounding box center [315, 230] width 554 height 249
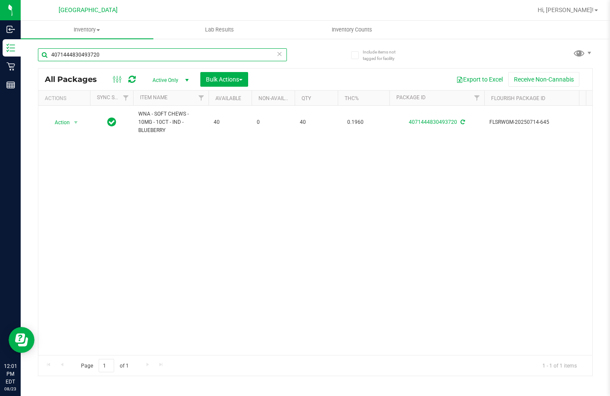
drag, startPoint x: 144, startPoint y: 53, endPoint x: 26, endPoint y: 54, distance: 118.1
click at [26, 55] on div "Include items not tagged for facility 4071444830493720 All Packages Active Only…" at bounding box center [315, 169] width 589 height 263
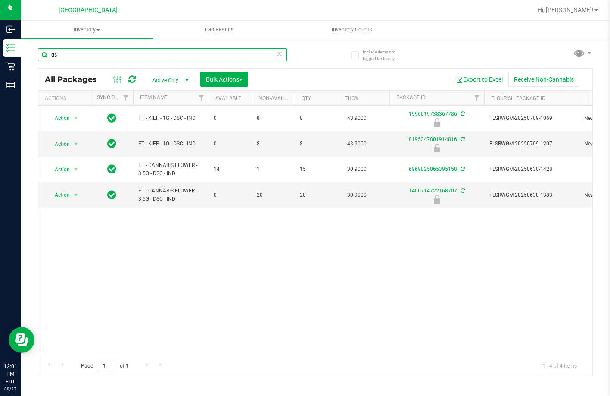
type input "d"
type input "pbs"
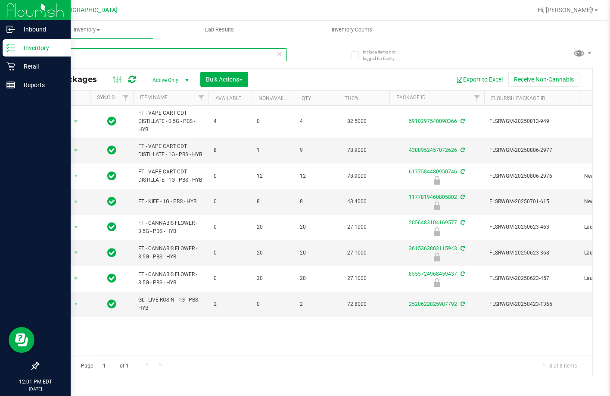
click at [3, 44] on div "Inbound Inventory Retail Reports 12:01 PM EDT 08/23/2025 08/23 Lakeland WC Hi, …" at bounding box center [305, 198] width 610 height 396
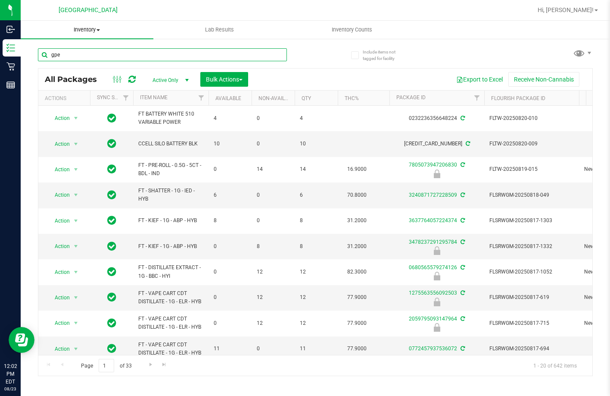
type input "gpe"
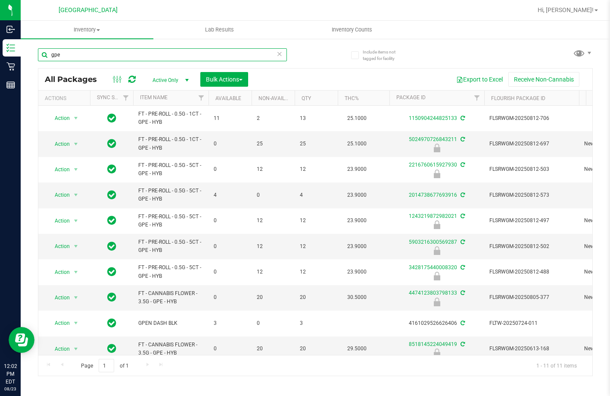
drag, startPoint x: 75, startPoint y: 51, endPoint x: 37, endPoint y: 51, distance: 37.1
click at [37, 51] on div "Include items not tagged for facility gpe All Packages Active Only Active Only …" at bounding box center [315, 169] width 589 height 263
type input "nyd"
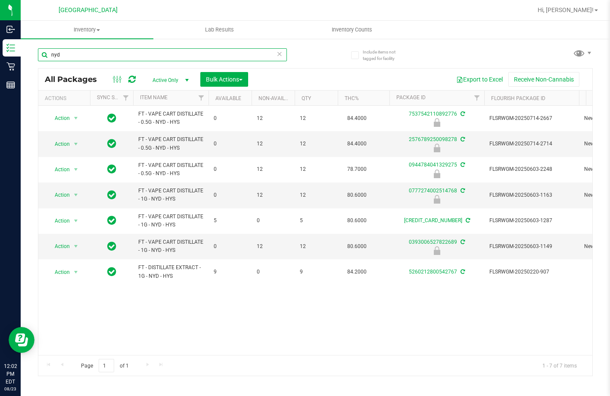
drag, startPoint x: 58, startPoint y: 55, endPoint x: 39, endPoint y: 56, distance: 19.0
click at [40, 57] on input "nyd" at bounding box center [162, 54] width 249 height 13
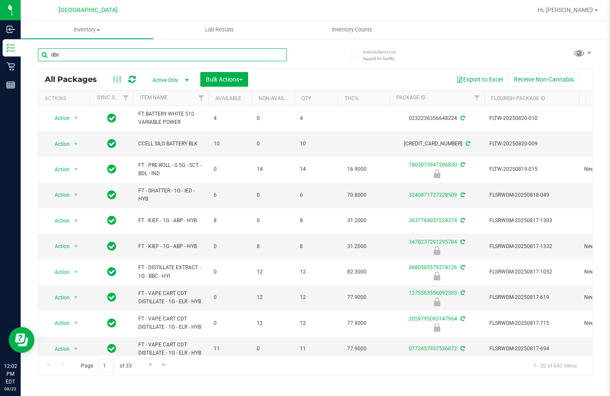
type input "dbr"
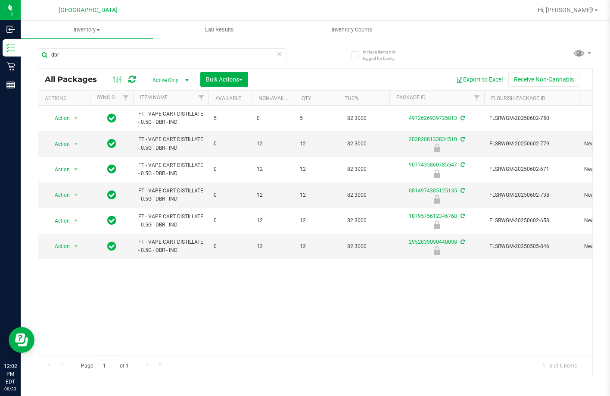
click at [231, 314] on div "Action Action Create package Edit attributes Global inventory Locate package Lo…" at bounding box center [315, 230] width 554 height 249
drag, startPoint x: 68, startPoint y: 57, endPoint x: 34, endPoint y: 58, distance: 34.1
click at [34, 58] on div "Include items not tagged for facility dbr All Packages Active Only Active Only …" at bounding box center [315, 169] width 589 height 263
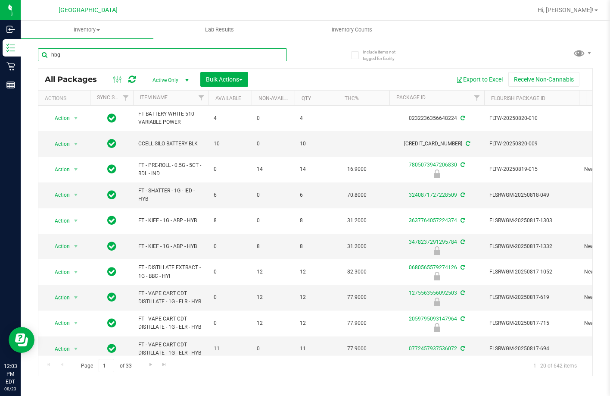
type input "hbg"
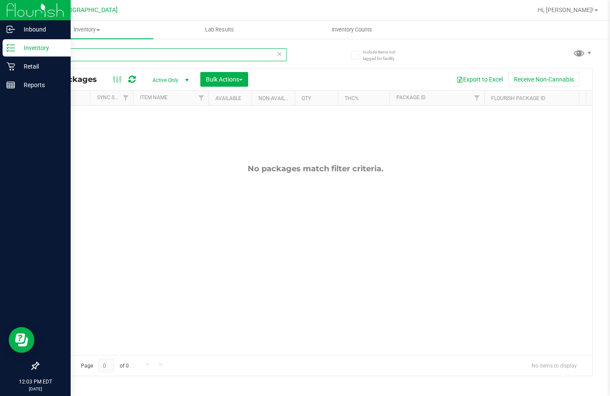
drag, startPoint x: 59, startPoint y: 58, endPoint x: 16, endPoint y: 45, distance: 45.0
click at [14, 49] on div "Inbound Inventory Retail Reports 12:03 PM EDT 08/23/2025 08/23 Lakeland WC Hi, …" at bounding box center [305, 198] width 610 height 396
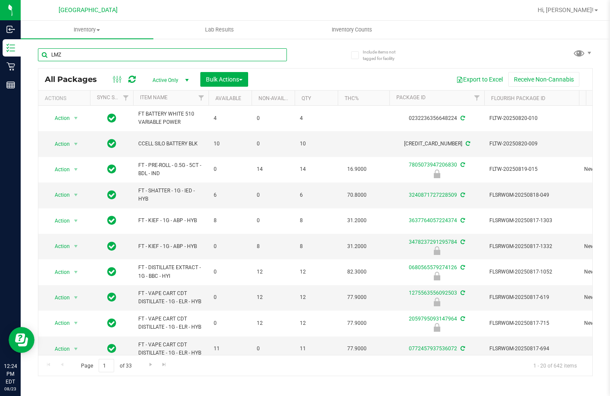
type input "LMZ"
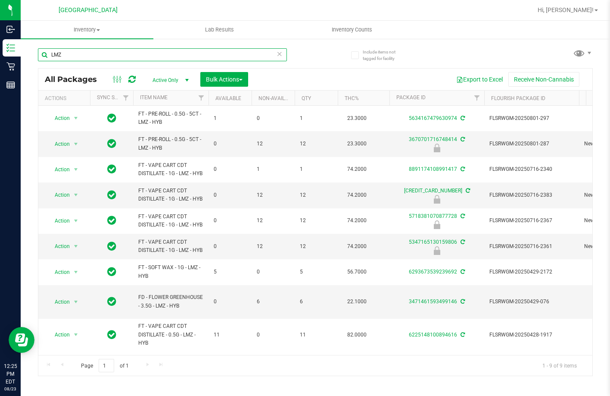
drag, startPoint x: 140, startPoint y: 57, endPoint x: -1, endPoint y: 50, distance: 140.7
click at [0, 50] on html "Inbound Inventory Retail Reports 12:25 PM EDT 08/23/2025 08/23 Lakeland WC Hi, …" at bounding box center [305, 198] width 610 height 396
type input "0443313846665604"
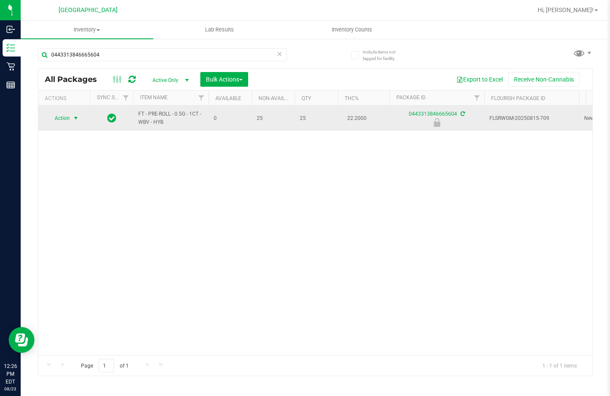
click at [73, 114] on span "select" at bounding box center [76, 118] width 11 height 12
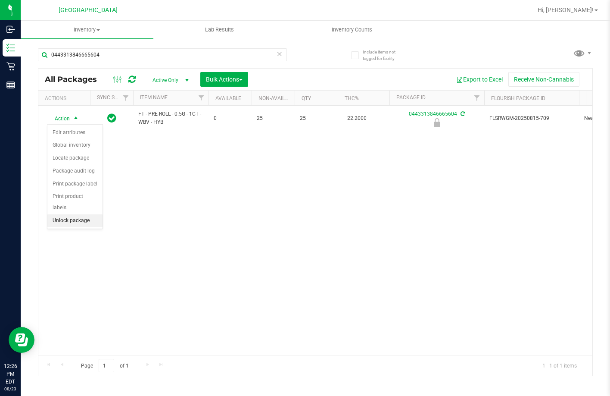
click at [78, 214] on li "Unlock package" at bounding box center [74, 220] width 55 height 13
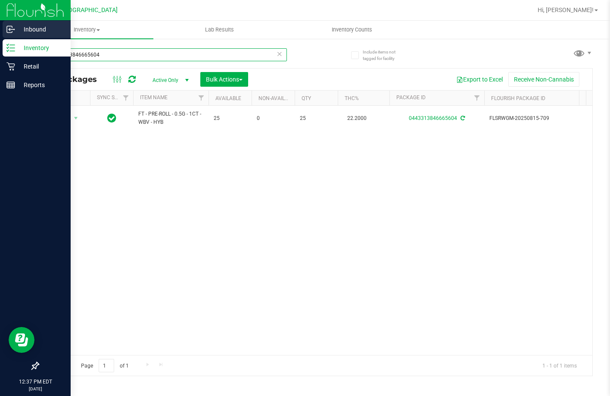
drag, startPoint x: 103, startPoint y: 53, endPoint x: 8, endPoint y: 31, distance: 97.4
click at [8, 31] on div "Inbound Inventory Retail Reports 12:37 PM EDT 08/23/2025 08/23 Lakeland WC Hi, …" at bounding box center [305, 198] width 610 height 396
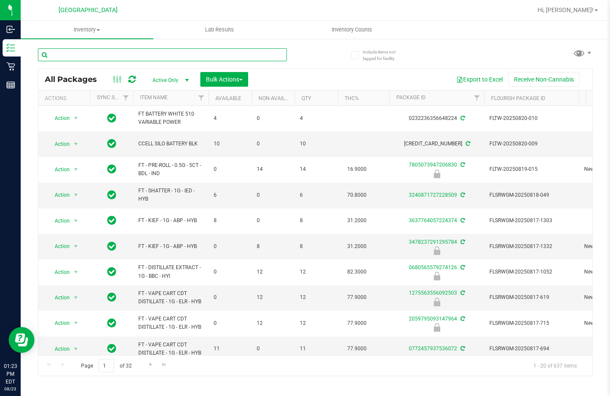
click at [112, 56] on input "text" at bounding box center [162, 54] width 249 height 13
type input "bbc"
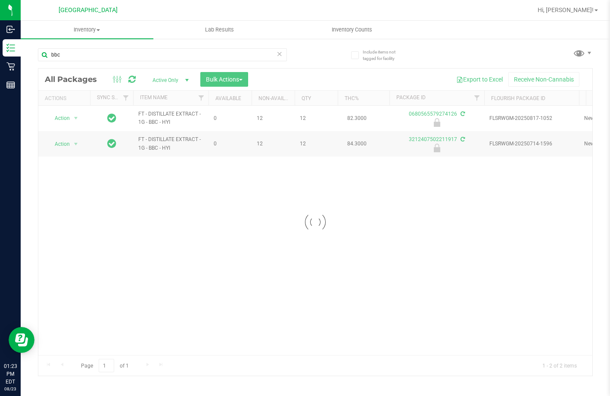
click at [237, 193] on div at bounding box center [315, 222] width 554 height 307
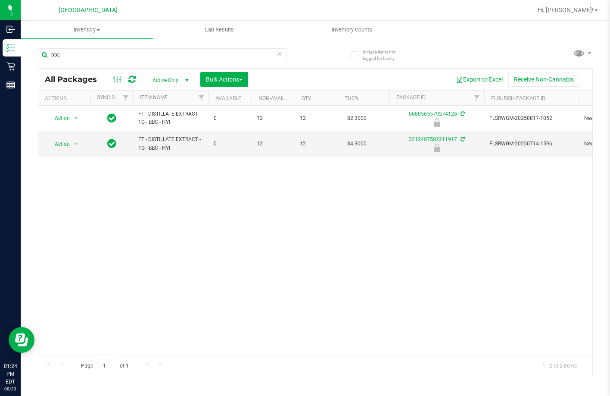
drag, startPoint x: 240, startPoint y: 223, endPoint x: 240, endPoint y: 218, distance: 5.6
click at [240, 223] on div "Action Action Edit attributes Global inventory Locate package Package audit log…" at bounding box center [315, 230] width 554 height 249
click at [210, 240] on div "Action Action Edit attributes Global inventory Locate package Package audit log…" at bounding box center [315, 230] width 554 height 249
drag, startPoint x: 89, startPoint y: 52, endPoint x: -1, endPoint y: 44, distance: 90.0
click at [0, 44] on html "Inbound Inventory Retail Reports 01:24 PM EDT 08/23/2025 08/23 Lakeland WC Hi, …" at bounding box center [305, 198] width 610 height 396
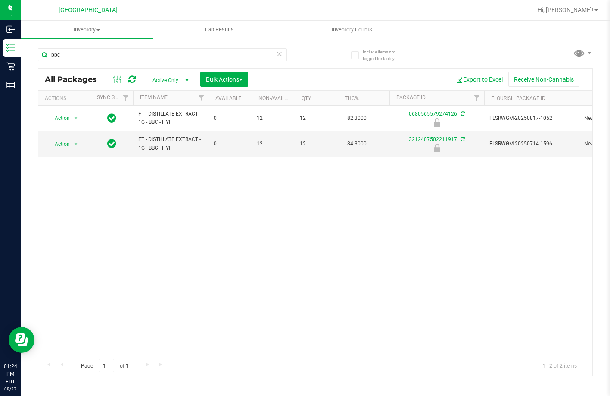
click at [251, 210] on div "Action Action Edit attributes Global inventory Locate package Package audit log…" at bounding box center [315, 230] width 554 height 249
drag, startPoint x: 62, startPoint y: 54, endPoint x: 24, endPoint y: 48, distance: 38.3
click at [24, 48] on div "Include items not tagged for facility bbc All Packages Active Only Active Only …" at bounding box center [315, 169] width 589 height 263
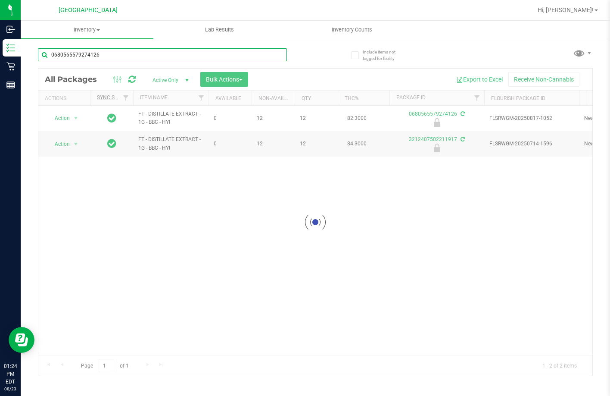
type input "0680565579274126"
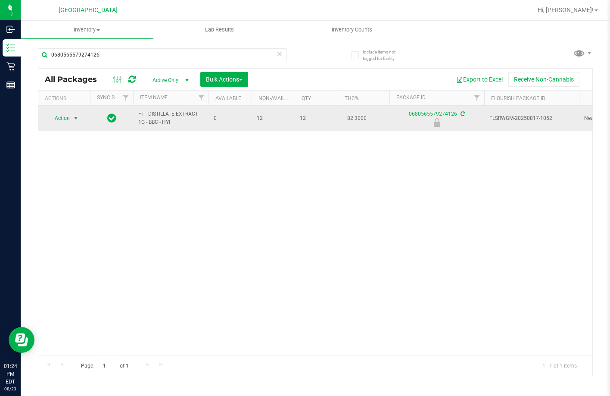
click at [63, 119] on span "Action" at bounding box center [58, 118] width 23 height 12
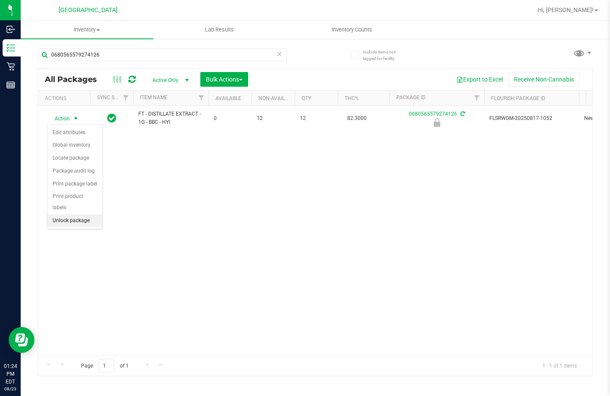
click at [90, 214] on li "Unlock package" at bounding box center [74, 220] width 55 height 13
click at [196, 143] on div "Action Action Create package Edit attributes Global inventory Locate package Lo…" at bounding box center [315, 230] width 554 height 249
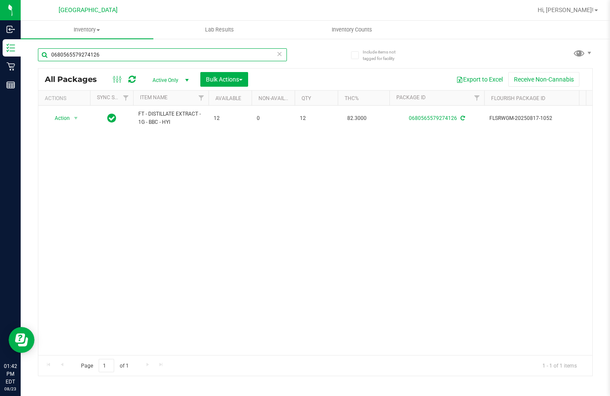
drag, startPoint x: 90, startPoint y: 53, endPoint x: 28, endPoint y: 41, distance: 64.0
click at [28, 41] on div "Include items not tagged for facility 0680565579274126 All Packages Active Only…" at bounding box center [315, 169] width 589 height 263
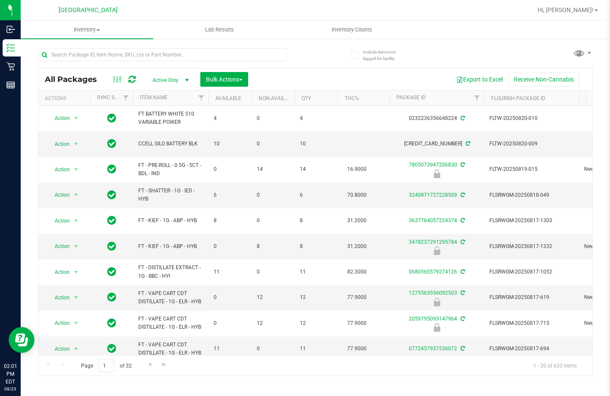
click at [498, 19] on nav "Lakeland WC Hi, Mary!" at bounding box center [315, 10] width 589 height 21
click at [592, 10] on span "Hi, Mary!" at bounding box center [566, 9] width 56 height 7
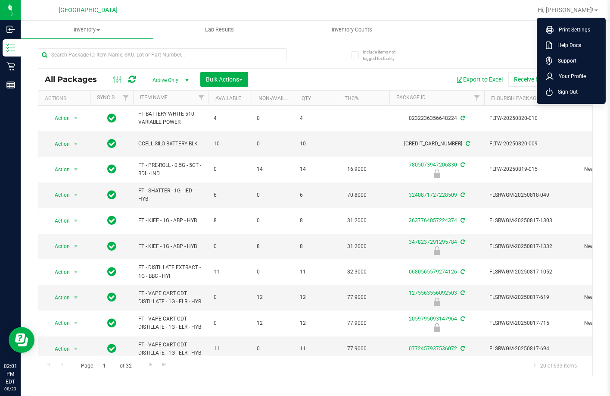
click at [464, 40] on div "All Packages Active Only Active Only Lab Samples Locked All External Internal B…" at bounding box center [315, 208] width 555 height 336
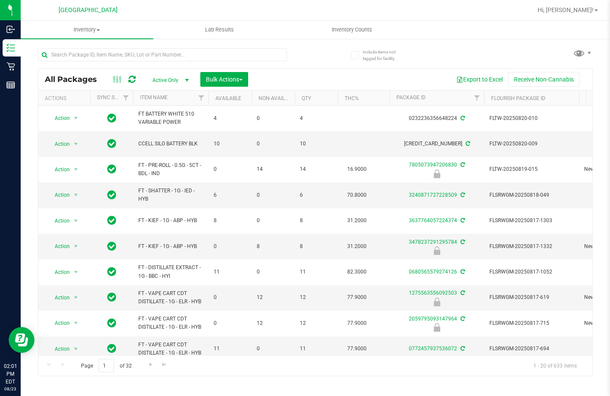
click at [580, 14] on link "Hi, Mary!" at bounding box center [567, 10] width 67 height 9
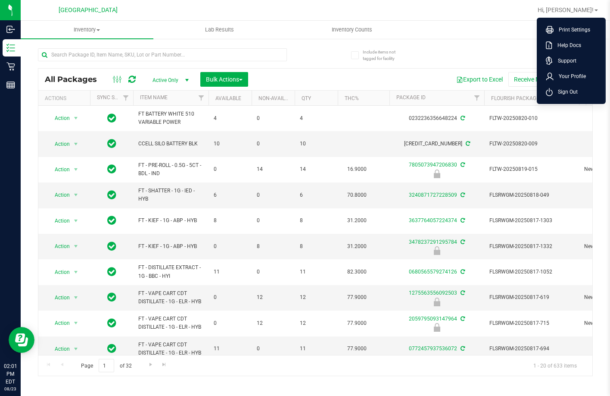
drag, startPoint x: 584, startPoint y: 90, endPoint x: 601, endPoint y: 66, distance: 29.4
click at [584, 88] on li "Sign Out" at bounding box center [571, 92] width 65 height 16
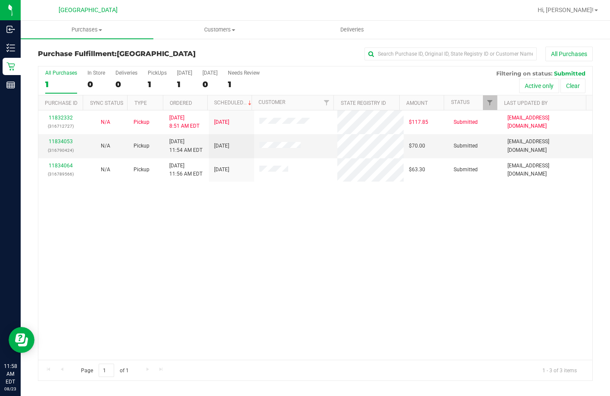
click at [241, 211] on div "11832332 (316712727) N/A Pickup [DATE] 8:51 AM EDT 8/23/2025 $117.85 Submitted …" at bounding box center [315, 234] width 554 height 249
click at [199, 187] on div "11832332 (316712727) N/A Pickup [DATE] 8:51 AM EDT 8/23/2025 $117.85 Submitted …" at bounding box center [315, 234] width 554 height 249
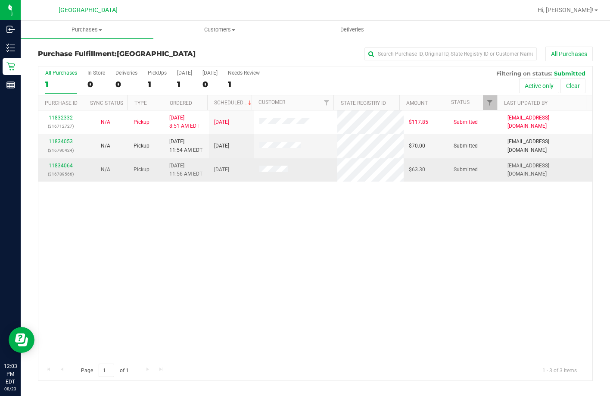
drag, startPoint x: 224, startPoint y: 198, endPoint x: 171, endPoint y: 162, distance: 64.3
click at [224, 199] on div "11832332 (316712727) N/A Pickup [DATE] 8:51 AM EDT 8/23/2025 $117.85 Submitted …" at bounding box center [315, 234] width 554 height 249
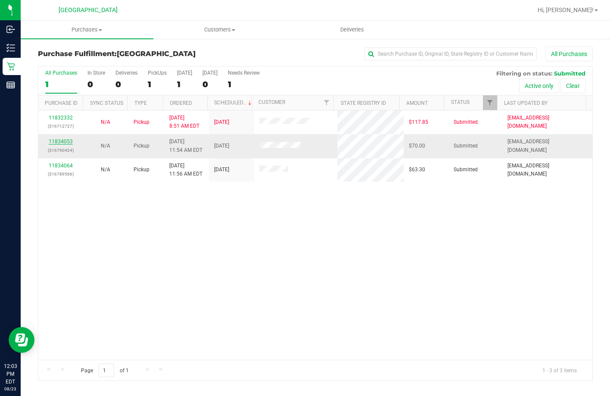
click at [58, 140] on link "11834053" at bounding box center [61, 141] width 24 height 6
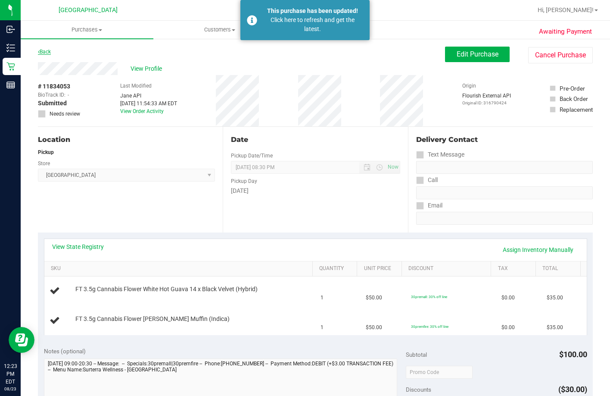
click at [46, 50] on link "Back" at bounding box center [44, 52] width 13 height 6
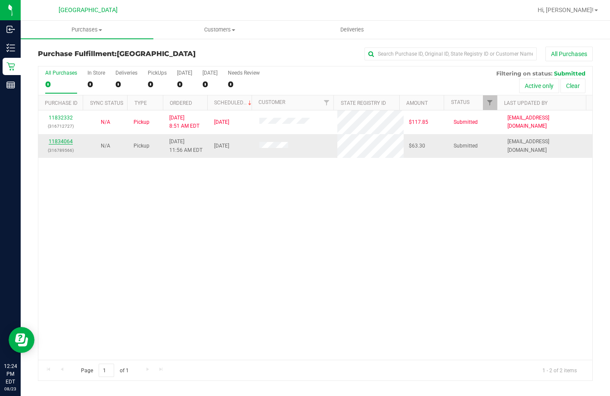
click at [63, 143] on link "11834064" at bounding box center [61, 141] width 24 height 6
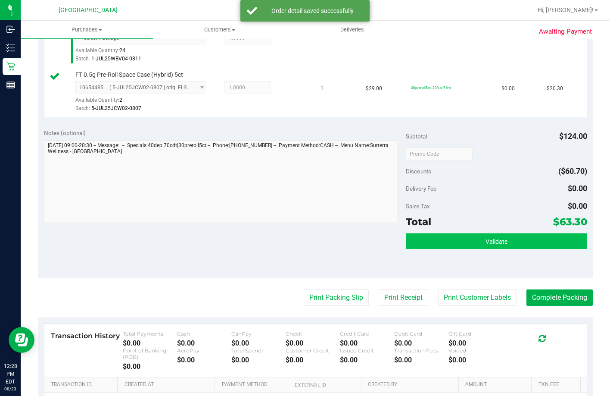
scroll to position [474, 0]
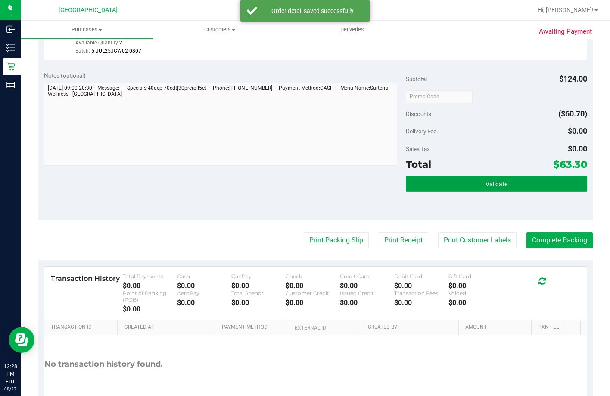
click at [492, 191] on button "Validate" at bounding box center [496, 184] width 181 height 16
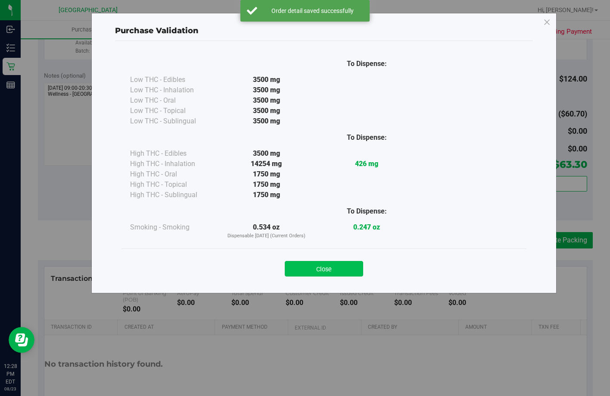
click at [332, 267] on button "Close" at bounding box center [324, 269] width 78 height 16
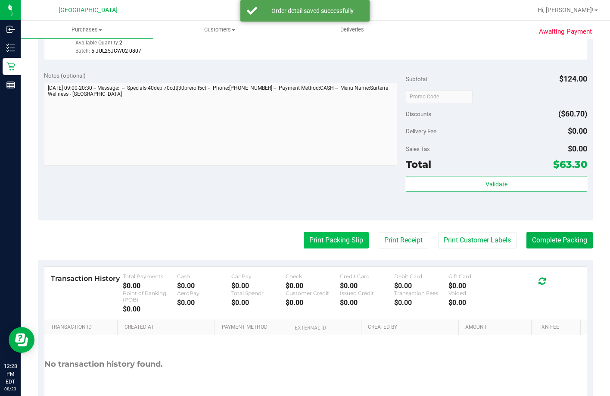
click at [327, 248] on button "Print Packing Slip" at bounding box center [336, 240] width 65 height 16
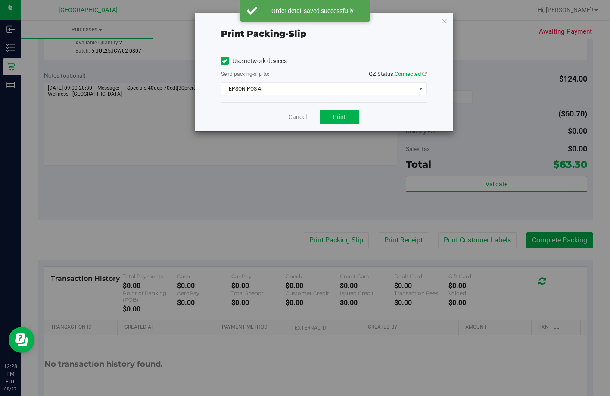
click at [345, 108] on div "Cancel Print" at bounding box center [324, 116] width 206 height 29
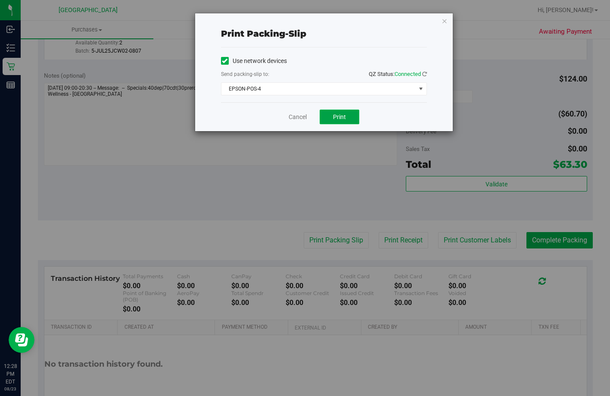
click at [343, 111] on button "Print" at bounding box center [340, 116] width 40 height 15
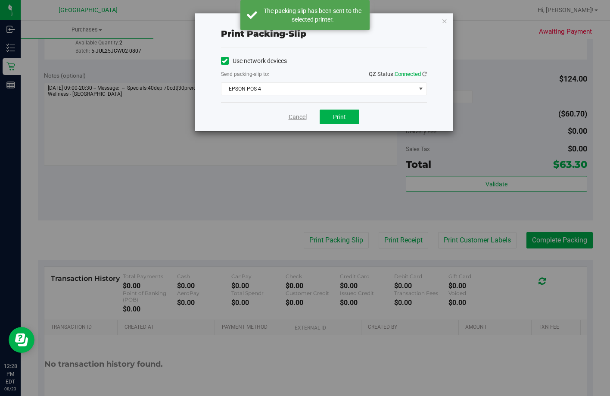
click at [298, 116] on link "Cancel" at bounding box center [298, 116] width 18 height 9
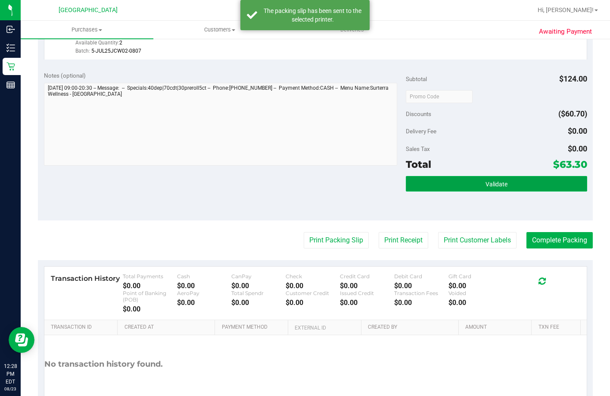
click at [454, 191] on button "Validate" at bounding box center [496, 184] width 181 height 16
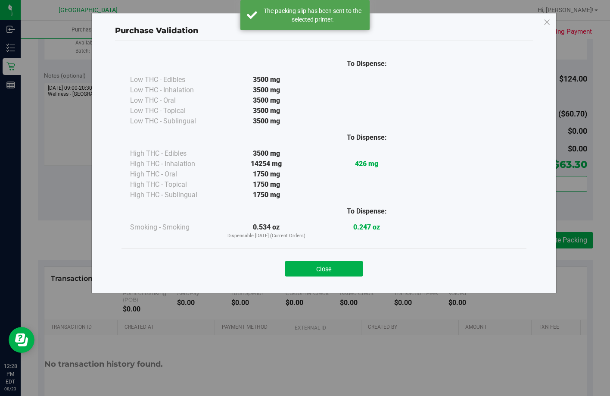
drag, startPoint x: 333, startPoint y: 274, endPoint x: 473, endPoint y: 278, distance: 140.1
click at [337, 273] on button "Close" at bounding box center [324, 269] width 78 height 16
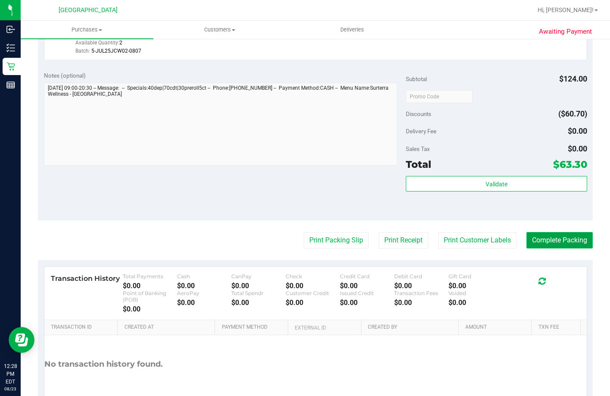
click at [570, 248] on button "Complete Packing" at bounding box center [560, 240] width 66 height 16
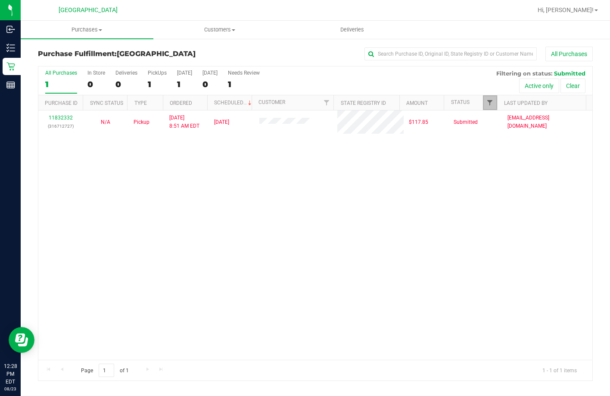
click at [488, 106] on span "Filter" at bounding box center [489, 102] width 7 height 7
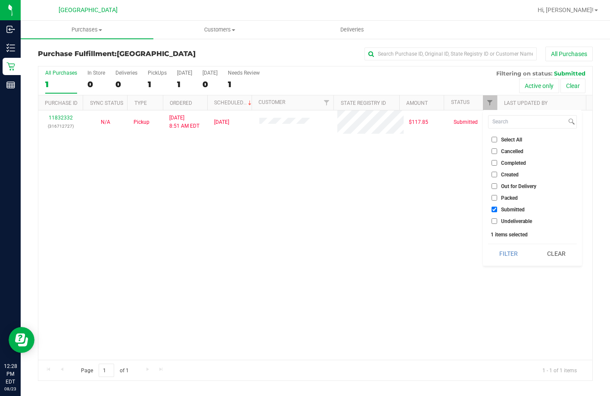
click at [494, 198] on input "Packed" at bounding box center [495, 198] width 6 height 6
checkbox input "true"
click at [495, 208] on input "Submitted" at bounding box center [495, 209] width 6 height 6
checkbox input "false"
click at [442, 54] on input "text" at bounding box center [451, 53] width 172 height 13
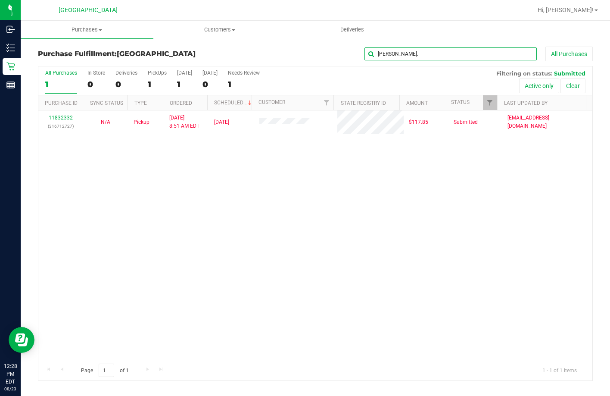
type input "MARY."
drag, startPoint x: 493, startPoint y: 100, endPoint x: 487, endPoint y: 157, distance: 57.6
click at [494, 100] on link "Filter" at bounding box center [490, 102] width 14 height 15
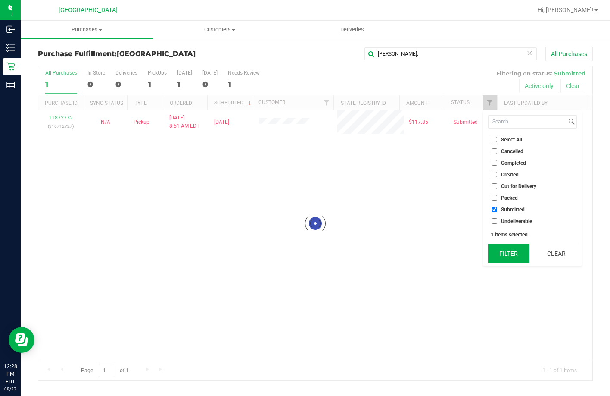
checkbox input "false"
checkbox input "true"
click at [503, 250] on button "Filter" at bounding box center [508, 253] width 41 height 19
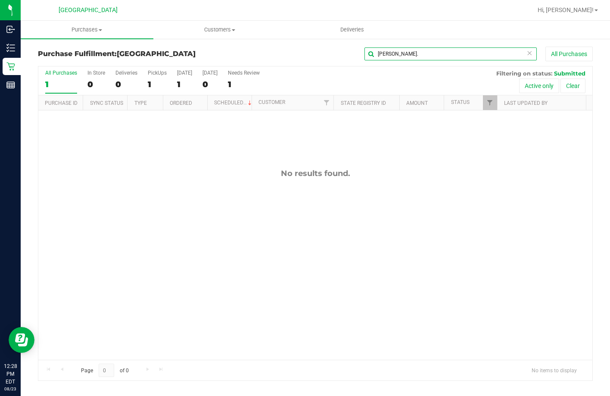
click at [399, 53] on input "MARY." at bounding box center [451, 53] width 172 height 13
type input "MARY"
click at [493, 101] on span "Filter" at bounding box center [489, 102] width 7 height 7
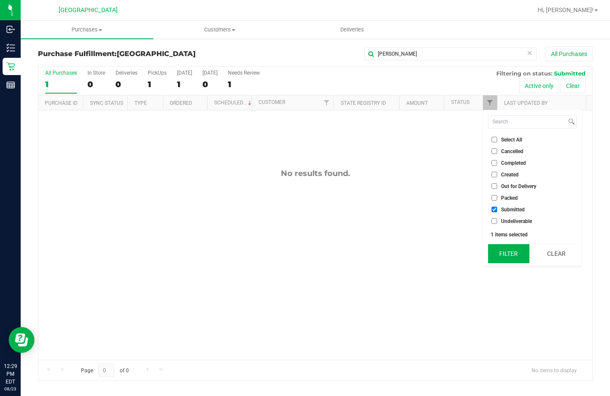
click at [505, 254] on button "Filter" at bounding box center [508, 253] width 41 height 19
checkbox input "true"
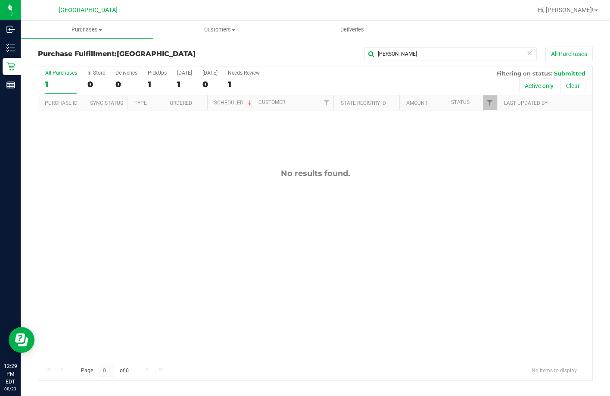
click at [412, 178] on div "No results found." at bounding box center [315, 172] width 554 height 9
click at [398, 53] on input "MARY" at bounding box center [451, 53] width 172 height 13
click at [493, 101] on span "Filter" at bounding box center [489, 102] width 7 height 7
click at [452, 135] on div "No results found." at bounding box center [315, 263] width 554 height 307
drag, startPoint x: 408, startPoint y: 50, endPoint x: 361, endPoint y: 41, distance: 48.3
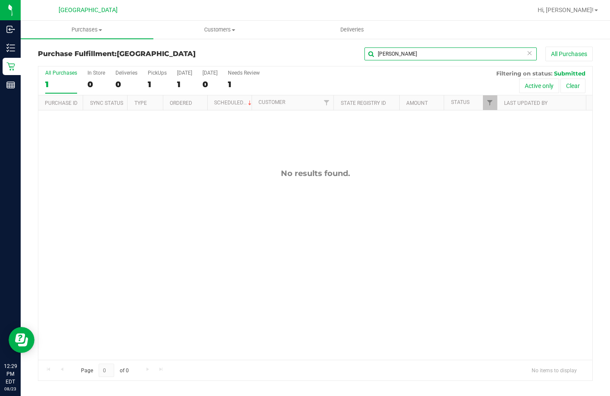
click at [364, 47] on div "MARY All Purchases" at bounding box center [408, 54] width 370 height 15
click at [486, 104] on span "Filter" at bounding box center [489, 102] width 7 height 7
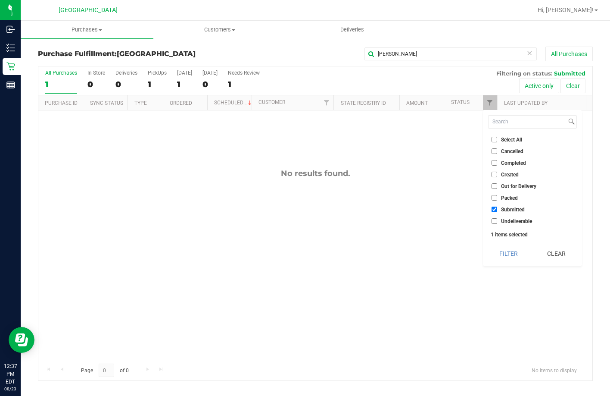
click at [495, 198] on input "Packed" at bounding box center [495, 198] width 6 height 6
checkbox input "true"
click at [496, 211] on input "Submitted" at bounding box center [495, 209] width 6 height 6
checkbox input "false"
click at [499, 254] on button "Filter" at bounding box center [508, 253] width 41 height 19
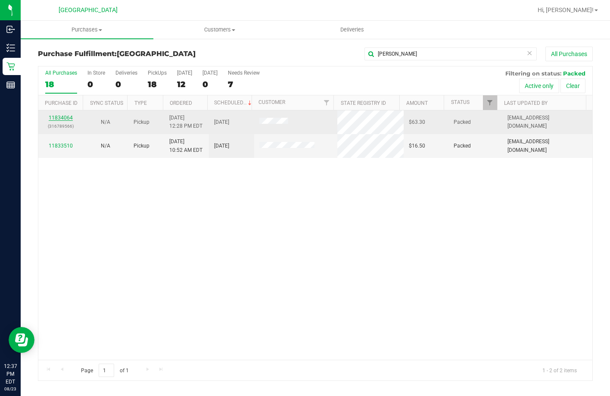
click at [66, 117] on link "11834064" at bounding box center [61, 118] width 24 height 6
click at [59, 114] on div "11834064 (316789566)" at bounding box center [61, 122] width 34 height 16
click at [64, 115] on link "11834064" at bounding box center [61, 118] width 24 height 6
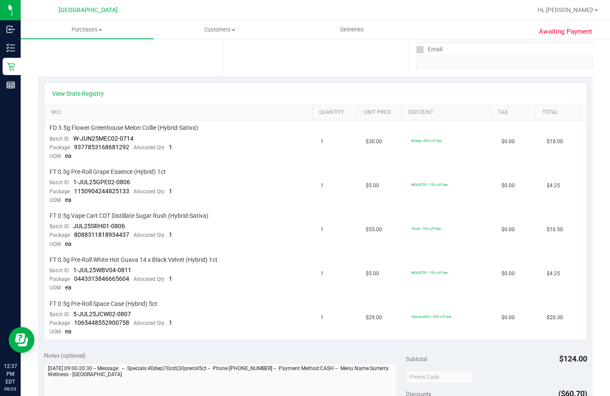
scroll to position [86, 0]
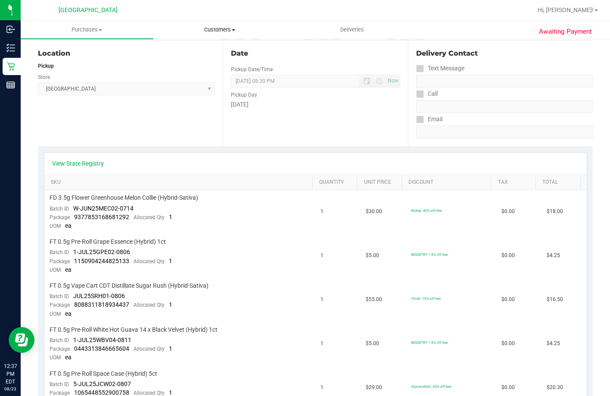
click at [206, 33] on span "Customers" at bounding box center [220, 30] width 132 height 8
click at [193, 49] on span "All customers" at bounding box center [184, 51] width 62 height 7
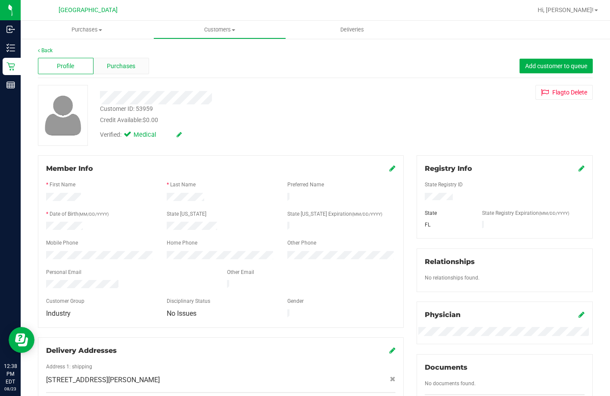
click at [128, 72] on div "Purchases" at bounding box center [121, 66] width 56 height 16
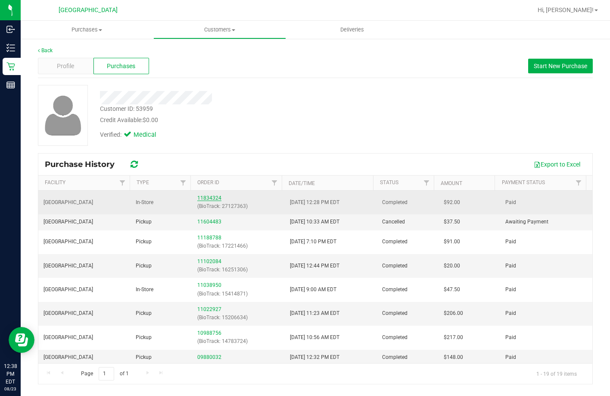
click at [202, 199] on link "11834324" at bounding box center [209, 198] width 24 height 6
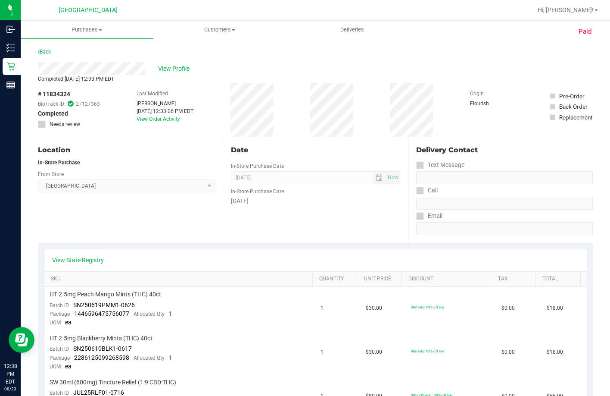
click at [45, 48] on div "Back" at bounding box center [44, 52] width 13 height 10
click at [47, 50] on link "Back" at bounding box center [44, 52] width 13 height 6
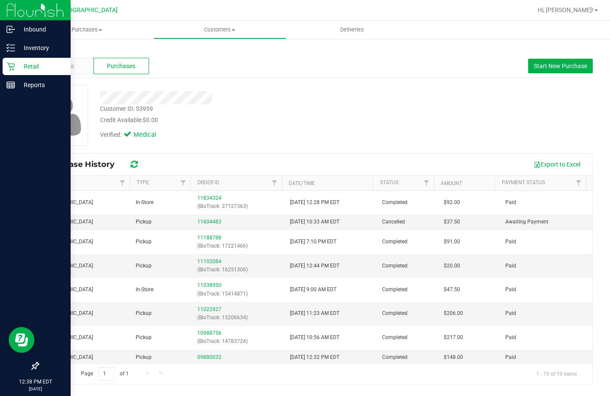
click at [16, 69] on p "Retail" at bounding box center [41, 66] width 52 height 10
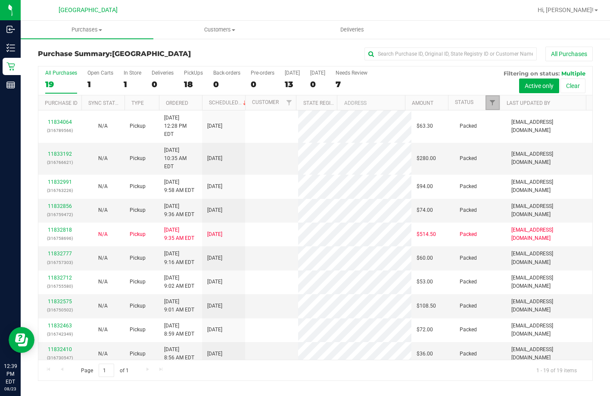
click at [496, 102] on span "Filter" at bounding box center [492, 102] width 7 height 7
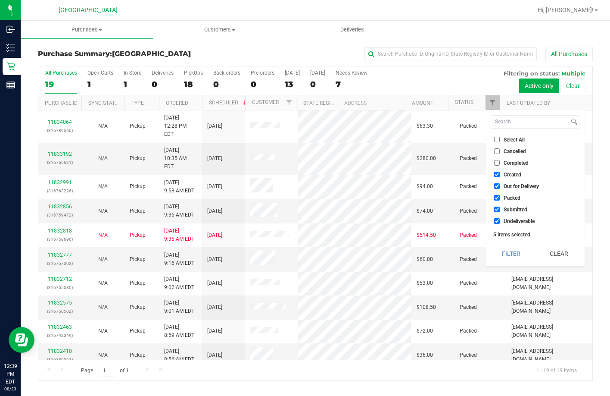
click at [499, 142] on input "Select All" at bounding box center [497, 140] width 6 height 6
checkbox input "true"
click at [499, 142] on input "Select All" at bounding box center [497, 140] width 6 height 6
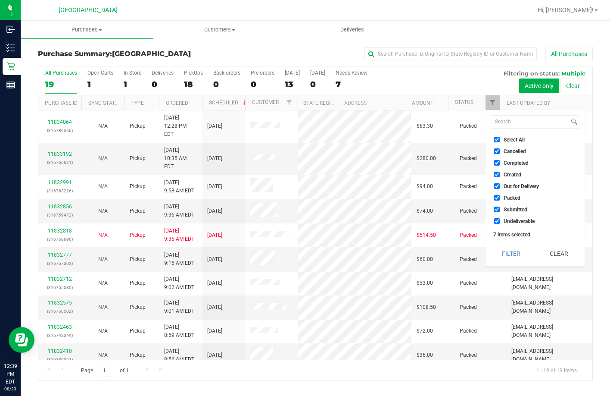
checkbox input "false"
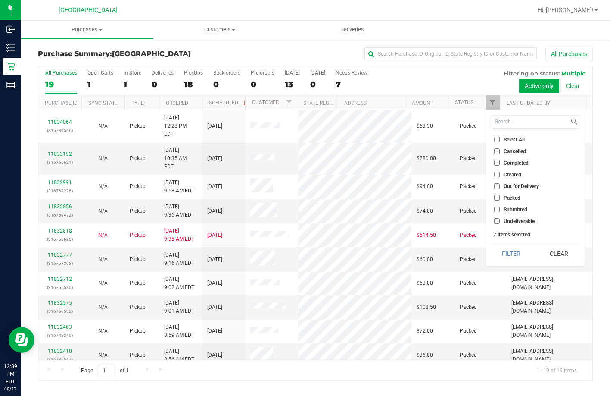
checkbox input "false"
click at [507, 209] on span "Submitted" at bounding box center [516, 209] width 24 height 5
click at [500, 209] on input "Submitted" at bounding box center [497, 209] width 6 height 6
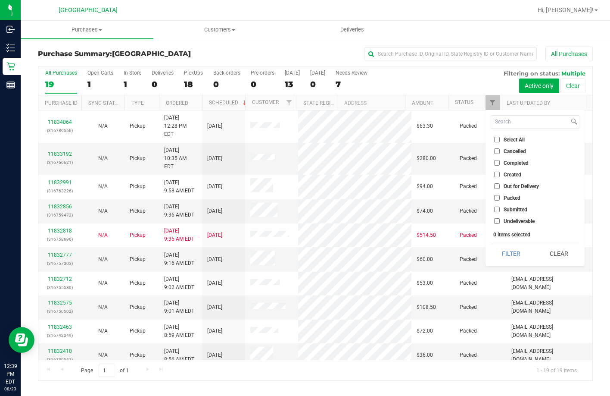
checkbox input "true"
click at [505, 253] on button "Filter" at bounding box center [511, 253] width 41 height 19
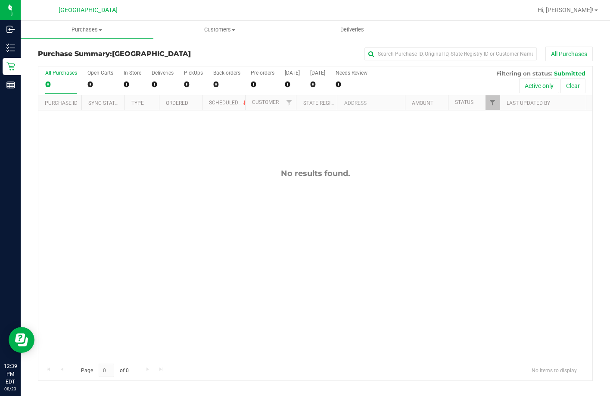
click at [446, 152] on div "No results found." at bounding box center [315, 263] width 554 height 307
click at [491, 102] on span "Filter" at bounding box center [492, 102] width 7 height 7
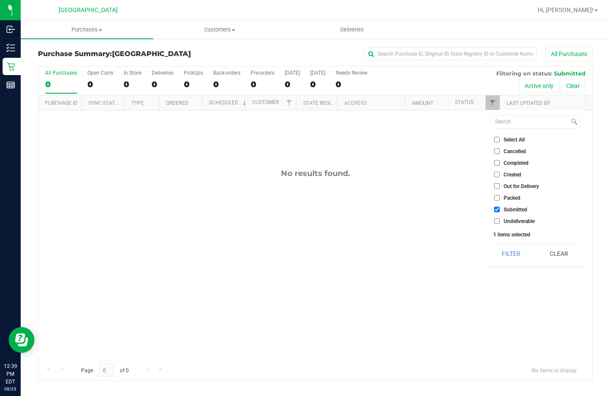
click at [434, 175] on div "No results found." at bounding box center [315, 172] width 554 height 9
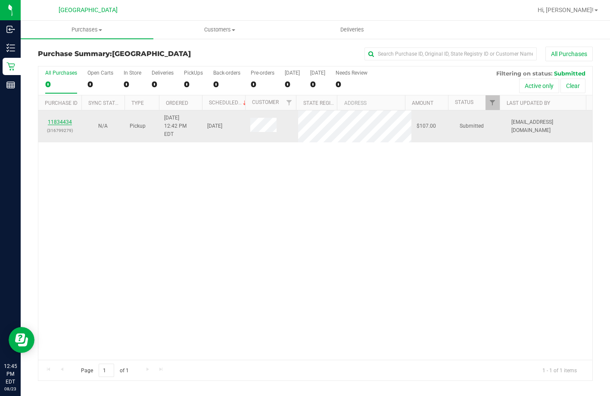
click at [59, 119] on link "11834434" at bounding box center [60, 122] width 24 height 6
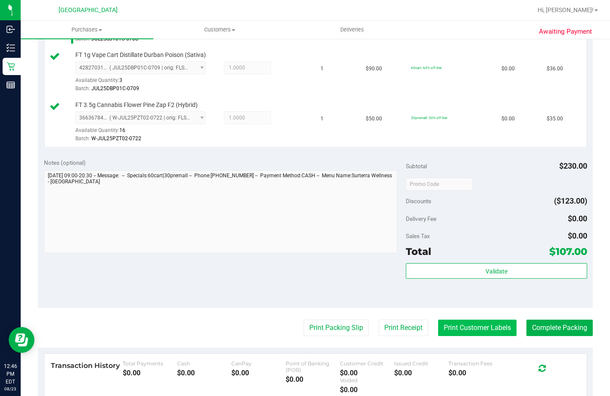
scroll to position [345, 0]
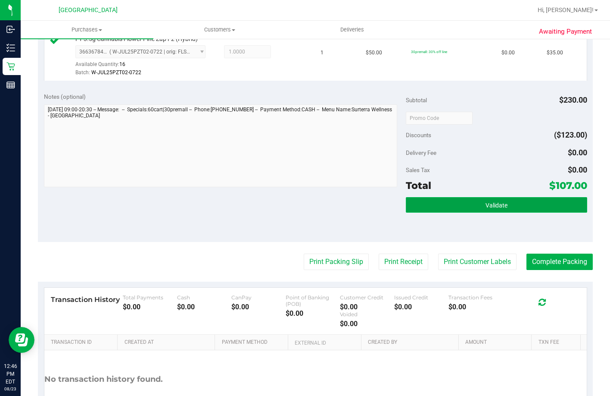
click at [471, 212] on button "Validate" at bounding box center [496, 205] width 181 height 16
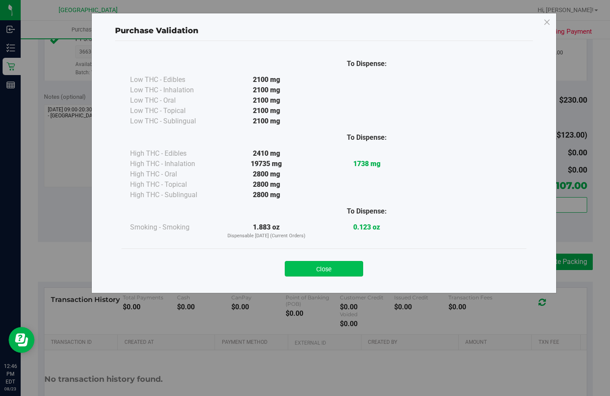
click at [335, 268] on button "Close" at bounding box center [324, 269] width 78 height 16
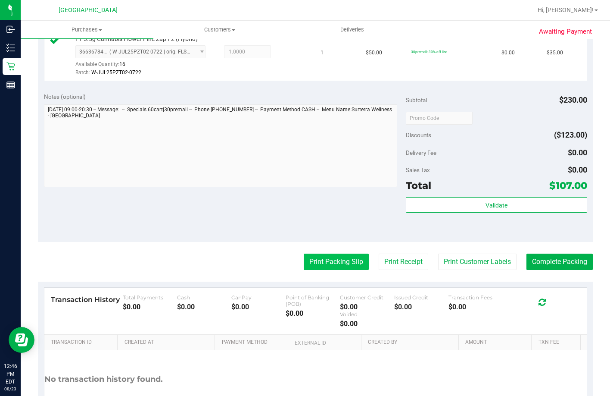
click at [327, 270] on button "Print Packing Slip" at bounding box center [336, 261] width 65 height 16
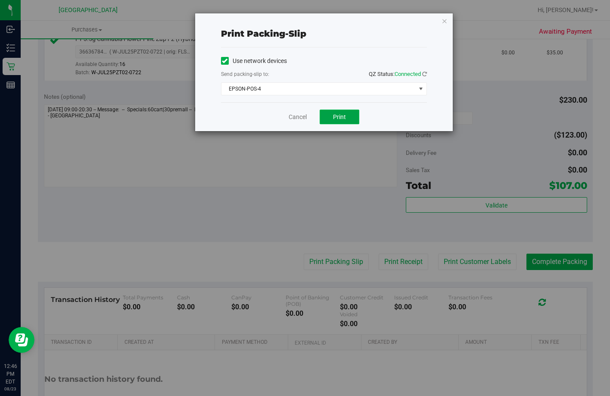
click at [343, 119] on span "Print" at bounding box center [339, 116] width 13 height 7
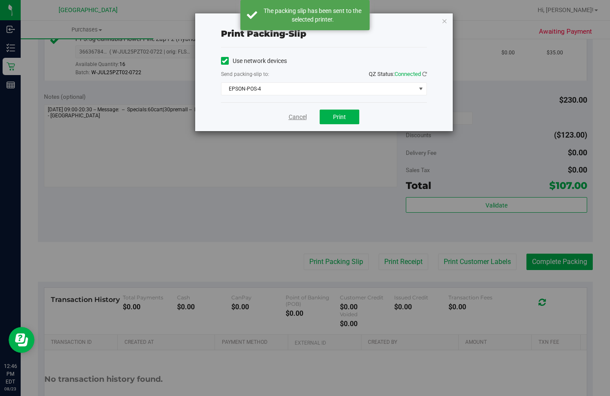
click at [299, 118] on link "Cancel" at bounding box center [298, 116] width 18 height 9
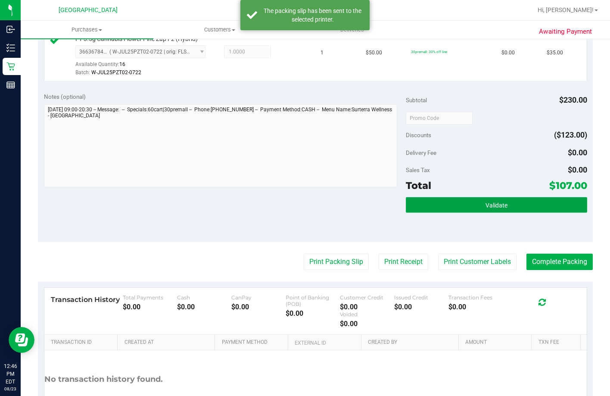
click at [523, 212] on button "Validate" at bounding box center [496, 205] width 181 height 16
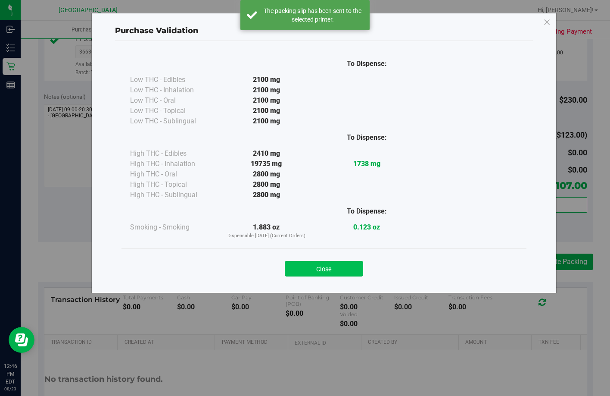
click at [337, 262] on button "Close" at bounding box center [324, 269] width 78 height 16
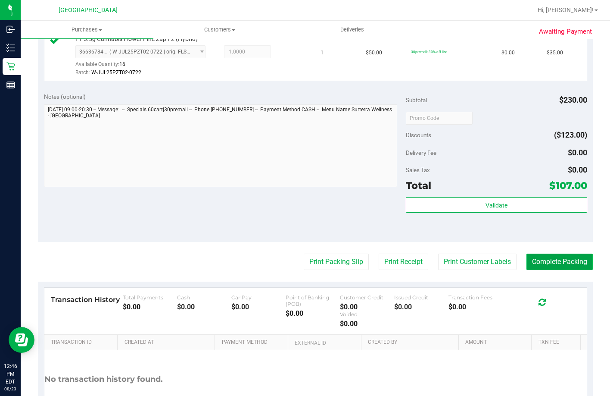
click at [540, 270] on button "Complete Packing" at bounding box center [560, 261] width 66 height 16
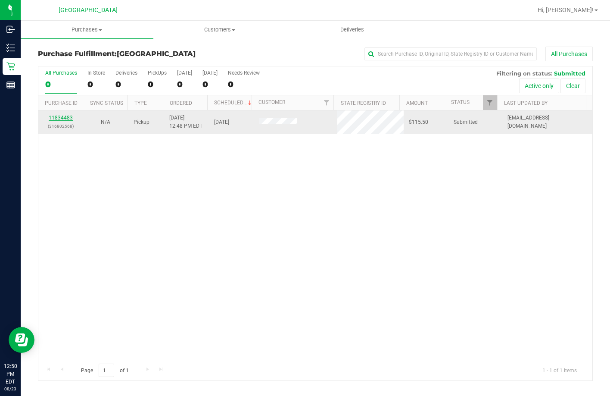
click at [66, 119] on link "11834483" at bounding box center [61, 118] width 24 height 6
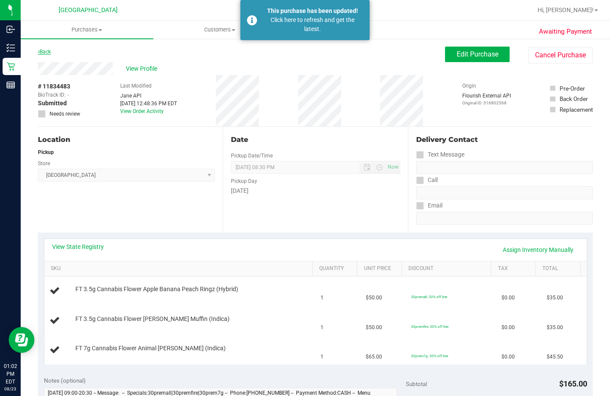
click at [47, 50] on link "Back" at bounding box center [44, 52] width 13 height 6
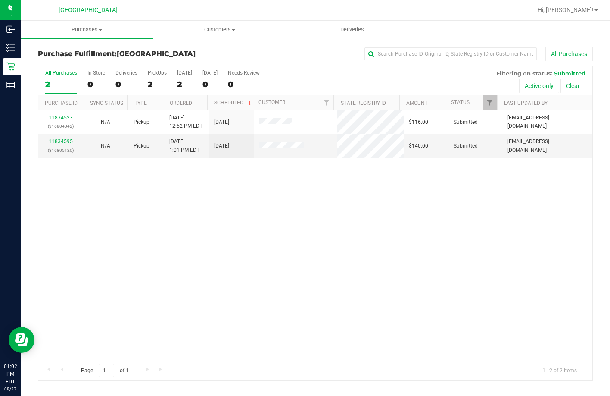
drag, startPoint x: 371, startPoint y: 260, endPoint x: 342, endPoint y: 229, distance: 43.0
click at [370, 260] on div "11834523 (316804042) N/A Pickup 8/23/2025 12:52 PM EDT 8/23/2025 $116.00 Submit…" at bounding box center [315, 234] width 554 height 249
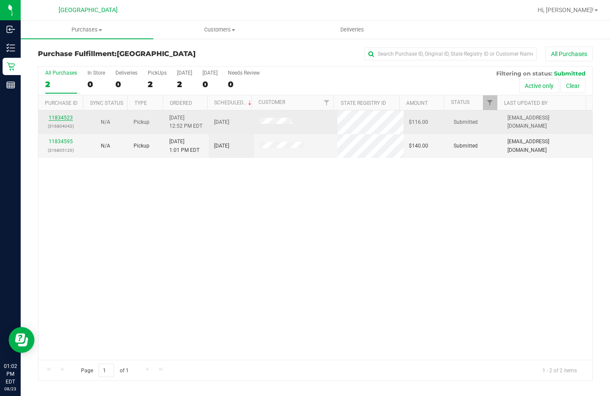
click at [65, 116] on link "11834523" at bounding box center [61, 118] width 24 height 6
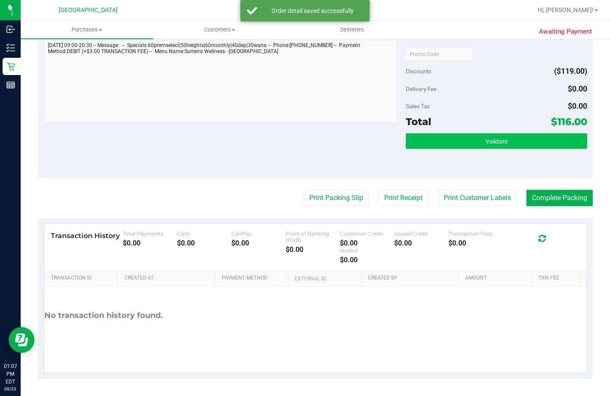
scroll to position [603, 0]
click at [469, 149] on button "Validate" at bounding box center [496, 141] width 181 height 16
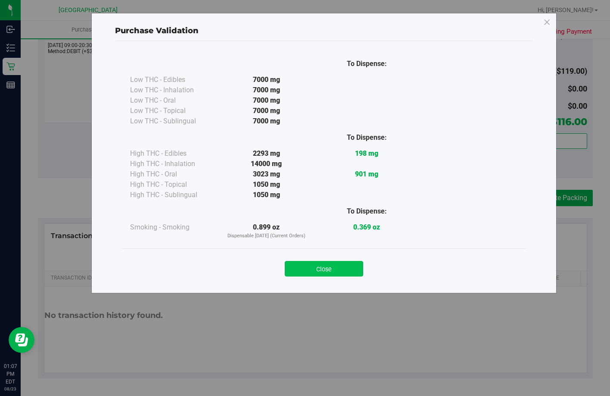
click at [321, 270] on button "Close" at bounding box center [324, 269] width 78 height 16
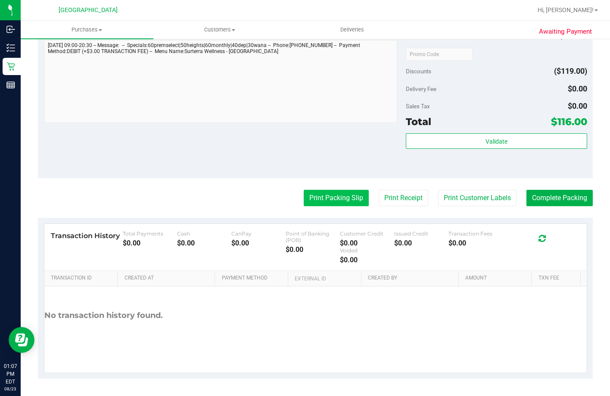
click at [317, 206] on button "Print Packing Slip" at bounding box center [336, 198] width 65 height 16
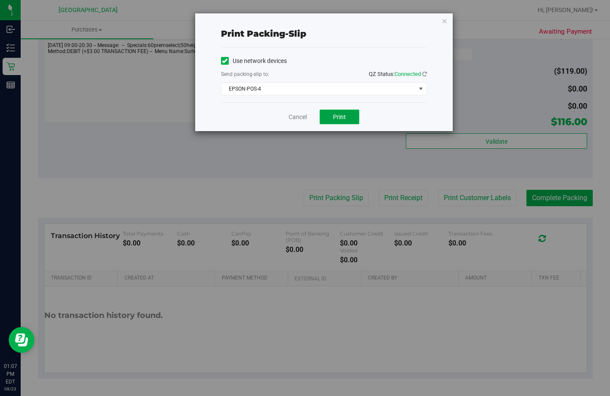
click at [328, 115] on button "Print" at bounding box center [340, 116] width 40 height 15
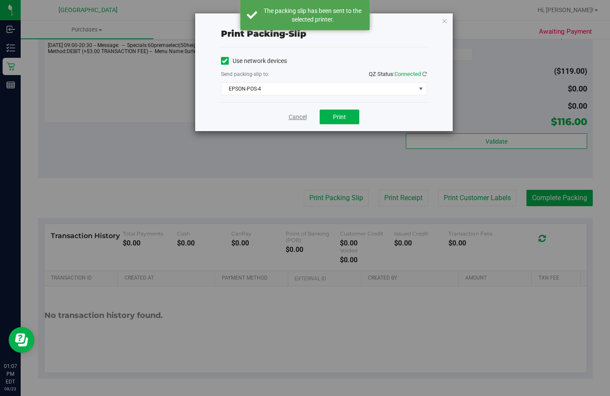
click at [295, 118] on link "Cancel" at bounding box center [298, 116] width 18 height 9
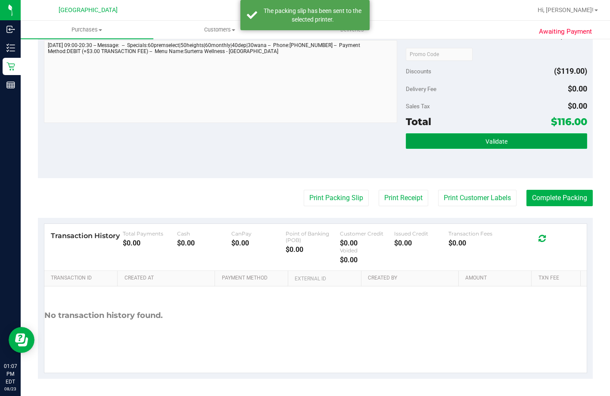
drag, startPoint x: 441, startPoint y: 161, endPoint x: 421, endPoint y: 165, distance: 20.8
click at [441, 149] on button "Validate" at bounding box center [496, 141] width 181 height 16
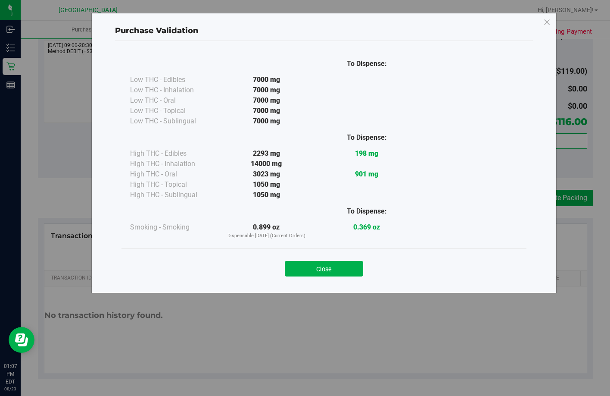
click at [327, 284] on div "To Dispense: Low THC - Edibles 7000 mg" at bounding box center [324, 163] width 418 height 244
drag, startPoint x: 335, startPoint y: 268, endPoint x: 541, endPoint y: 236, distance: 208.5
click at [335, 268] on button "Close" at bounding box center [324, 269] width 78 height 16
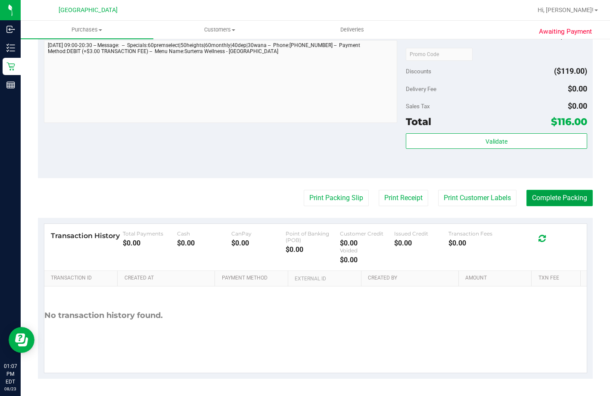
click at [542, 206] on button "Complete Packing" at bounding box center [560, 198] width 66 height 16
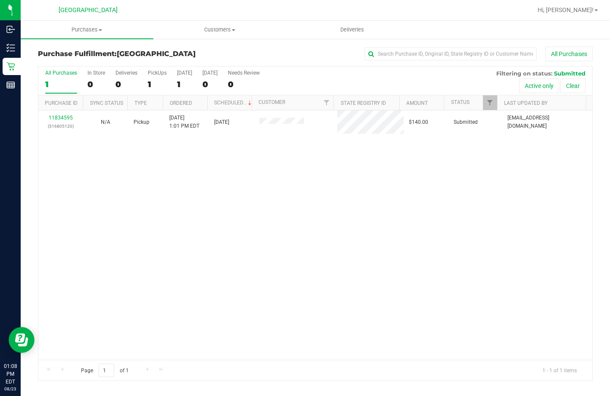
drag, startPoint x: 288, startPoint y: 215, endPoint x: 140, endPoint y: 146, distance: 162.5
click at [286, 215] on div "11834595 (316805120) N/A Pickup 8/23/2025 1:01 PM EDT 8/23/2025 $140.00 Submitt…" at bounding box center [315, 234] width 554 height 249
click at [194, 183] on div "11834830 (316812871) N/A Pickup 8/23/2025 1:28 PM EDT 8/23/2025 $35.00 Submitte…" at bounding box center [315, 234] width 554 height 249
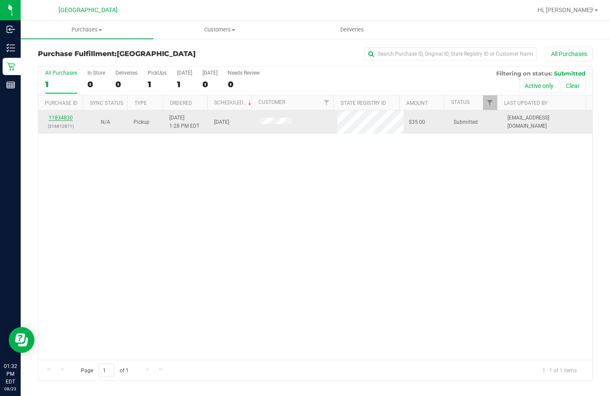
click at [69, 117] on link "11834830" at bounding box center [61, 118] width 24 height 6
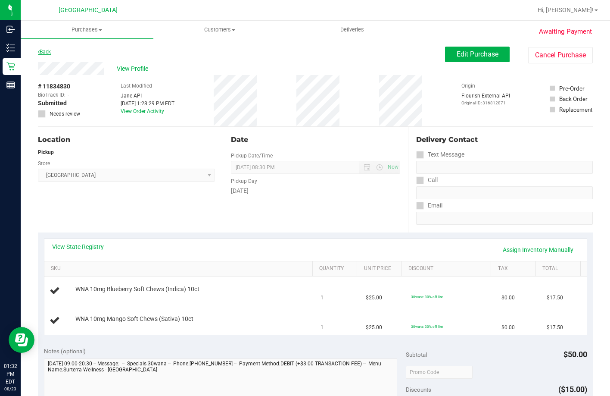
click at [47, 51] on link "Back" at bounding box center [44, 52] width 13 height 6
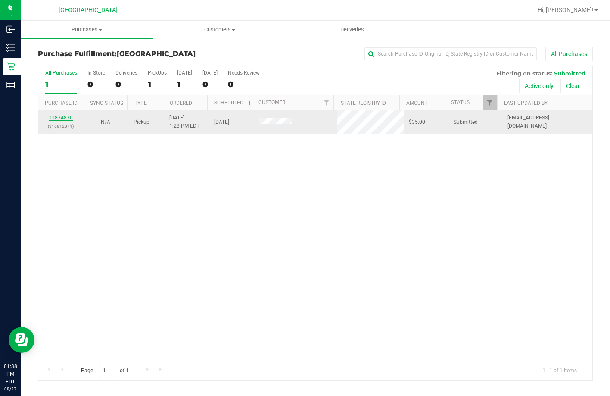
click at [66, 120] on link "11834830" at bounding box center [61, 118] width 24 height 6
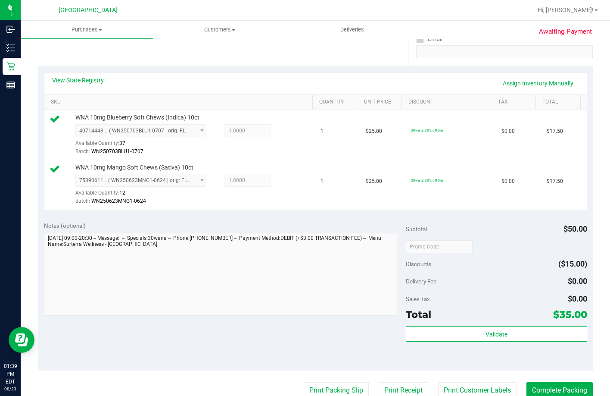
scroll to position [215, 0]
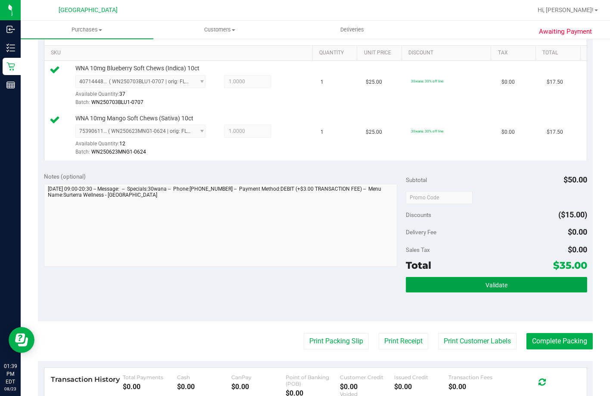
click at [496, 288] on span "Validate" at bounding box center [497, 284] width 22 height 7
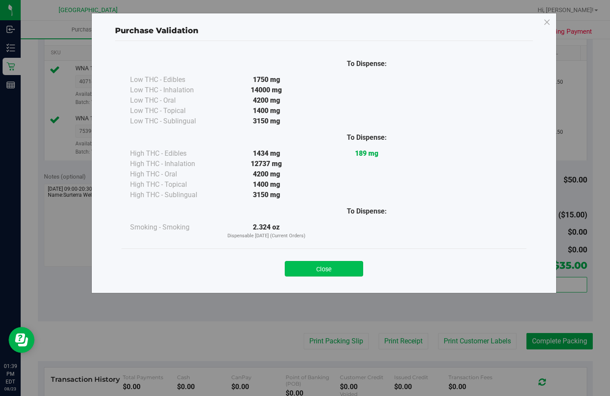
click at [326, 271] on button "Close" at bounding box center [324, 269] width 78 height 16
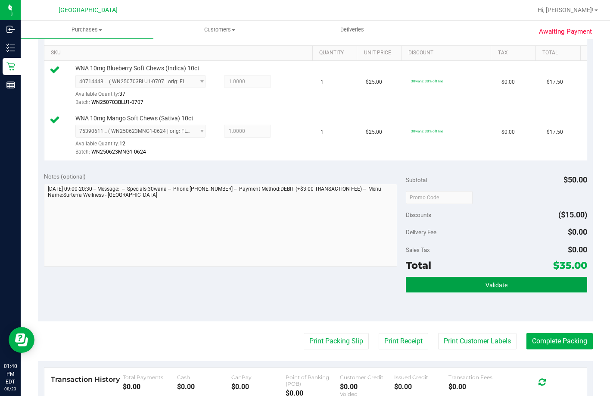
click at [420, 292] on button "Validate" at bounding box center [496, 285] width 181 height 16
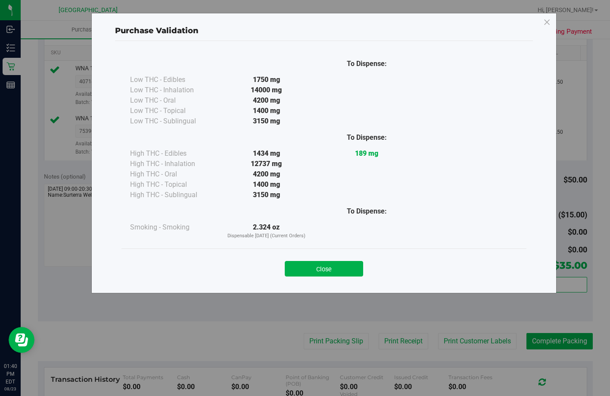
click at [329, 271] on button "Close" at bounding box center [324, 269] width 78 height 16
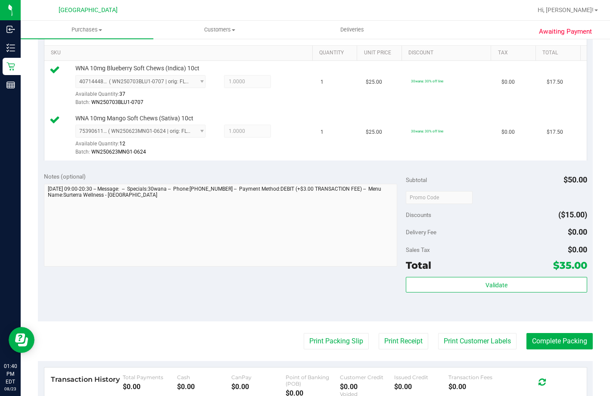
drag, startPoint x: 318, startPoint y: 323, endPoint x: 367, endPoint y: 301, distance: 53.2
click at [320, 321] on div "Notes (optional) Subtotal $50.00 Discounts ($15.00) Delivery Fee $0.00 Sales Ta…" at bounding box center [315, 243] width 555 height 155
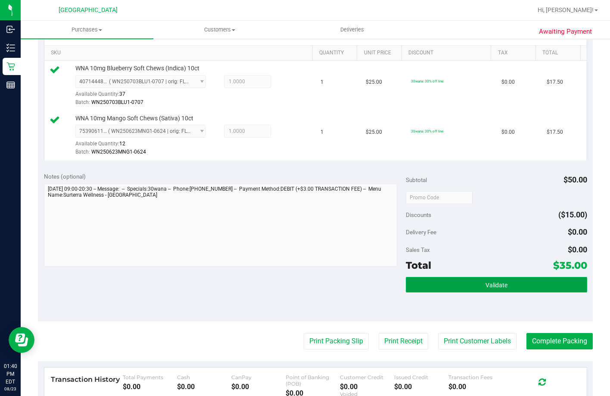
click at [434, 292] on button "Validate" at bounding box center [496, 285] width 181 height 16
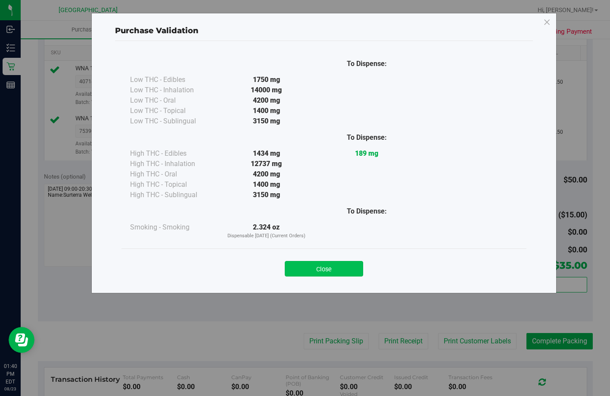
click at [324, 271] on button "Close" at bounding box center [324, 269] width 78 height 16
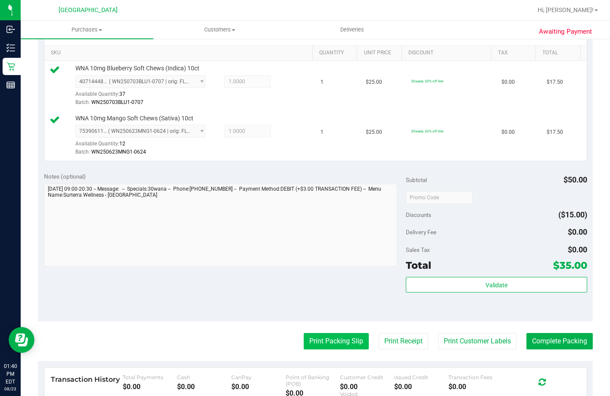
click at [343, 349] on button "Print Packing Slip" at bounding box center [336, 341] width 65 height 16
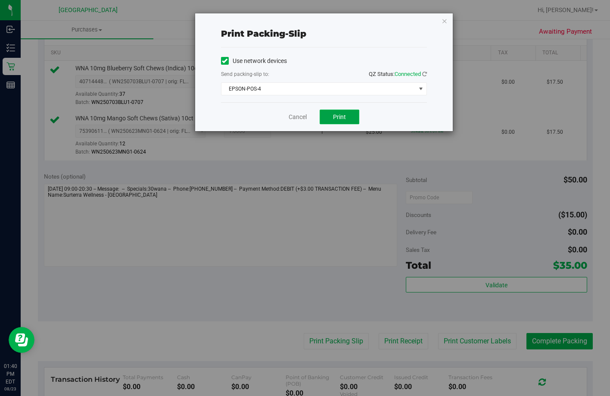
click at [341, 113] on span "Print" at bounding box center [339, 116] width 13 height 7
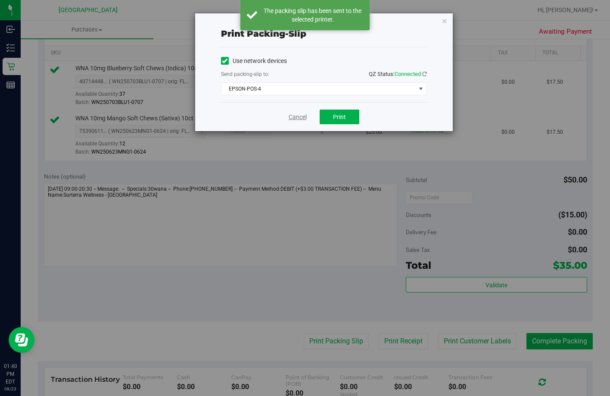
click at [299, 121] on link "Cancel" at bounding box center [298, 116] width 18 height 9
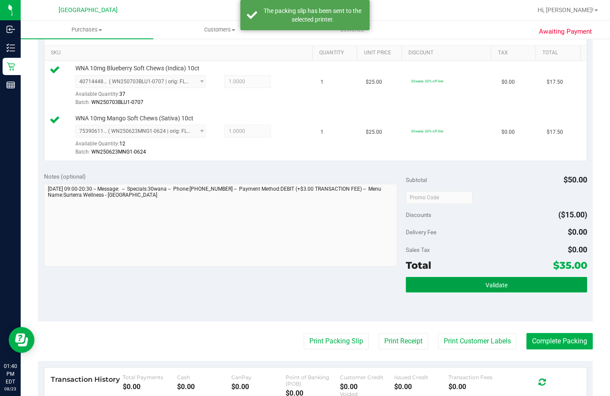
click at [495, 292] on button "Validate" at bounding box center [496, 285] width 181 height 16
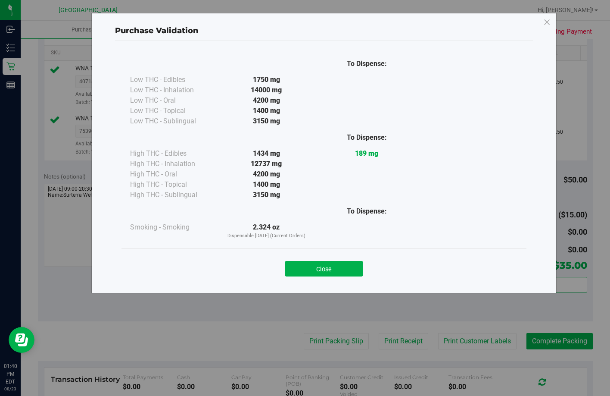
click at [354, 273] on button "Close" at bounding box center [324, 269] width 78 height 16
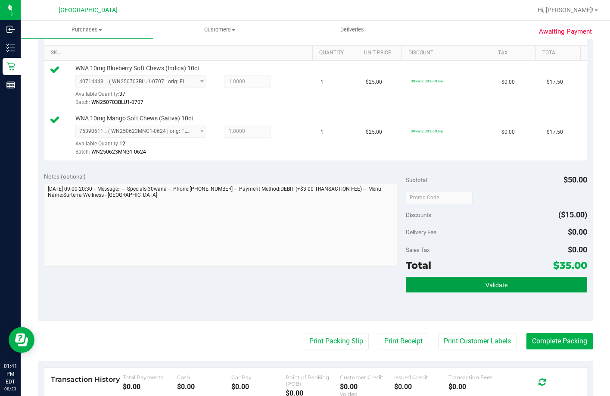
click at [541, 292] on button "Validate" at bounding box center [496, 285] width 181 height 16
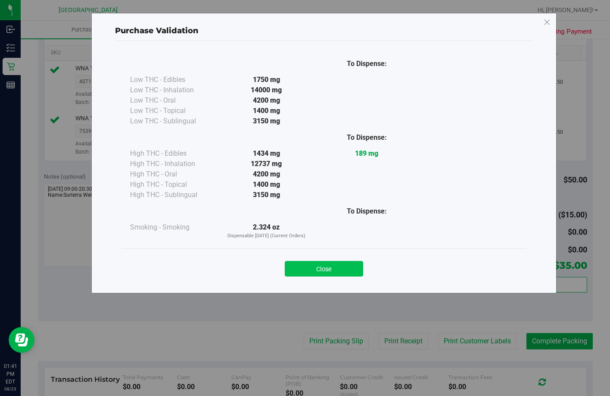
click at [306, 271] on button "Close" at bounding box center [324, 269] width 78 height 16
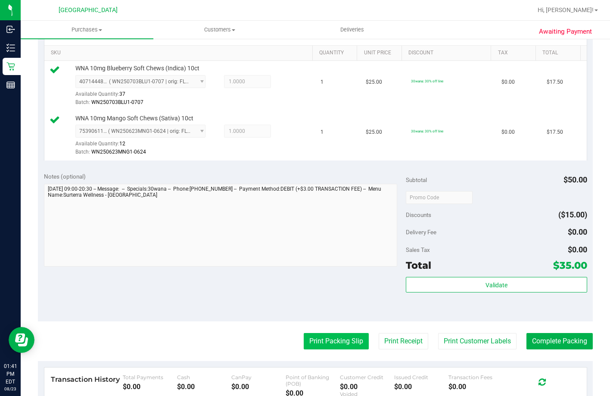
click at [310, 349] on button "Print Packing Slip" at bounding box center [336, 341] width 65 height 16
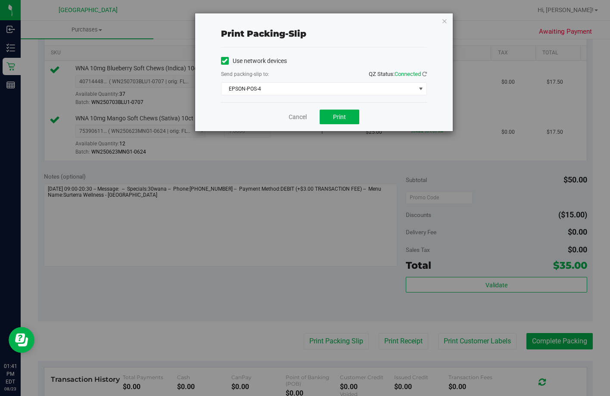
drag, startPoint x: 451, startPoint y: 312, endPoint x: 377, endPoint y: 155, distance: 173.5
click at [450, 311] on div "Print packing-slip Use network devices Send packing-slip to: QZ Status: Connect…" at bounding box center [308, 198] width 617 height 396
click at [296, 117] on link "Cancel" at bounding box center [298, 116] width 18 height 9
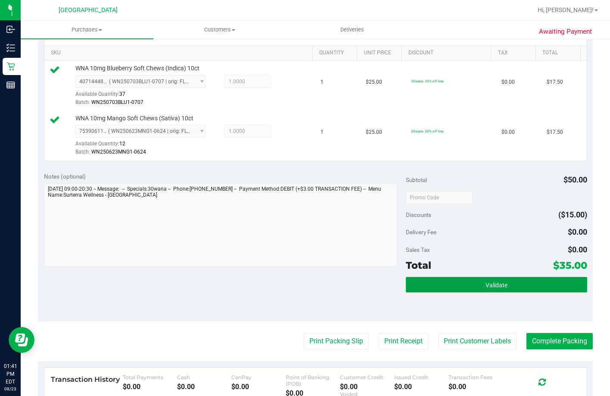
click at [473, 292] on button "Validate" at bounding box center [496, 285] width 181 height 16
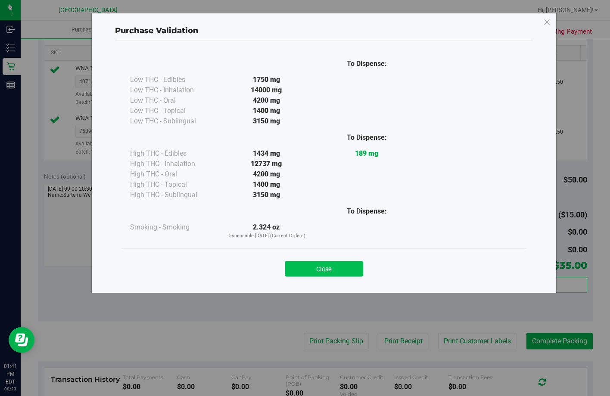
click at [343, 273] on button "Close" at bounding box center [324, 269] width 78 height 16
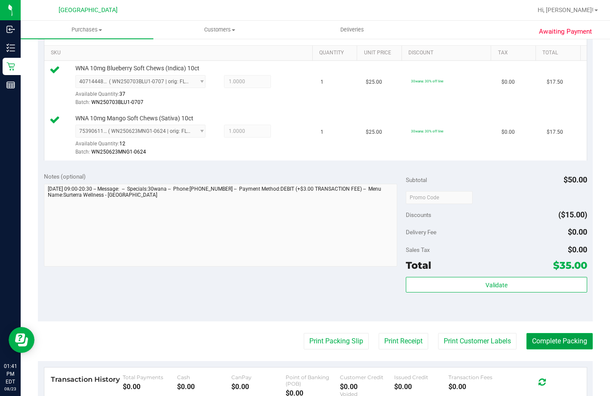
click at [566, 349] on button "Complete Packing" at bounding box center [560, 341] width 66 height 16
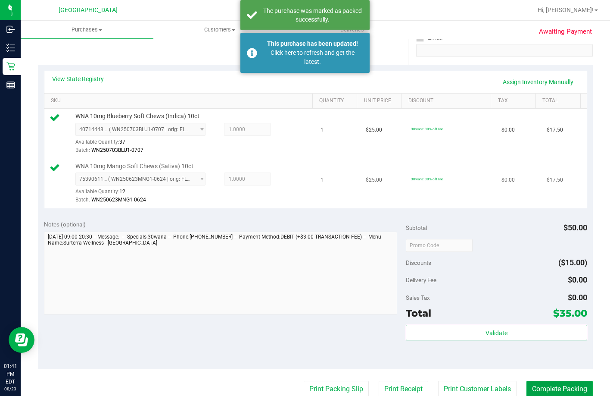
scroll to position [172, 0]
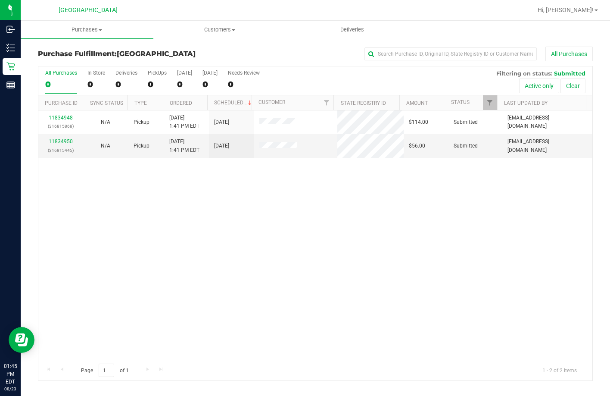
click at [258, 168] on div "11834948 (316815868) N/A Pickup 8/23/2025 1:41 PM EDT 8/23/2025 $114.00 Submitt…" at bounding box center [315, 234] width 554 height 249
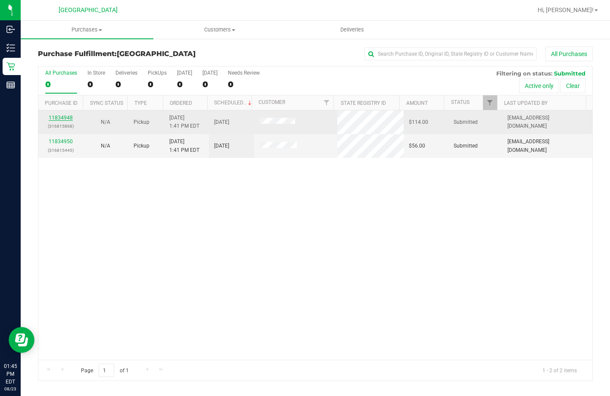
click at [68, 120] on link "11834948" at bounding box center [61, 118] width 24 height 6
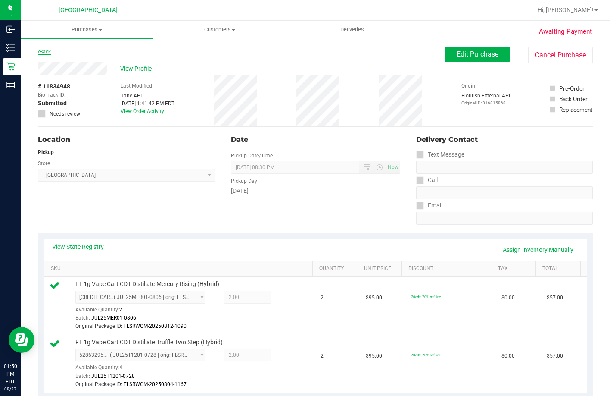
click at [47, 49] on link "Back" at bounding box center [44, 52] width 13 height 6
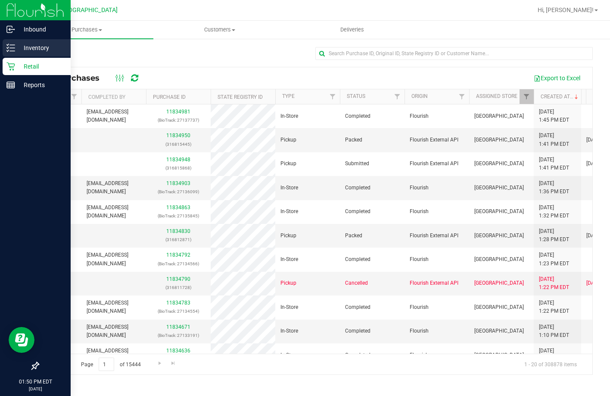
click at [13, 50] on icon at bounding box center [10, 48] width 9 height 9
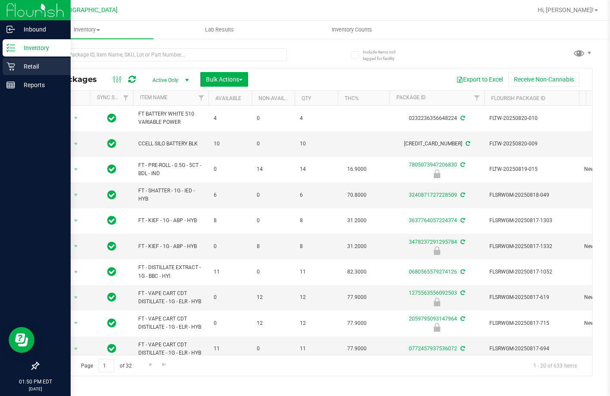
click at [20, 66] on p "Retail" at bounding box center [41, 66] width 52 height 10
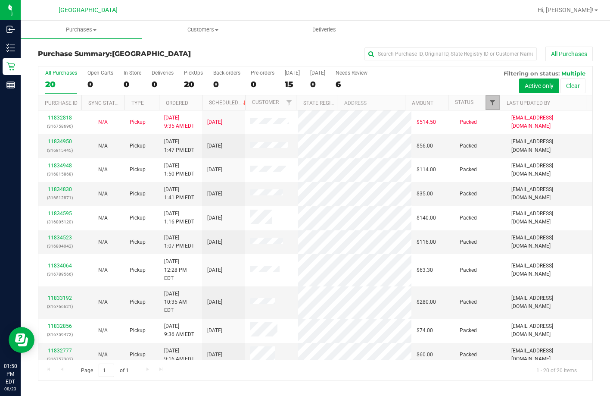
drag, startPoint x: 495, startPoint y: 101, endPoint x: 493, endPoint y: 108, distance: 7.5
click at [495, 102] on span "Filter" at bounding box center [492, 102] width 7 height 7
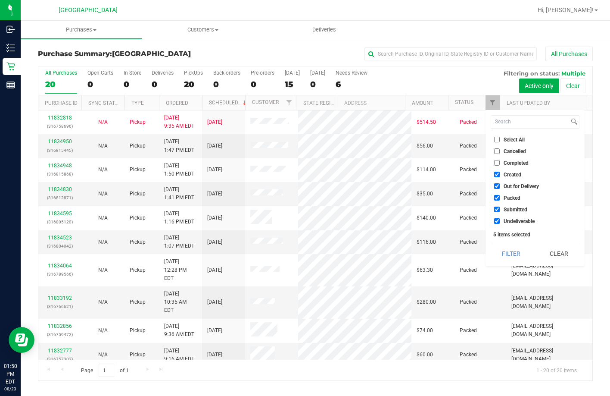
click at [500, 138] on label "Select All" at bounding box center [509, 140] width 31 height 6
click at [500, 138] on input "Select All" at bounding box center [497, 140] width 6 height 6
checkbox input "true"
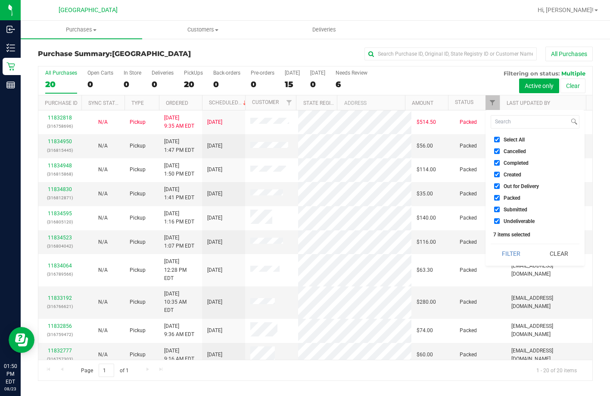
click at [500, 138] on label "Select All" at bounding box center [509, 140] width 31 height 6
click at [500, 138] on input "Select All" at bounding box center [497, 140] width 6 height 6
checkbox input "false"
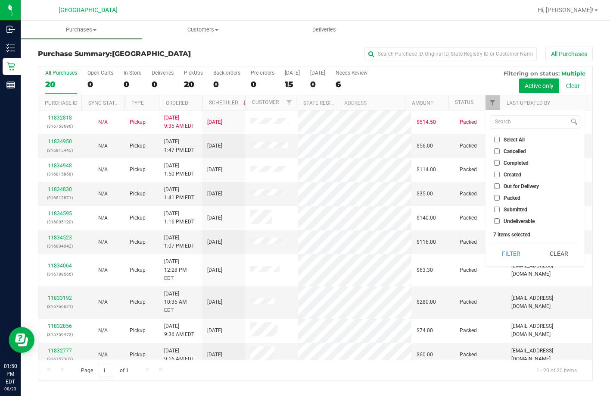
checkbox input "false"
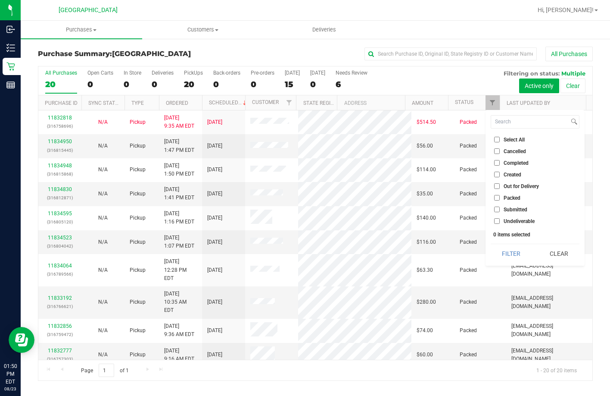
click at [511, 211] on span "Submitted" at bounding box center [516, 209] width 24 height 5
click at [500, 211] on input "Submitted" at bounding box center [497, 209] width 6 height 6
checkbox input "true"
click at [512, 258] on button "Filter" at bounding box center [511, 253] width 41 height 19
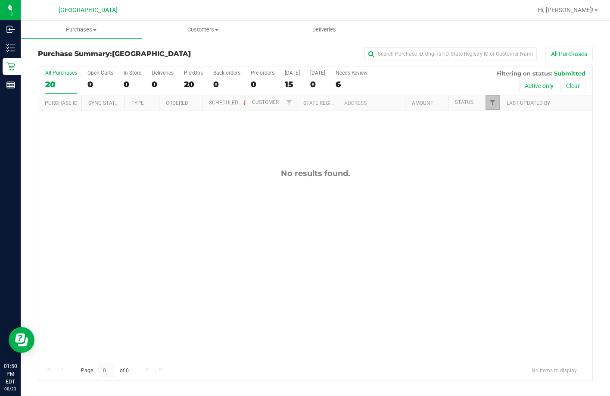
click at [486, 100] on link "Filter" at bounding box center [493, 102] width 14 height 15
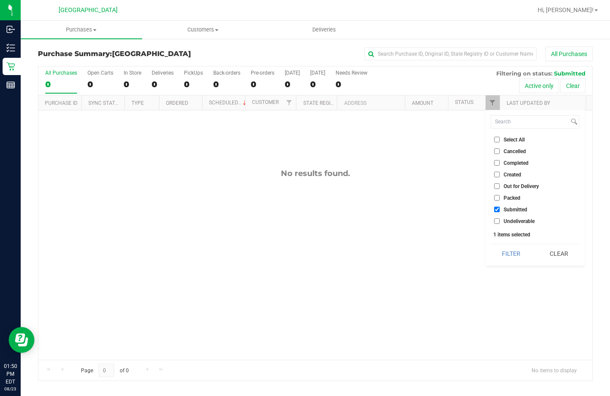
click at [395, 207] on div "No results found." at bounding box center [315, 263] width 554 height 307
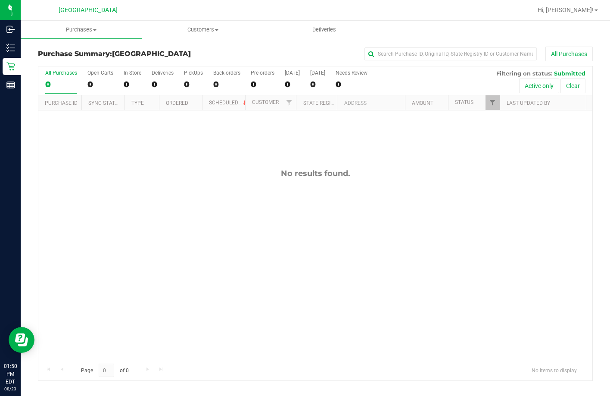
click at [441, 160] on div "No results found." at bounding box center [315, 263] width 554 height 307
click at [499, 100] on div at bounding box center [500, 102] width 4 height 15
click at [496, 104] on link "Filter" at bounding box center [493, 102] width 14 height 15
click at [469, 281] on div "No results found." at bounding box center [315, 263] width 554 height 307
